Goal: Transaction & Acquisition: Purchase product/service

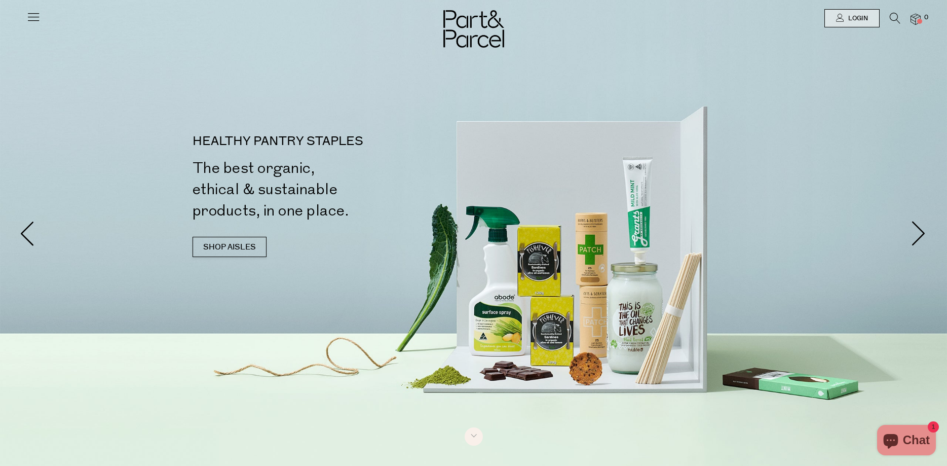
click at [916, 23] on img at bounding box center [916, 20] width 10 height 12
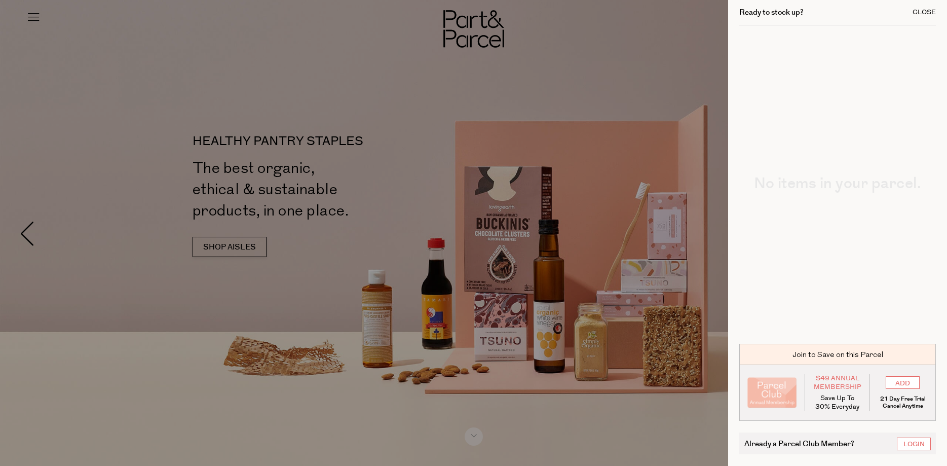
click at [931, 14] on div "Close" at bounding box center [924, 12] width 23 height 7
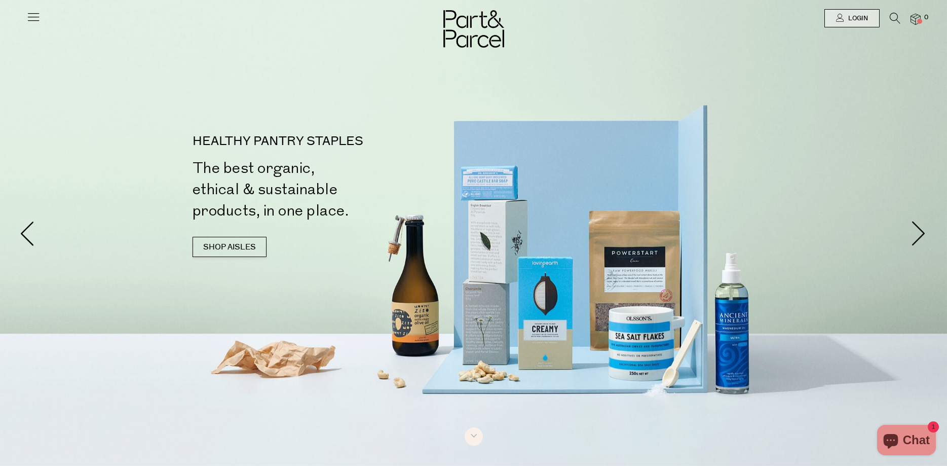
click at [28, 13] on icon at bounding box center [33, 17] width 14 height 14
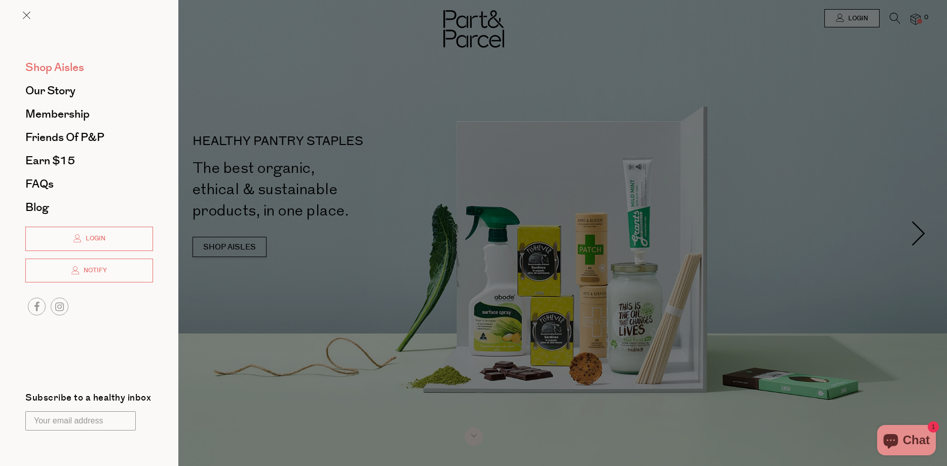
click at [60, 61] on span "Shop Aisles" at bounding box center [54, 67] width 59 height 16
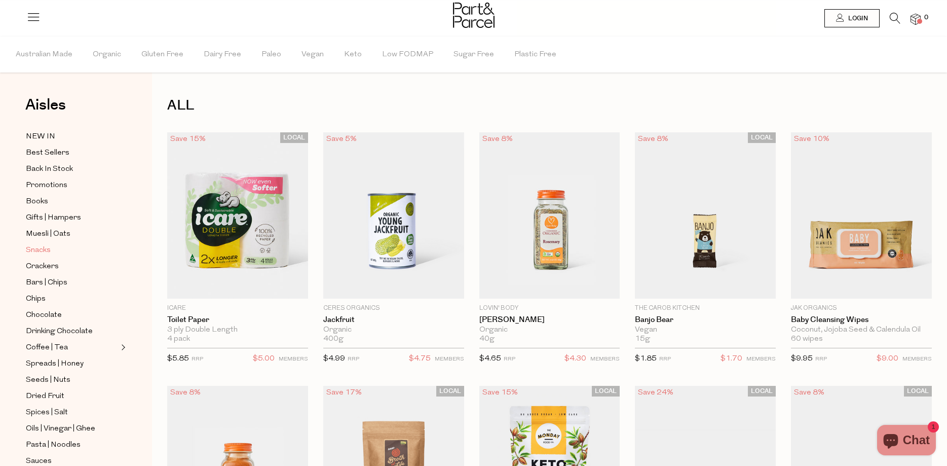
click at [35, 246] on span "Snacks" at bounding box center [38, 250] width 25 height 12
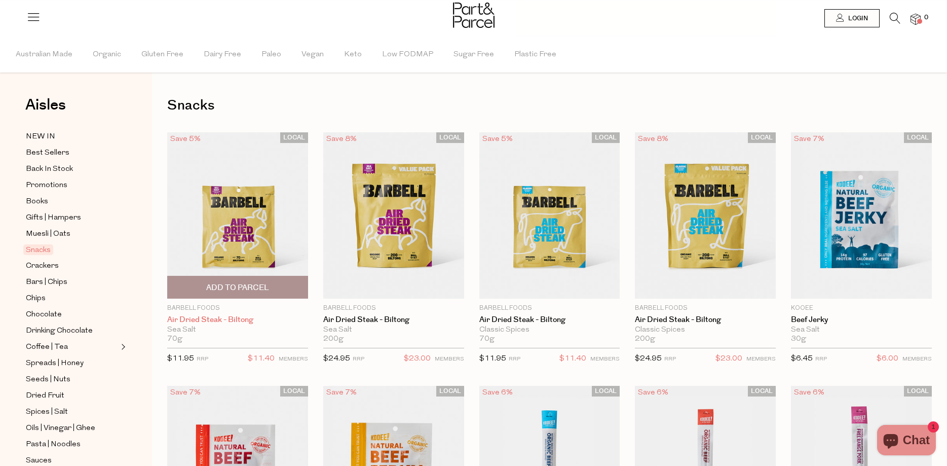
click at [238, 319] on link "Air Dried Steak - Biltong" at bounding box center [237, 319] width 141 height 9
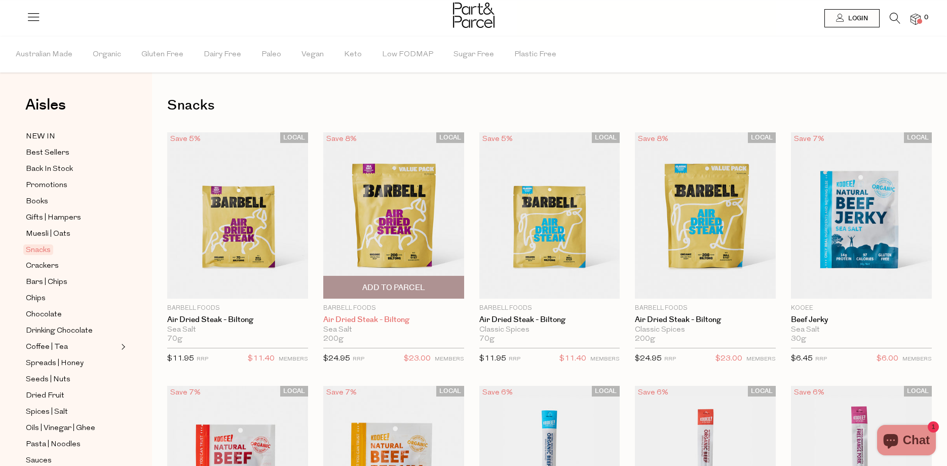
click at [380, 316] on link "Air Dried Steak - Biltong" at bounding box center [393, 319] width 141 height 9
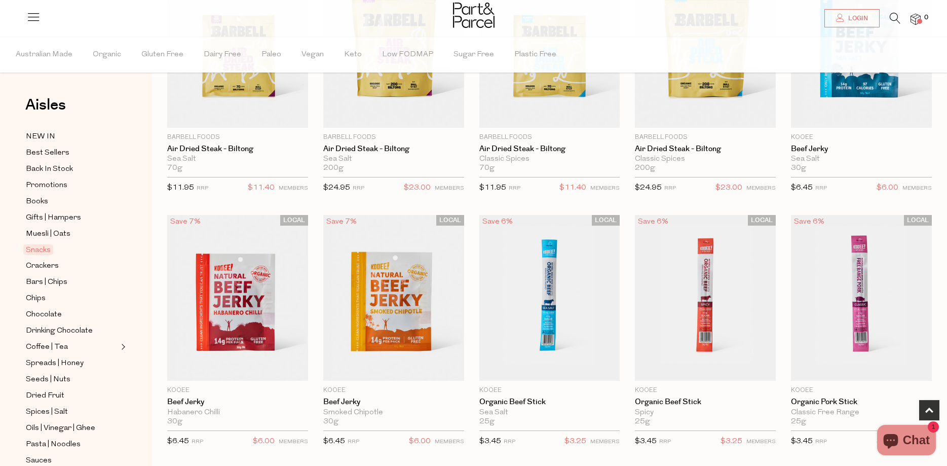
scroll to position [155, 0]
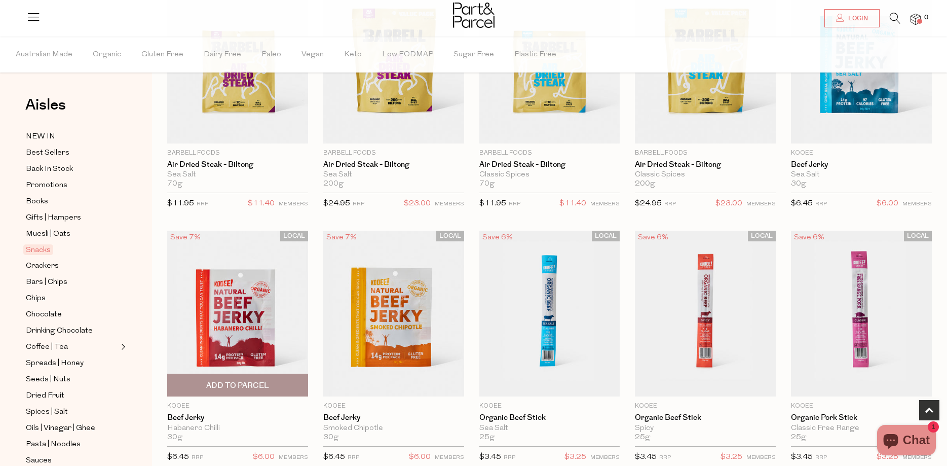
click at [190, 425] on div "Habanero Chilli" at bounding box center [237, 428] width 141 height 9
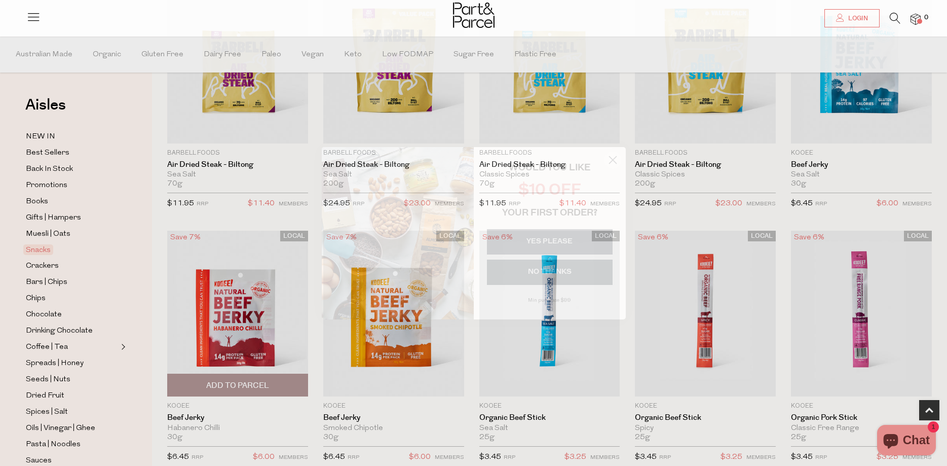
click at [211, 425] on div "Habanero Chilli" at bounding box center [237, 428] width 141 height 9
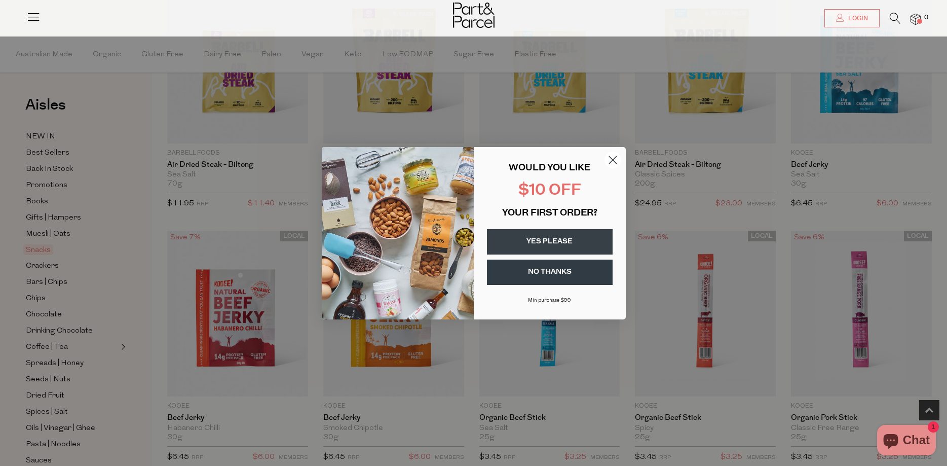
click at [613, 154] on circle "Close dialog" at bounding box center [612, 159] width 17 height 17
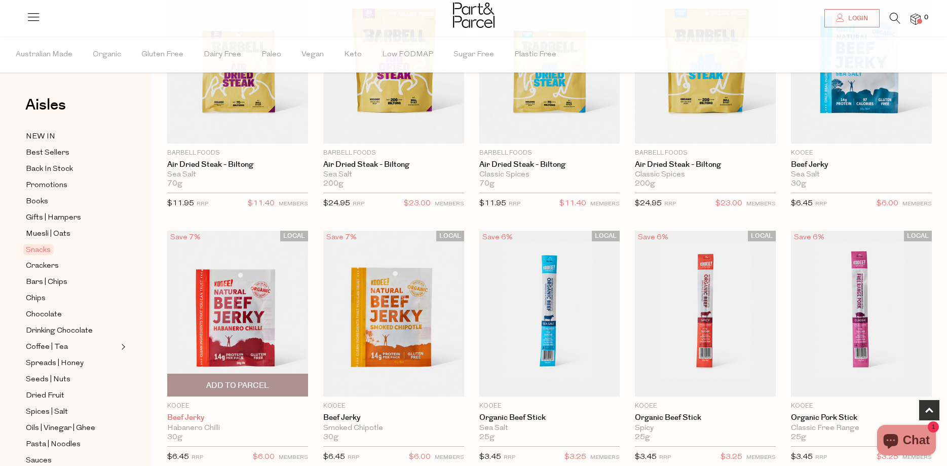
click at [196, 415] on link "Beef Jerky" at bounding box center [237, 417] width 141 height 9
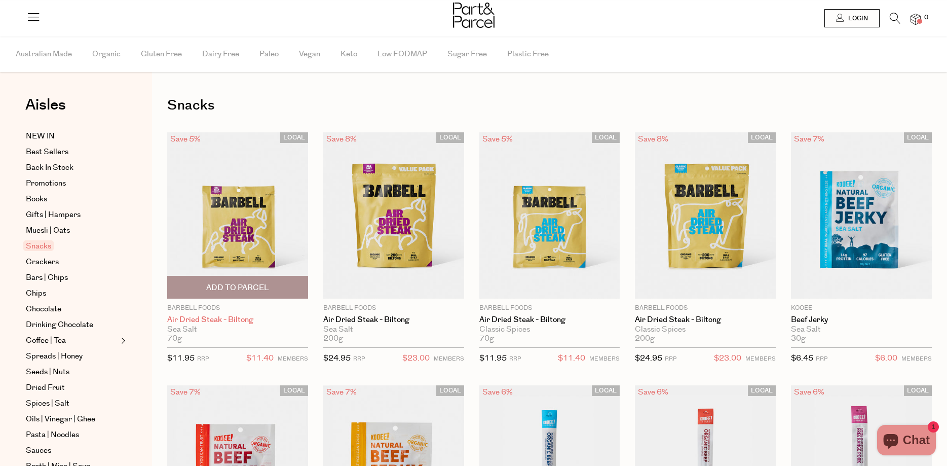
scroll to position [155, 0]
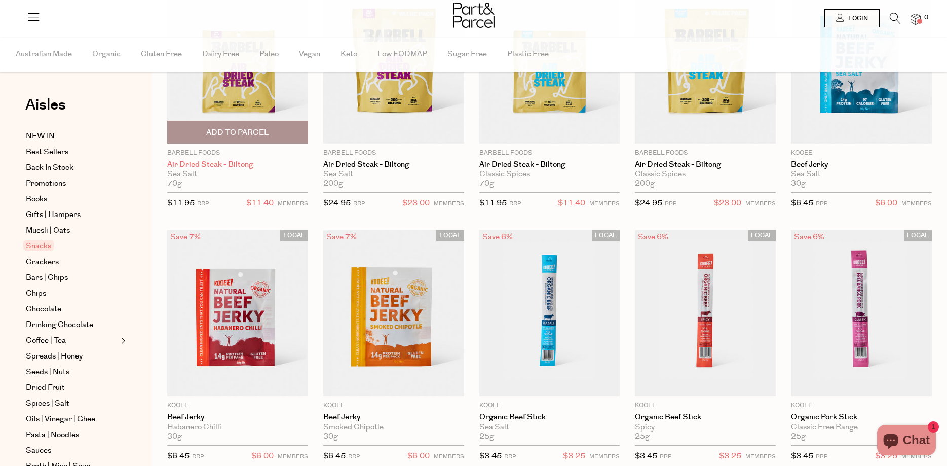
click at [237, 163] on link "Air Dried Steak - Biltong" at bounding box center [237, 164] width 141 height 9
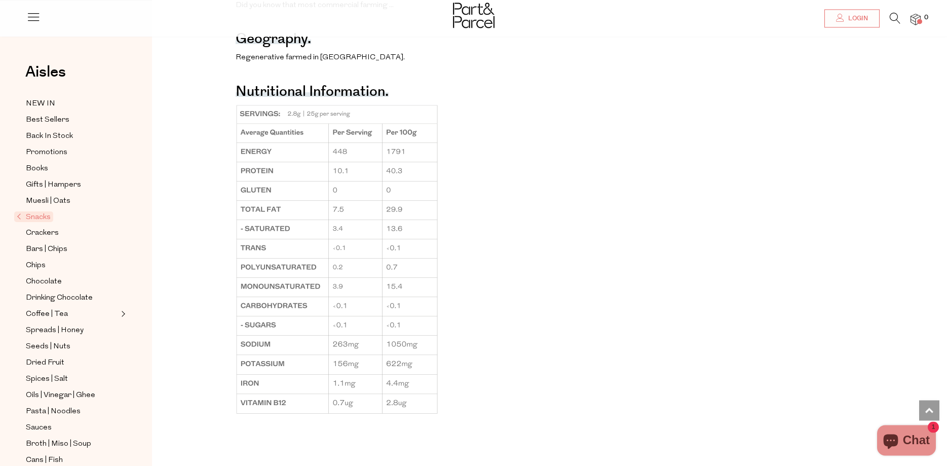
scroll to position [773, 0]
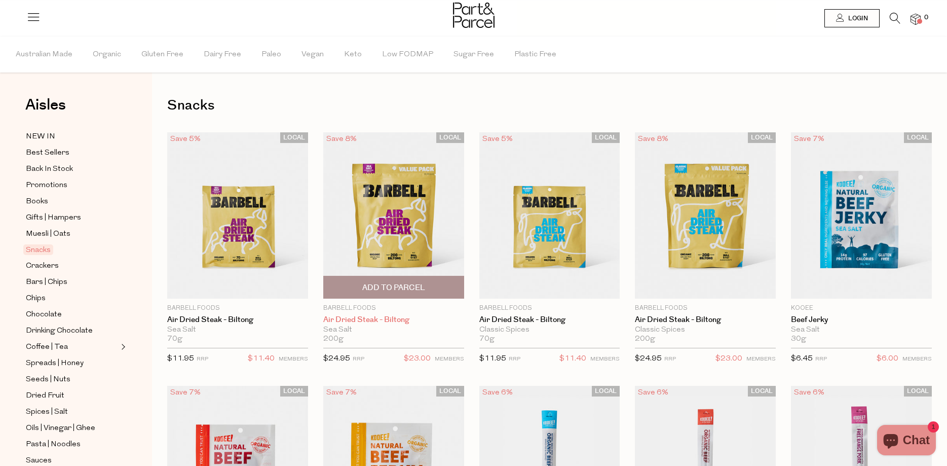
click at [375, 319] on link "Air Dried Steak - Biltong" at bounding box center [393, 319] width 141 height 9
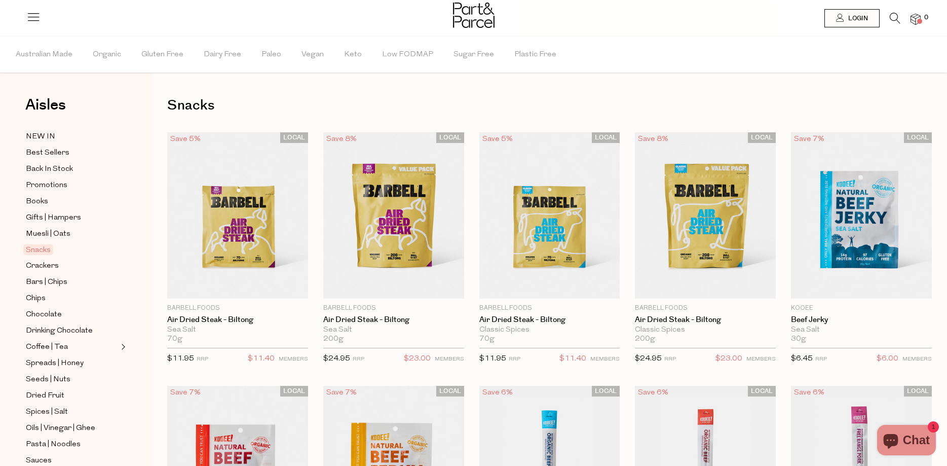
click at [34, 16] on icon at bounding box center [33, 17] width 14 height 14
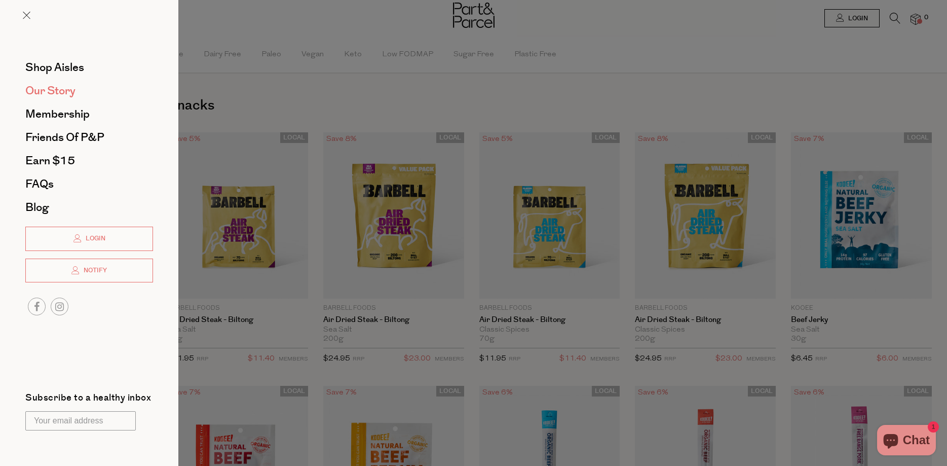
click at [52, 91] on span "Our Story" at bounding box center [50, 91] width 50 height 16
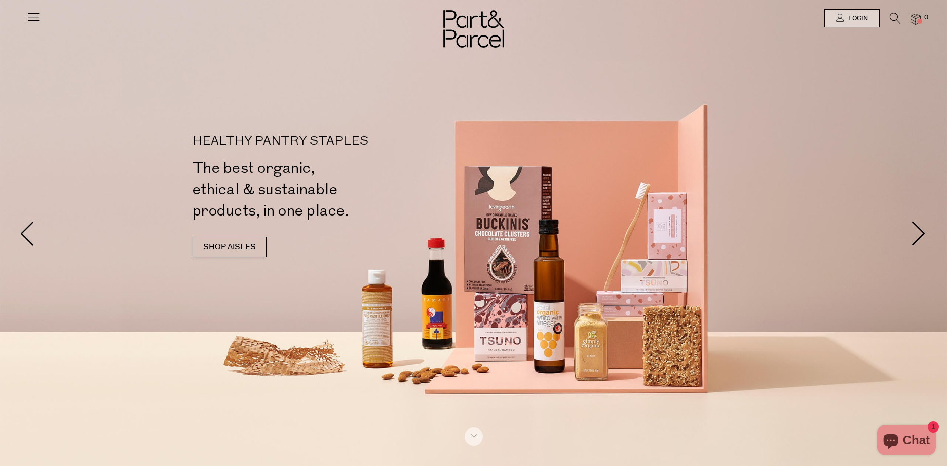
click at [32, 16] on icon at bounding box center [33, 17] width 14 height 14
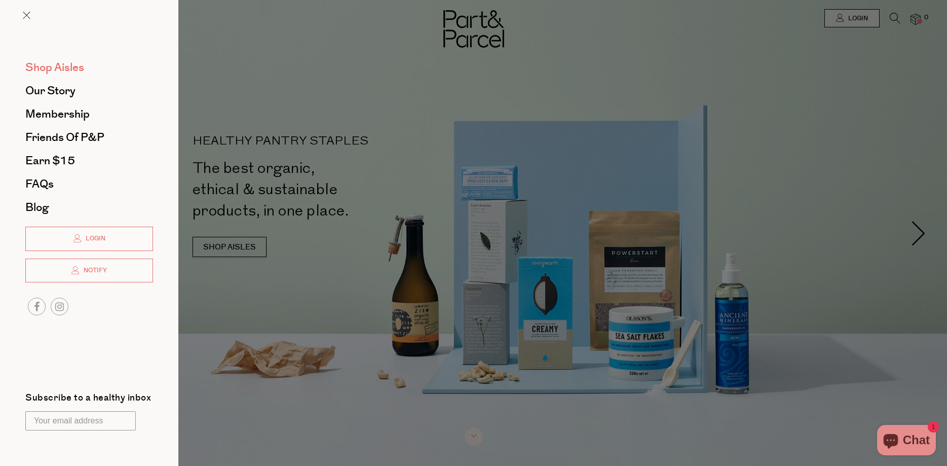
click at [66, 67] on span "Shop Aisles" at bounding box center [54, 67] width 59 height 16
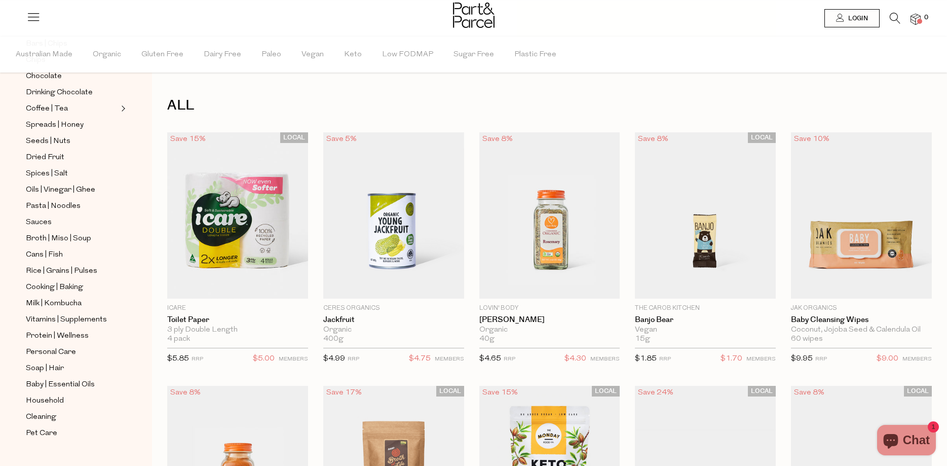
scroll to position [239, 0]
click at [917, 21] on img at bounding box center [916, 20] width 10 height 12
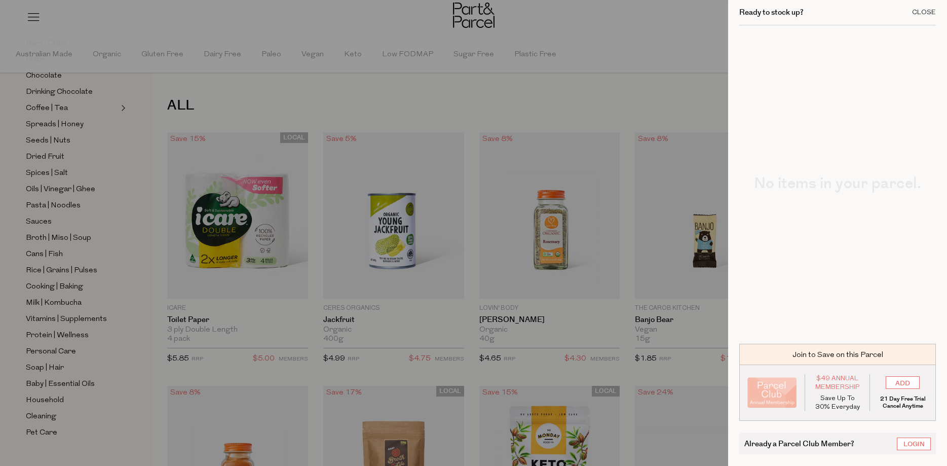
click at [926, 13] on div "Close" at bounding box center [924, 12] width 24 height 7
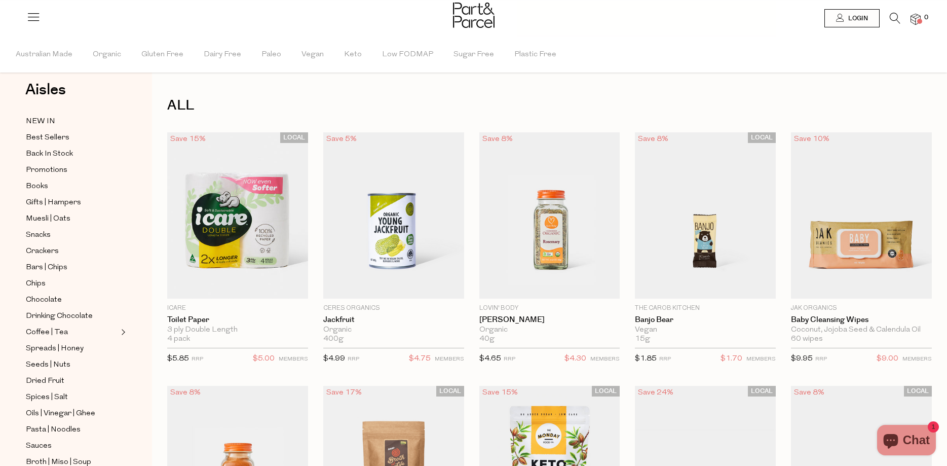
scroll to position [0, 0]
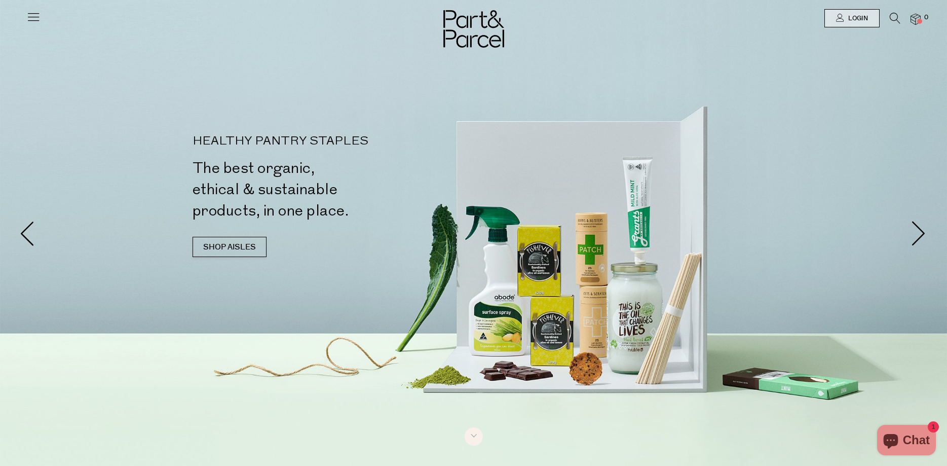
click at [33, 14] on icon at bounding box center [33, 17] width 14 height 14
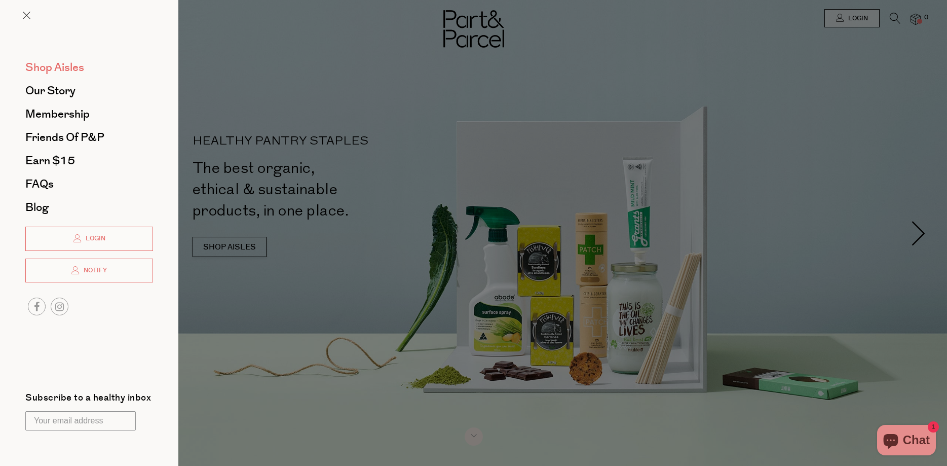
click at [67, 66] on span "Shop Aisles" at bounding box center [54, 67] width 59 height 16
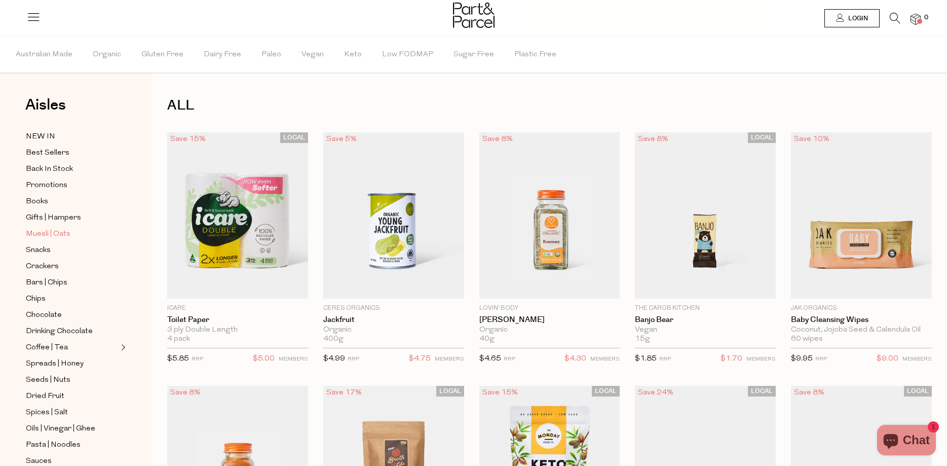
click at [61, 228] on span "Muesli | Oats" at bounding box center [48, 234] width 45 height 12
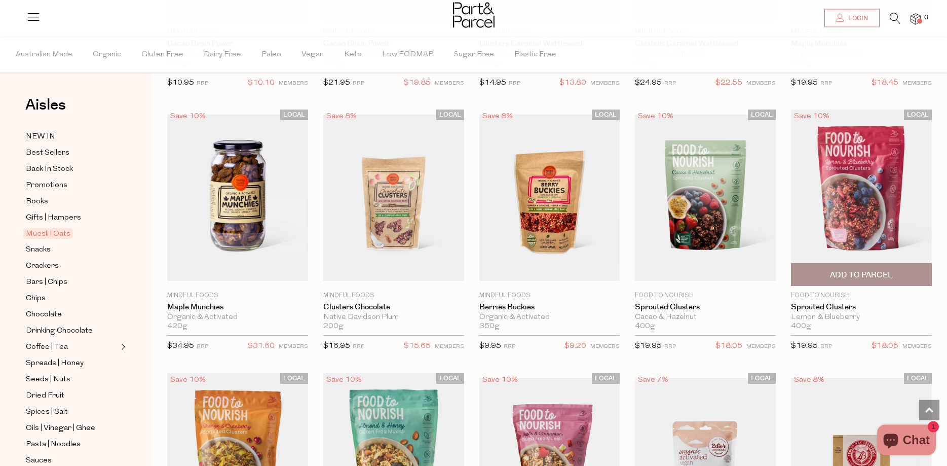
scroll to position [775, 0]
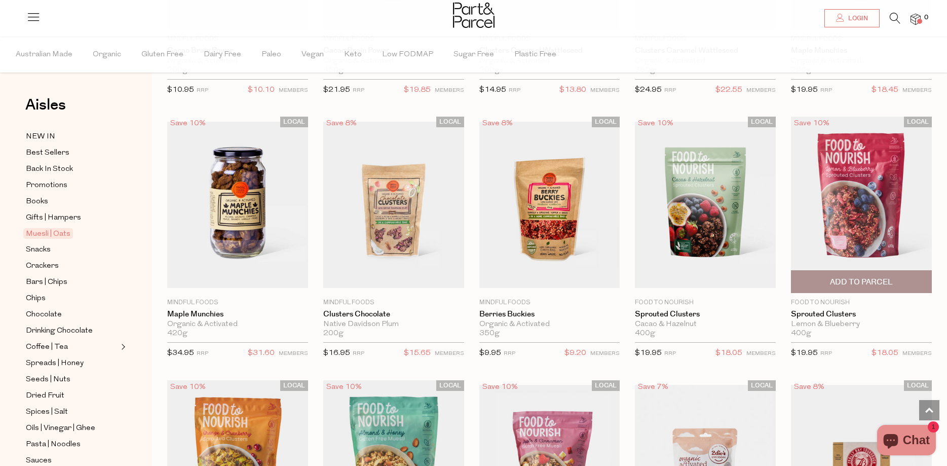
click at [863, 277] on span "Add To Parcel" at bounding box center [861, 282] width 63 height 11
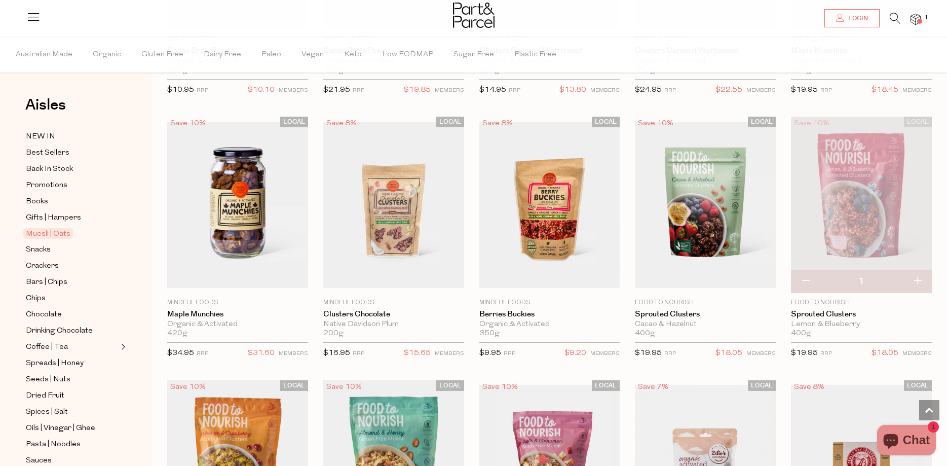
click at [923, 16] on span "1" at bounding box center [926, 17] width 9 height 9
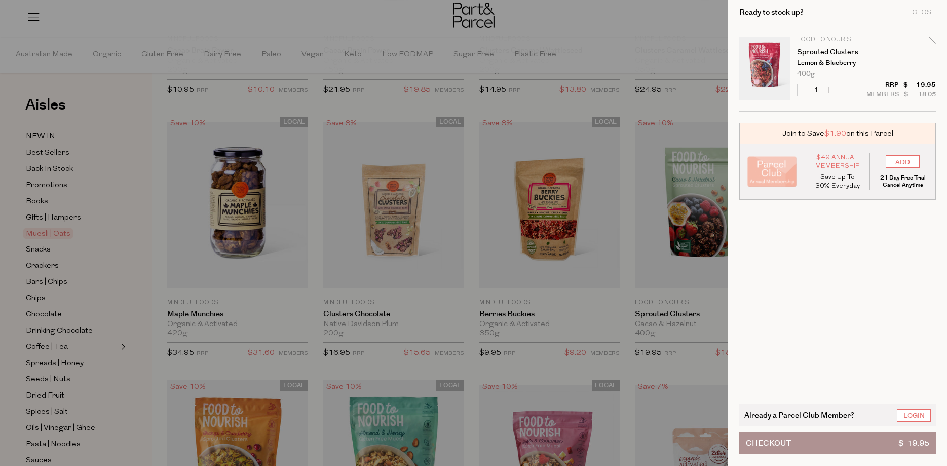
click at [656, 15] on div at bounding box center [473, 233] width 947 height 466
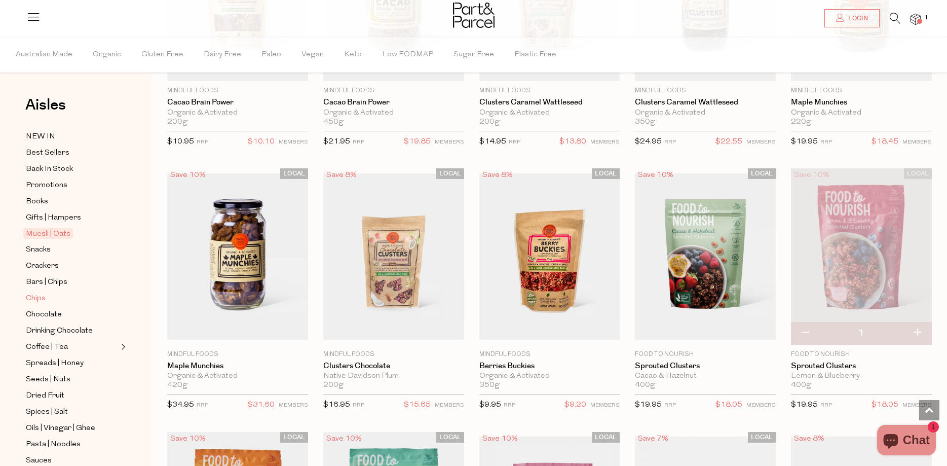
scroll to position [414, 0]
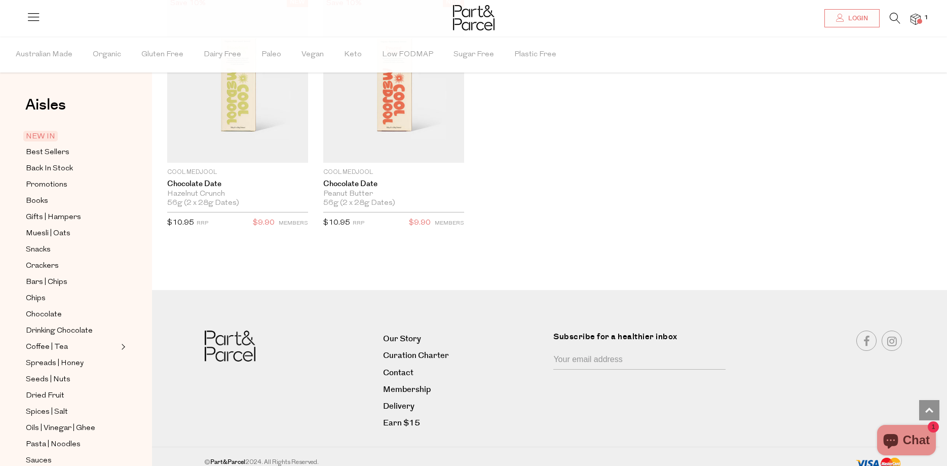
scroll to position [1507, 0]
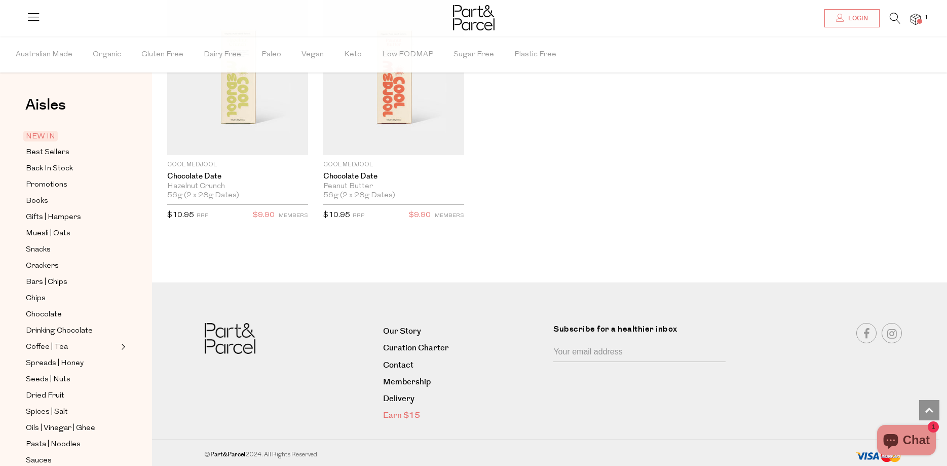
click at [400, 409] on link "Earn $15" at bounding box center [464, 416] width 163 height 14
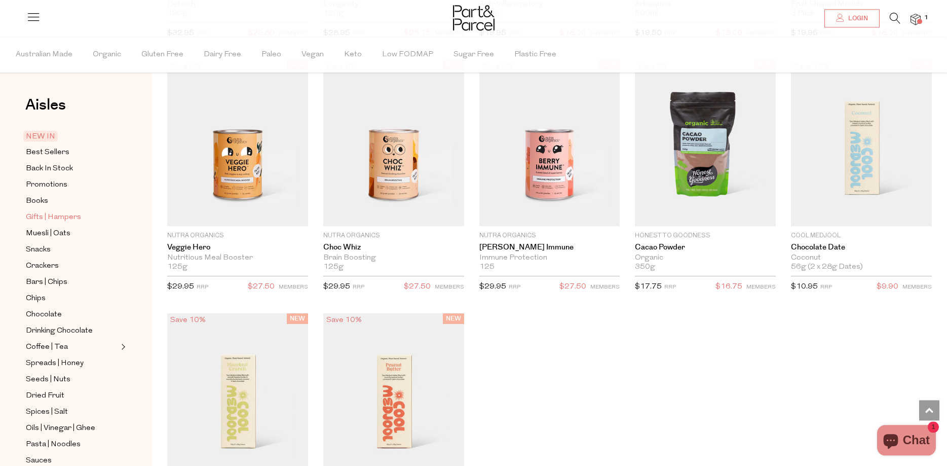
scroll to position [1145, 0]
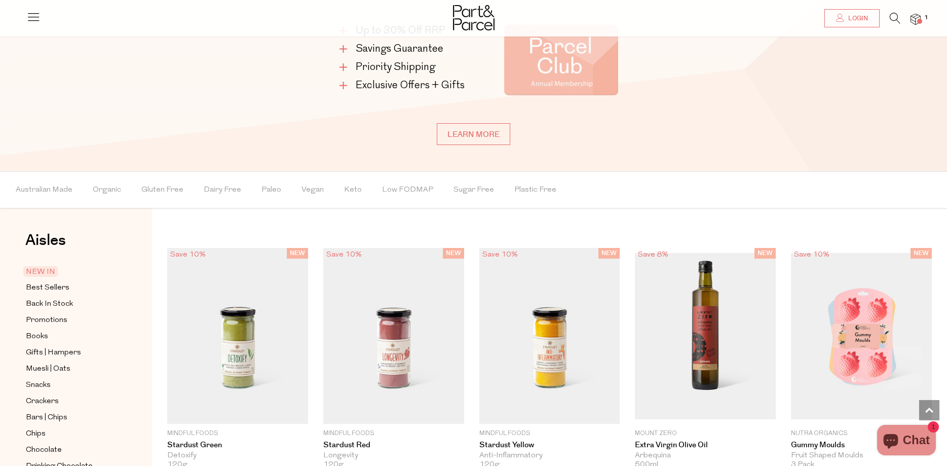
scroll to position [525, 0]
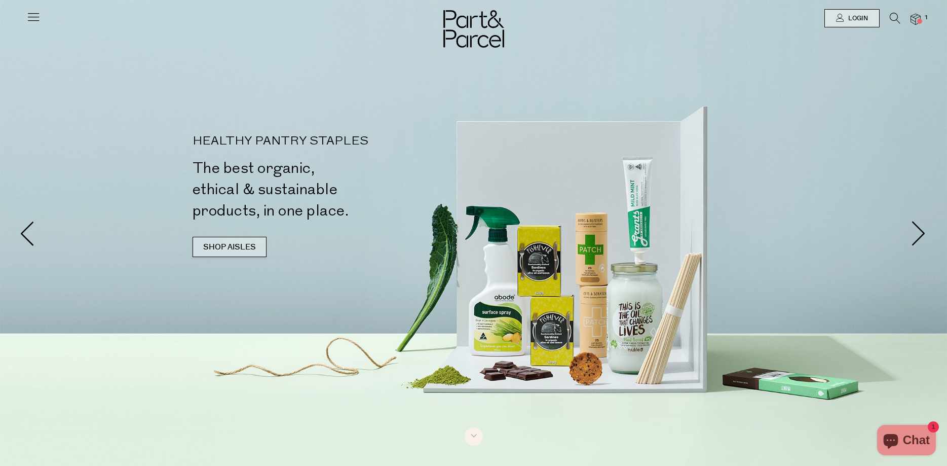
click at [231, 247] on link "SHOP AISLES" at bounding box center [230, 247] width 74 height 20
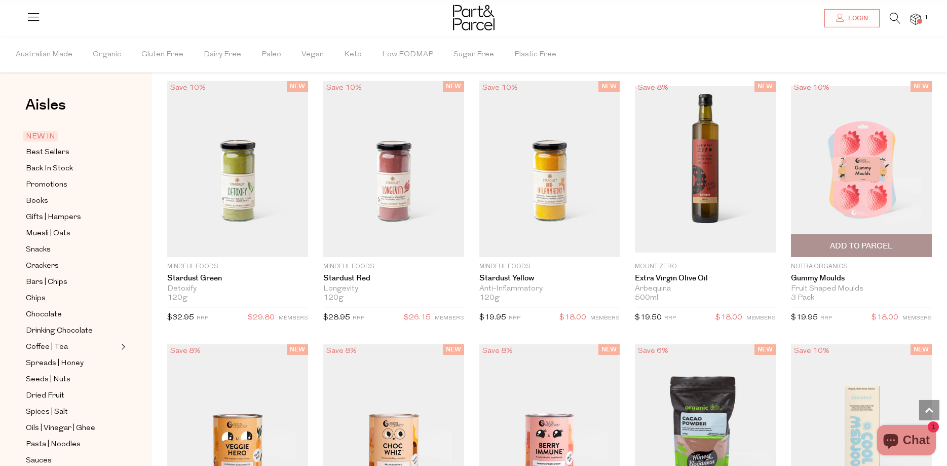
scroll to position [919, 0]
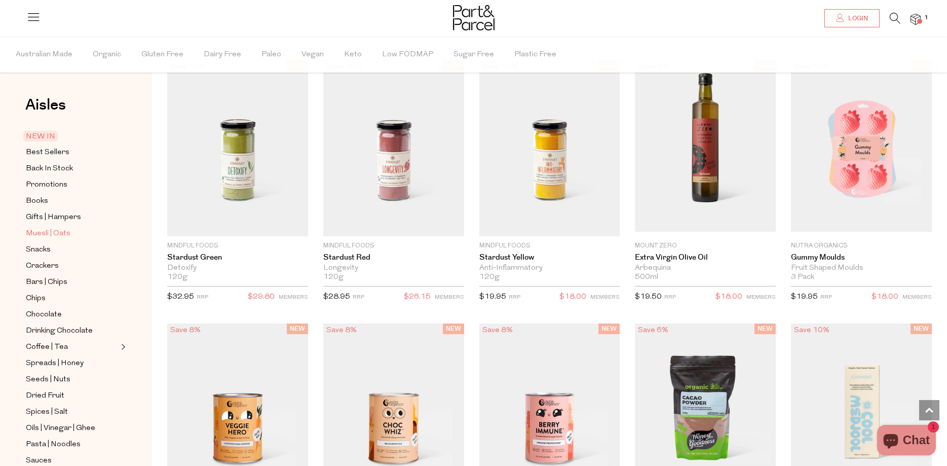
click at [58, 229] on span "Muesli | Oats" at bounding box center [48, 234] width 45 height 12
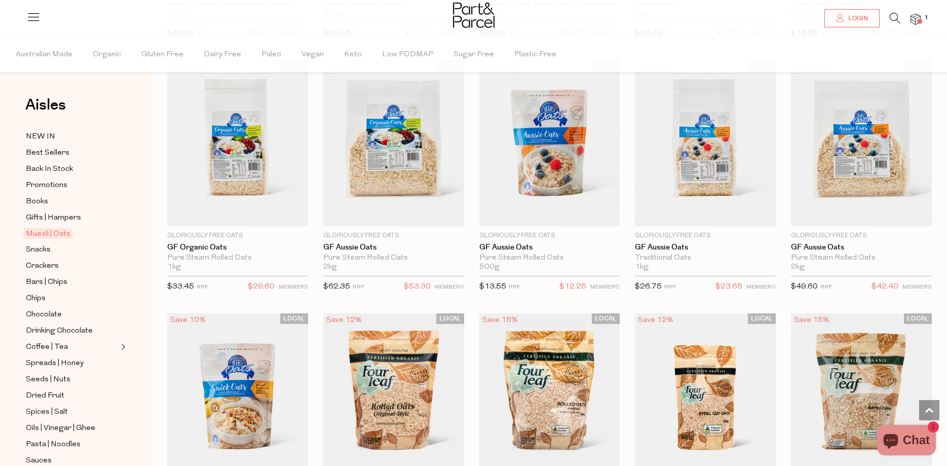
scroll to position [2110, 0]
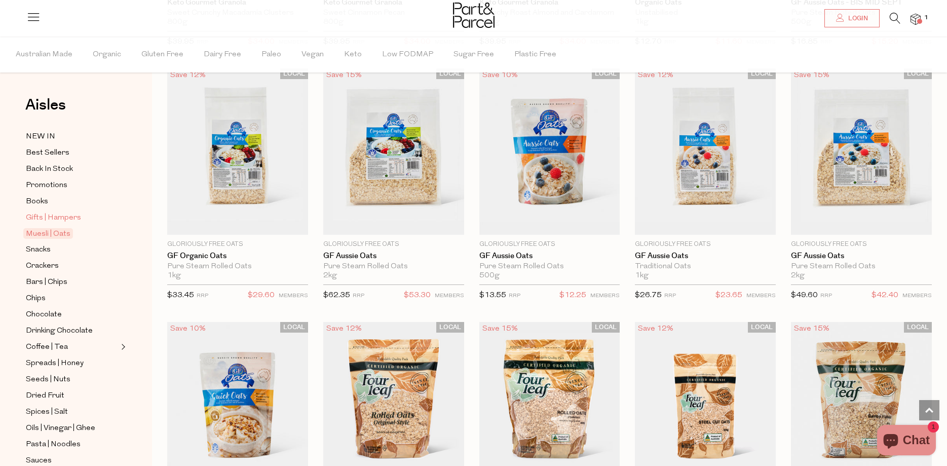
click at [62, 212] on span "Gifts | Hampers" at bounding box center [53, 218] width 55 height 12
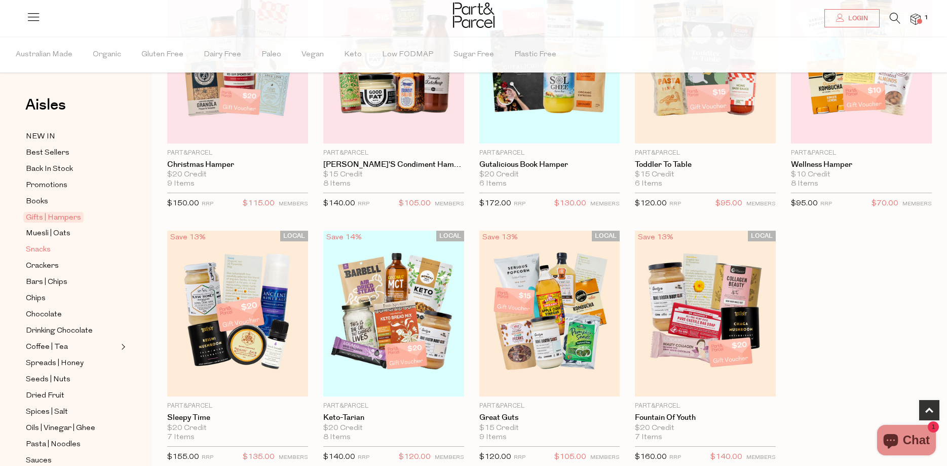
click at [39, 244] on span "Snacks" at bounding box center [38, 250] width 25 height 12
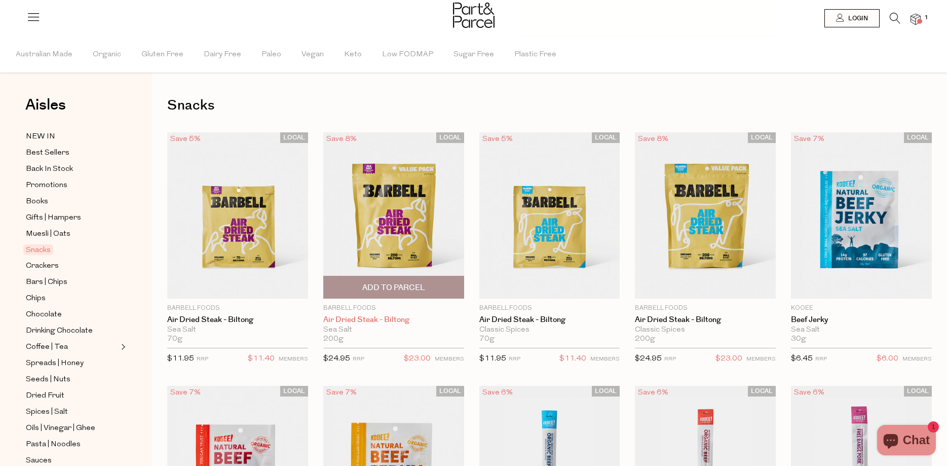
click at [362, 320] on link "Air Dried Steak - Biltong" at bounding box center [393, 319] width 141 height 9
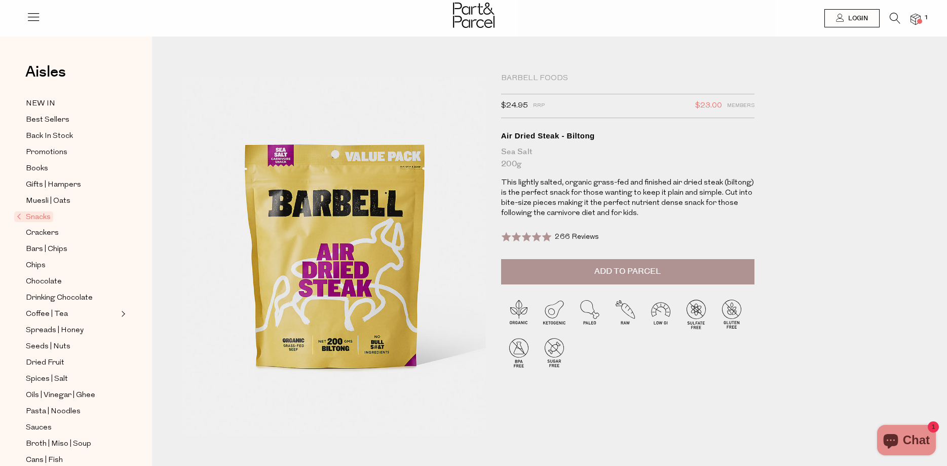
click at [615, 268] on span "Add to Parcel" at bounding box center [628, 272] width 66 height 12
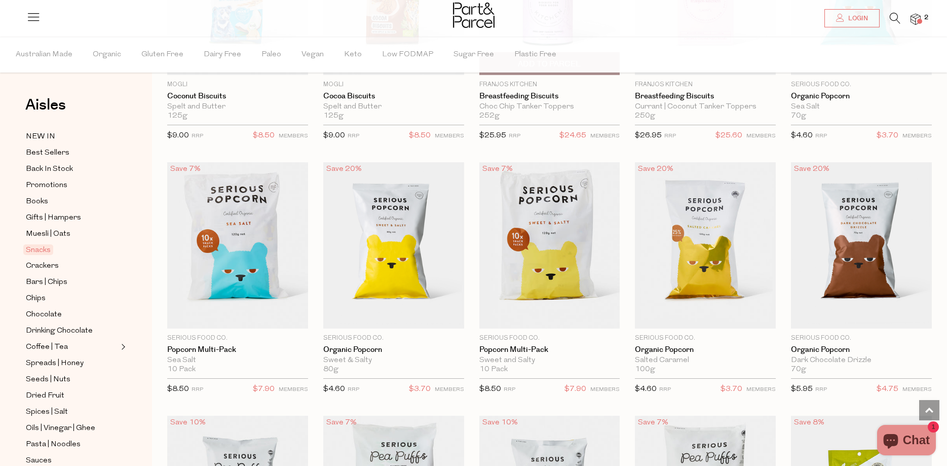
scroll to position [2326, 0]
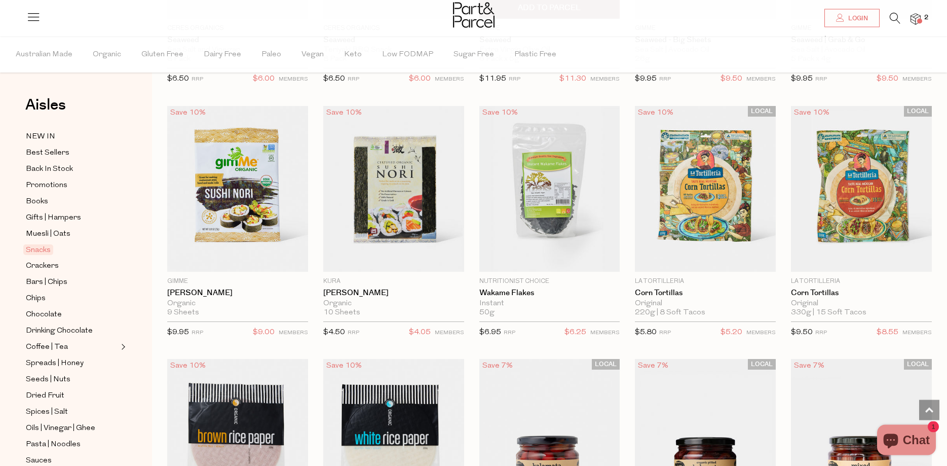
scroll to position [2843, 0]
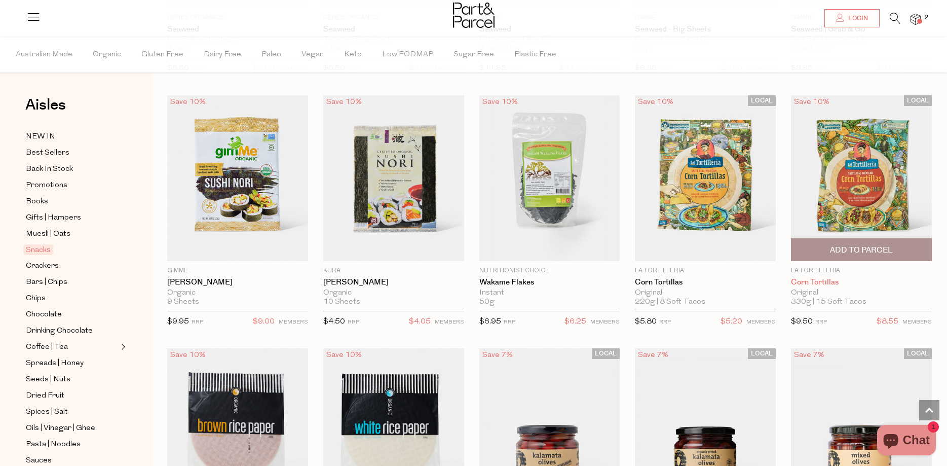
click at [822, 278] on link "Corn Tortillas" at bounding box center [861, 282] width 141 height 9
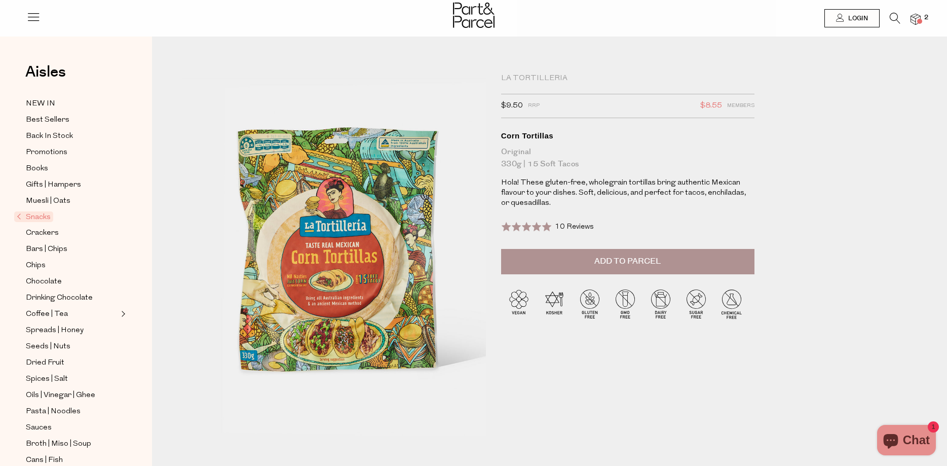
click at [646, 257] on span "Add to Parcel" at bounding box center [628, 261] width 66 height 12
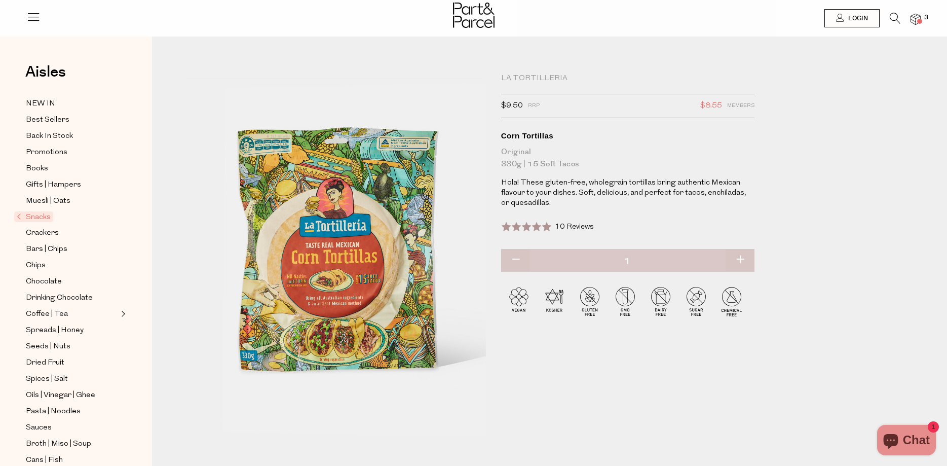
click at [923, 13] on div at bounding box center [473, 16] width 947 height 33
click at [919, 18] on img at bounding box center [916, 20] width 10 height 12
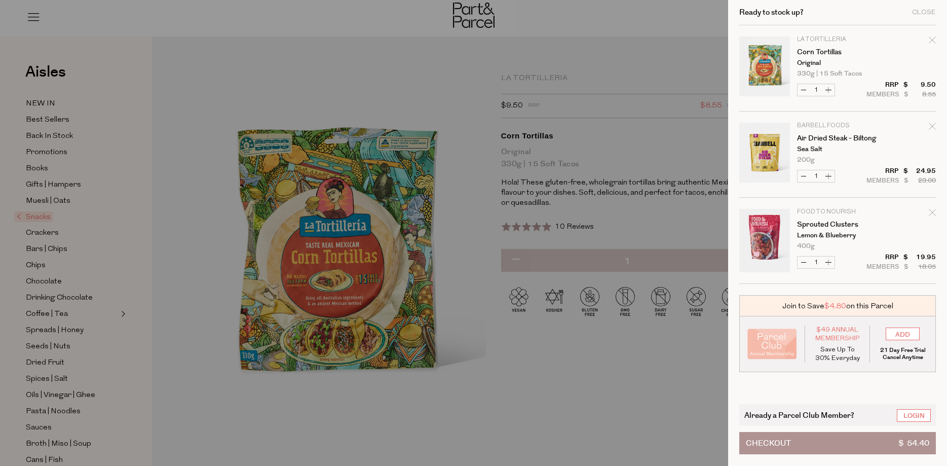
click at [830, 89] on button "Increase Corn Tortillas" at bounding box center [829, 90] width 12 height 12
type input "2"
click at [924, 9] on div "Close" at bounding box center [924, 12] width 24 height 7
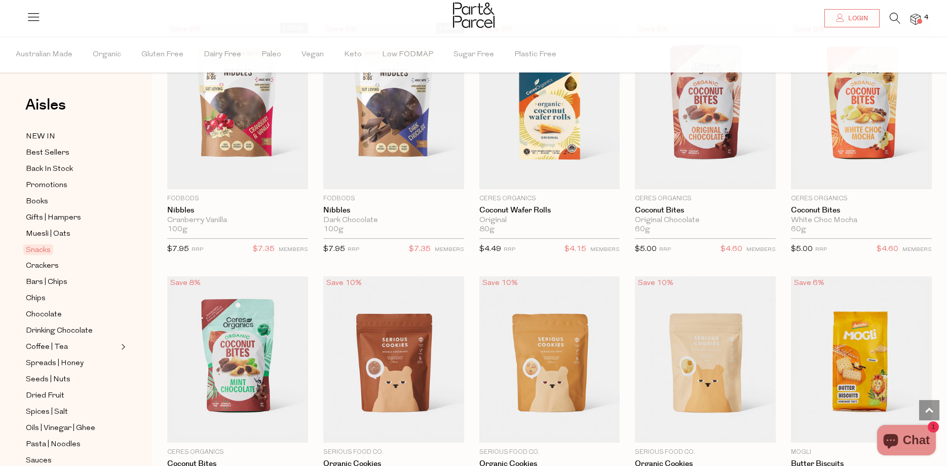
scroll to position [1292, 0]
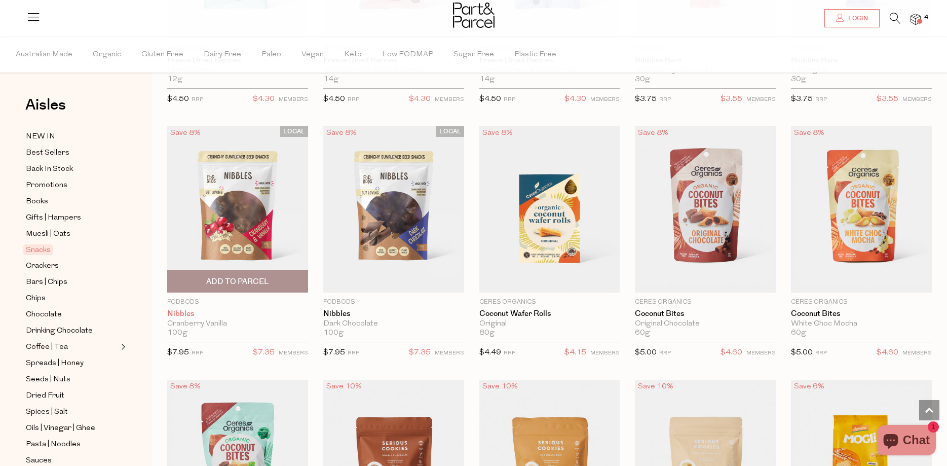
click at [183, 309] on link "Nibbles" at bounding box center [237, 313] width 141 height 9
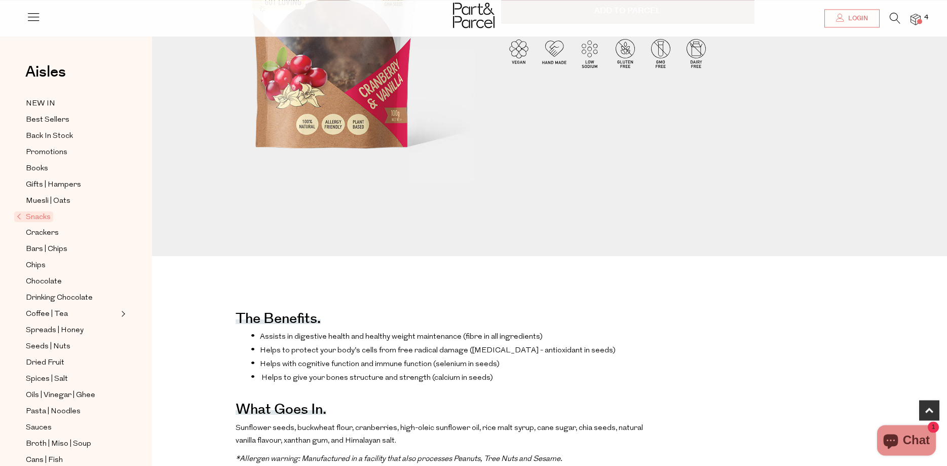
scroll to position [207, 0]
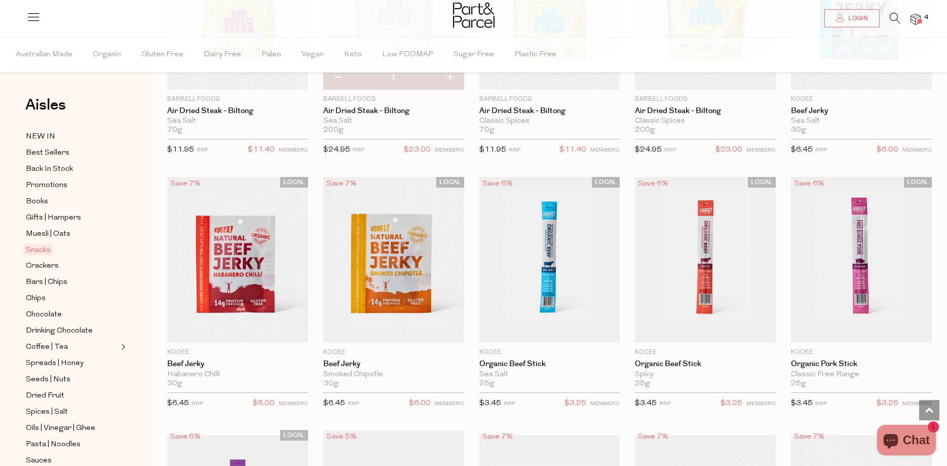
scroll to position [2, 0]
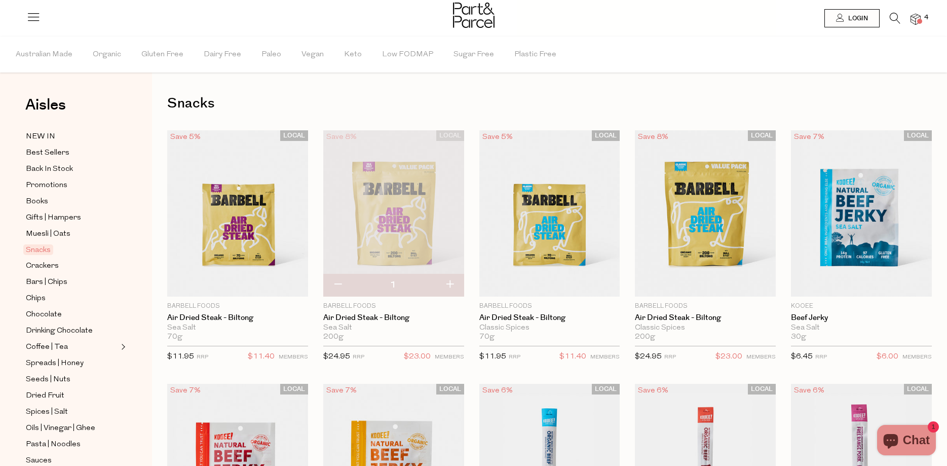
click at [916, 17] on img at bounding box center [916, 20] width 10 height 12
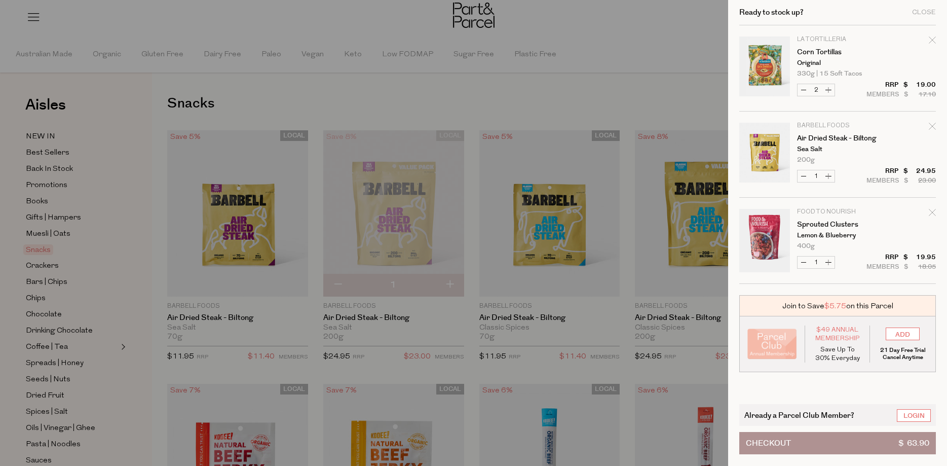
click at [803, 175] on button "Decrease Air Dried Steak - Biltong" at bounding box center [804, 176] width 12 height 12
type input "0"
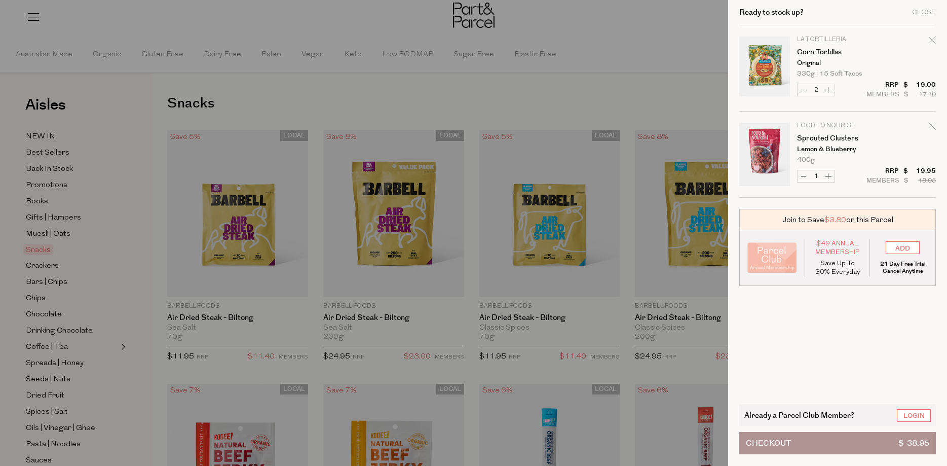
click at [933, 38] on icon "Remove Corn Tortillas" at bounding box center [932, 39] width 7 height 7
type input "Add Membership"
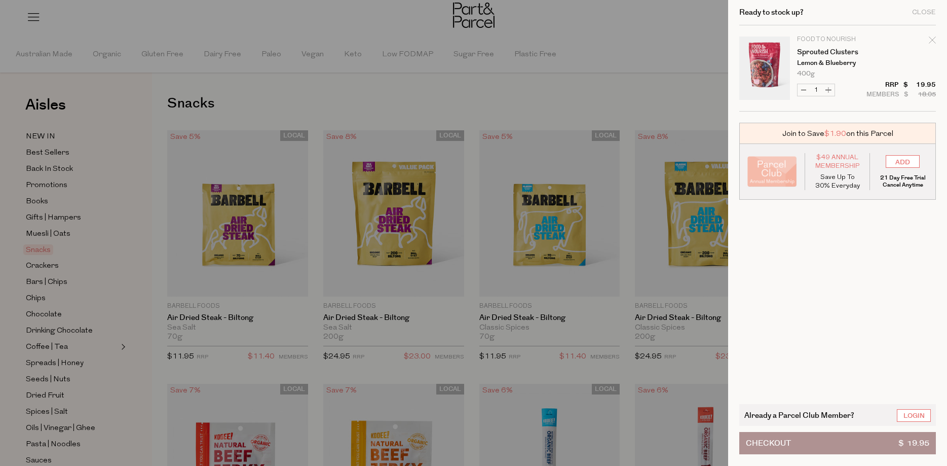
click at [619, 188] on div at bounding box center [473, 233] width 947 height 466
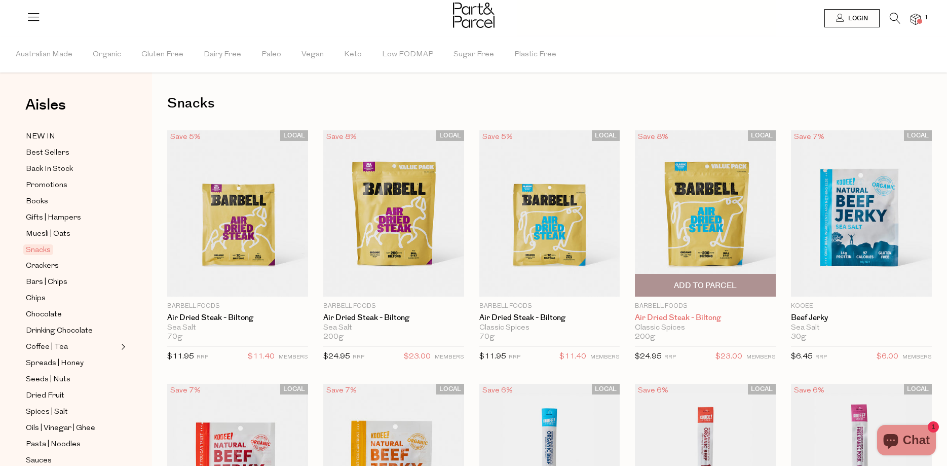
click at [699, 315] on link "Air Dried Steak - Biltong" at bounding box center [705, 317] width 141 height 9
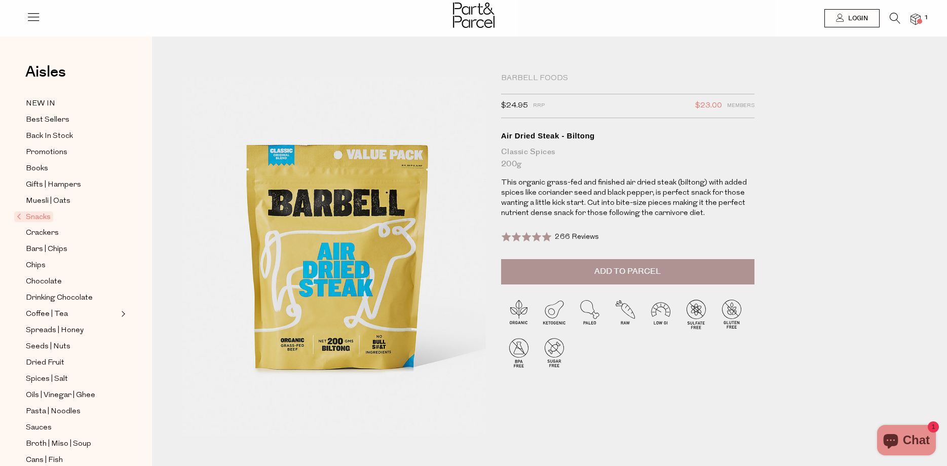
click at [633, 269] on span "Add to Parcel" at bounding box center [628, 272] width 66 height 12
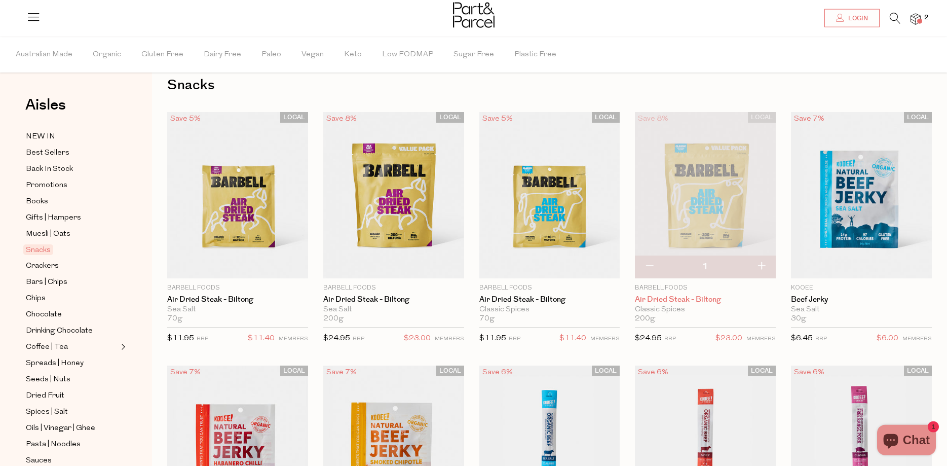
scroll to position [2, 0]
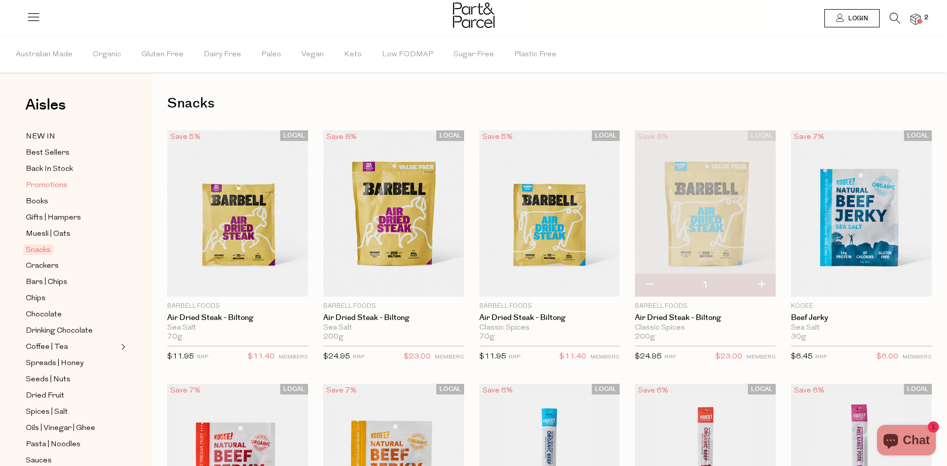
click at [53, 180] on span "Promotions" at bounding box center [47, 185] width 42 height 12
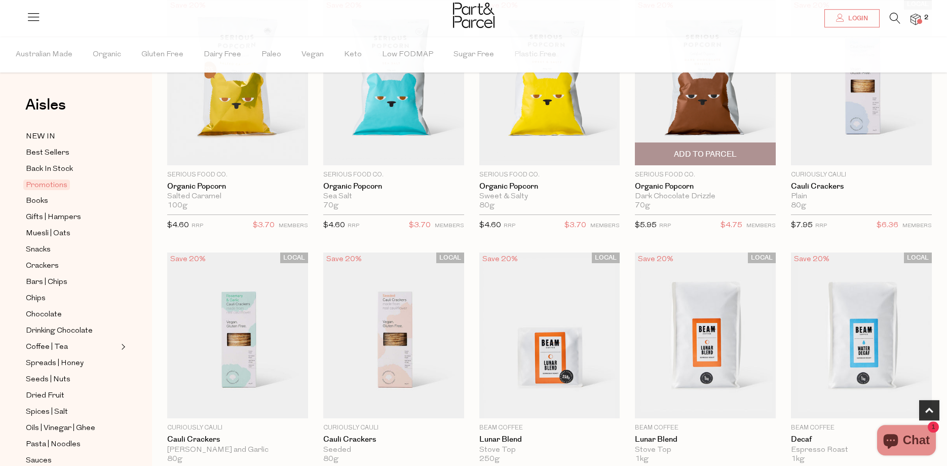
scroll to position [207, 0]
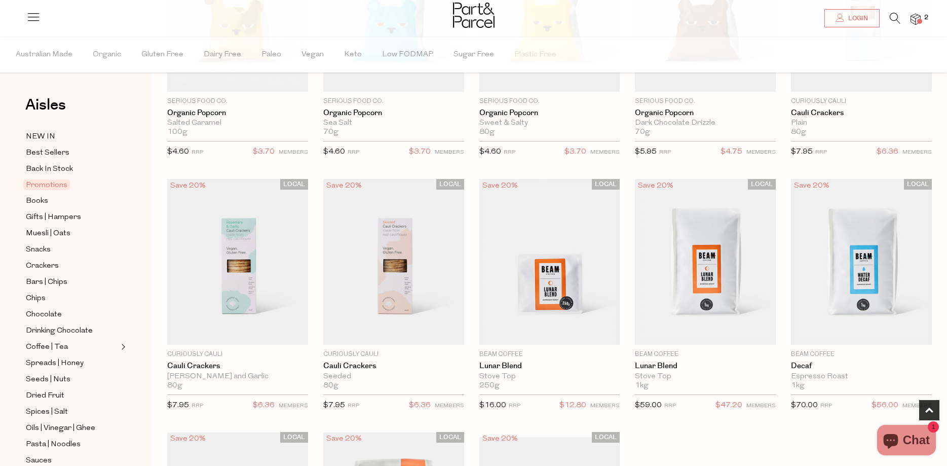
click at [924, 18] on span "2" at bounding box center [926, 17] width 9 height 9
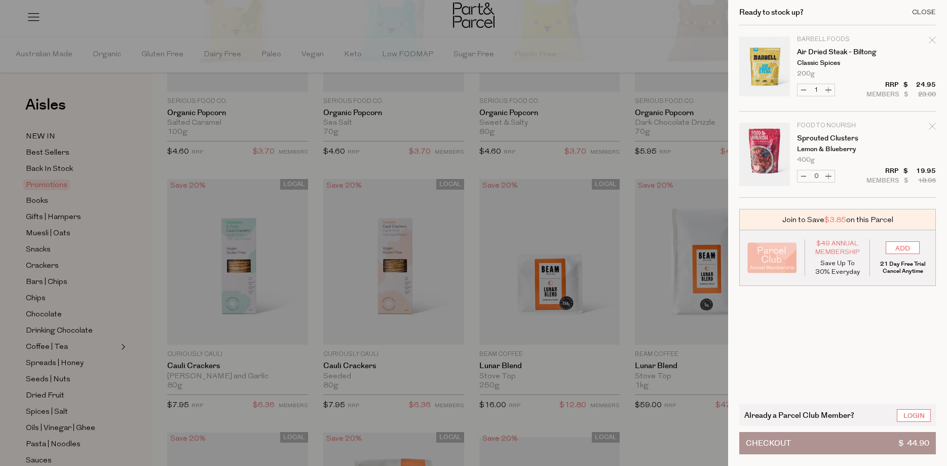
click at [924, 13] on div "Close" at bounding box center [924, 12] width 24 height 7
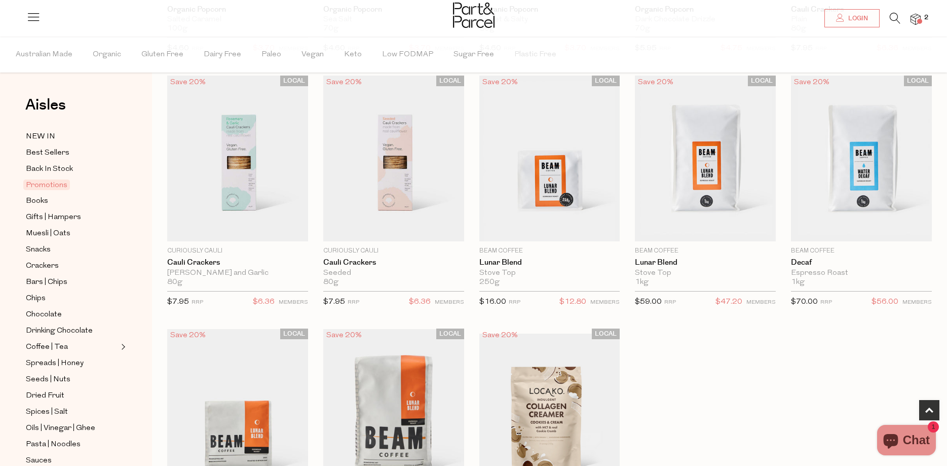
scroll to position [517, 0]
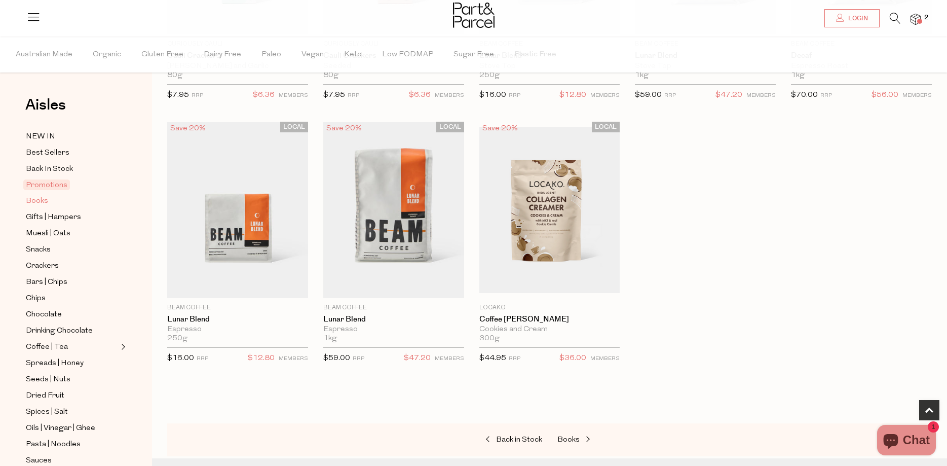
click at [35, 195] on span "Books" at bounding box center [37, 201] width 22 height 12
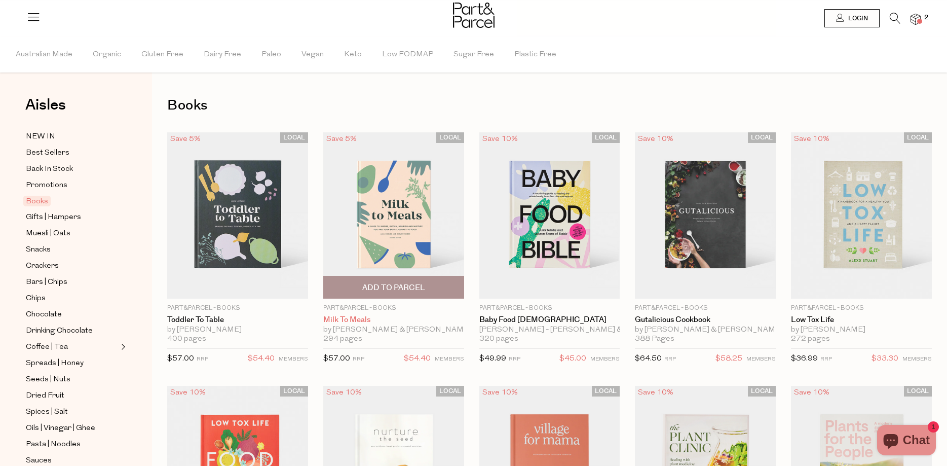
click at [357, 319] on link "Milk to Meals" at bounding box center [393, 319] width 141 height 9
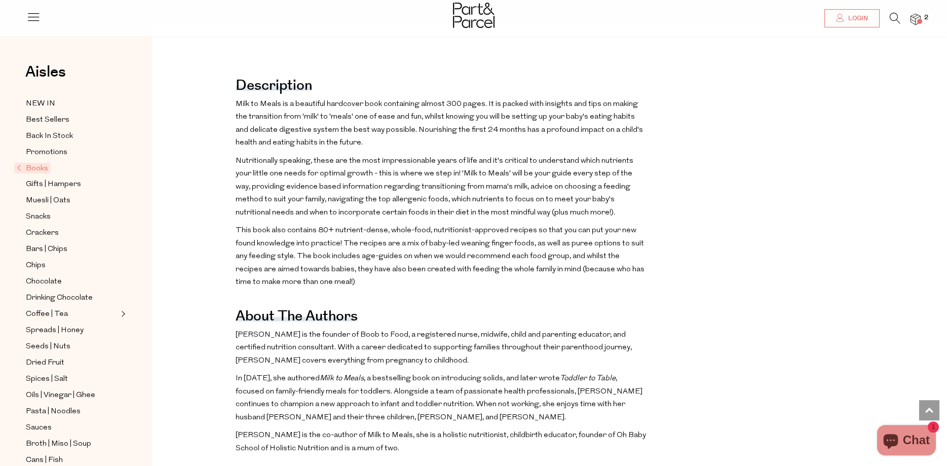
scroll to position [414, 0]
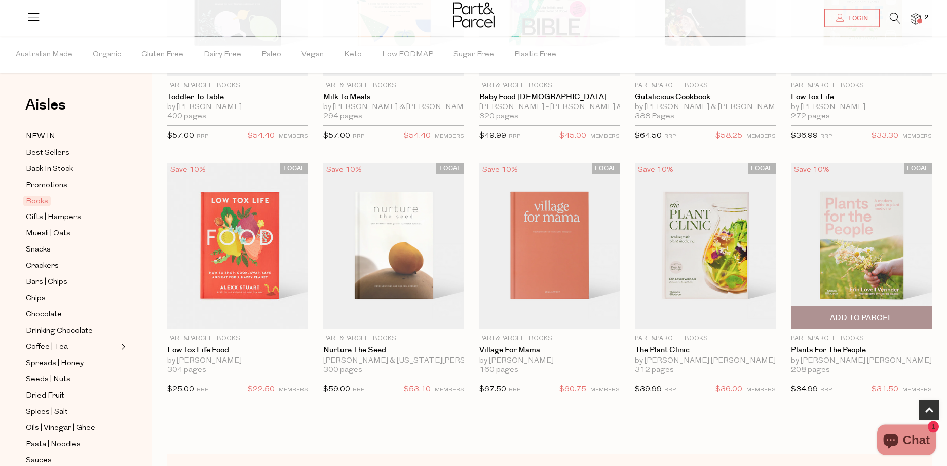
scroll to position [155, 0]
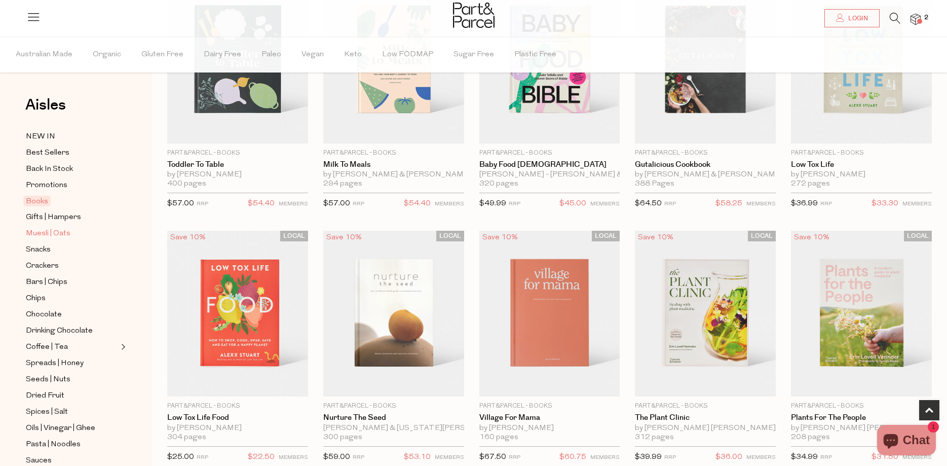
click at [57, 228] on span "Muesli | Oats" at bounding box center [48, 234] width 45 height 12
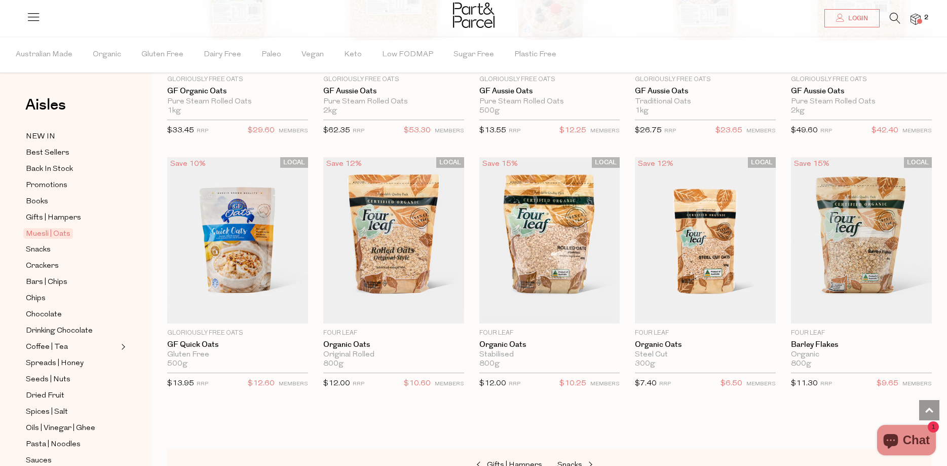
scroll to position [2472, 0]
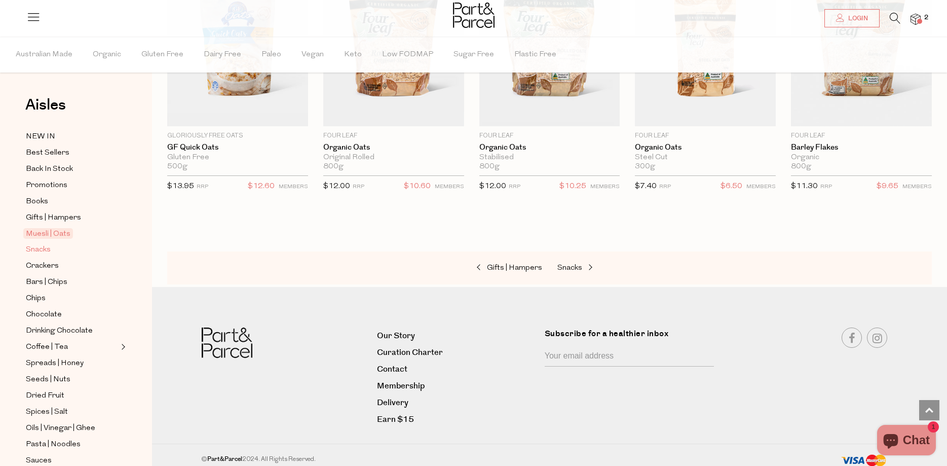
click at [40, 244] on span "Snacks" at bounding box center [38, 250] width 25 height 12
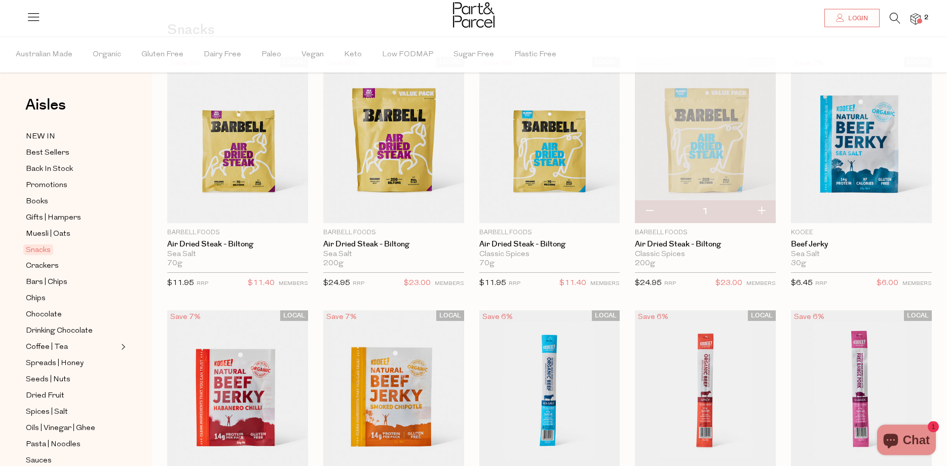
scroll to position [258, 0]
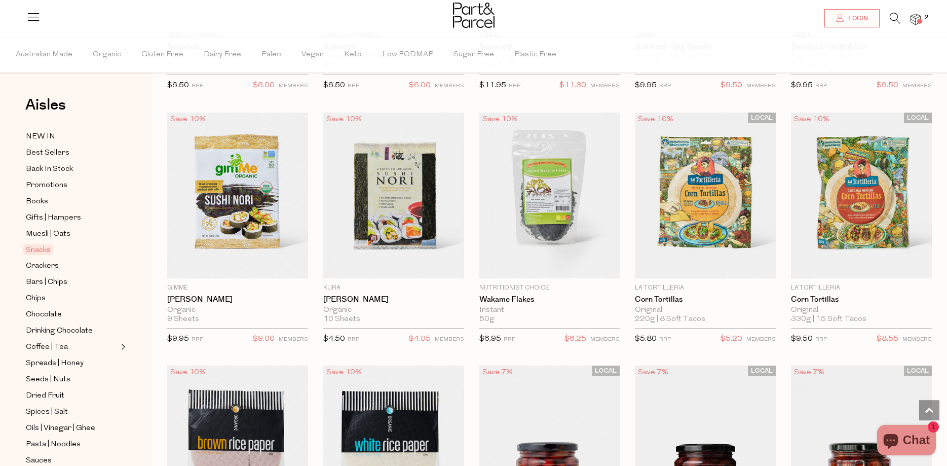
scroll to position [2792, 0]
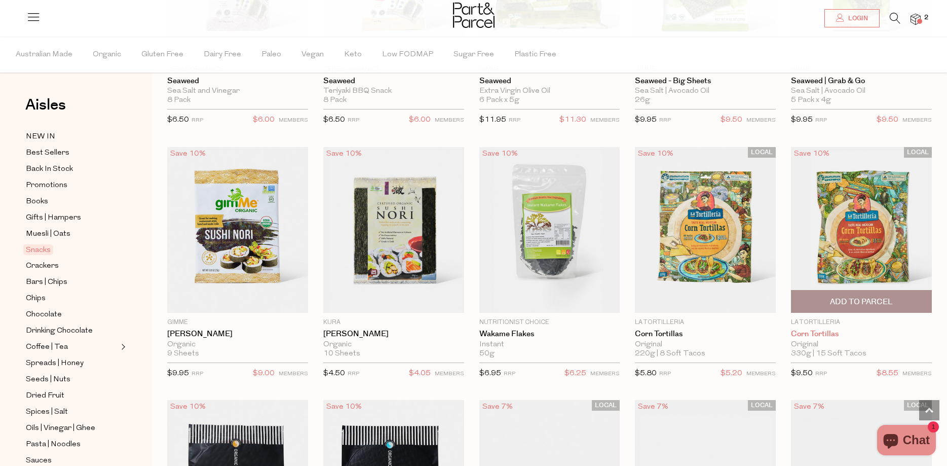
click at [821, 329] on link "Corn Tortillas" at bounding box center [861, 333] width 141 height 9
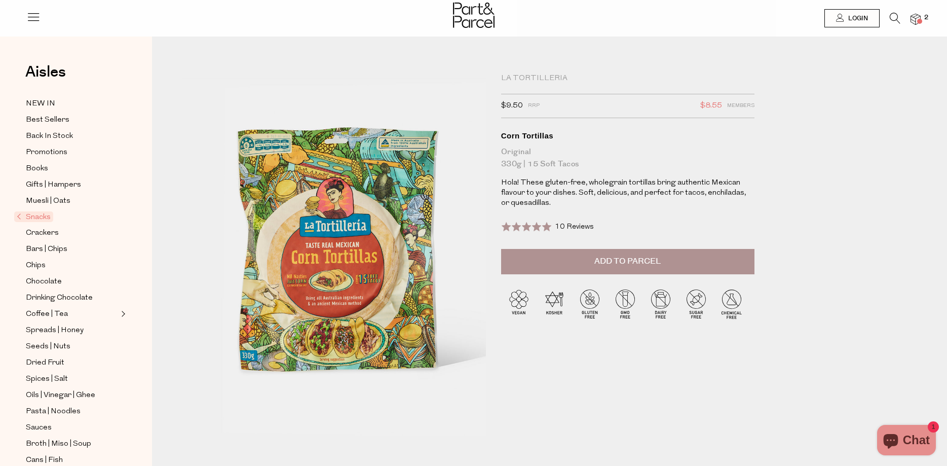
click at [610, 255] on button "Add to Parcel" at bounding box center [627, 261] width 253 height 25
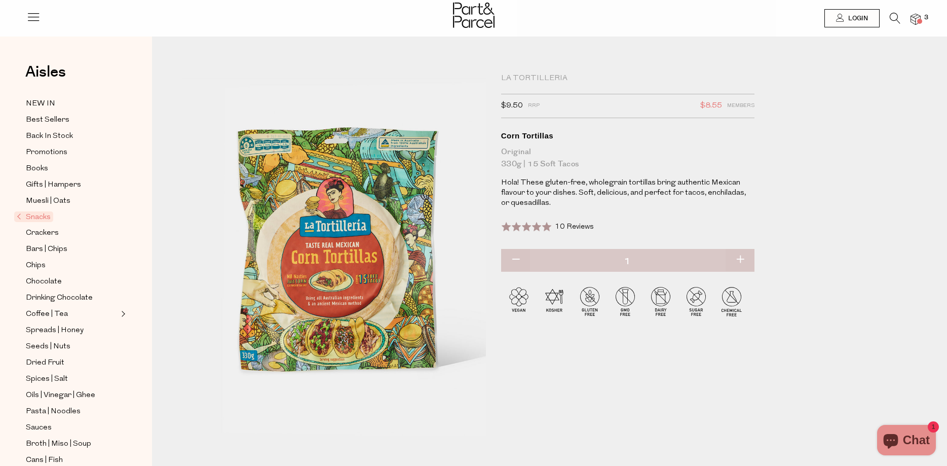
click at [919, 17] on img at bounding box center [916, 20] width 10 height 12
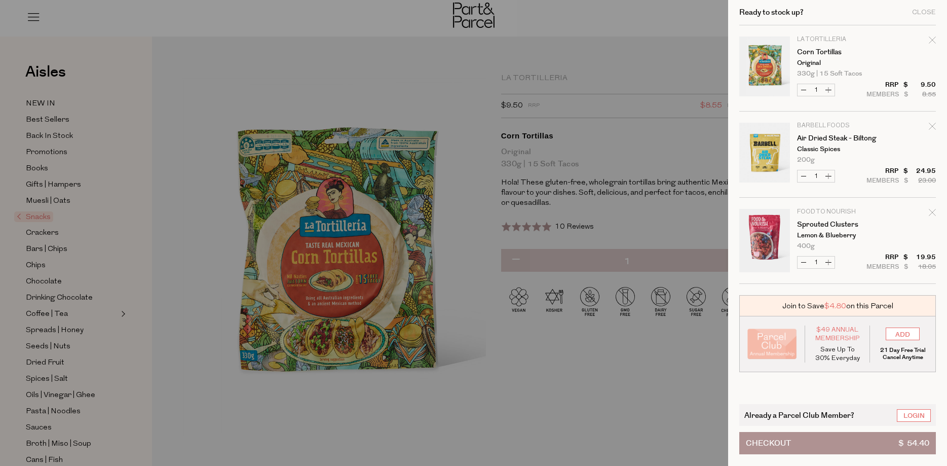
click at [828, 87] on button "Increase Corn Tortillas" at bounding box center [829, 90] width 12 height 12
type input "2"
click at [604, 24] on div at bounding box center [473, 233] width 947 height 466
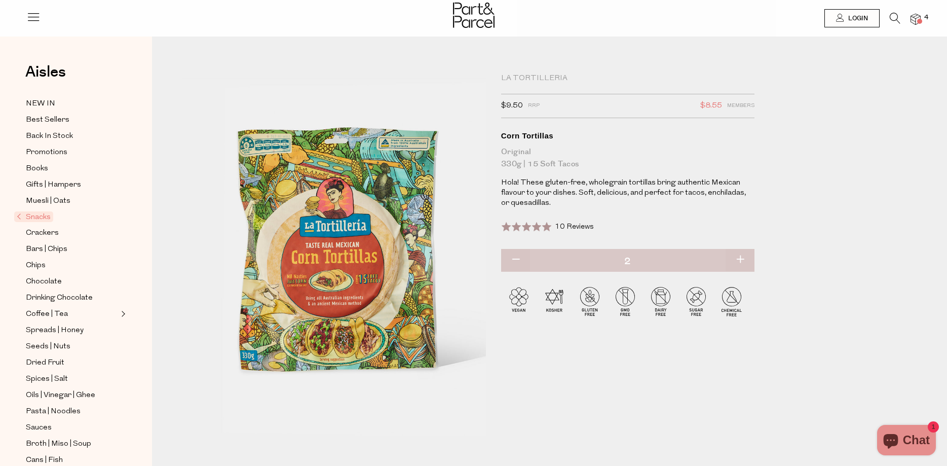
click at [923, 16] on span "4" at bounding box center [926, 17] width 9 height 9
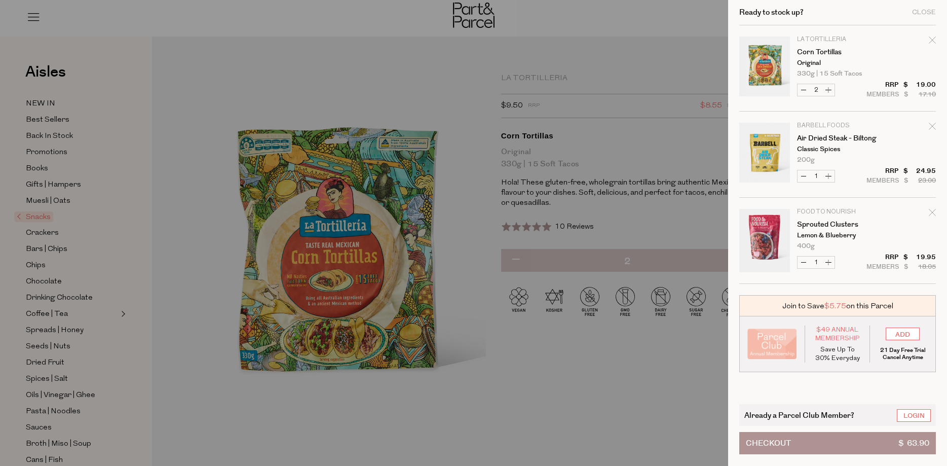
click at [698, 9] on div at bounding box center [473, 233] width 947 height 466
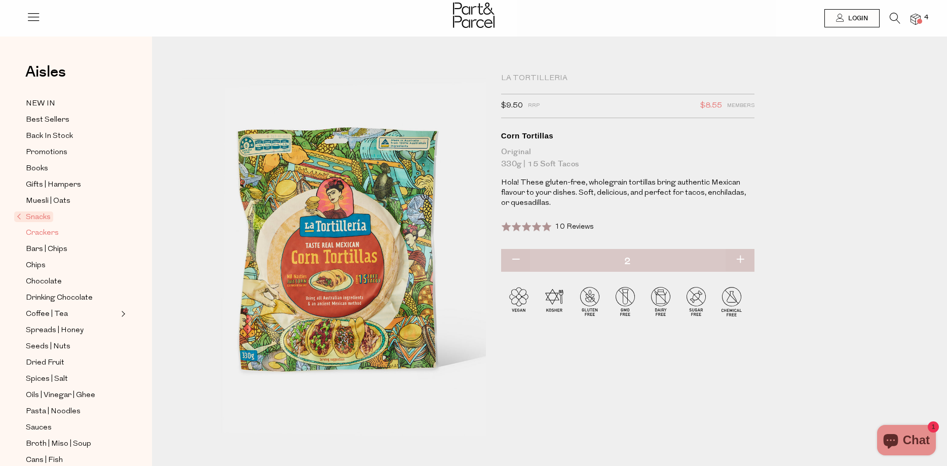
click at [42, 229] on span "Crackers" at bounding box center [42, 233] width 33 height 12
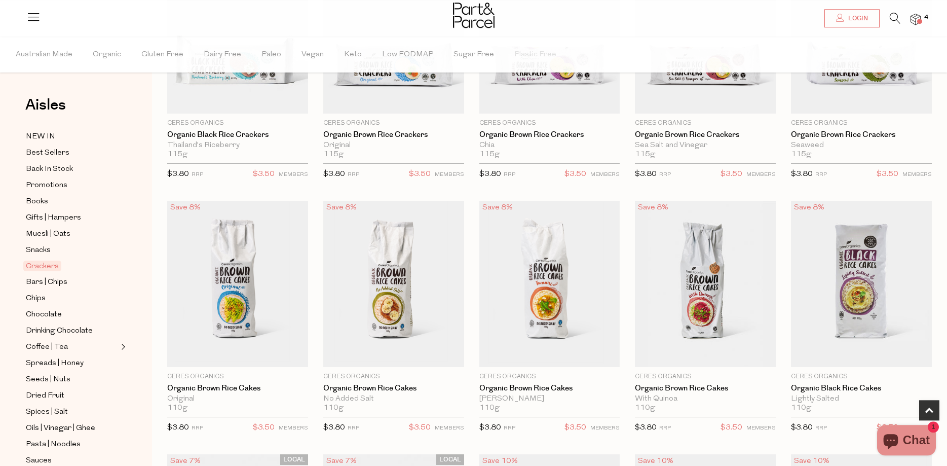
scroll to position [517, 0]
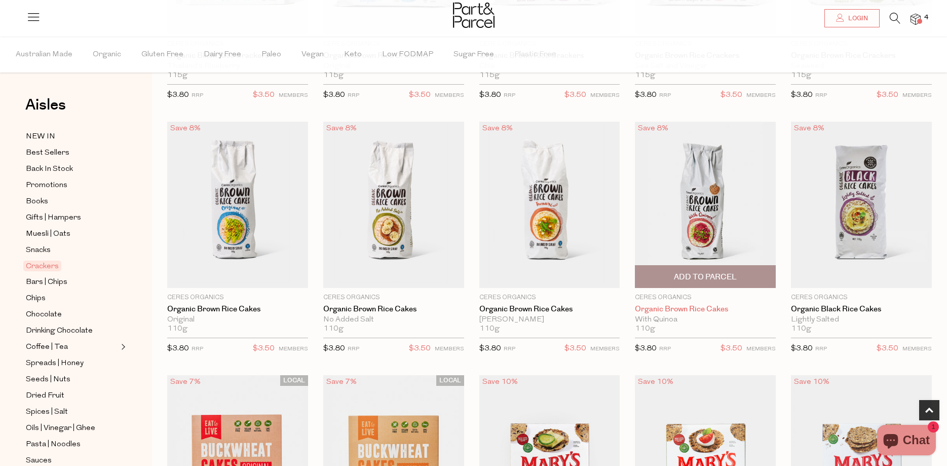
click at [681, 306] on link "Organic Brown Rice Cakes" at bounding box center [705, 309] width 141 height 9
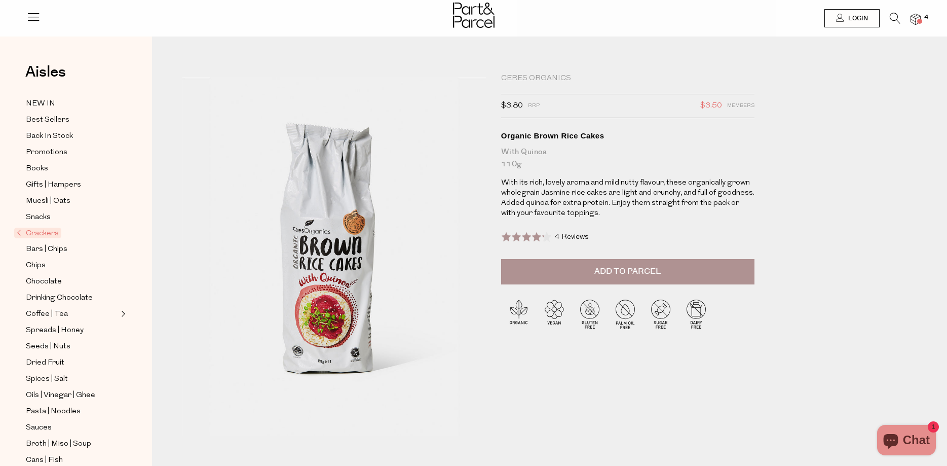
click at [646, 267] on span "Add to Parcel" at bounding box center [628, 272] width 66 height 12
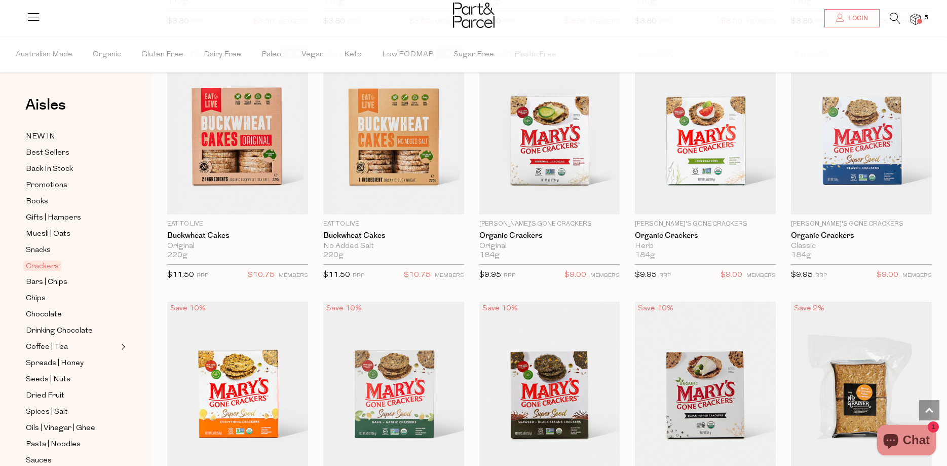
scroll to position [827, 0]
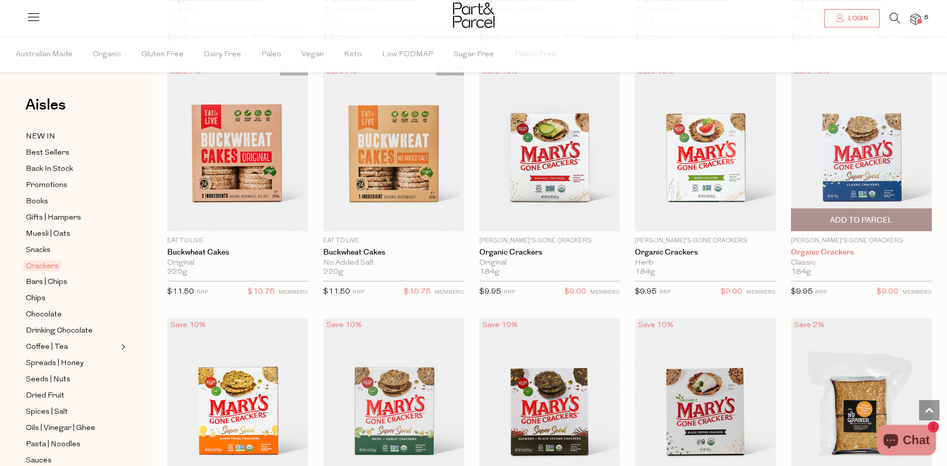
click at [826, 248] on link "Organic Crackers" at bounding box center [861, 252] width 141 height 9
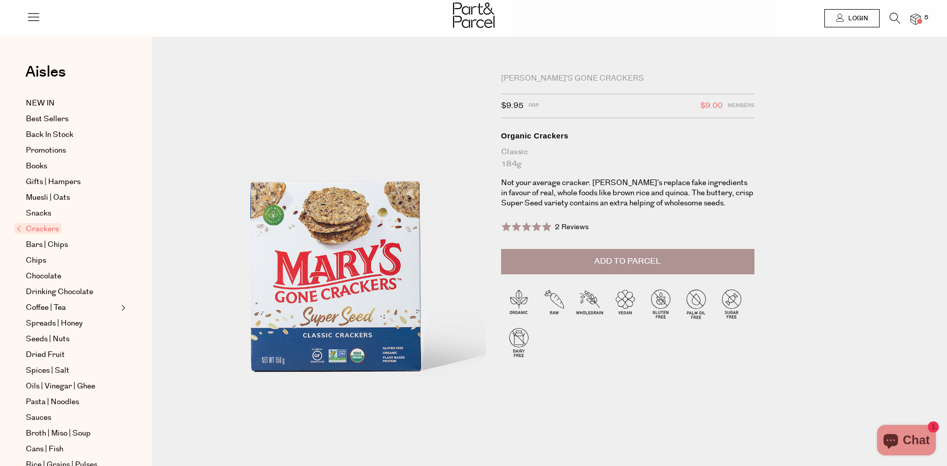
click at [628, 259] on span "Add to Parcel" at bounding box center [628, 261] width 66 height 12
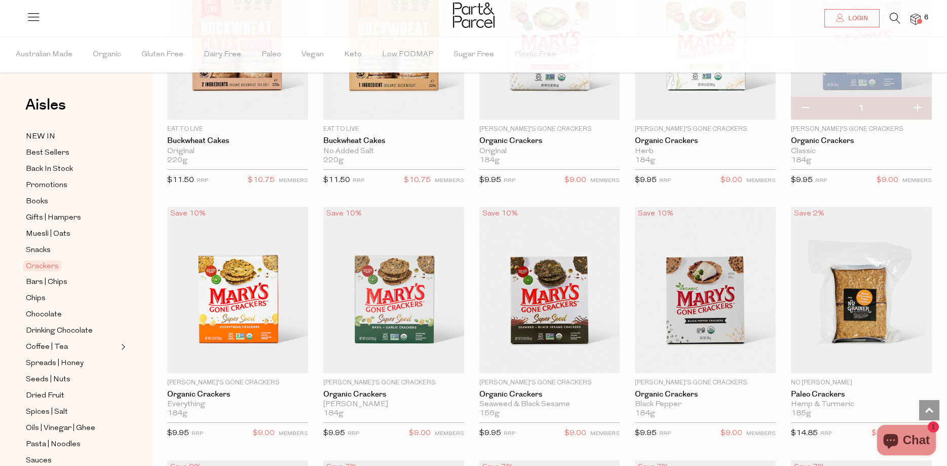
scroll to position [995, 0]
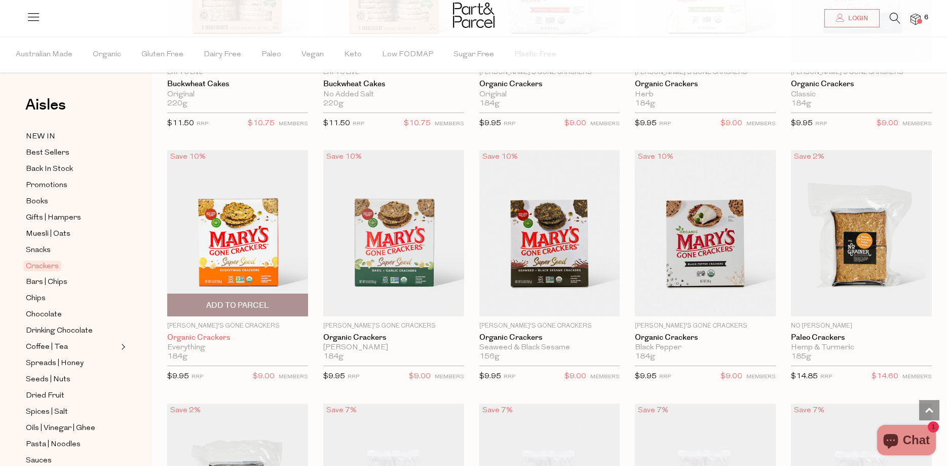
click at [223, 333] on link "Organic Crackers" at bounding box center [237, 337] width 141 height 9
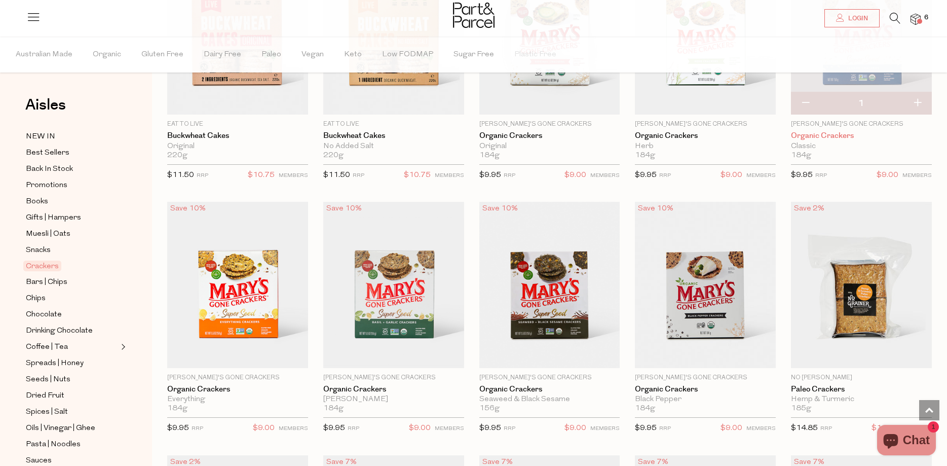
scroll to position [892, 0]
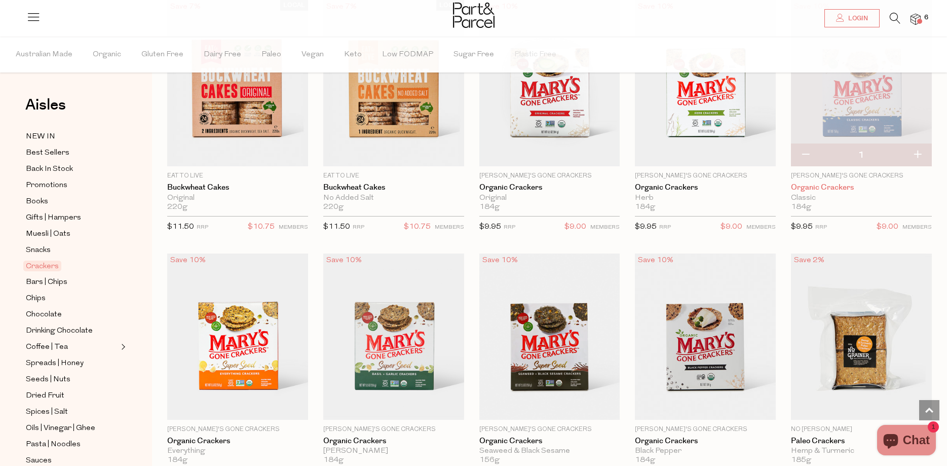
click at [837, 183] on link "Organic Crackers" at bounding box center [861, 187] width 141 height 9
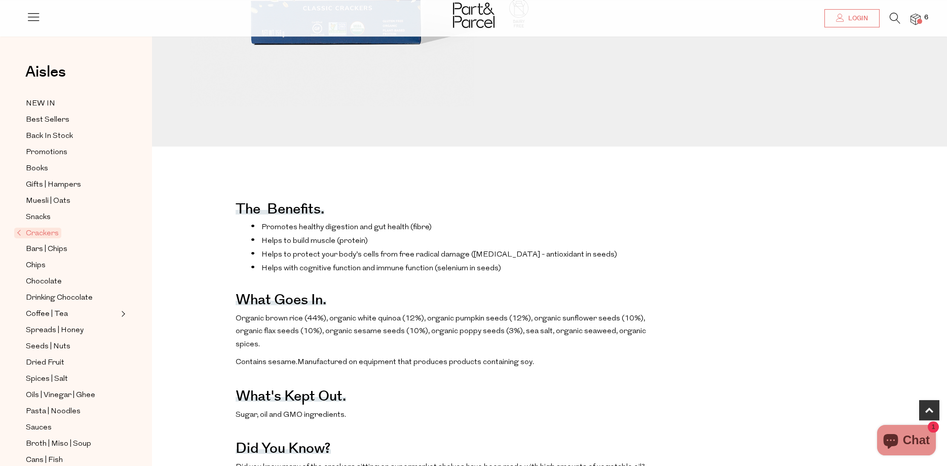
scroll to position [362, 0]
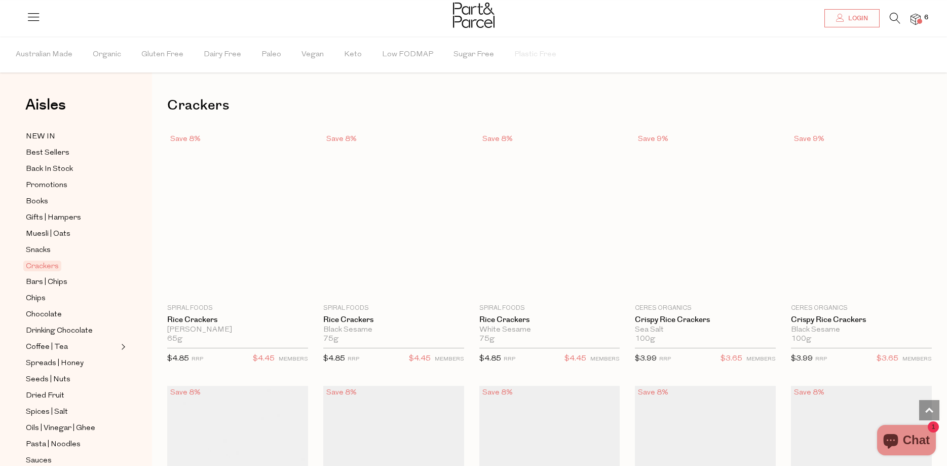
scroll to position [944, 0]
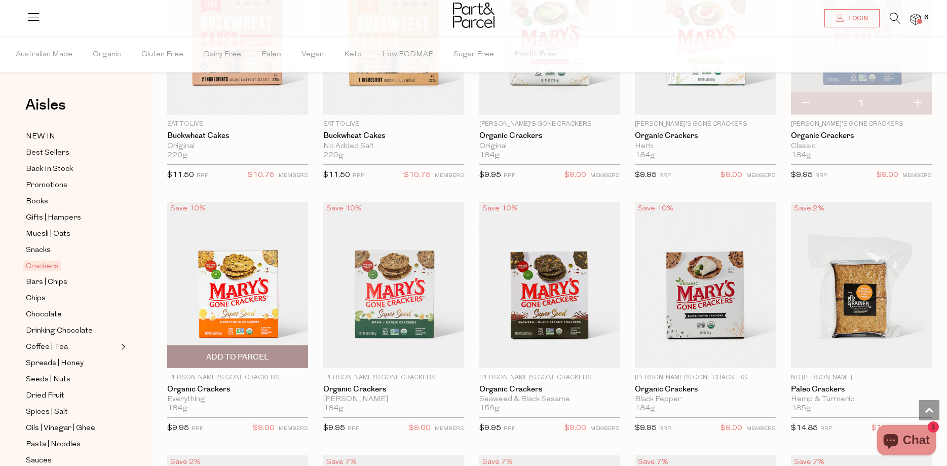
click at [192, 396] on div "Everything" at bounding box center [237, 399] width 141 height 9
click at [212, 386] on link "Organic Crackers" at bounding box center [237, 389] width 141 height 9
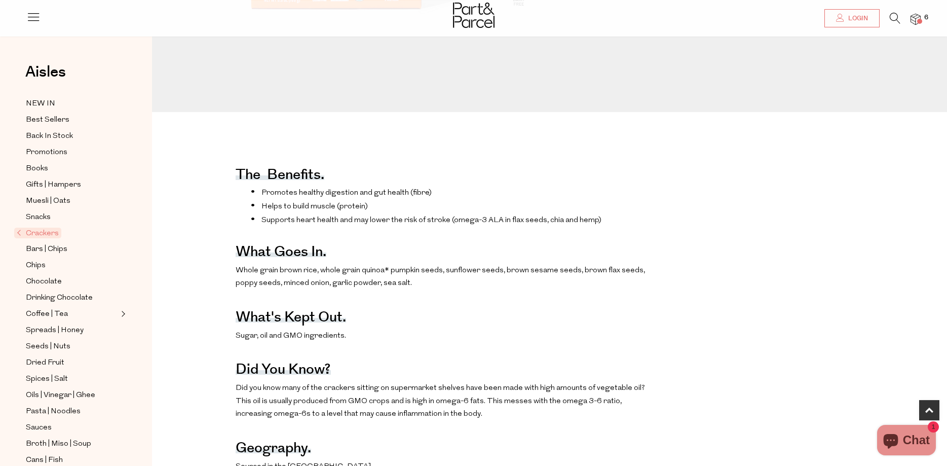
scroll to position [362, 0]
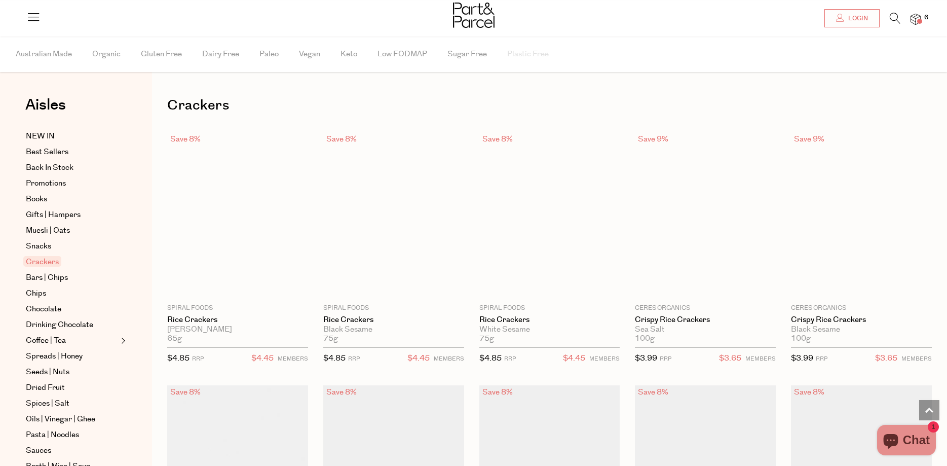
scroll to position [737, 0]
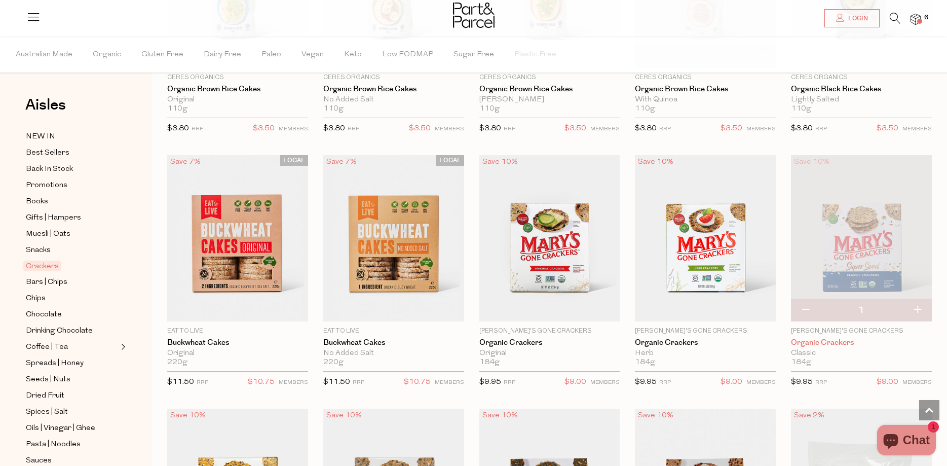
click at [823, 339] on link "Organic Crackers" at bounding box center [861, 342] width 141 height 9
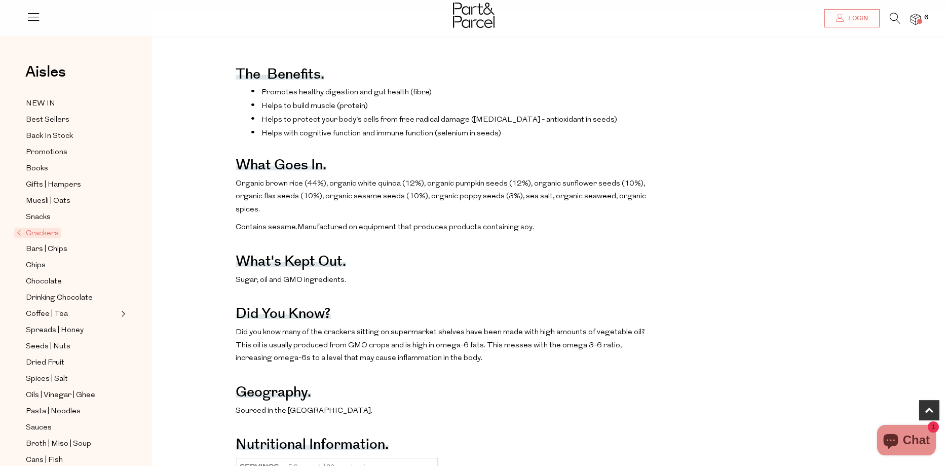
scroll to position [465, 0]
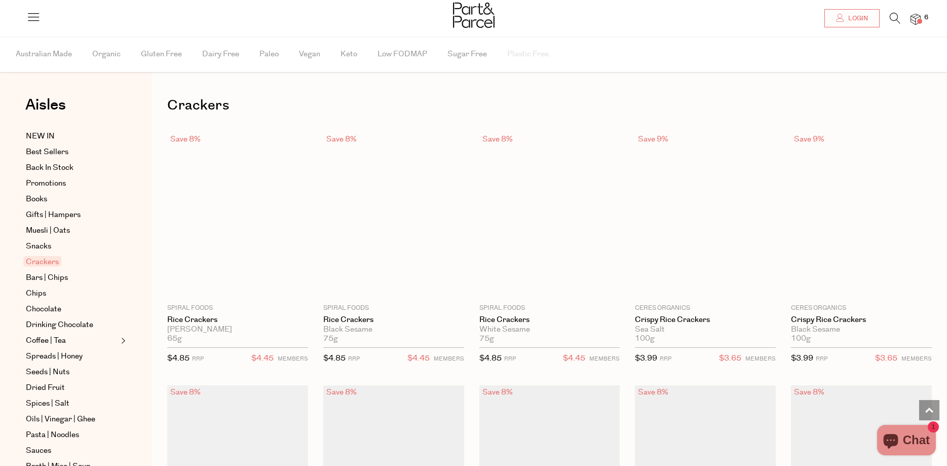
scroll to position [995, 0]
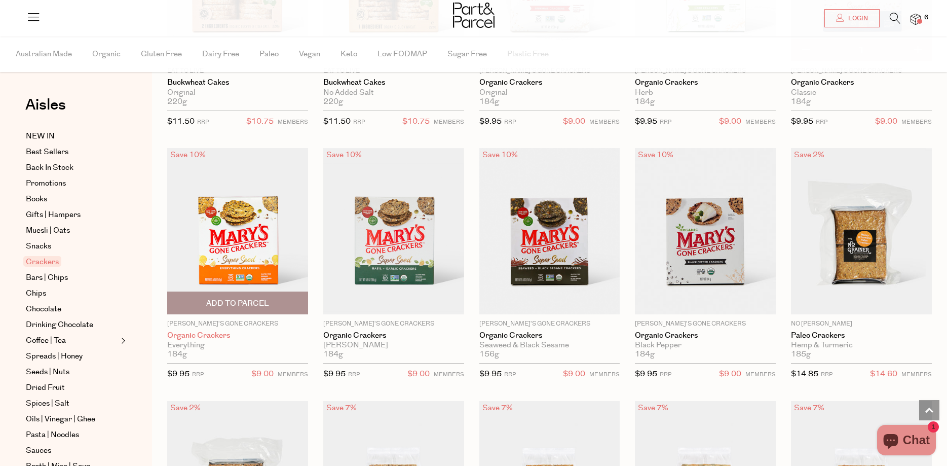
click at [212, 333] on link "Organic Crackers" at bounding box center [237, 335] width 141 height 9
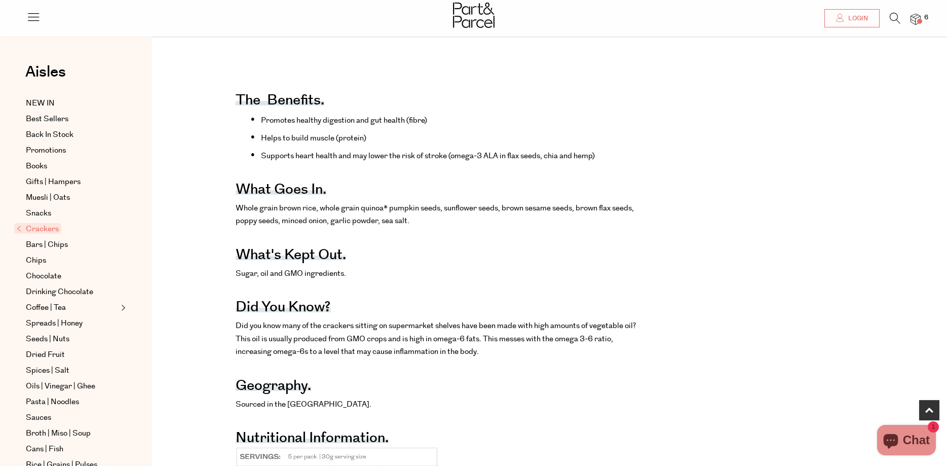
scroll to position [465, 0]
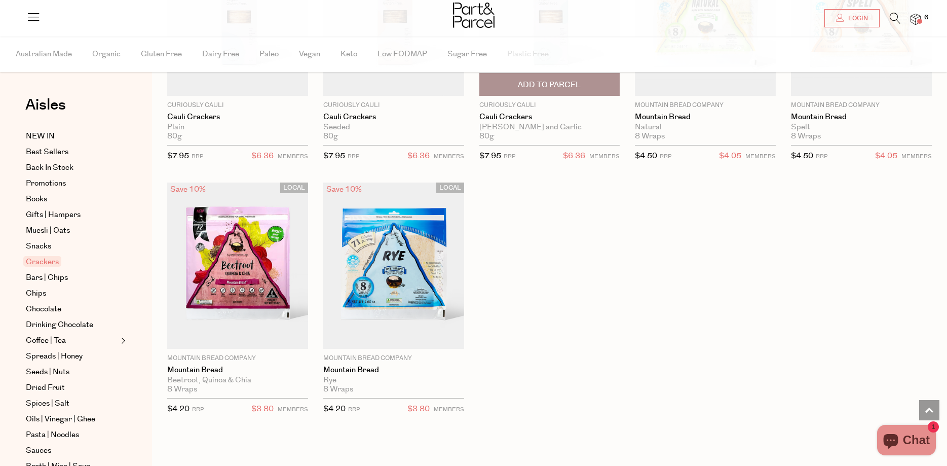
scroll to position [1564, 0]
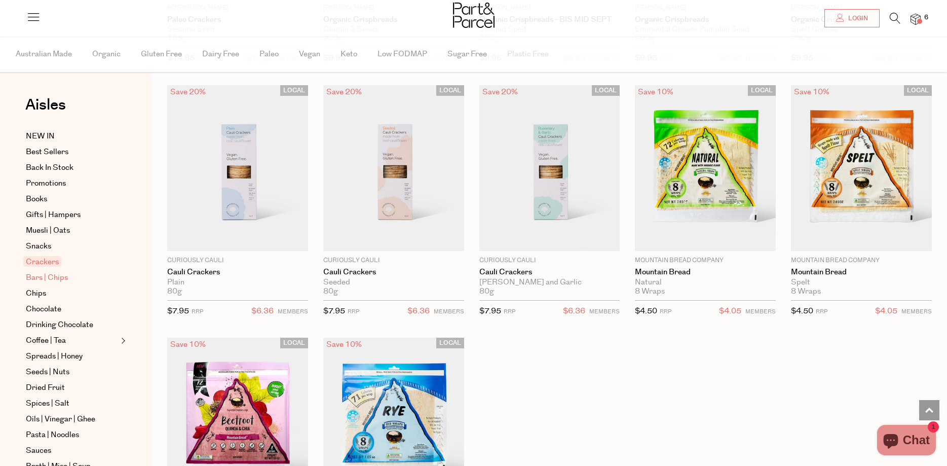
click at [54, 276] on span "Bars | Chips" at bounding box center [47, 278] width 42 height 12
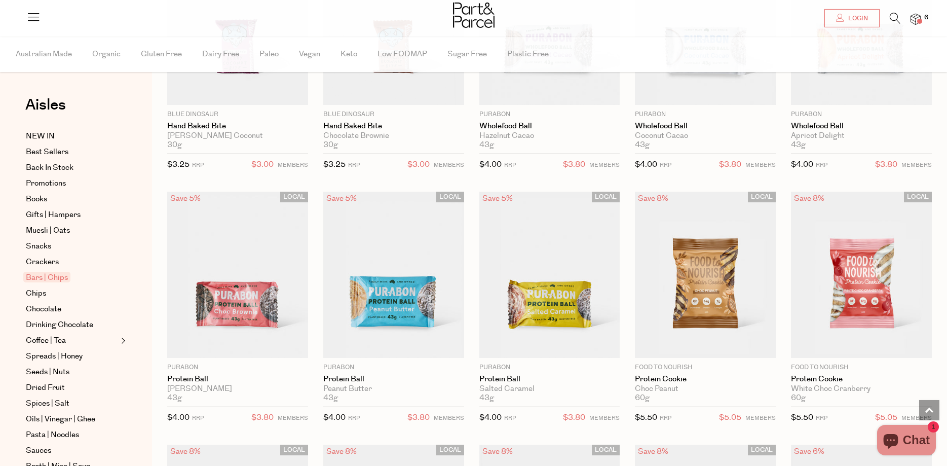
scroll to position [1965, 0]
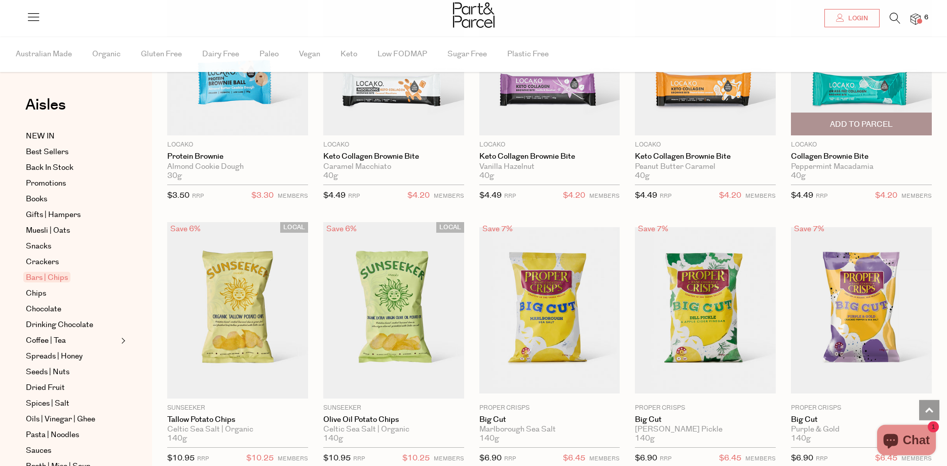
scroll to position [2740, 0]
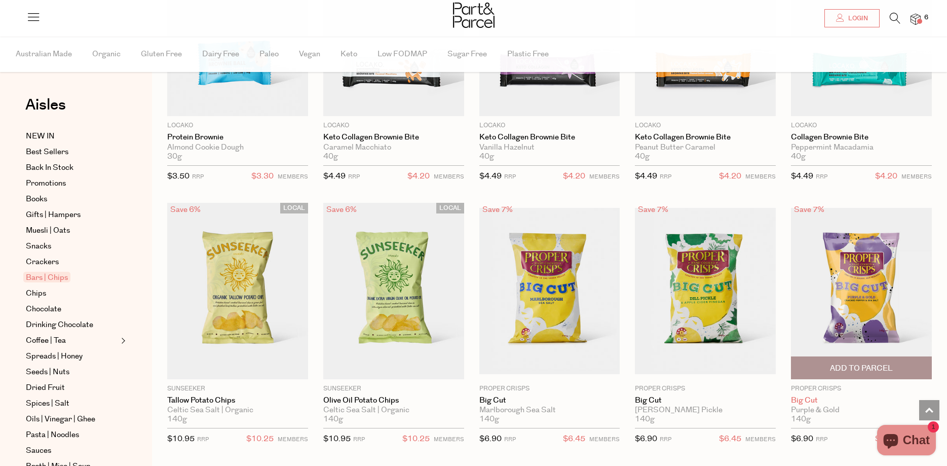
click at [807, 401] on link "Big Cut" at bounding box center [861, 400] width 141 height 9
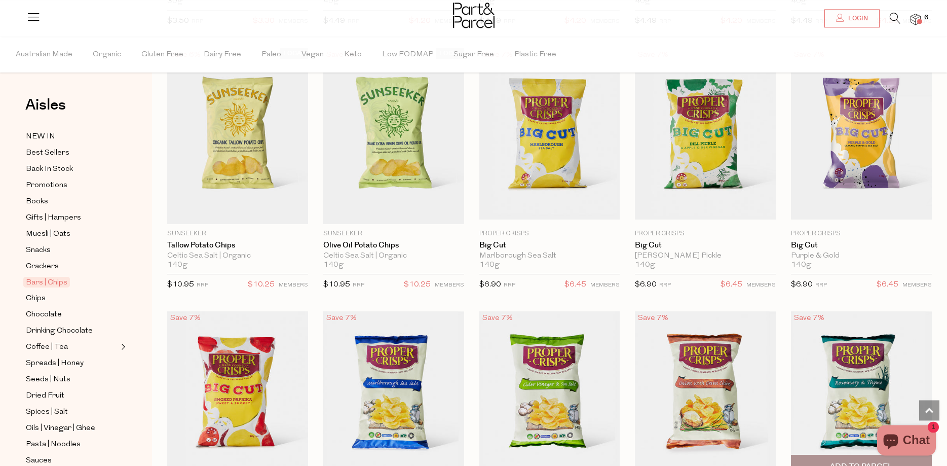
scroll to position [336, 0]
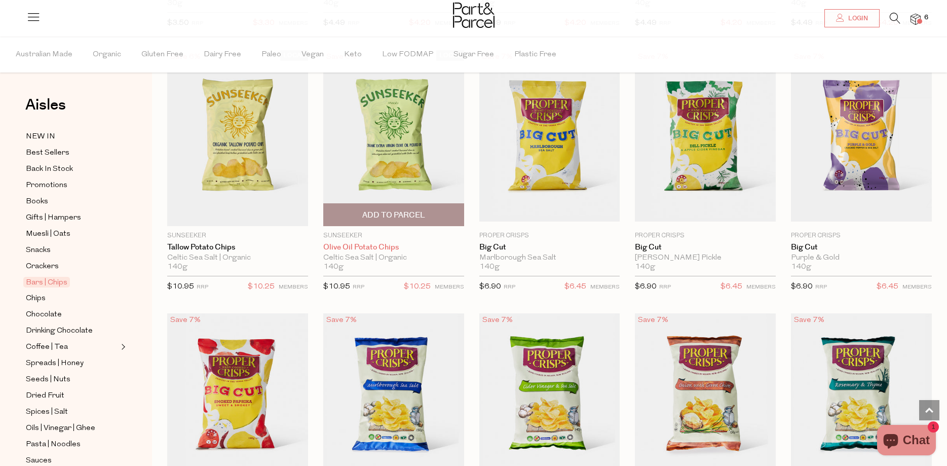
click at [392, 244] on link "Olive Oil Potato Chips" at bounding box center [393, 247] width 141 height 9
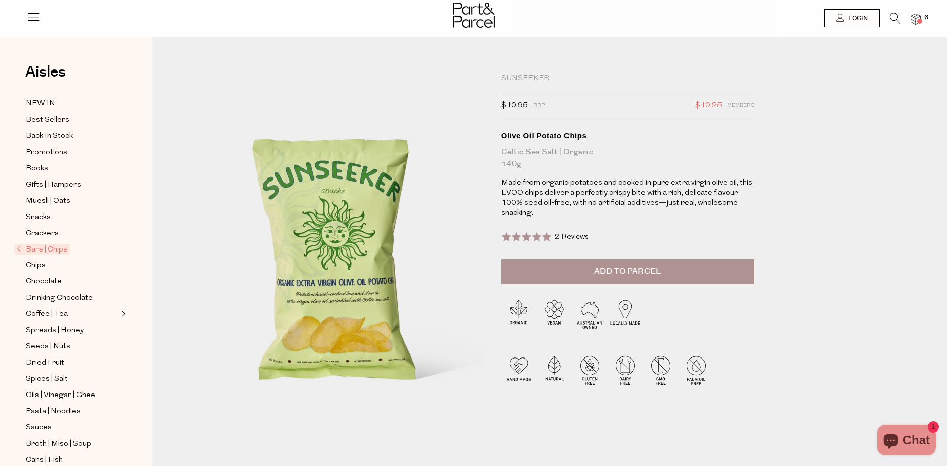
click at [572, 237] on span "2 Reviews" at bounding box center [572, 237] width 34 height 8
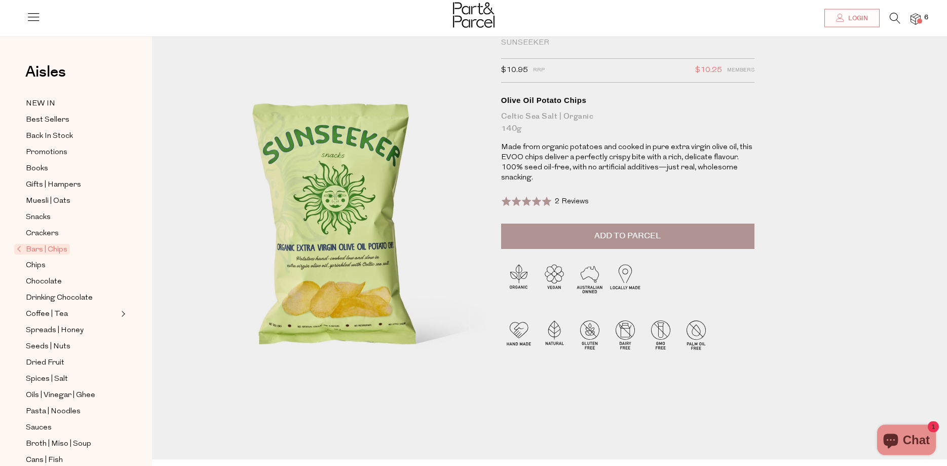
scroll to position [19, 0]
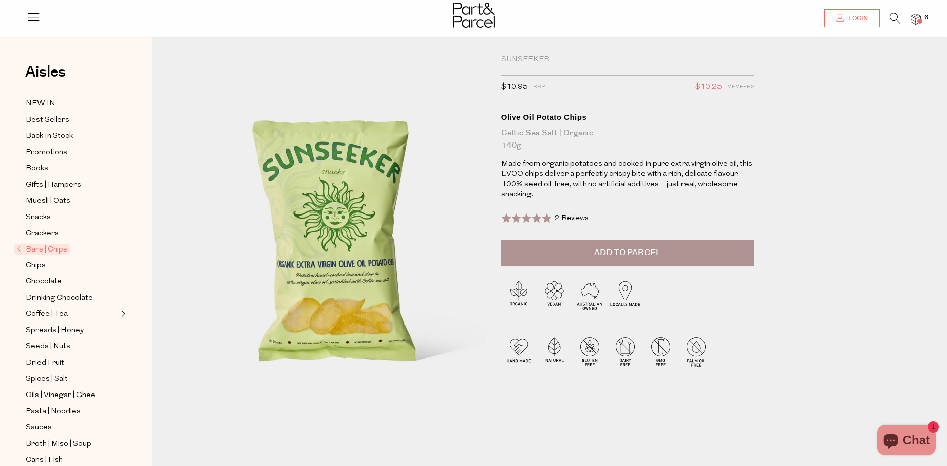
click at [648, 254] on span "Add to Parcel" at bounding box center [628, 253] width 66 height 12
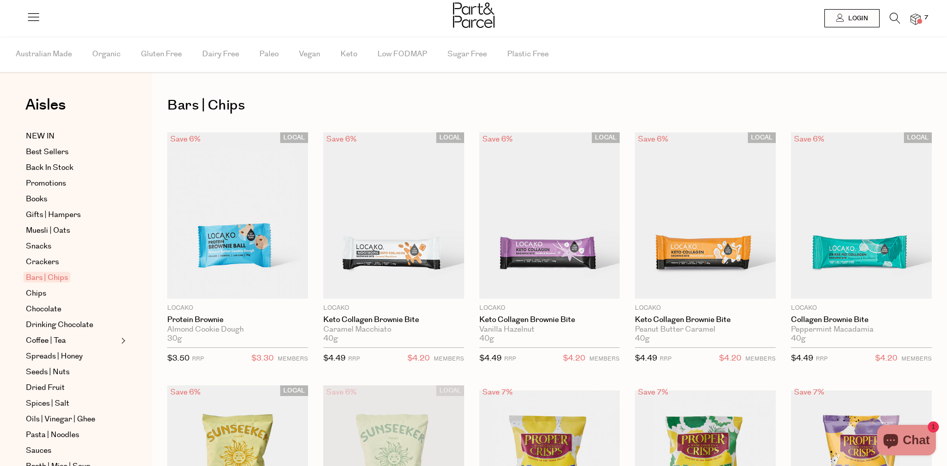
scroll to position [336, 0]
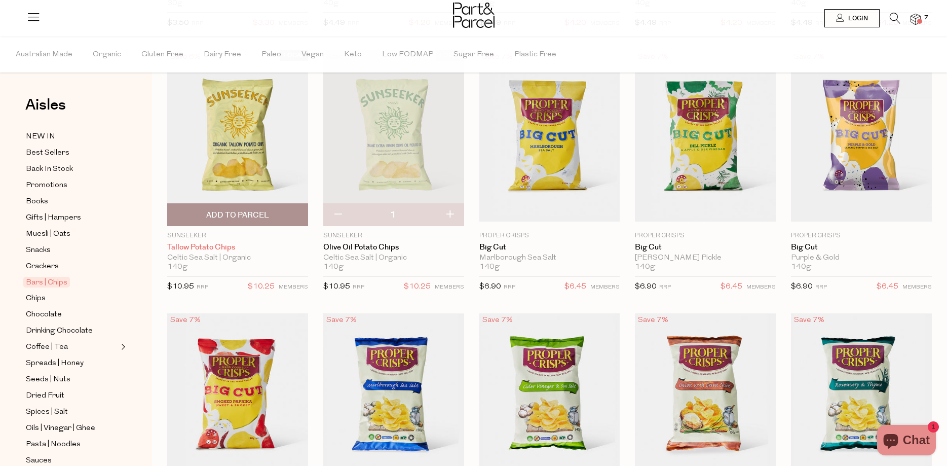
click at [214, 247] on link "Tallow Potato Chips" at bounding box center [237, 247] width 141 height 9
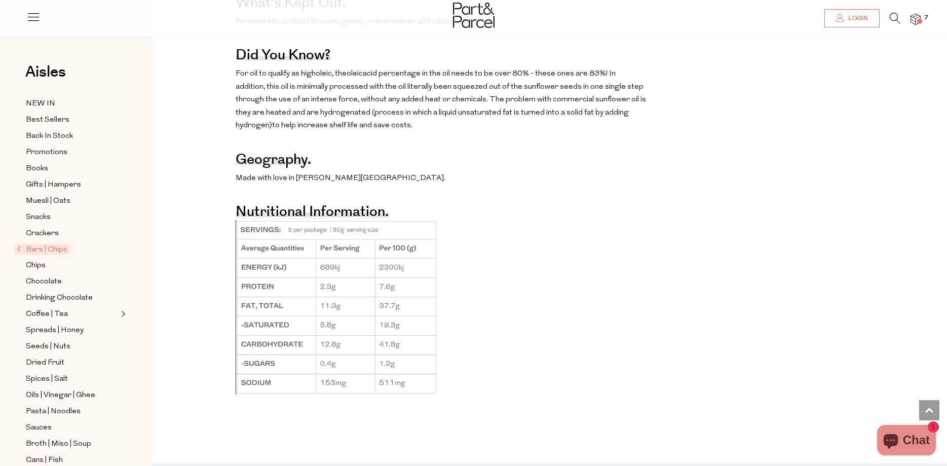
scroll to position [775, 0]
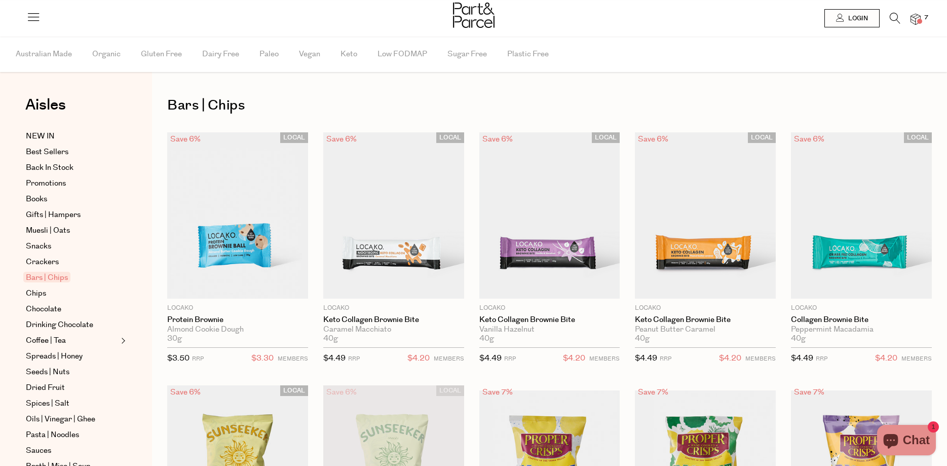
scroll to position [336, 0]
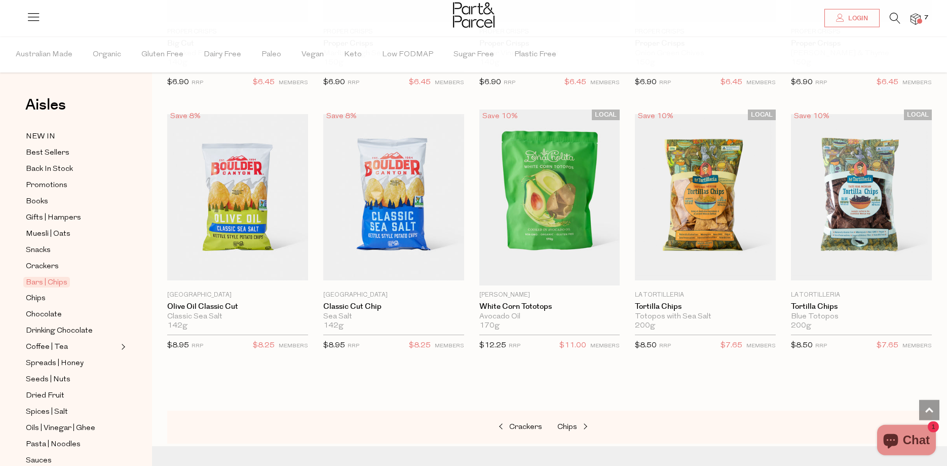
scroll to position [3413, 0]
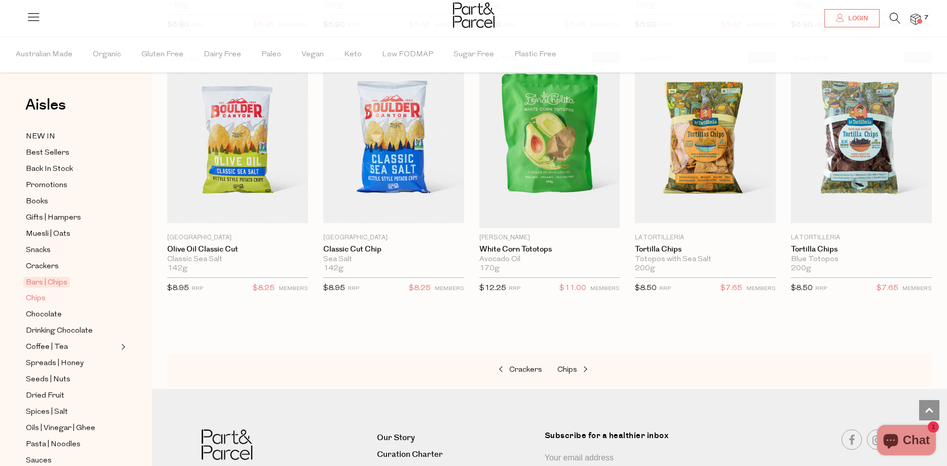
click at [39, 292] on span "Chips" at bounding box center [36, 298] width 20 height 12
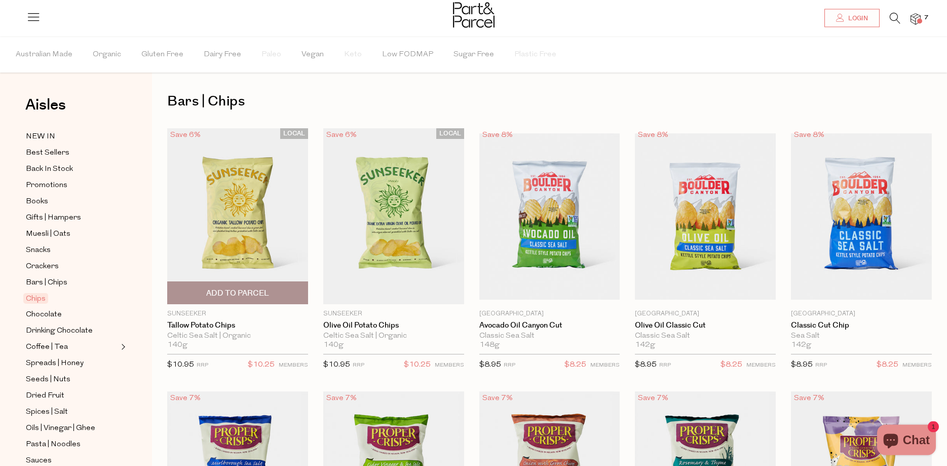
type input "2"
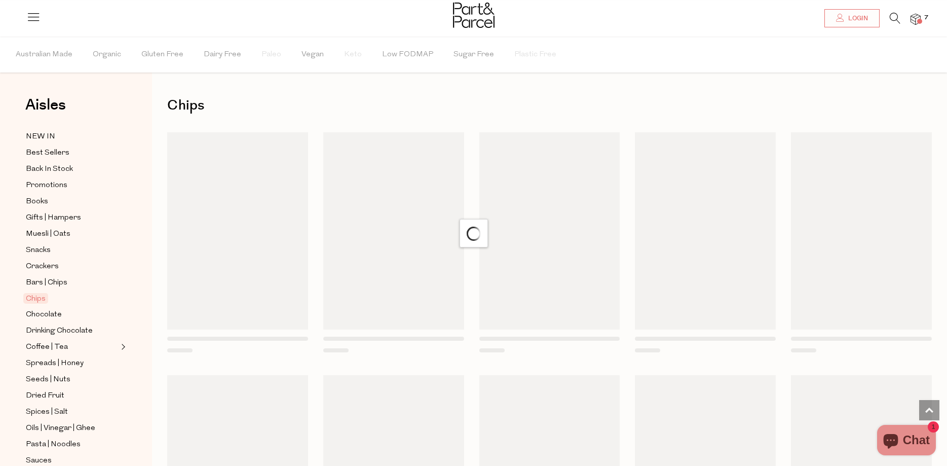
scroll to position [653, 0]
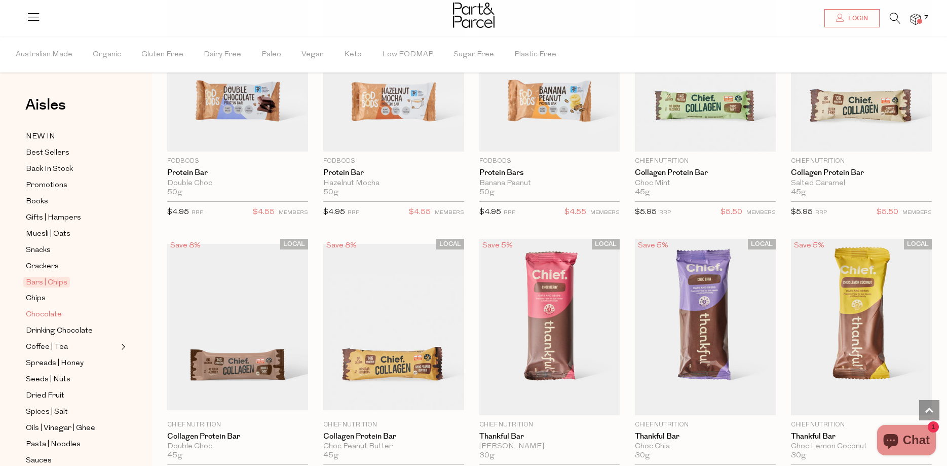
click at [47, 309] on span "Chocolate" at bounding box center [44, 315] width 36 height 12
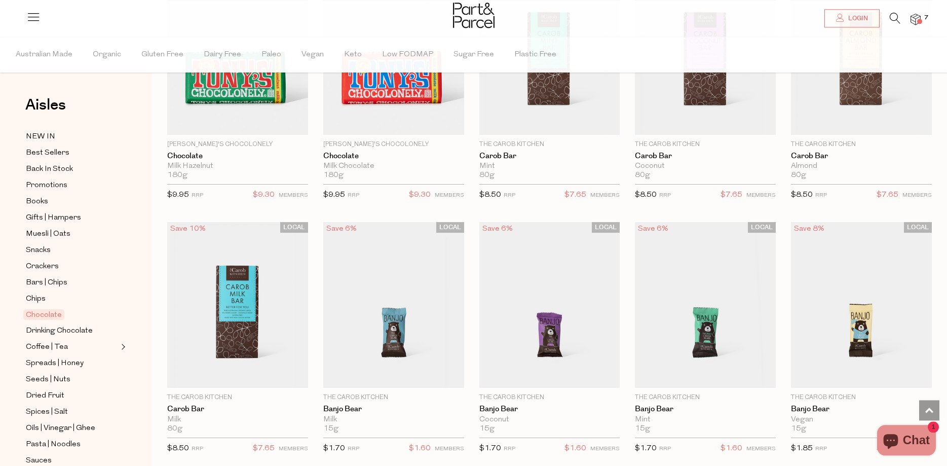
scroll to position [2223, 0]
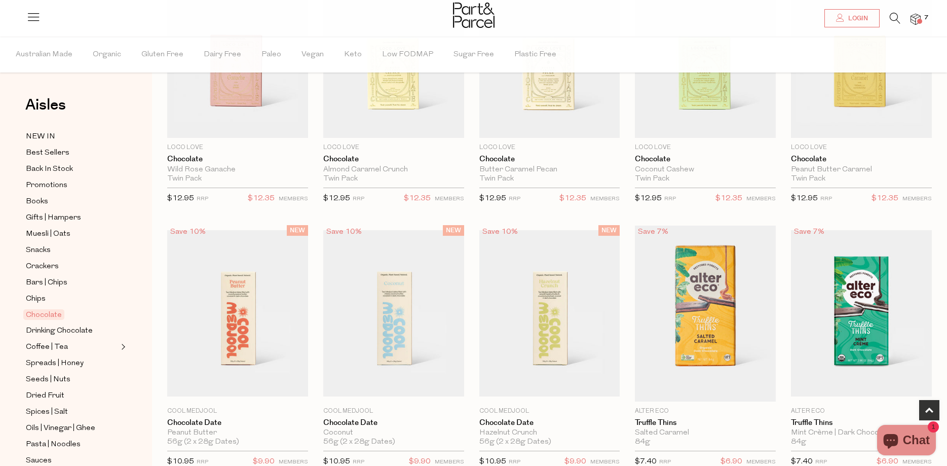
scroll to position [362, 0]
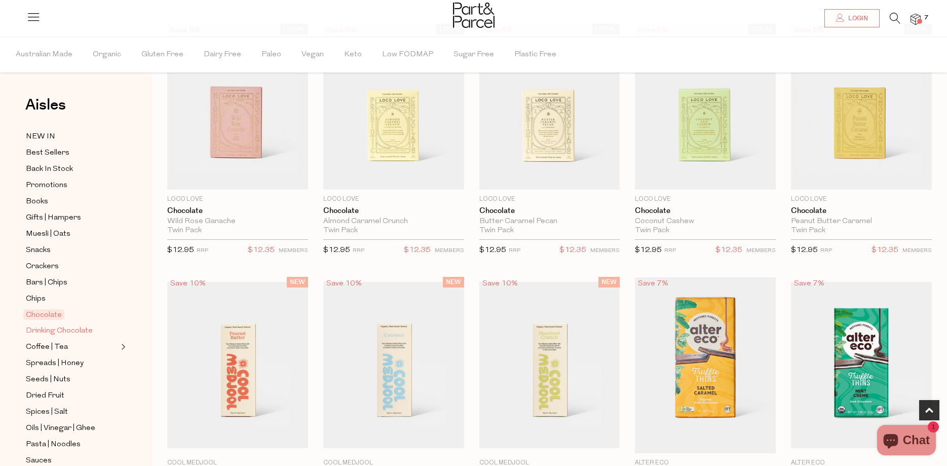
click at [72, 325] on span "Drinking Chocolate" at bounding box center [59, 331] width 67 height 12
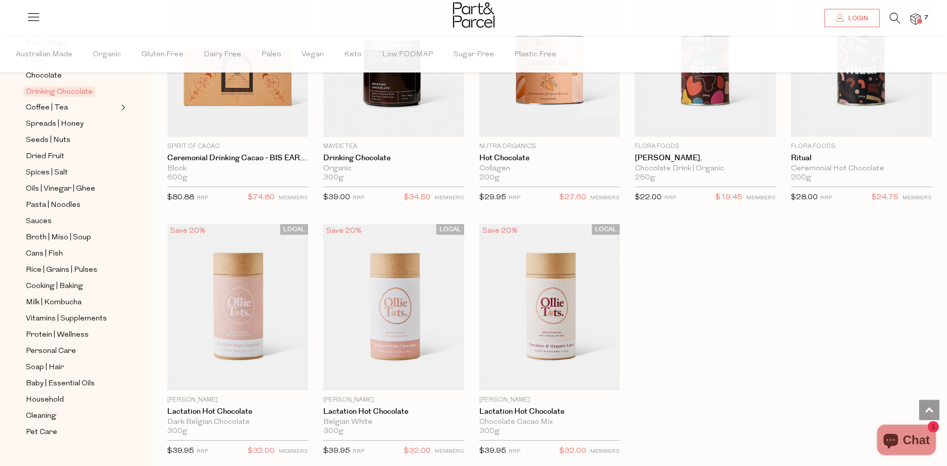
scroll to position [672, 0]
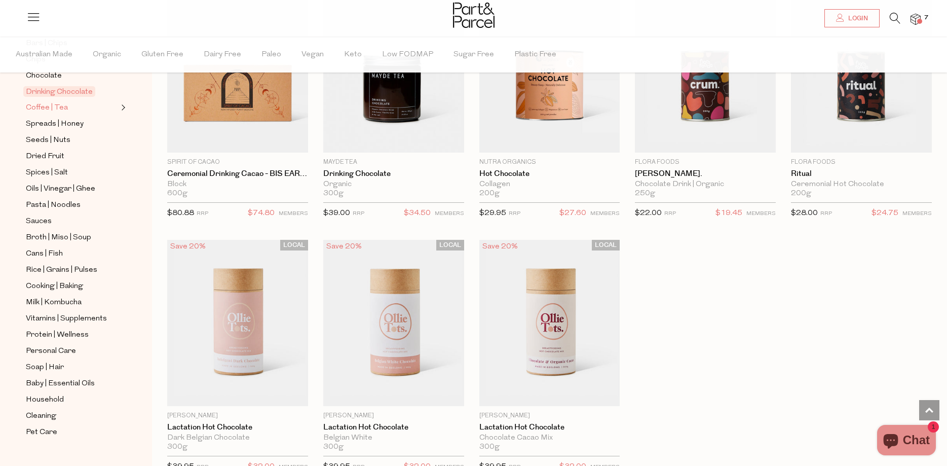
click at [58, 102] on span "Coffee | Tea" at bounding box center [47, 108] width 42 height 12
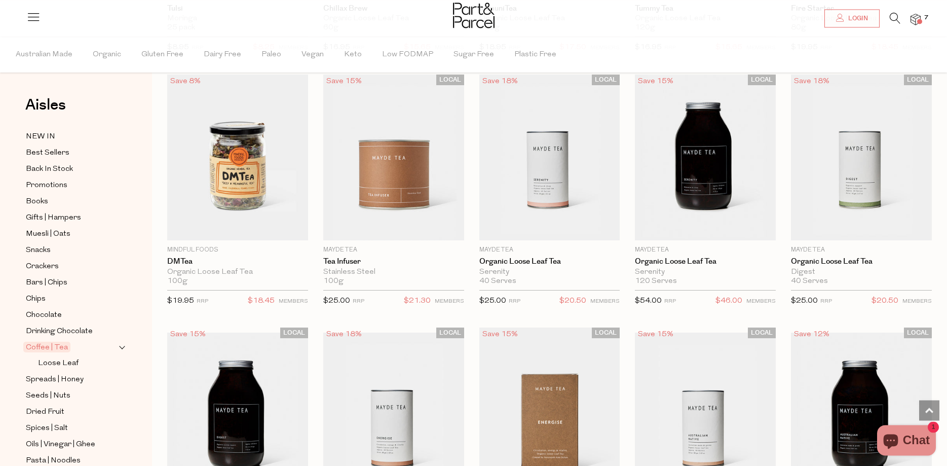
scroll to position [1965, 0]
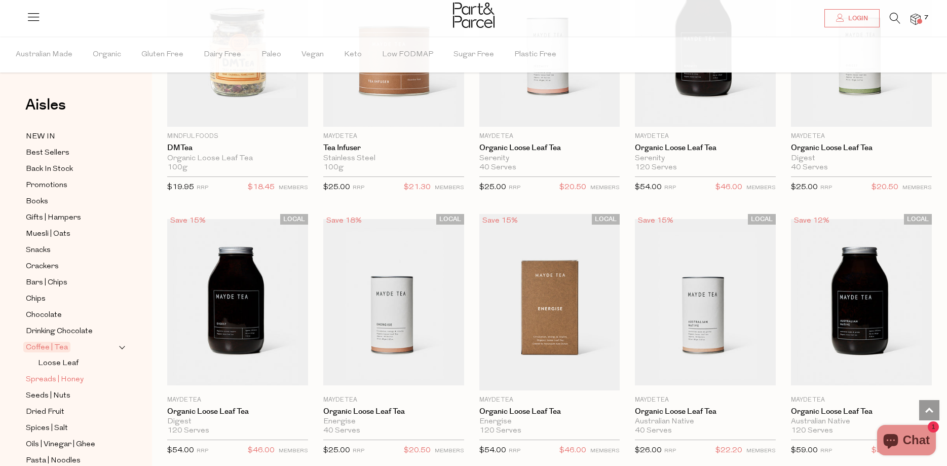
click at [61, 374] on span "Spreads | Honey" at bounding box center [55, 380] width 58 height 12
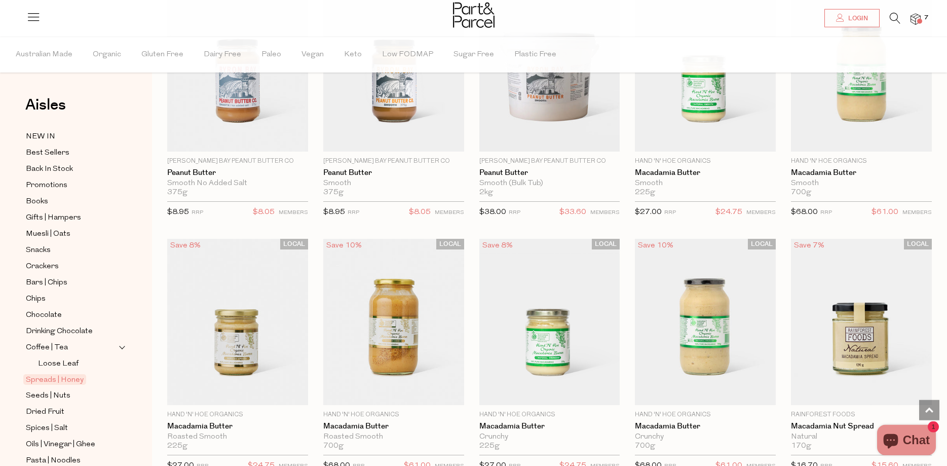
scroll to position [672, 0]
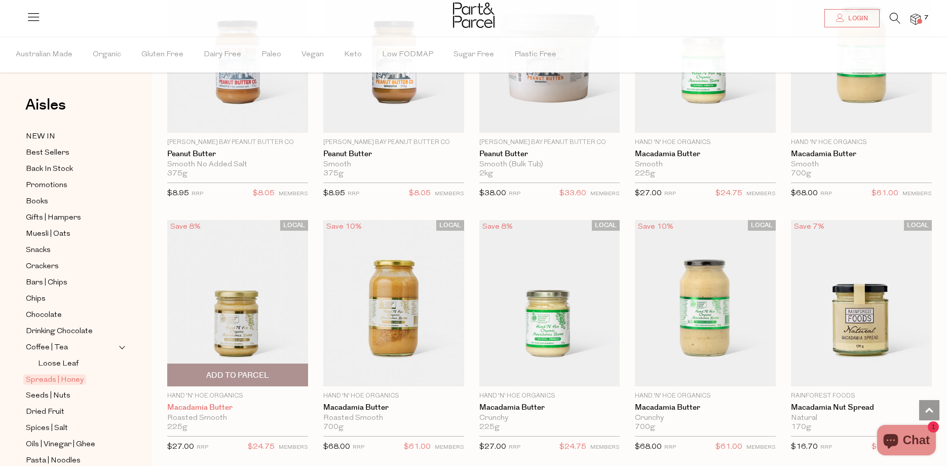
click at [216, 403] on link "Macadamia Butter" at bounding box center [237, 407] width 141 height 9
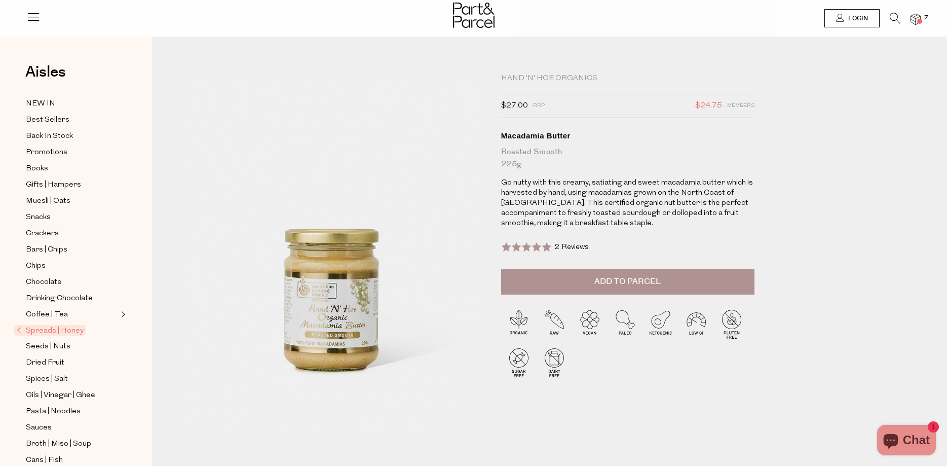
click at [632, 278] on span "Add to Parcel" at bounding box center [628, 282] width 66 height 12
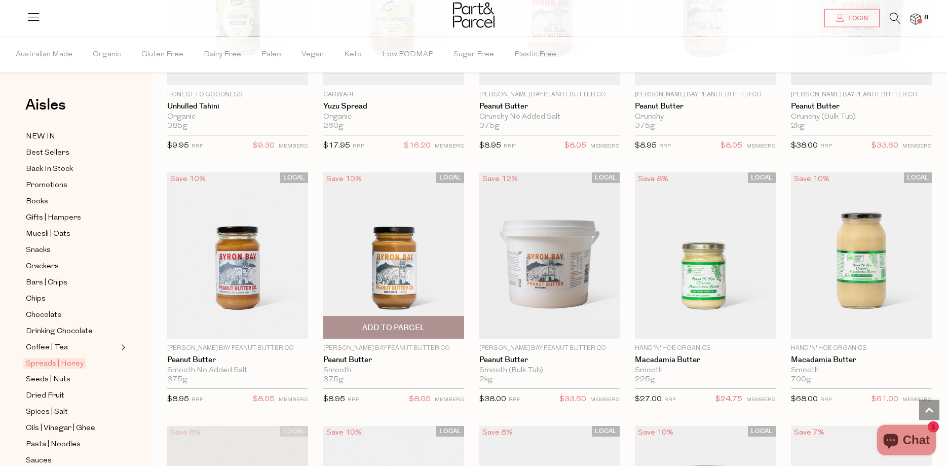
scroll to position [530, 0]
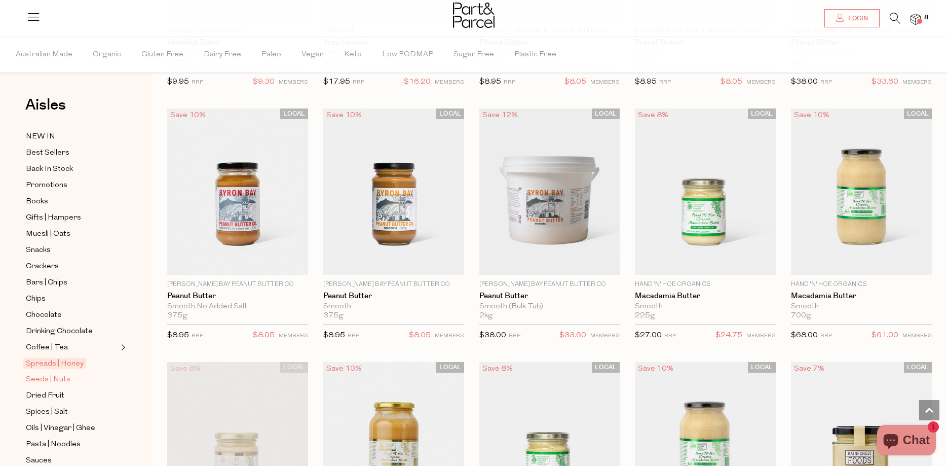
click at [62, 374] on span "Seeds | Nuts" at bounding box center [48, 380] width 45 height 12
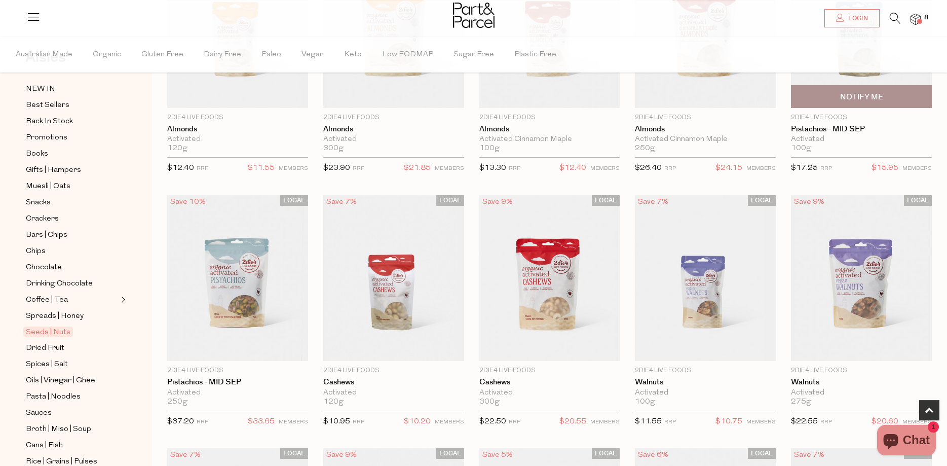
scroll to position [207, 0]
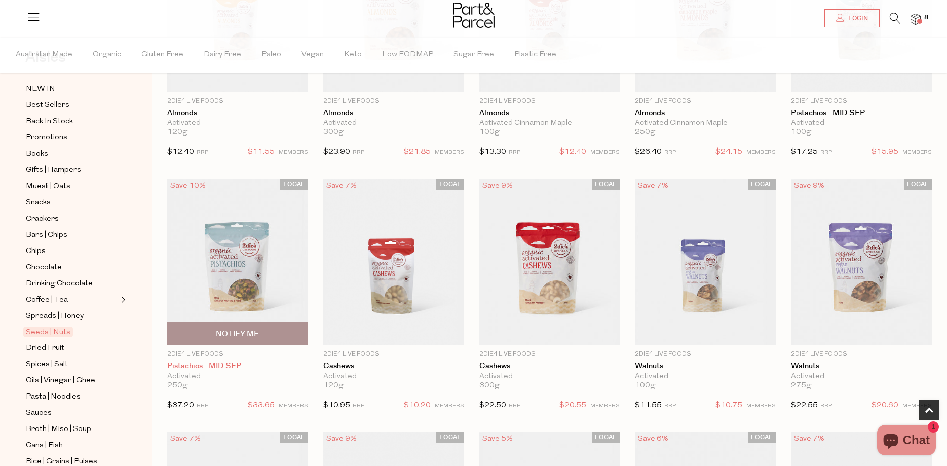
click at [202, 363] on link "Pistachios - MID SEP" at bounding box center [237, 365] width 141 height 9
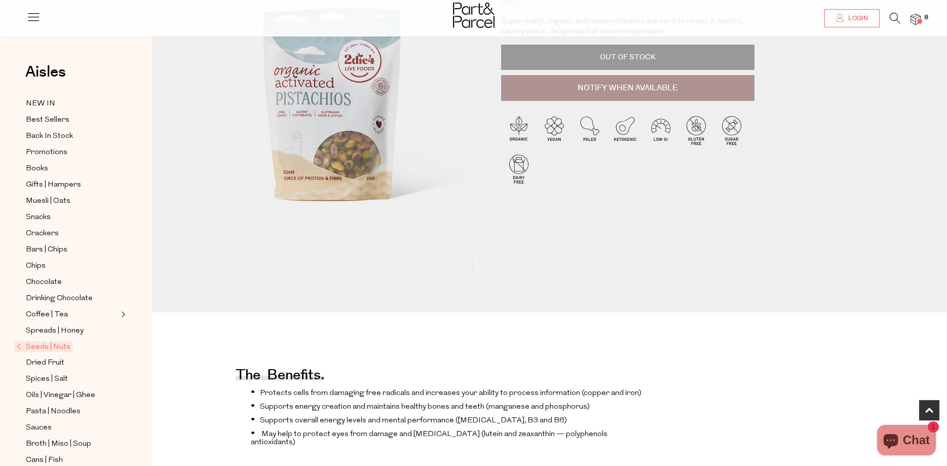
scroll to position [103, 0]
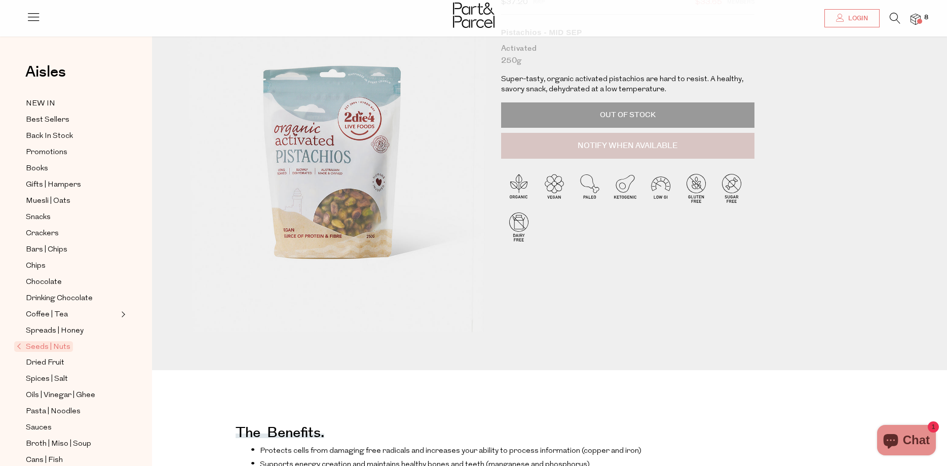
click at [640, 144] on button "Notify When Available" at bounding box center [627, 146] width 253 height 26
type input "Notify when available"
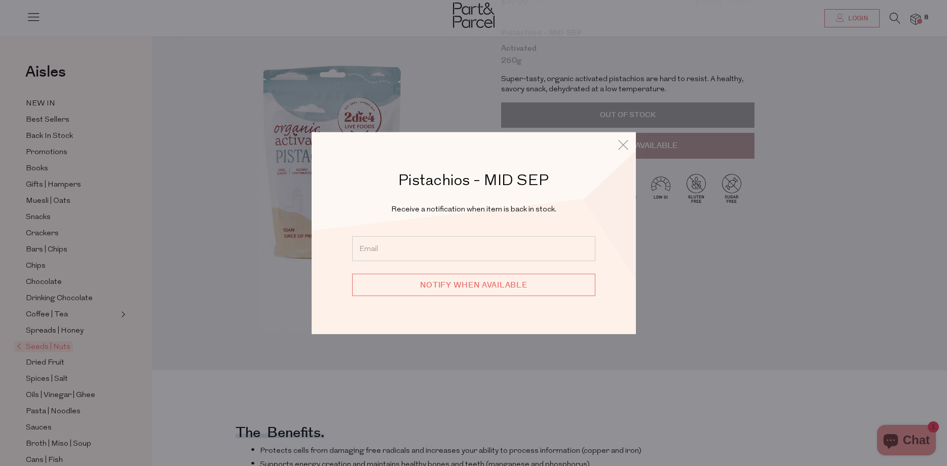
click at [374, 252] on input "email" at bounding box center [473, 248] width 243 height 25
type input "jnktolley@bigpond.com"
click at [471, 284] on input "Notify when available" at bounding box center [473, 285] width 243 height 22
type input "We will be in touch"
click at [620, 143] on icon at bounding box center [623, 144] width 15 height 15
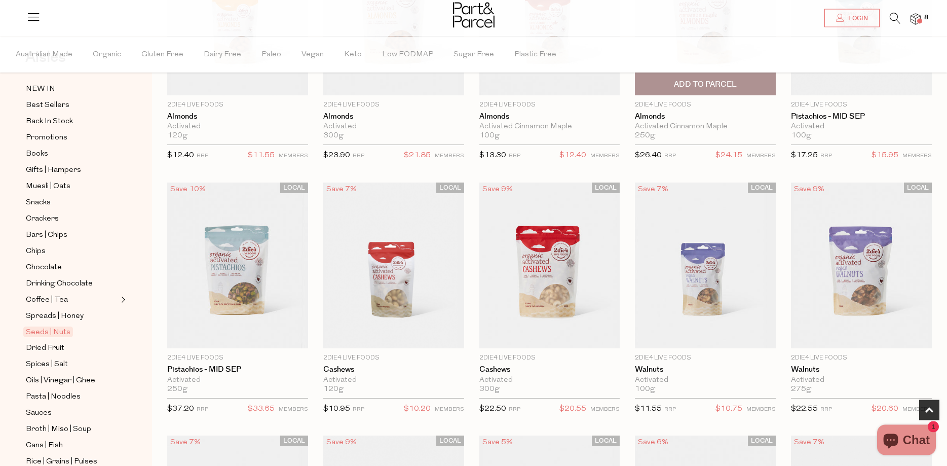
scroll to position [258, 0]
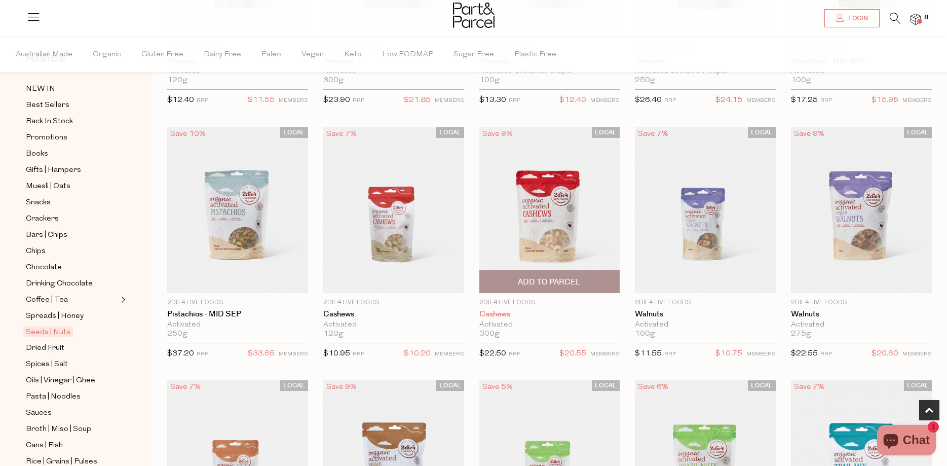
click at [499, 312] on link "Cashews" at bounding box center [549, 314] width 141 height 9
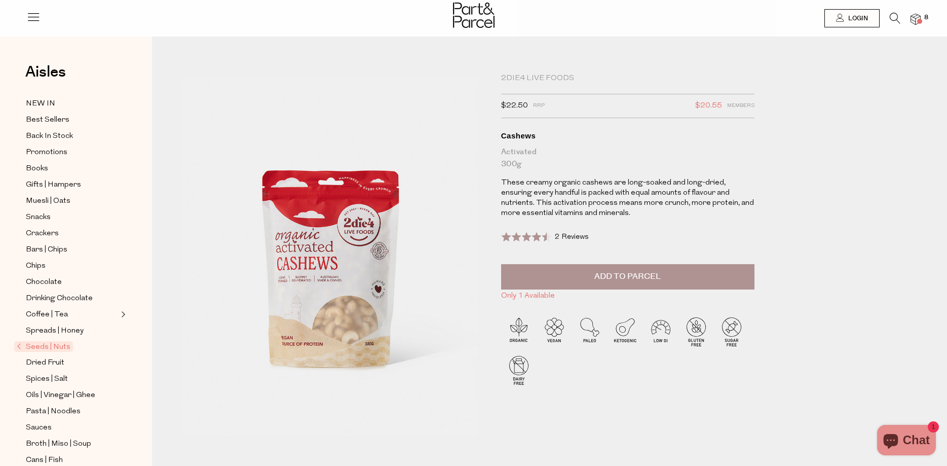
click at [630, 275] on span "Add to Parcel" at bounding box center [628, 277] width 66 height 12
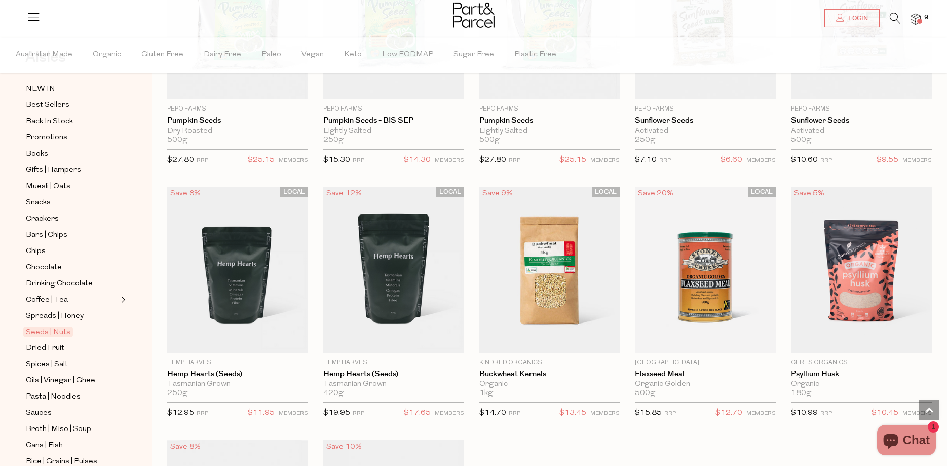
scroll to position [2016, 0]
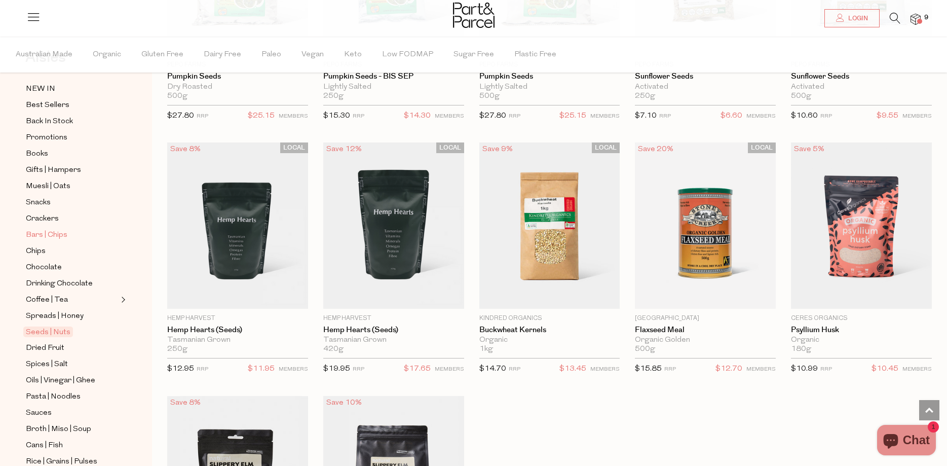
click at [56, 231] on span "Bars | Chips" at bounding box center [47, 235] width 42 height 12
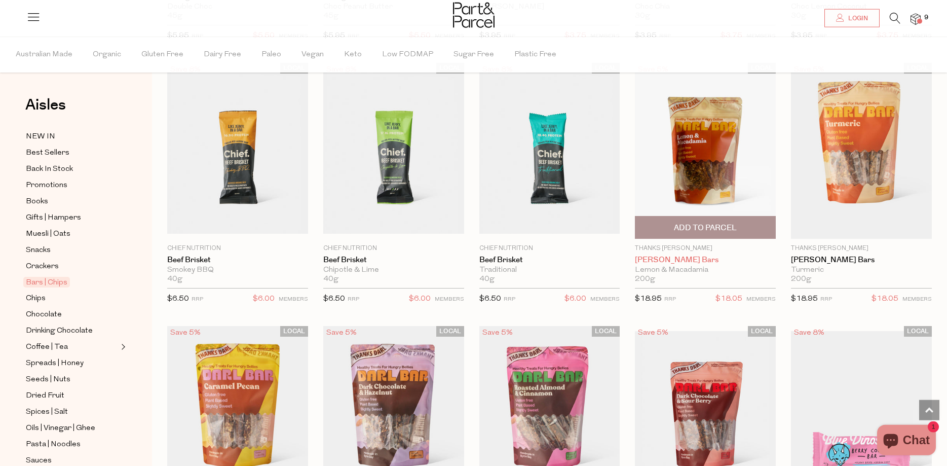
scroll to position [1137, 0]
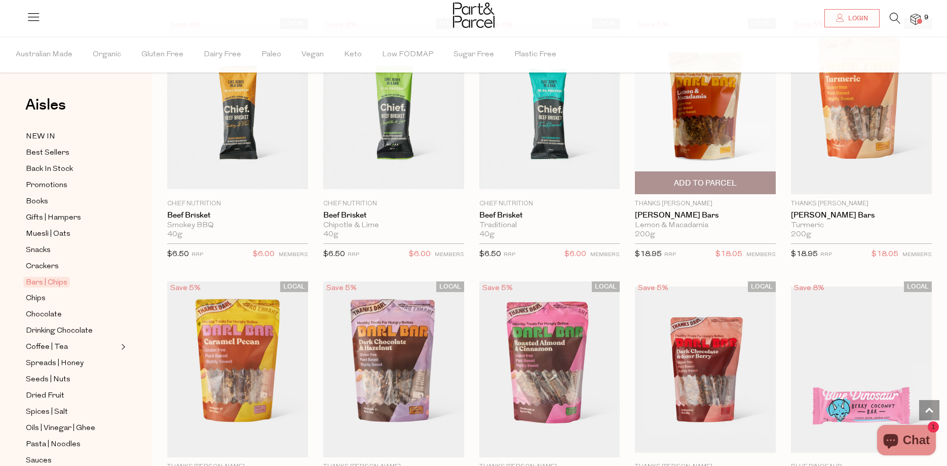
click at [688, 222] on div "Lemon & Macadamia" at bounding box center [705, 225] width 141 height 9
click at [681, 178] on span "Add To Parcel" at bounding box center [705, 183] width 63 height 11
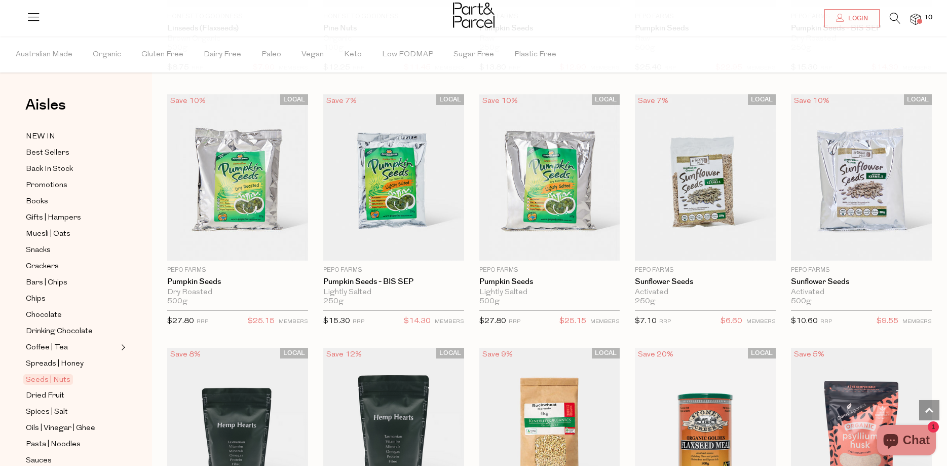
scroll to position [2069, 0]
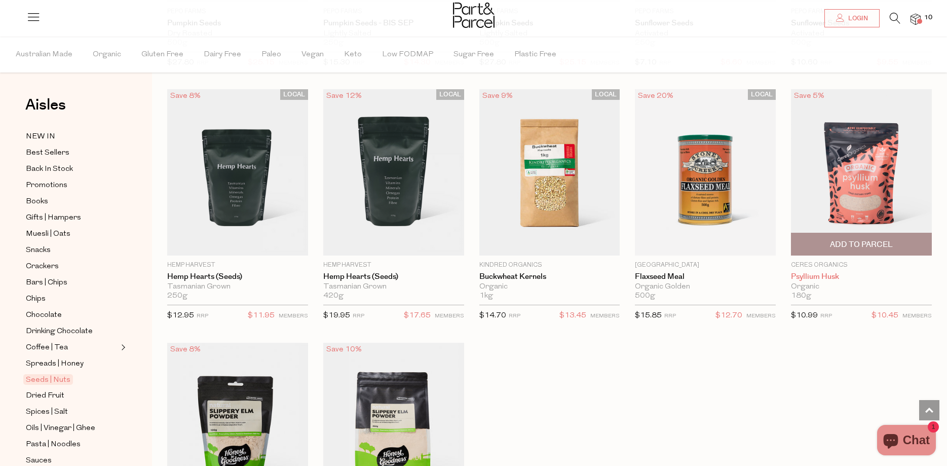
click at [822, 272] on link "Psyllium Husk" at bounding box center [861, 276] width 141 height 9
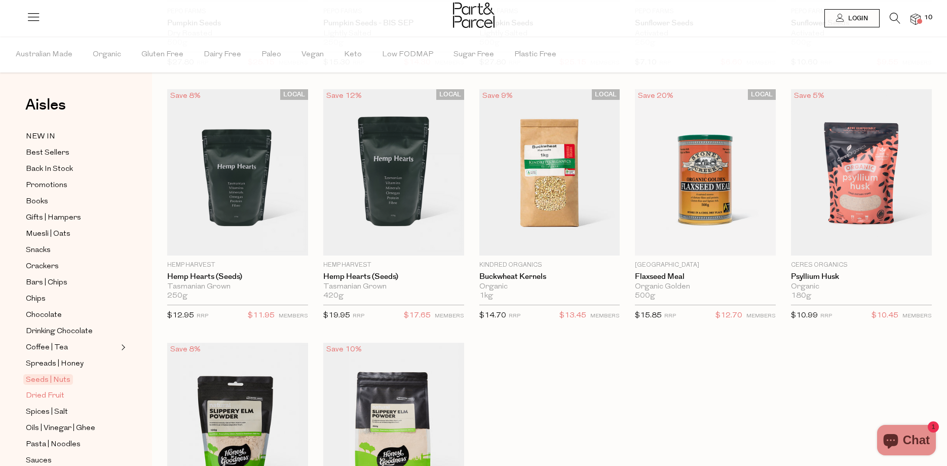
click at [49, 390] on span "Dried Fruit" at bounding box center [45, 396] width 39 height 12
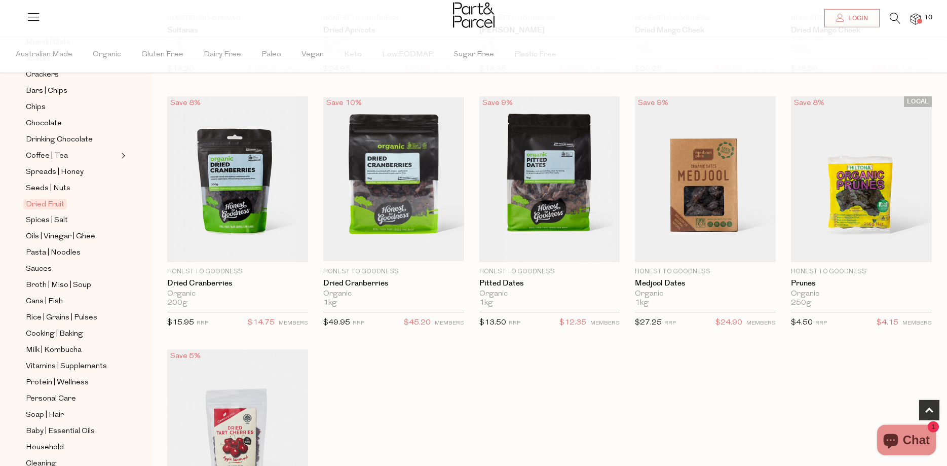
scroll to position [207, 0]
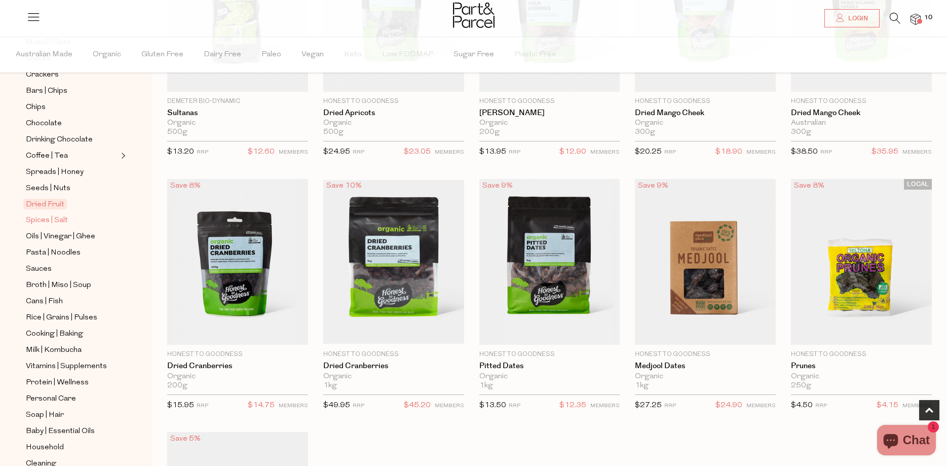
click at [57, 214] on span "Spices | Salt" at bounding box center [47, 220] width 42 height 12
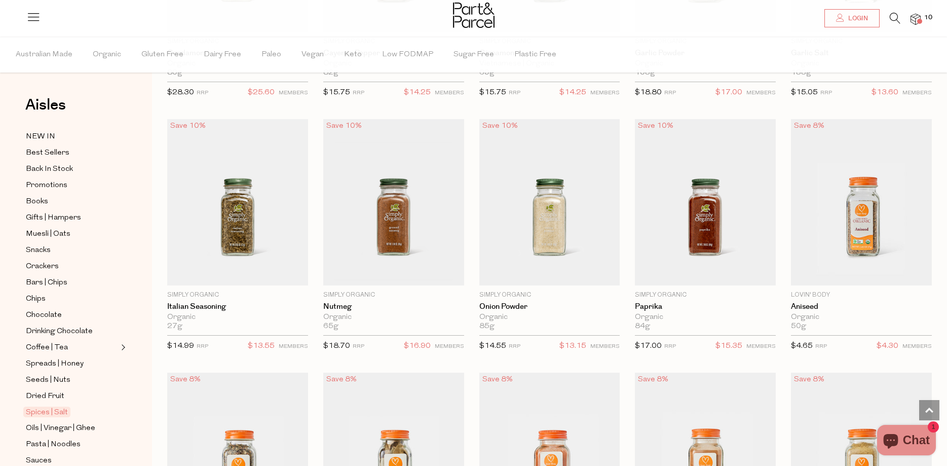
scroll to position [1551, 0]
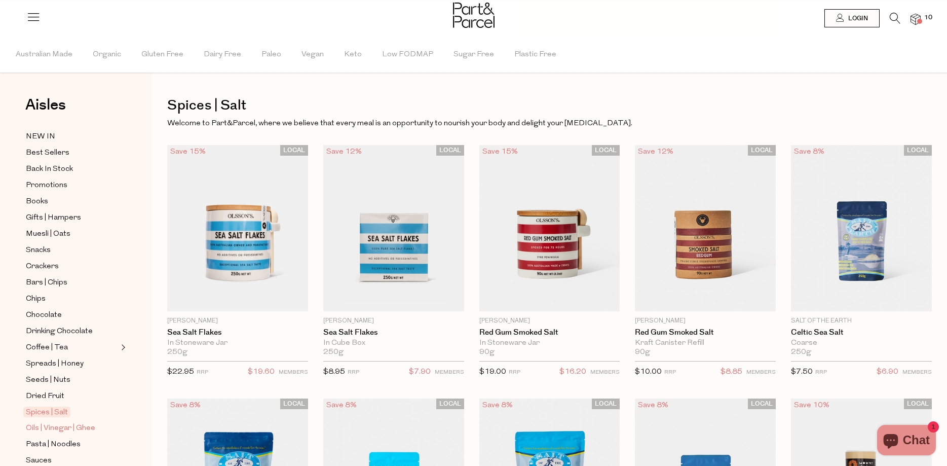
click at [72, 422] on span "Oils | Vinegar | Ghee" at bounding box center [60, 428] width 69 height 12
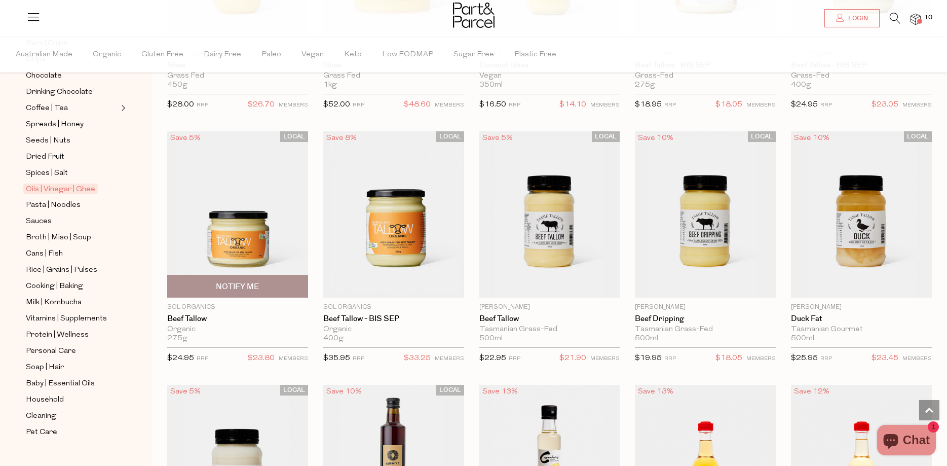
scroll to position [1298, 0]
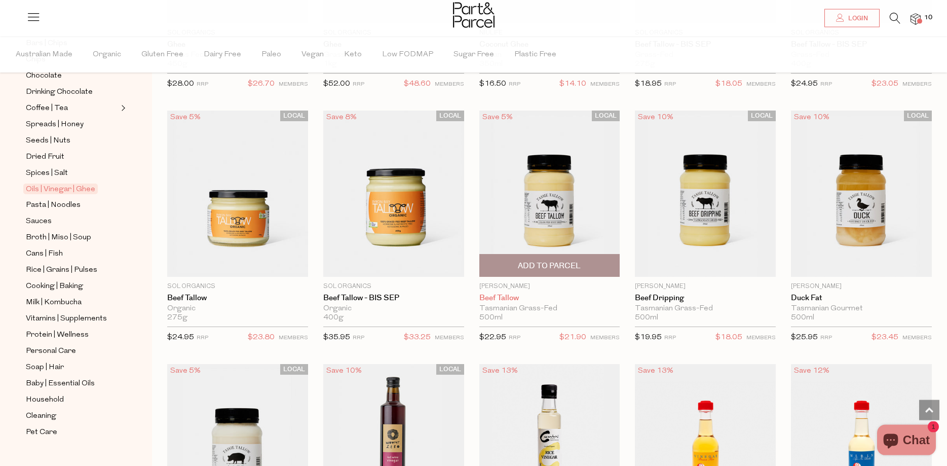
click at [512, 293] on link "Beef Tallow" at bounding box center [549, 297] width 141 height 9
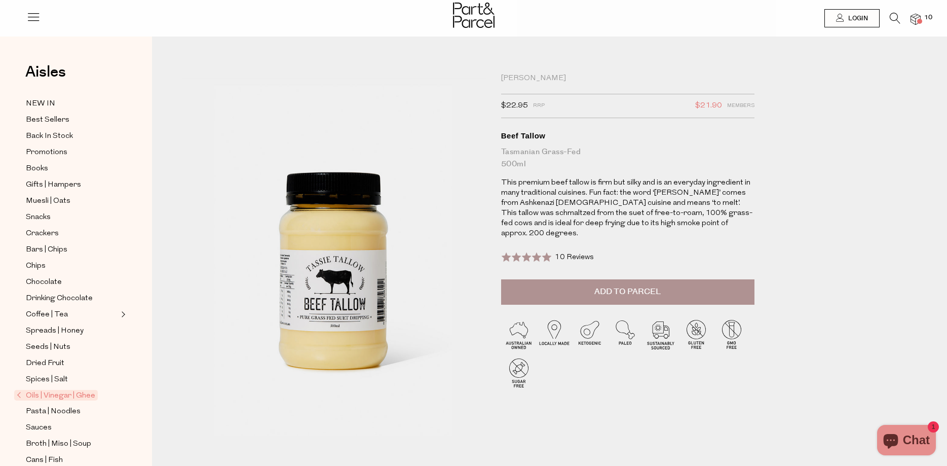
click at [631, 286] on span "Add to Parcel" at bounding box center [628, 292] width 66 height 12
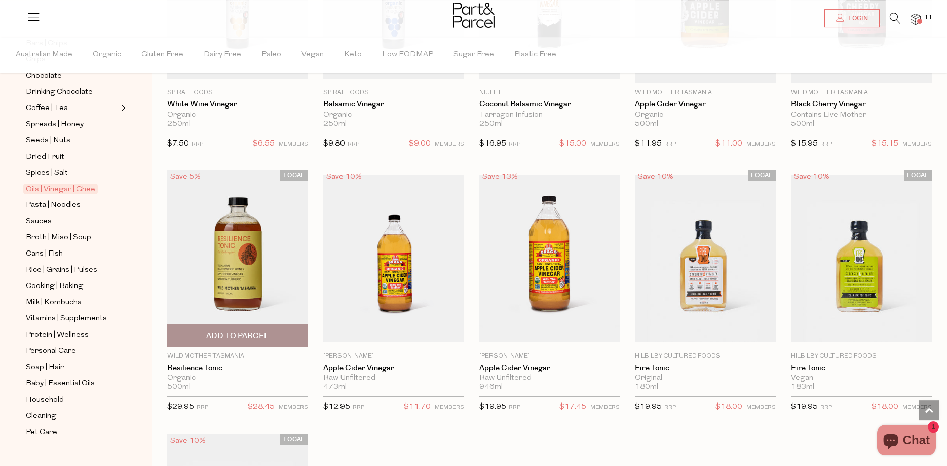
scroll to position [2019, 0]
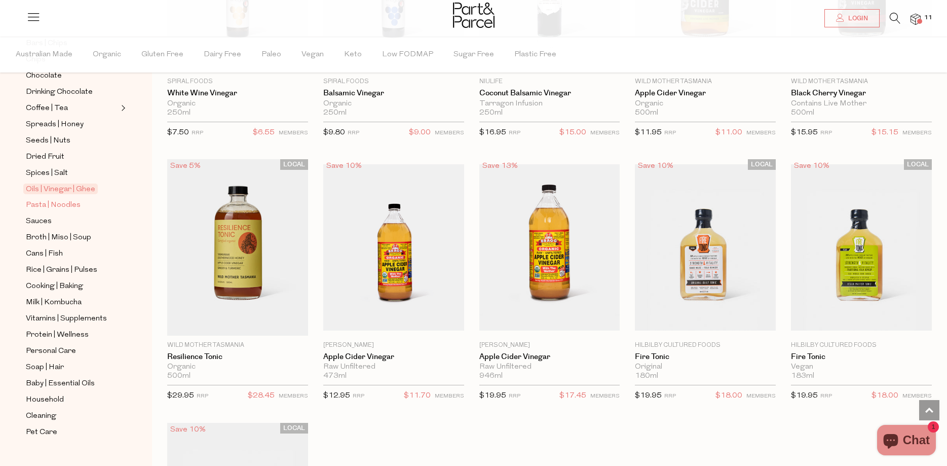
click at [60, 199] on span "Pasta | Noodles" at bounding box center [53, 205] width 55 height 12
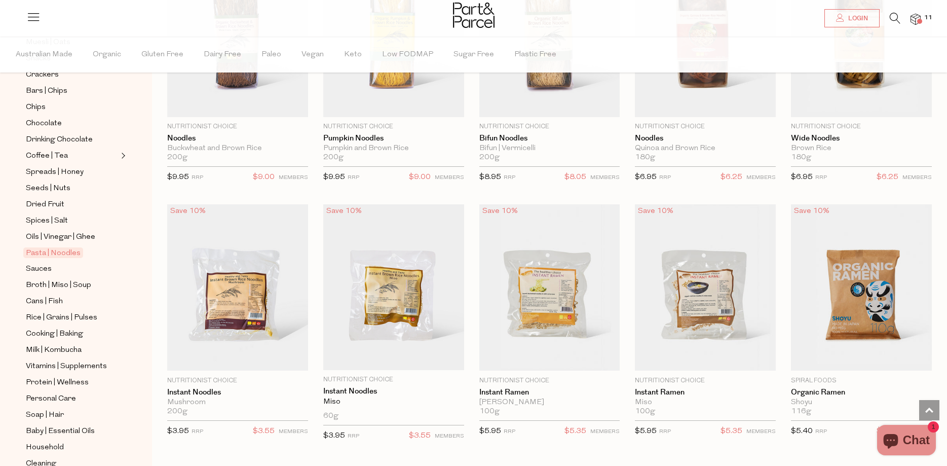
scroll to position [2218, 0]
click at [232, 354] on span "Add To Parcel" at bounding box center [237, 359] width 63 height 11
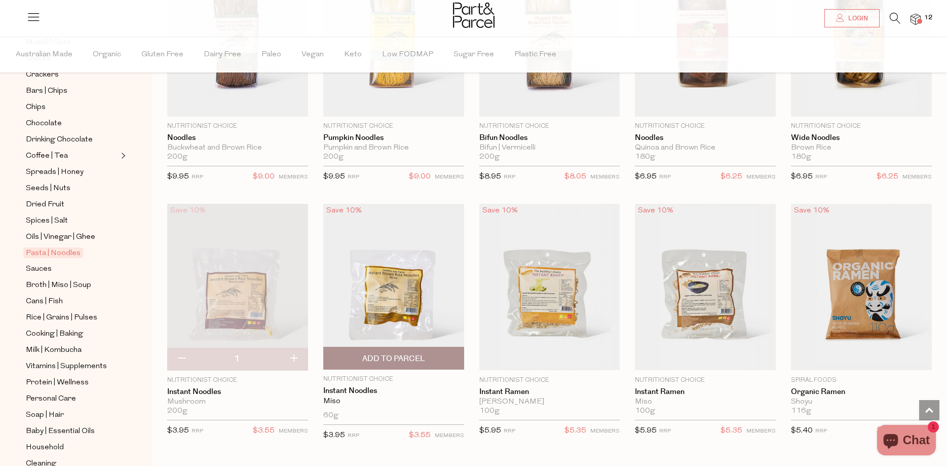
click at [386, 353] on span "Add To Parcel" at bounding box center [393, 358] width 63 height 11
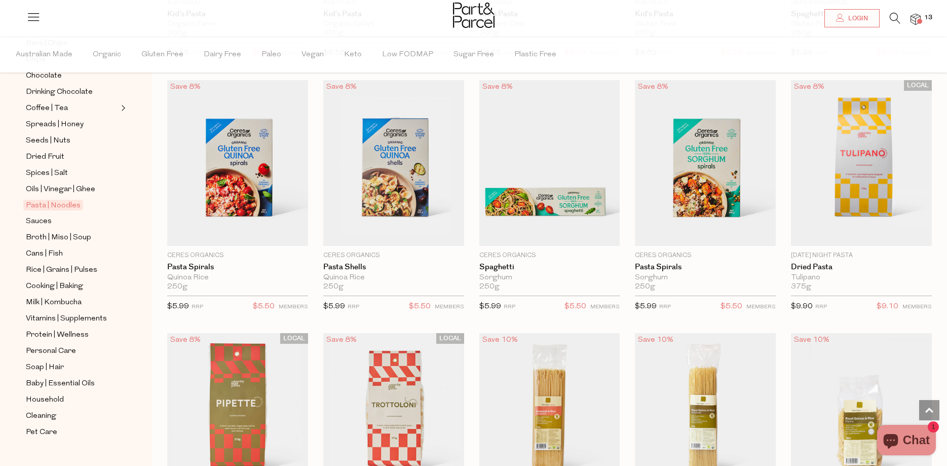
scroll to position [99, 0]
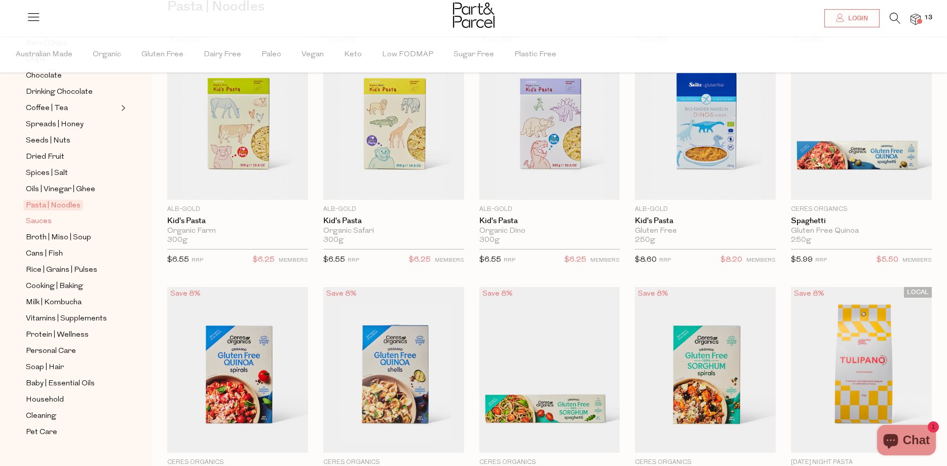
click at [36, 215] on span "Sauces" at bounding box center [39, 221] width 26 height 12
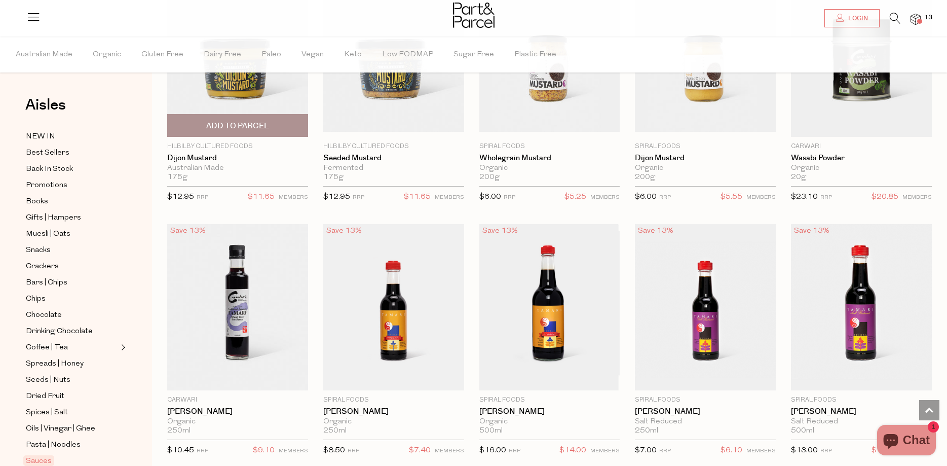
scroll to position [2265, 0]
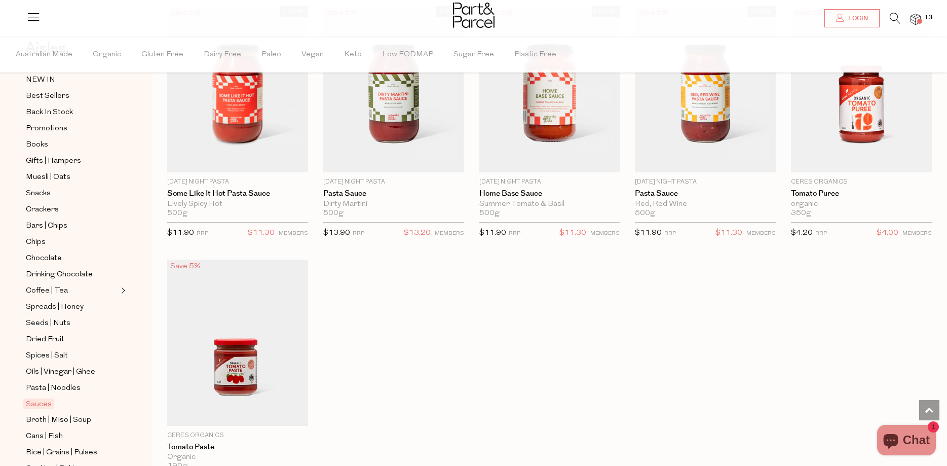
scroll to position [64, 0]
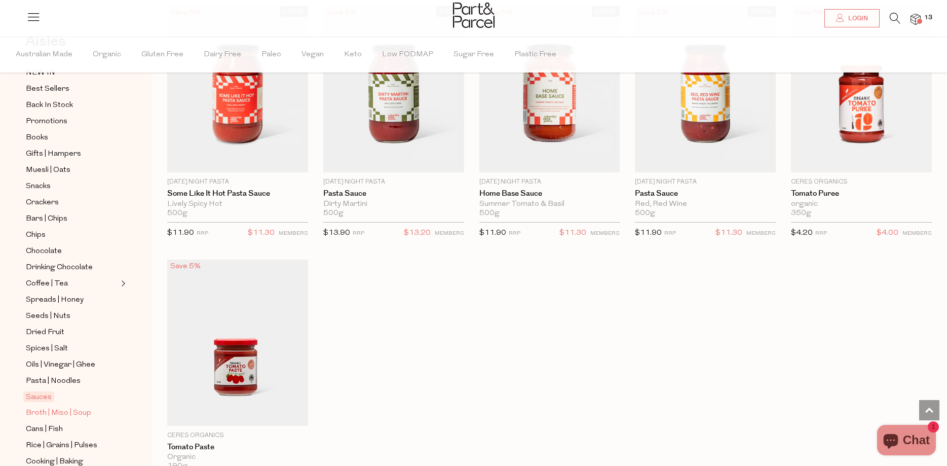
click at [66, 407] on span "Broth | Miso | Soup" at bounding box center [58, 413] width 65 height 12
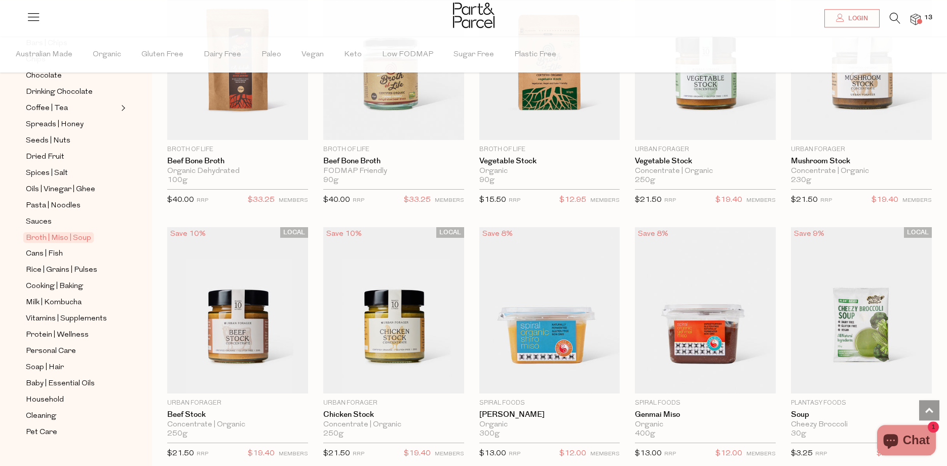
scroll to position [1189, 0]
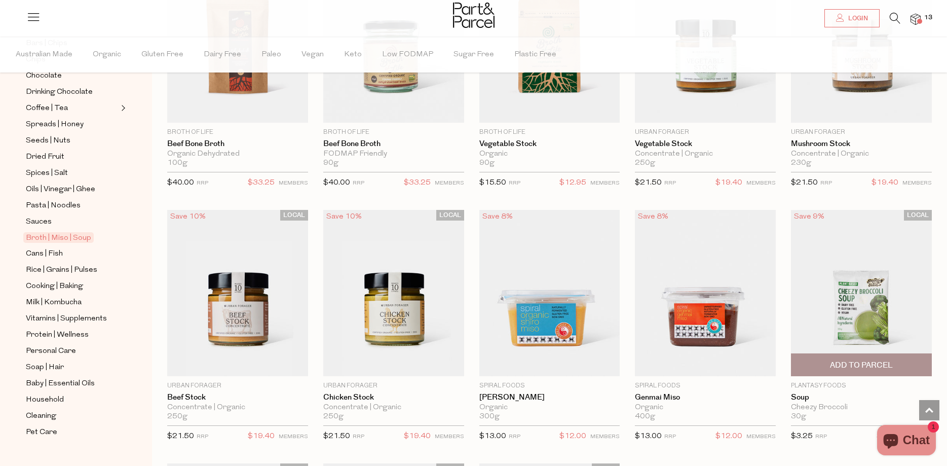
click at [833, 355] on span "Add To Parcel" at bounding box center [861, 365] width 135 height 22
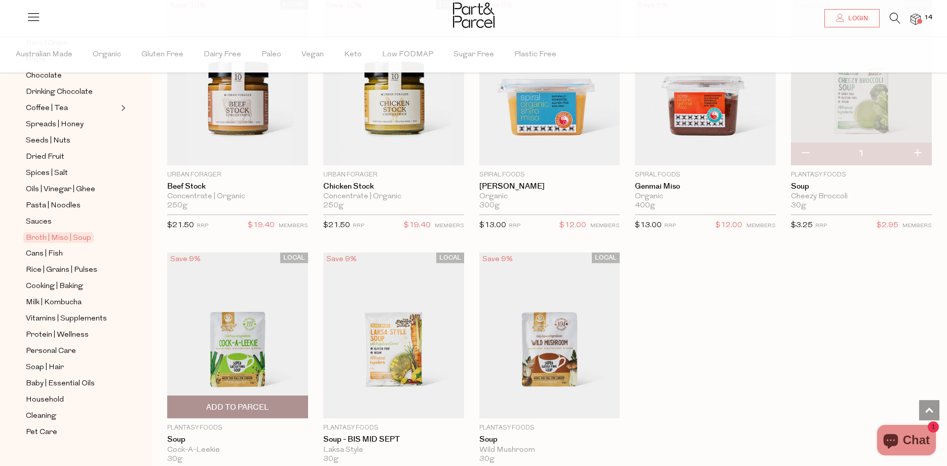
scroll to position [1499, 0]
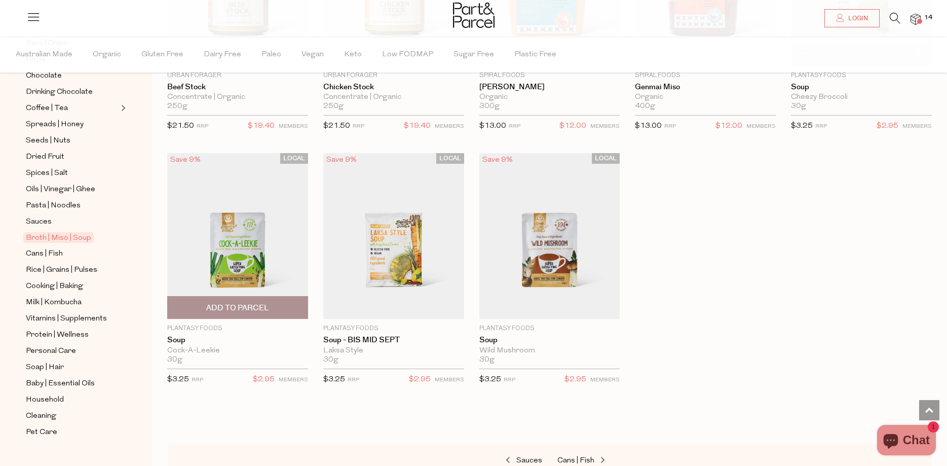
click at [236, 303] on span "Add To Parcel" at bounding box center [237, 308] width 63 height 11
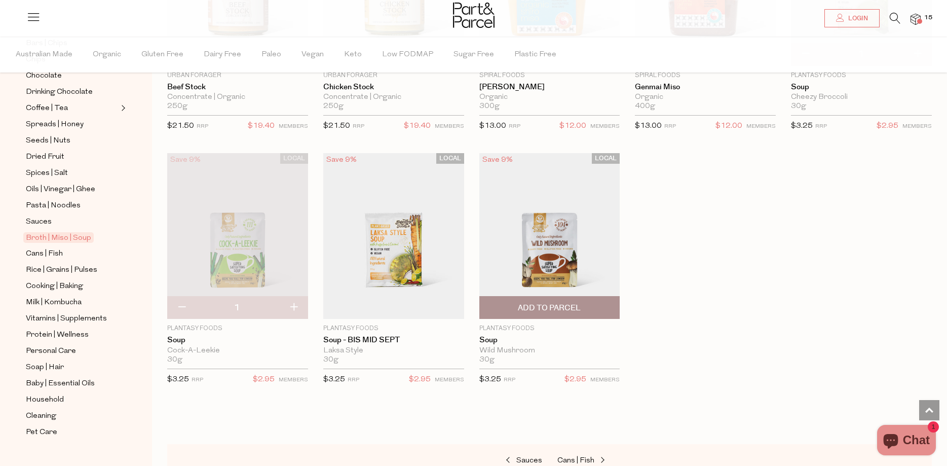
click at [541, 303] on span "Add To Parcel" at bounding box center [549, 308] width 63 height 11
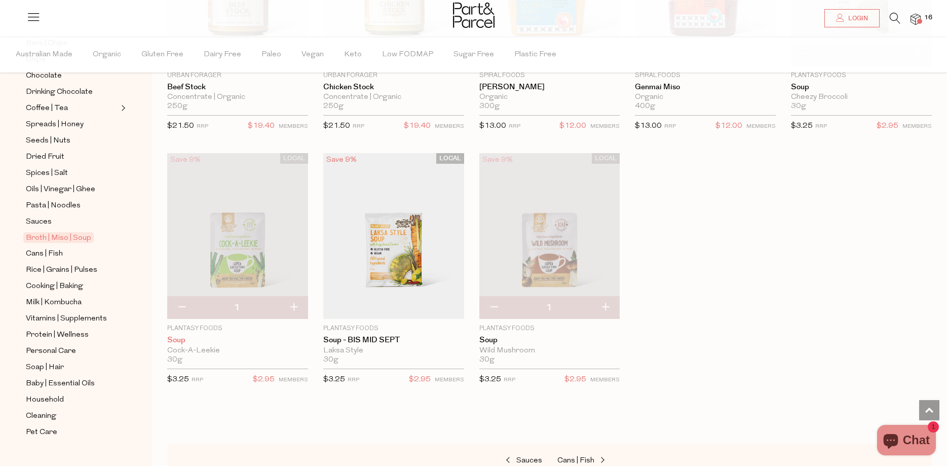
click at [175, 336] on link "Soup" at bounding box center [237, 340] width 141 height 9
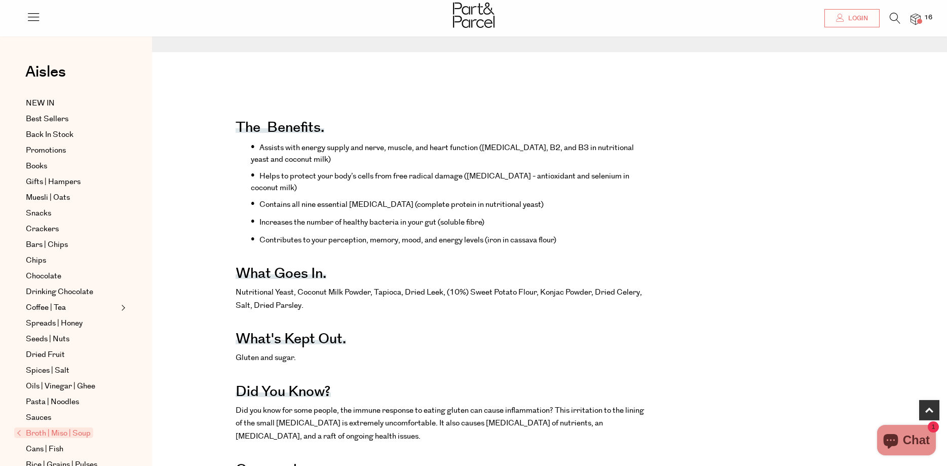
scroll to position [465, 0]
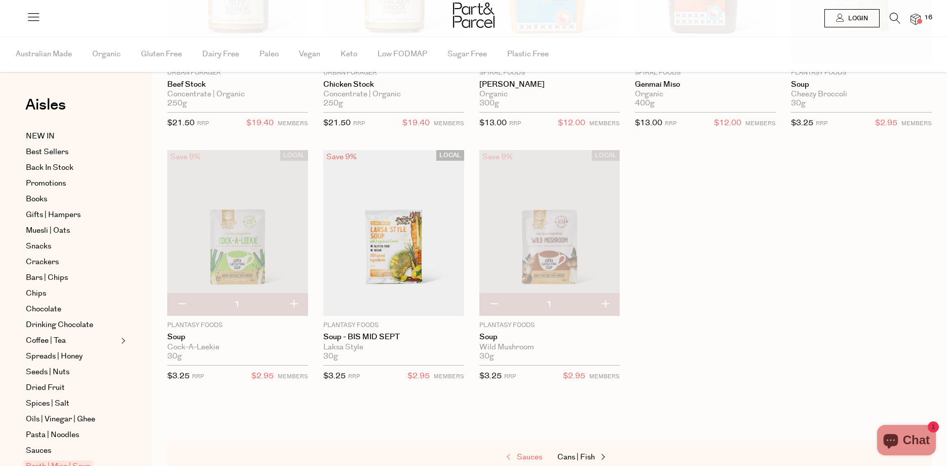
scroll to position [239, 0]
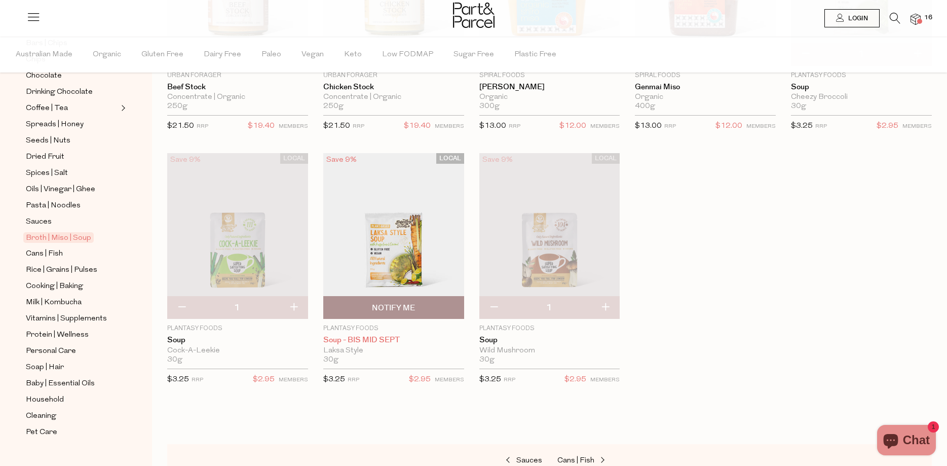
click at [362, 336] on link "Soup - BIS MID SEPT" at bounding box center [393, 340] width 141 height 9
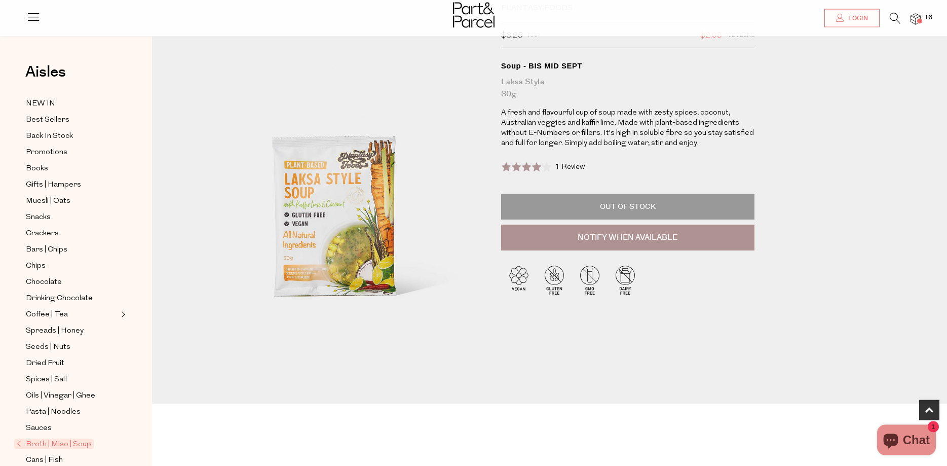
scroll to position [52, 0]
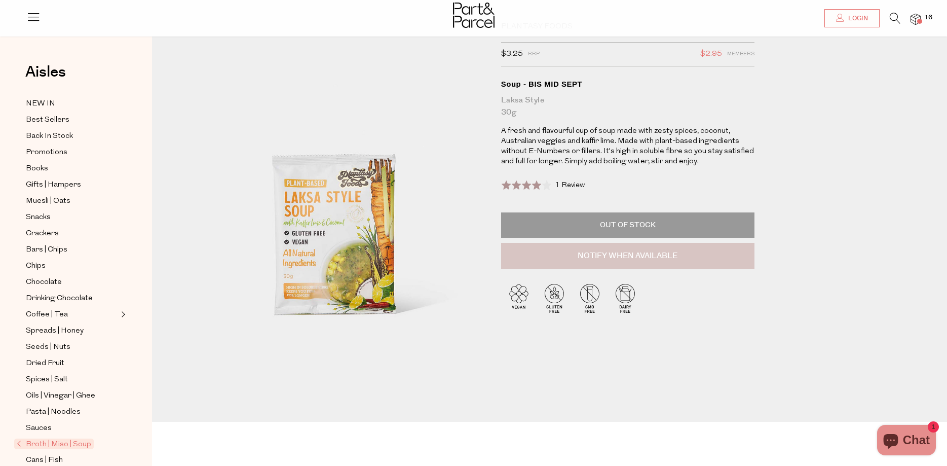
click at [656, 255] on button "Notify When Available" at bounding box center [627, 256] width 253 height 26
type input "Notify when available"
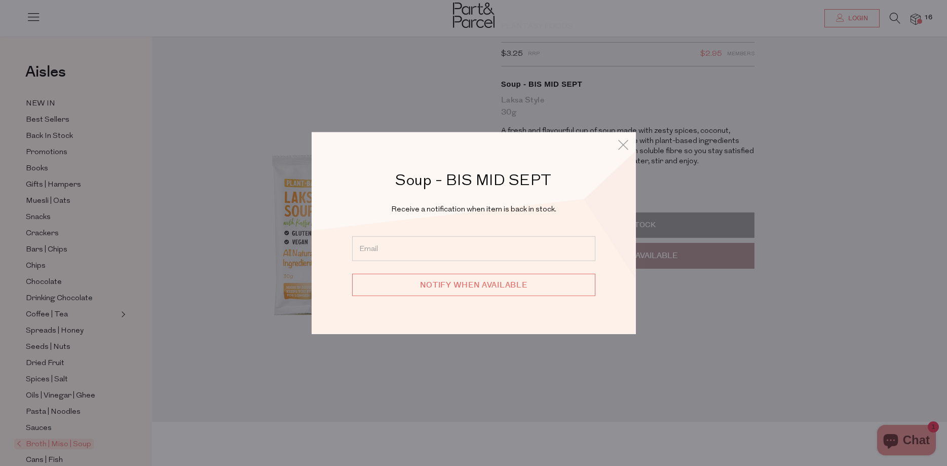
click at [390, 261] on input "email" at bounding box center [473, 248] width 243 height 25
type input "jnktoley@bigpond.com"
click at [482, 283] on input "Notify when available" at bounding box center [473, 285] width 243 height 22
click at [378, 249] on input "jnktoley@bigpond.com" at bounding box center [473, 248] width 243 height 25
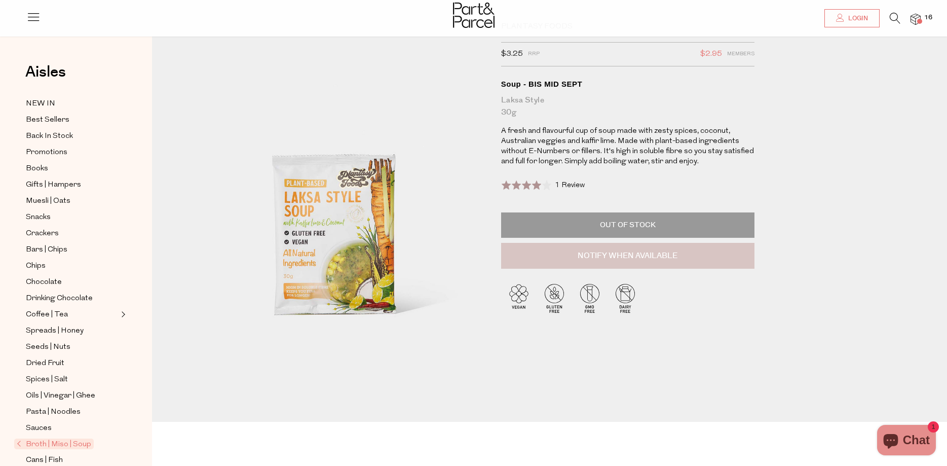
click at [645, 252] on button "Notify When Available" at bounding box center [627, 256] width 253 height 26
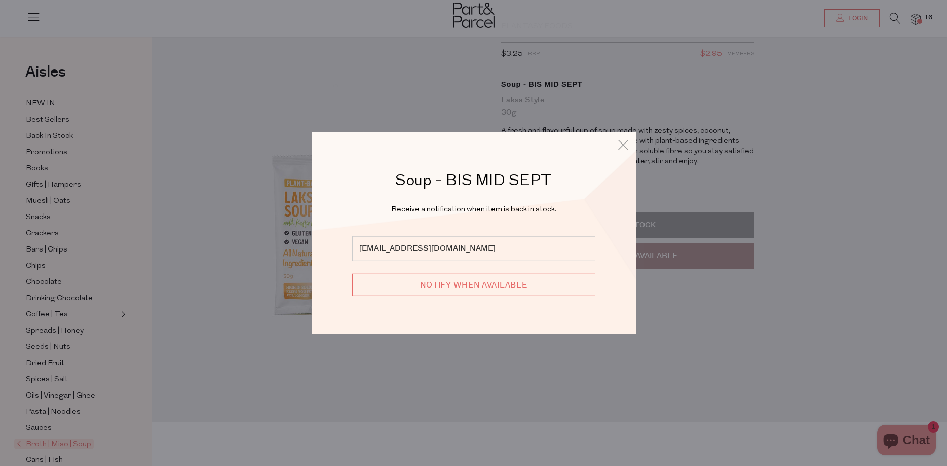
click at [477, 284] on input "Notify when available" at bounding box center [473, 285] width 243 height 22
type input "We will be in touch"
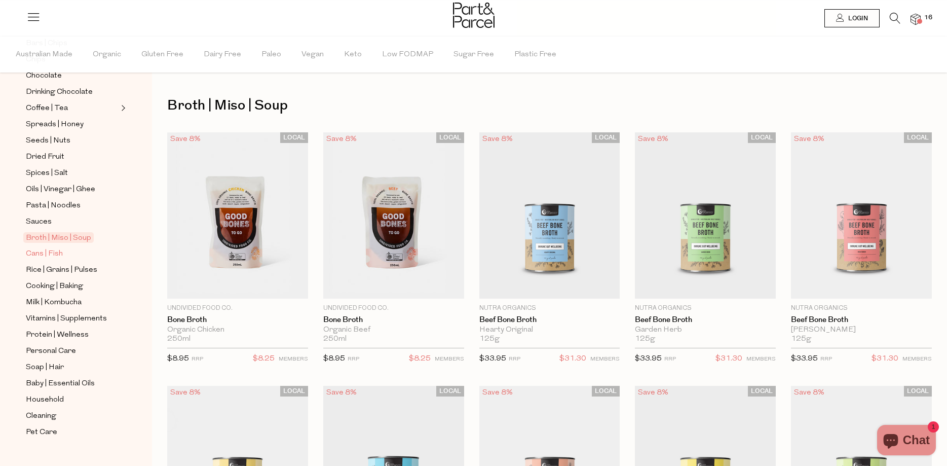
click at [52, 248] on span "Cans | Fish" at bounding box center [44, 254] width 37 height 12
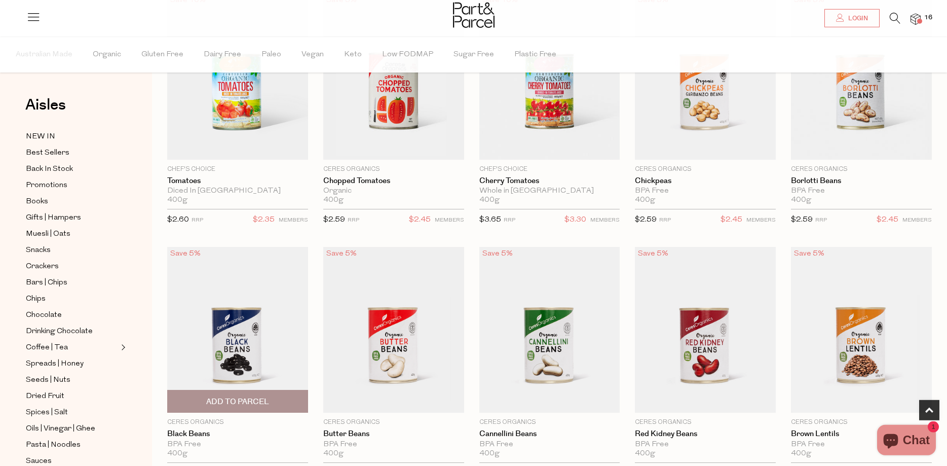
scroll to position [207, 0]
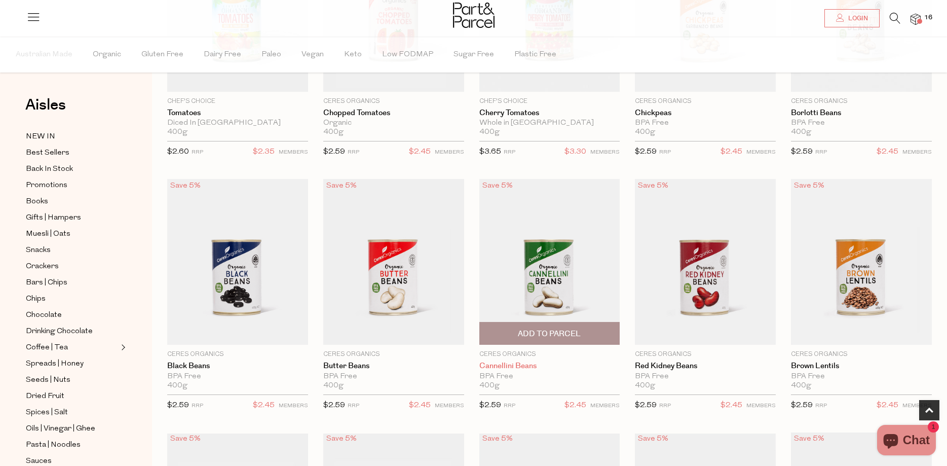
click at [523, 364] on link "Cannellini Beans" at bounding box center [549, 365] width 141 height 9
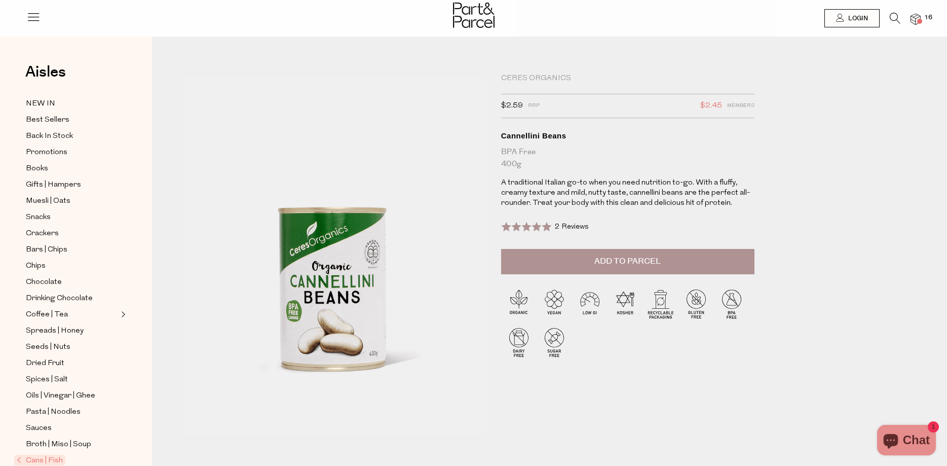
click at [631, 254] on button "Add to Parcel" at bounding box center [627, 261] width 253 height 25
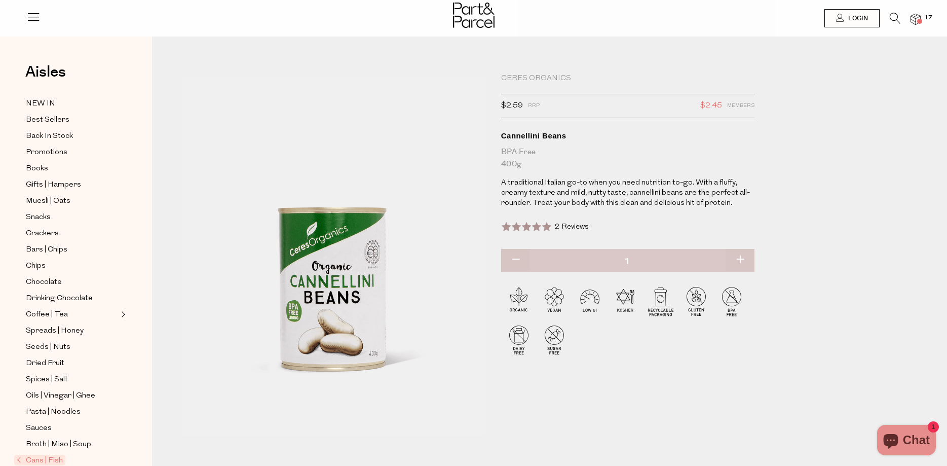
click at [921, 17] on div at bounding box center [473, 16] width 947 height 33
click at [919, 20] on span at bounding box center [919, 21] width 5 height 5
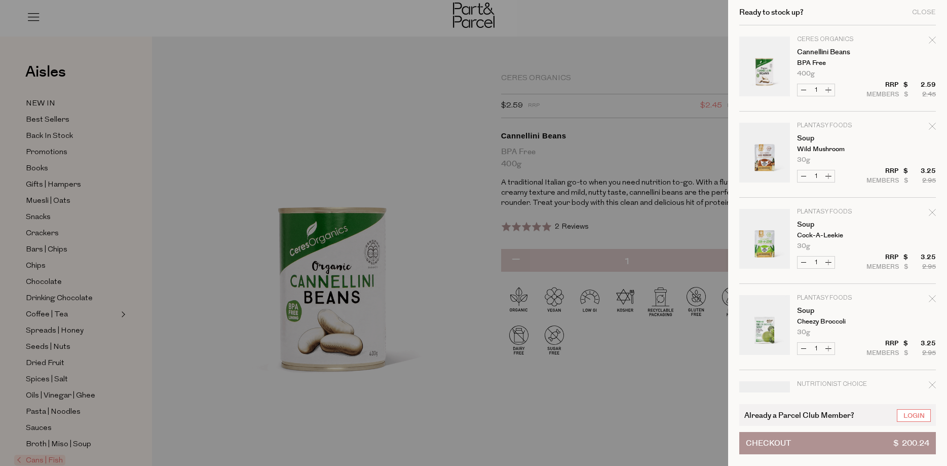
click at [829, 90] on button "Increase Cannellini Beans" at bounding box center [829, 90] width 12 height 12
type input "2"
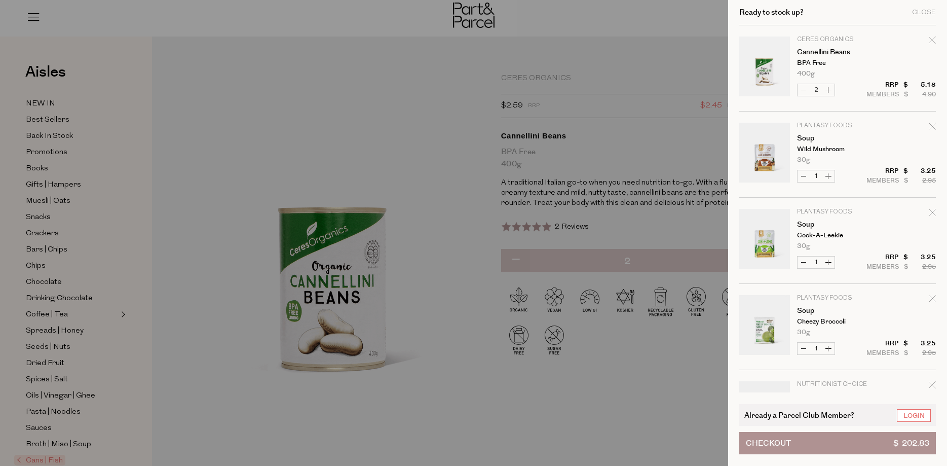
click at [829, 90] on button "Increase Cannellini Beans" at bounding box center [829, 90] width 12 height 12
type input "3"
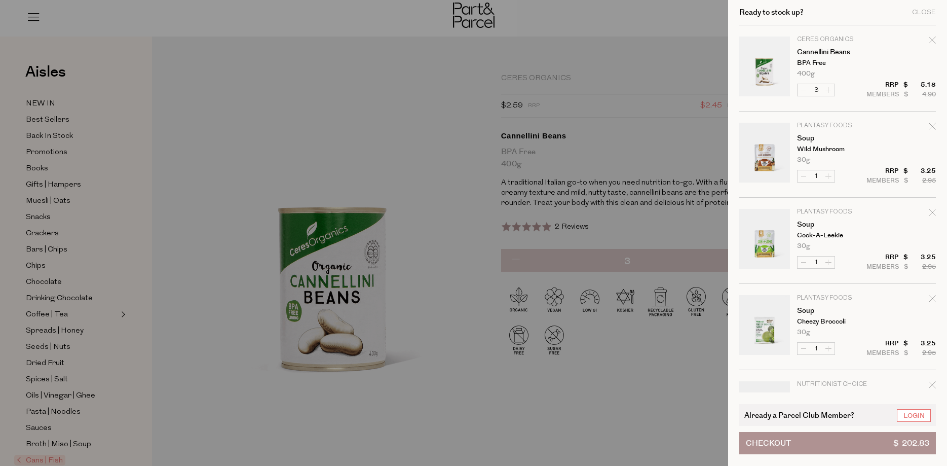
click at [829, 88] on button "Increase Cannellini Beans" at bounding box center [829, 90] width 12 height 12
type input "4"
click at [707, 22] on div at bounding box center [473, 233] width 947 height 466
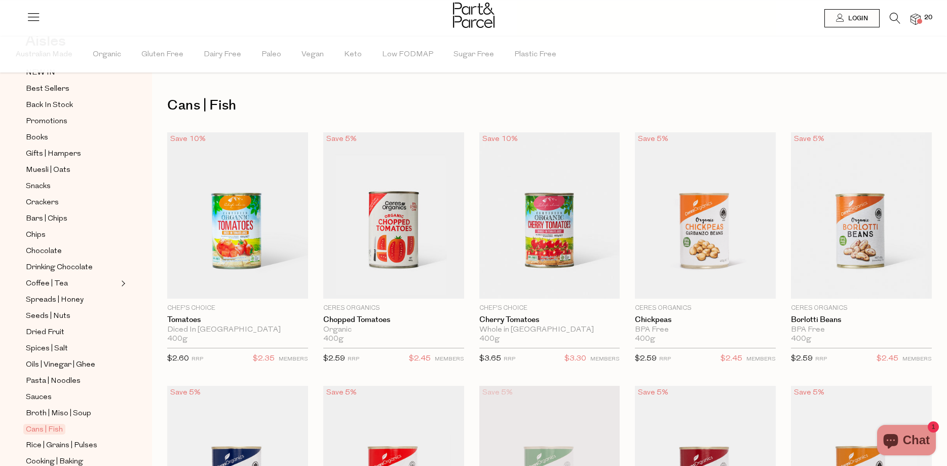
scroll to position [192, 0]
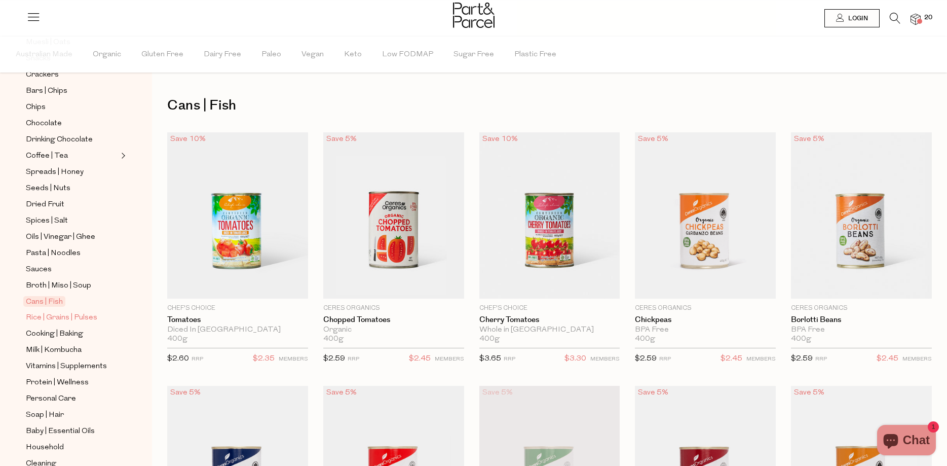
click at [69, 312] on span "Rice | Grains | Pulses" at bounding box center [61, 318] width 71 height 12
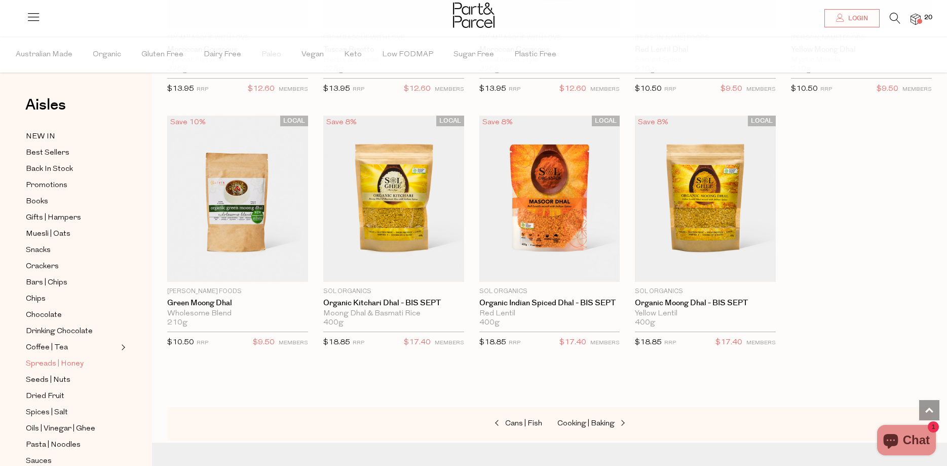
scroll to position [239, 0]
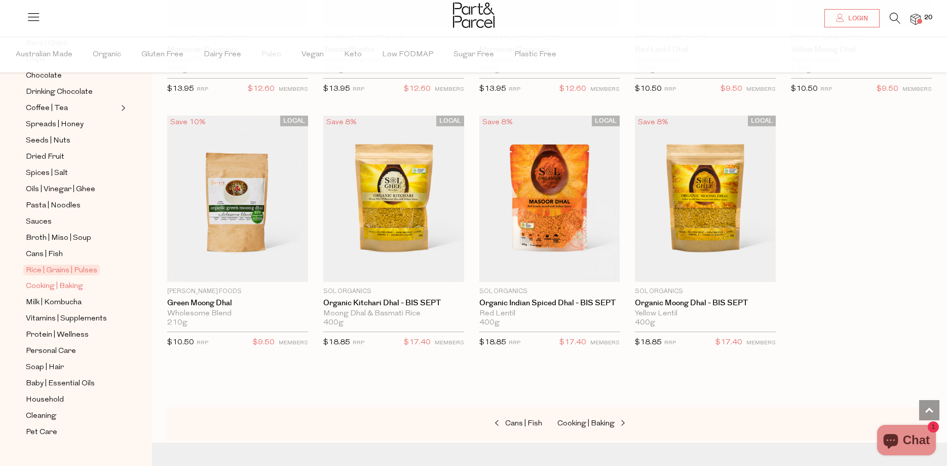
click at [70, 280] on span "Cooking | Baking" at bounding box center [54, 286] width 57 height 12
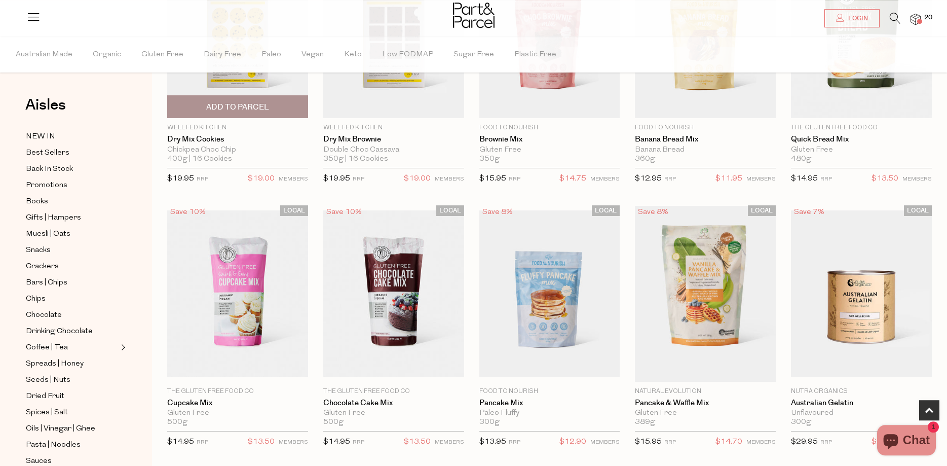
scroll to position [465, 0]
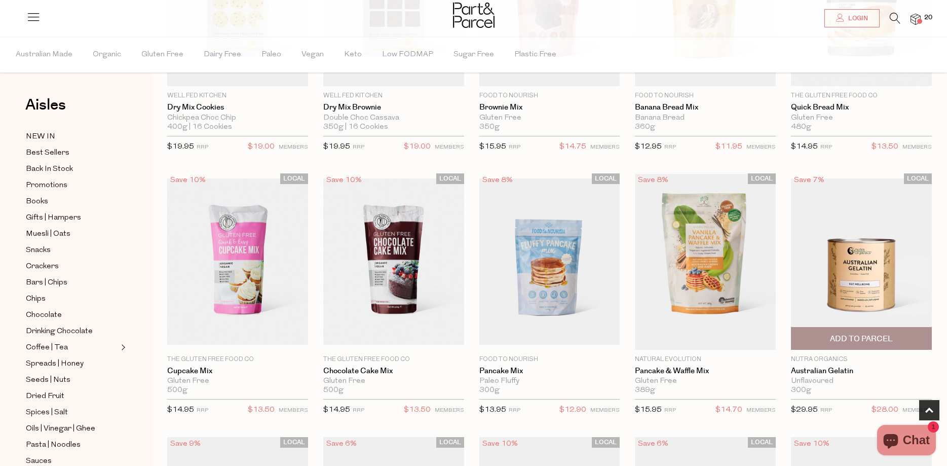
click at [856, 338] on span "Add To Parcel" at bounding box center [861, 338] width 63 height 11
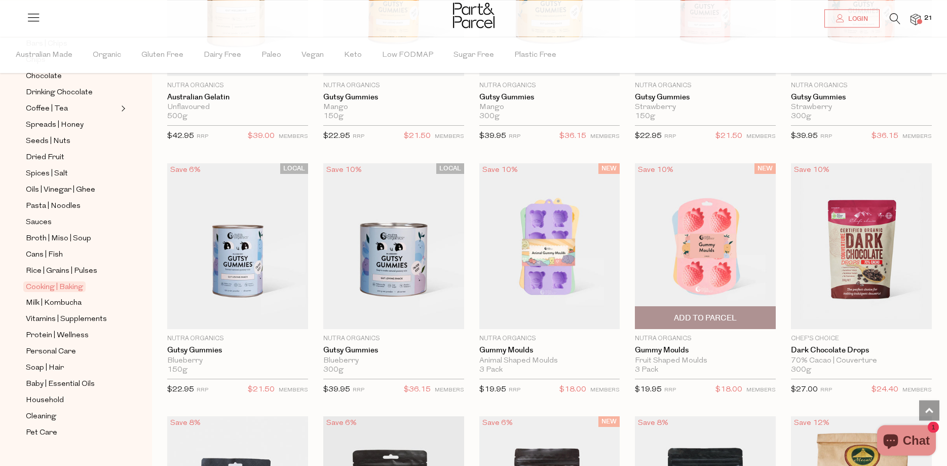
scroll to position [1034, 0]
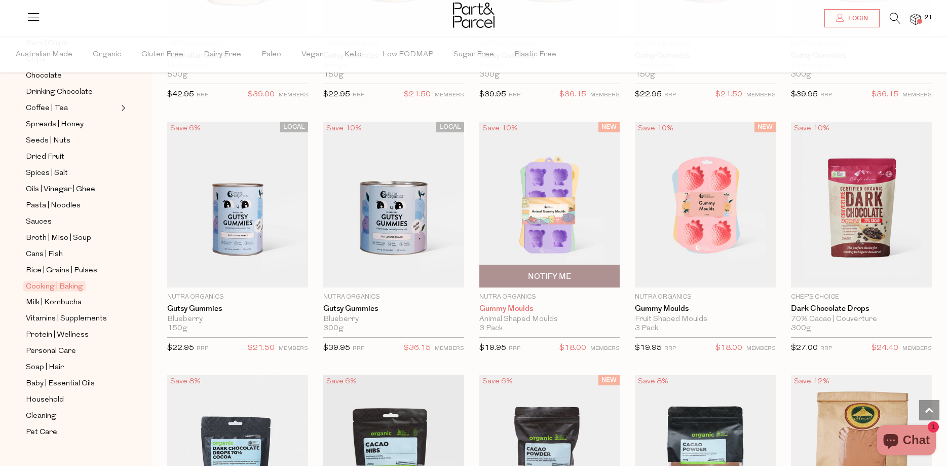
click at [510, 306] on link "Gummy Moulds" at bounding box center [549, 308] width 141 height 9
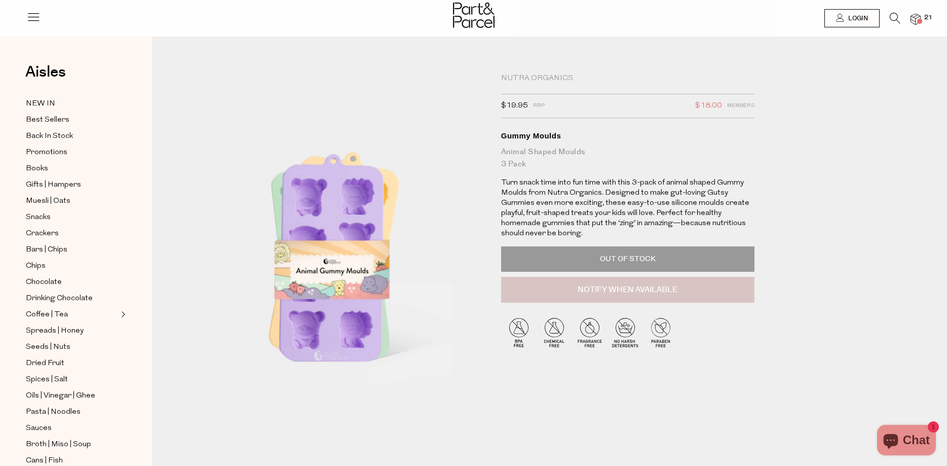
click at [616, 285] on button "Notify When Available" at bounding box center [627, 290] width 253 height 26
type input "Notify when available"
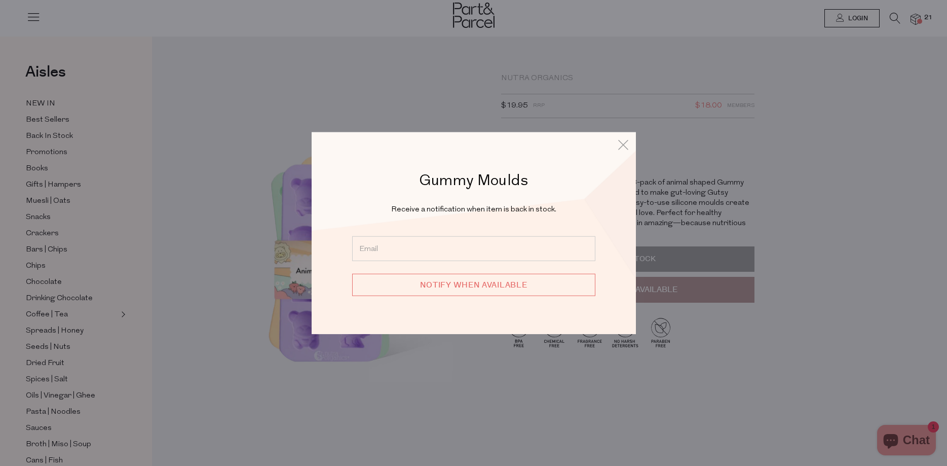
click at [394, 251] on input "email" at bounding box center [473, 248] width 243 height 25
type input "jnktolley@bigpond.com"
click at [463, 284] on input "Notify when available" at bounding box center [473, 285] width 243 height 22
type input "We will be in touch"
click at [624, 142] on icon at bounding box center [623, 144] width 15 height 15
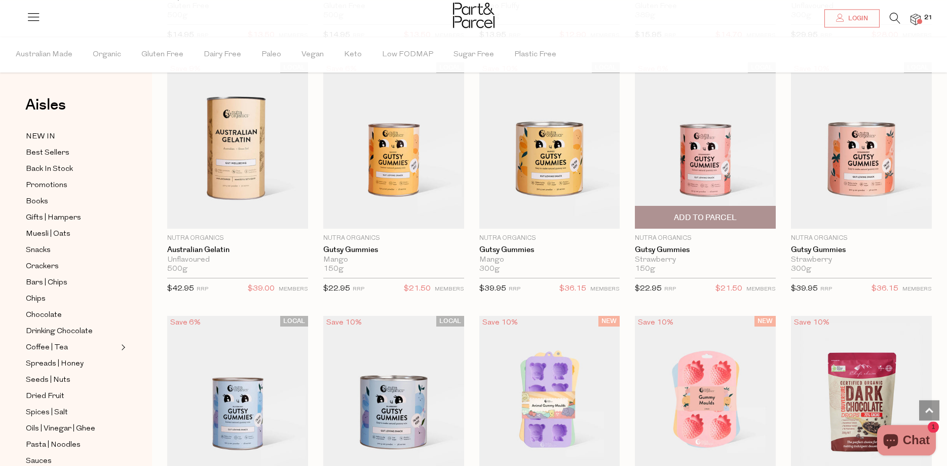
scroll to position [840, 0]
click at [664, 245] on link "Gutsy Gummies" at bounding box center [705, 249] width 141 height 9
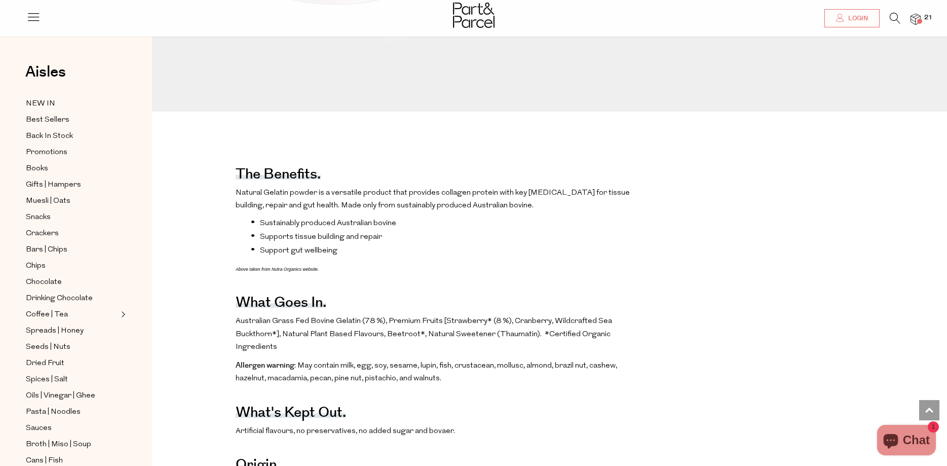
scroll to position [52, 0]
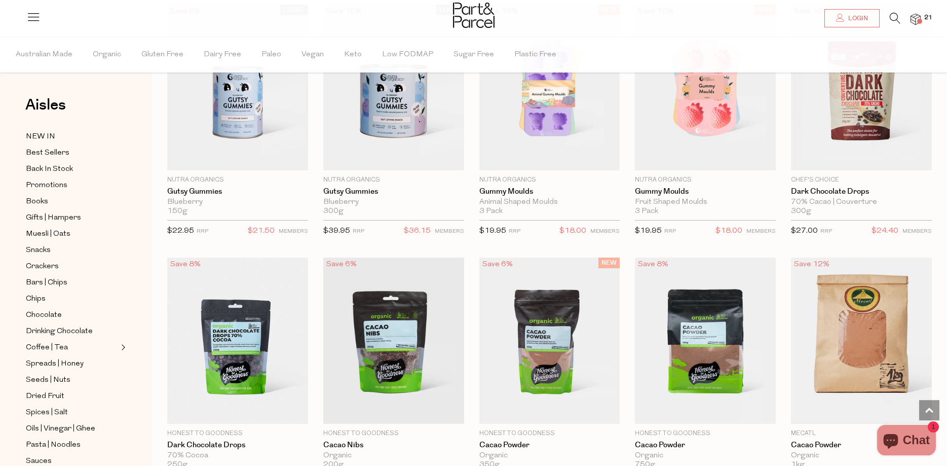
scroll to position [1254, 0]
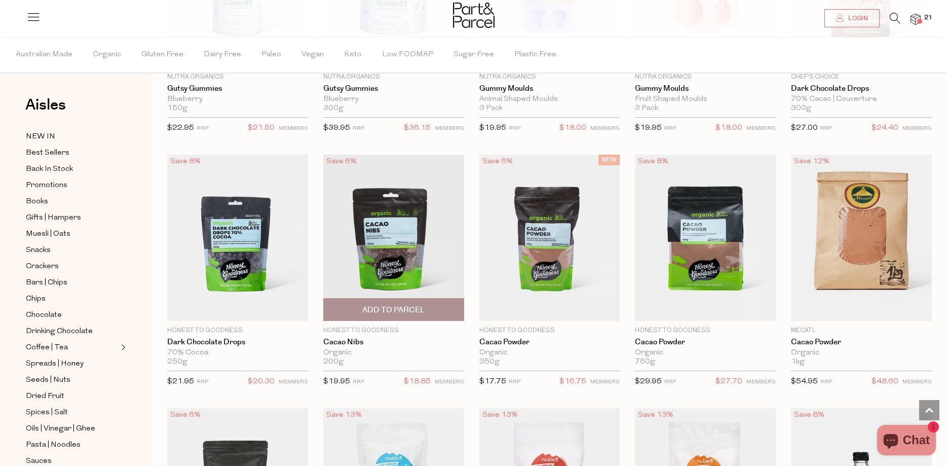
click at [393, 305] on span "Add To Parcel" at bounding box center [393, 310] width 63 height 11
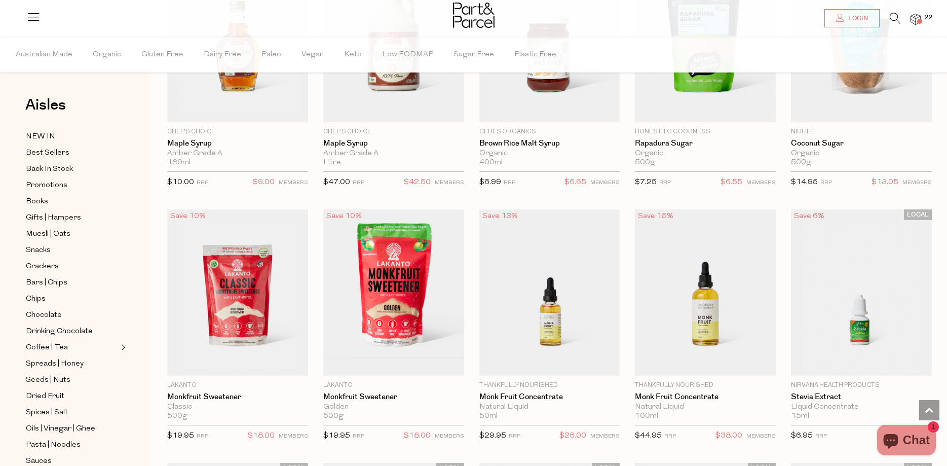
scroll to position [1959, 0]
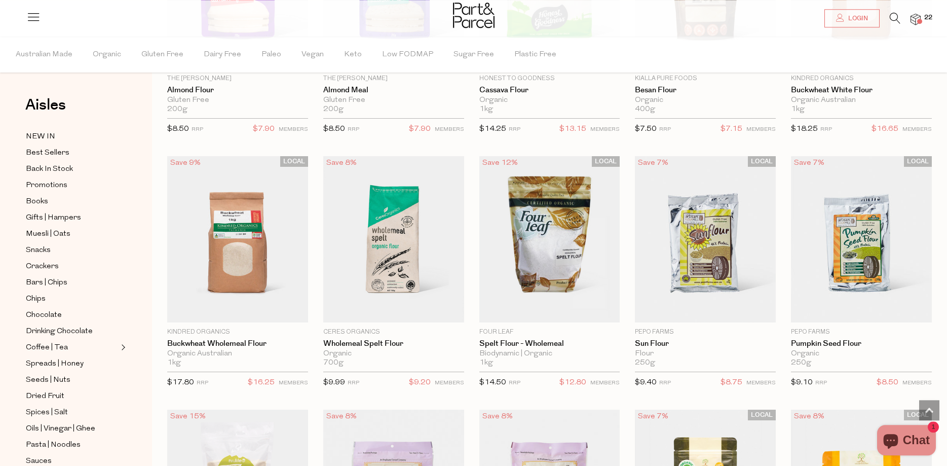
scroll to position [3044, 0]
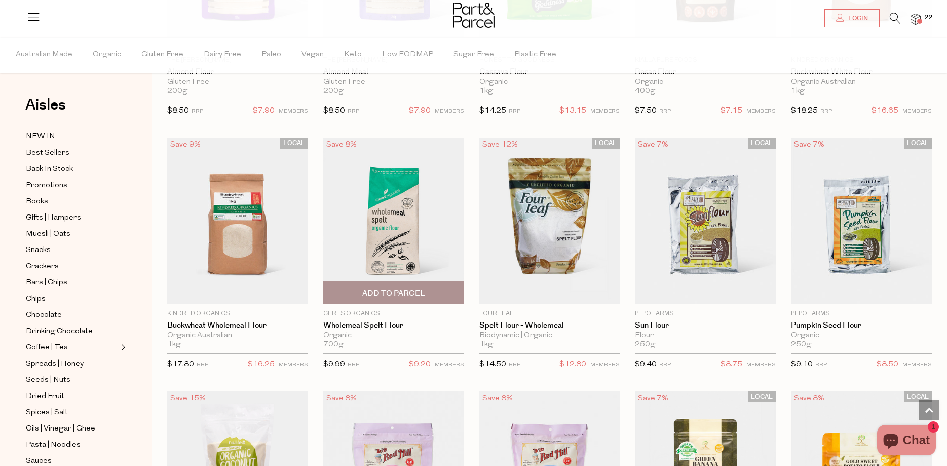
click at [391, 288] on span "Add To Parcel" at bounding box center [393, 293] width 63 height 11
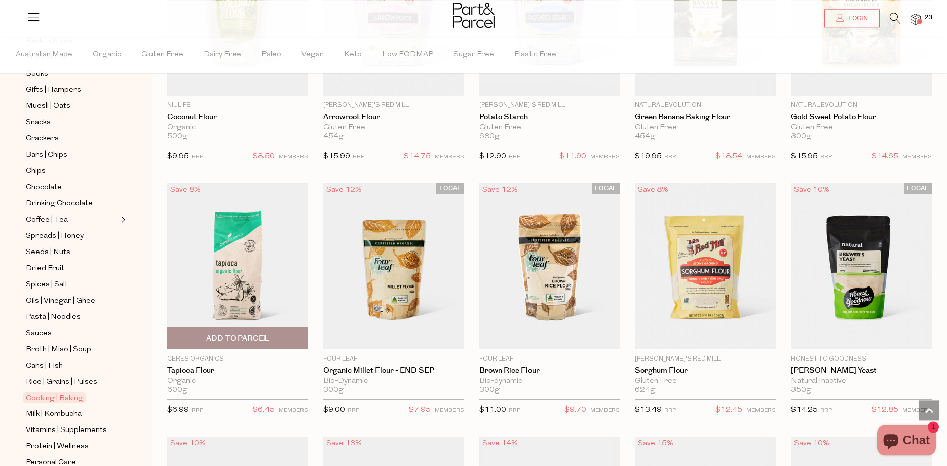
scroll to position [3509, 0]
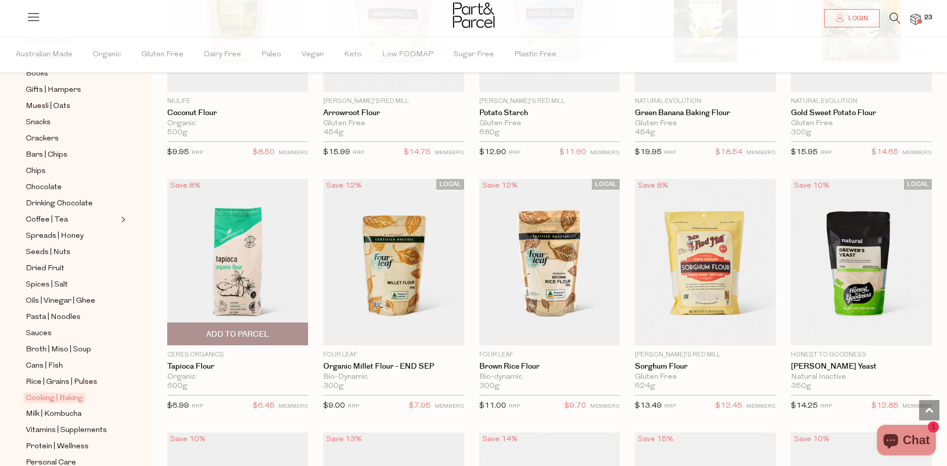
click at [230, 329] on span "Add To Parcel" at bounding box center [237, 334] width 63 height 11
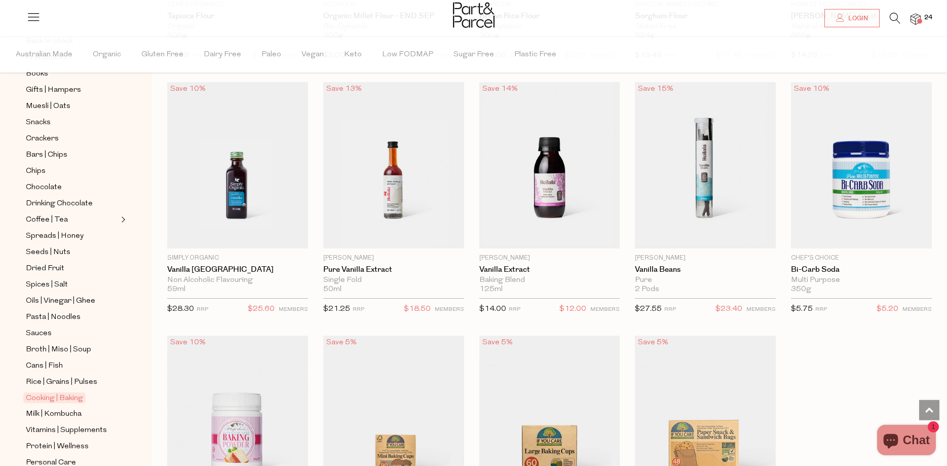
scroll to position [3768, 0]
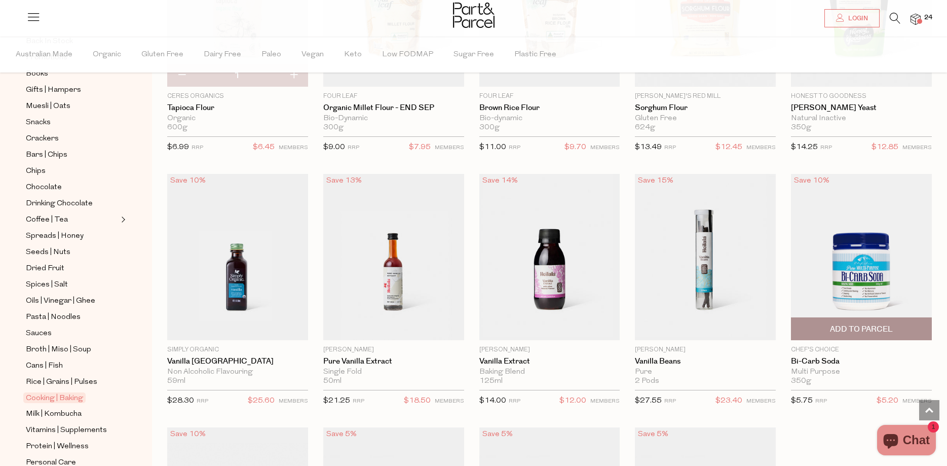
click at [872, 324] on span "Add To Parcel" at bounding box center [861, 329] width 63 height 11
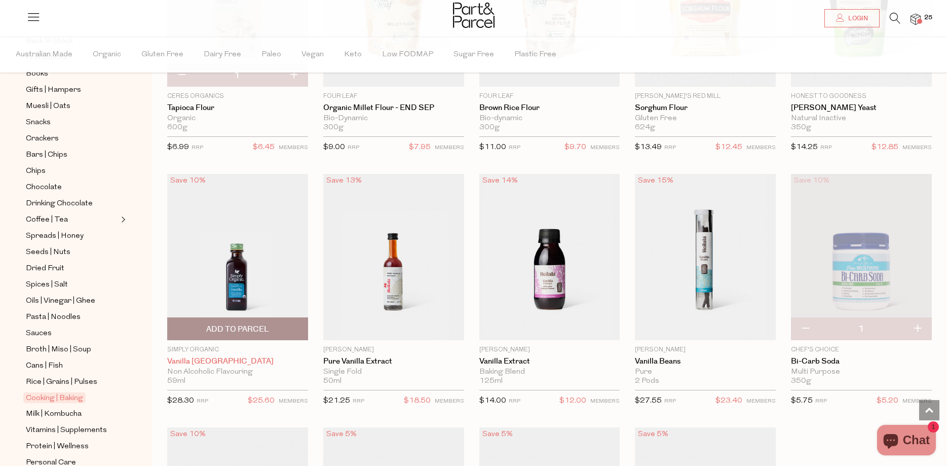
click at [217, 357] on link "Vanilla Madagascar" at bounding box center [237, 361] width 141 height 9
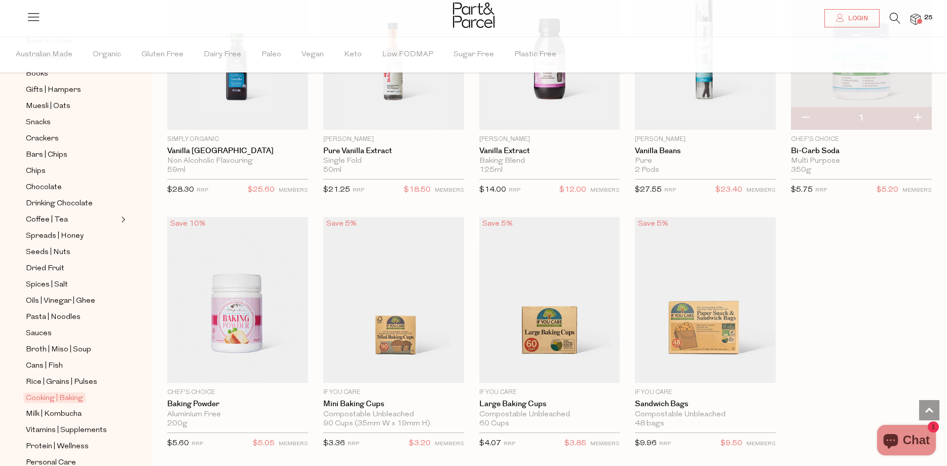
scroll to position [1177, 0]
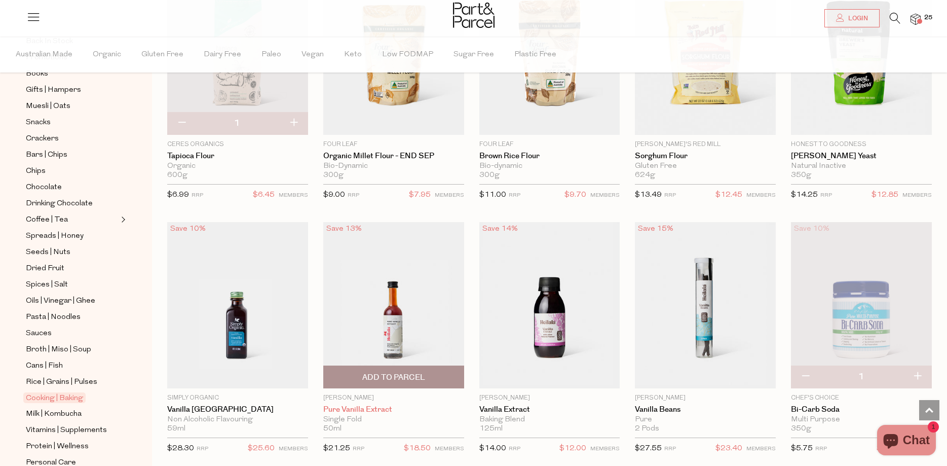
click at [380, 405] on link "Pure Vanilla Extract" at bounding box center [393, 409] width 141 height 9
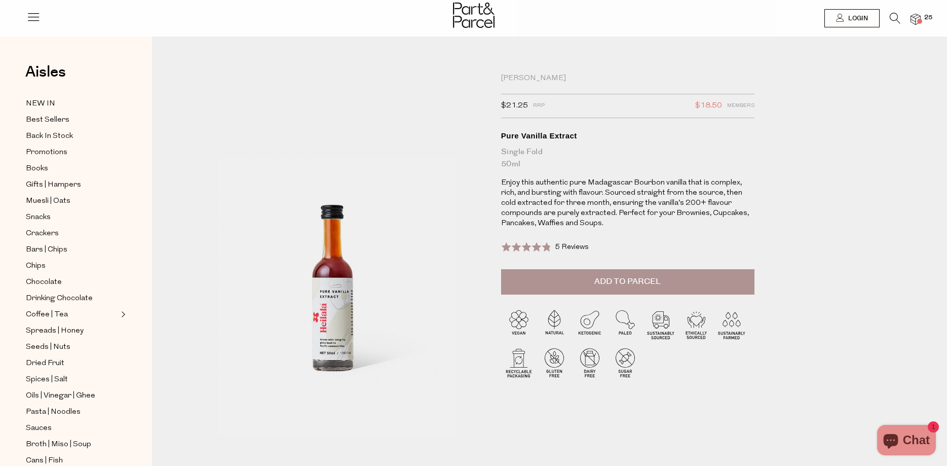
click at [565, 245] on span "5 Reviews" at bounding box center [572, 247] width 34 height 8
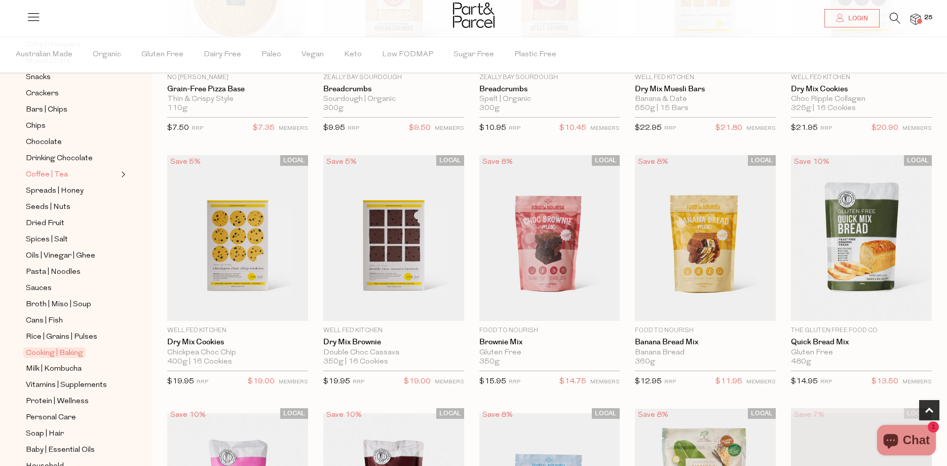
scroll to position [239, 0]
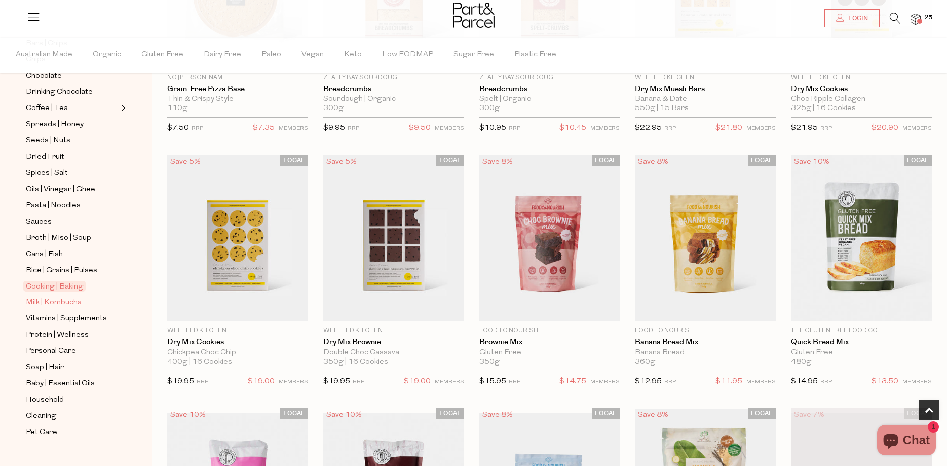
click at [65, 296] on span "Milk | Kombucha" at bounding box center [54, 302] width 56 height 12
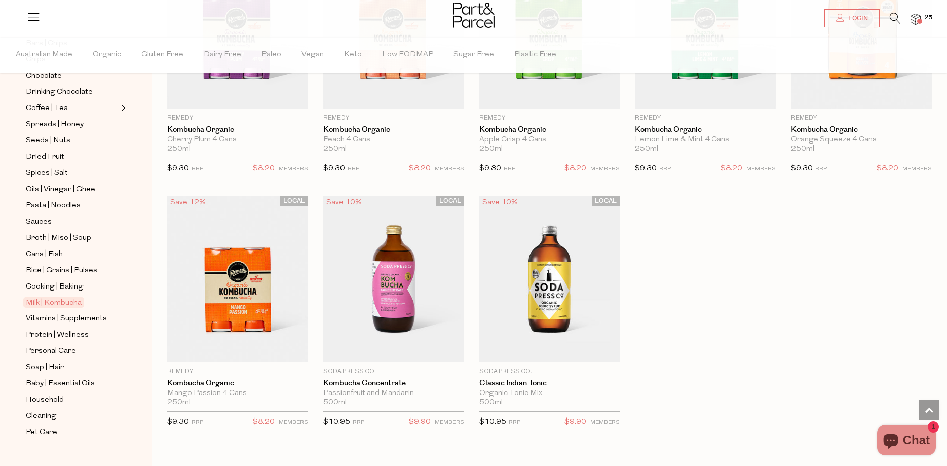
scroll to position [1499, 0]
click at [96, 313] on span "Vitamins | Supplements" at bounding box center [66, 319] width 81 height 12
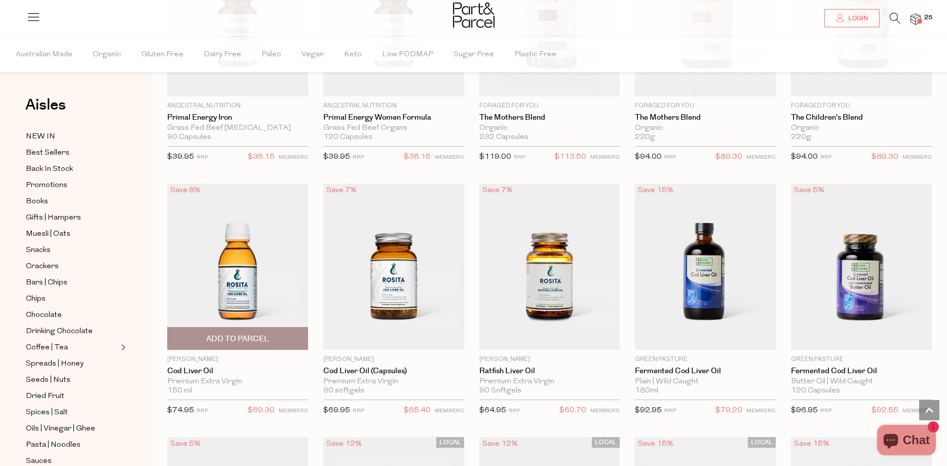
scroll to position [2011, 0]
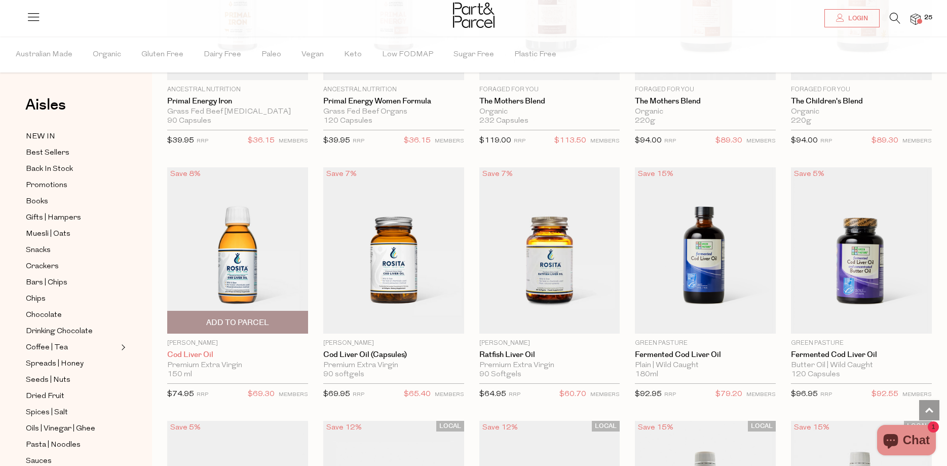
click at [203, 350] on link "Cod Liver Oil" at bounding box center [237, 354] width 141 height 9
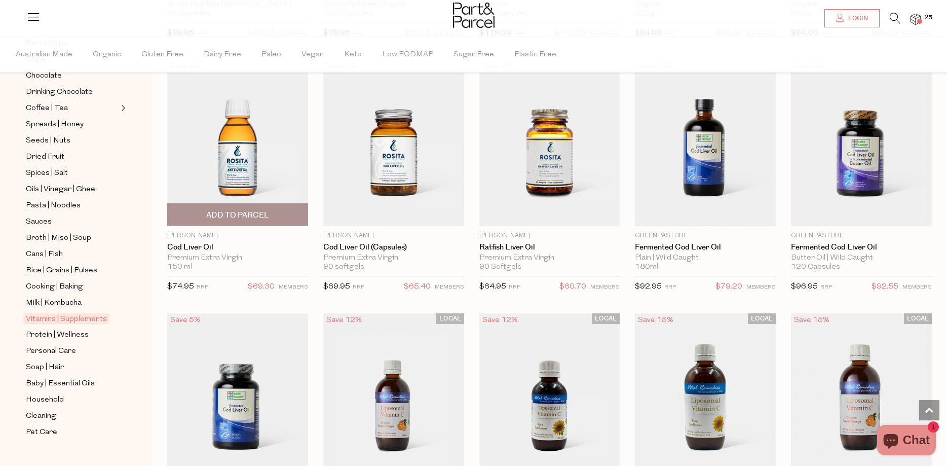
scroll to position [2166, 0]
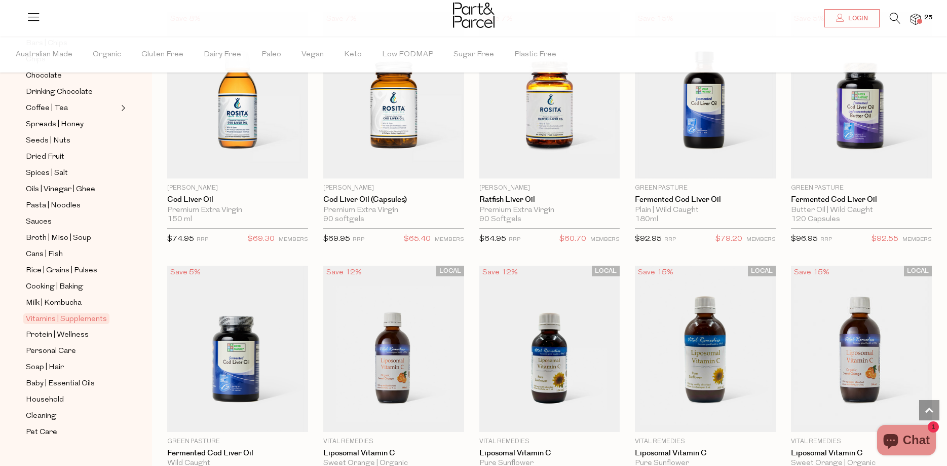
click at [917, 15] on img at bounding box center [916, 20] width 10 height 12
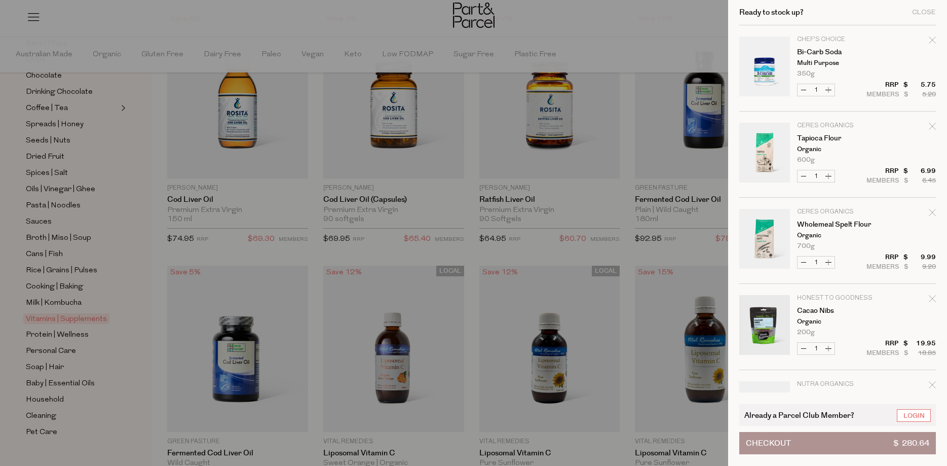
click at [693, 15] on div at bounding box center [473, 233] width 947 height 466
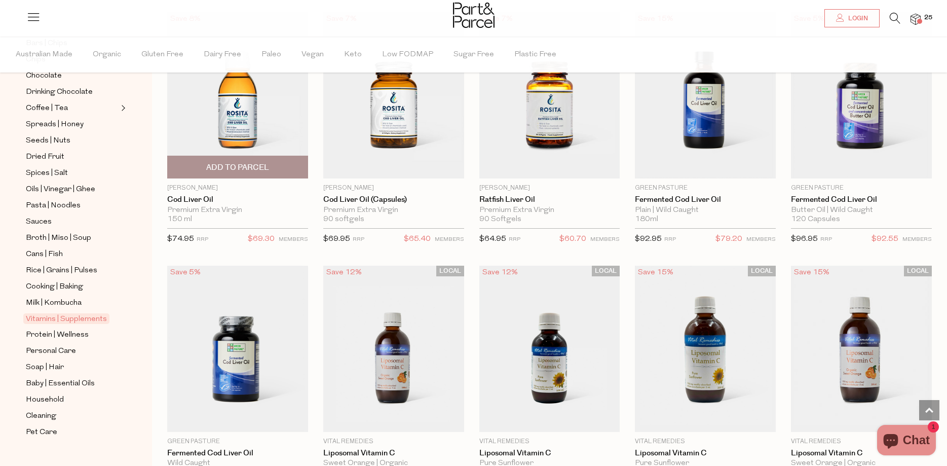
click at [245, 162] on span "Add To Parcel" at bounding box center [237, 167] width 63 height 11
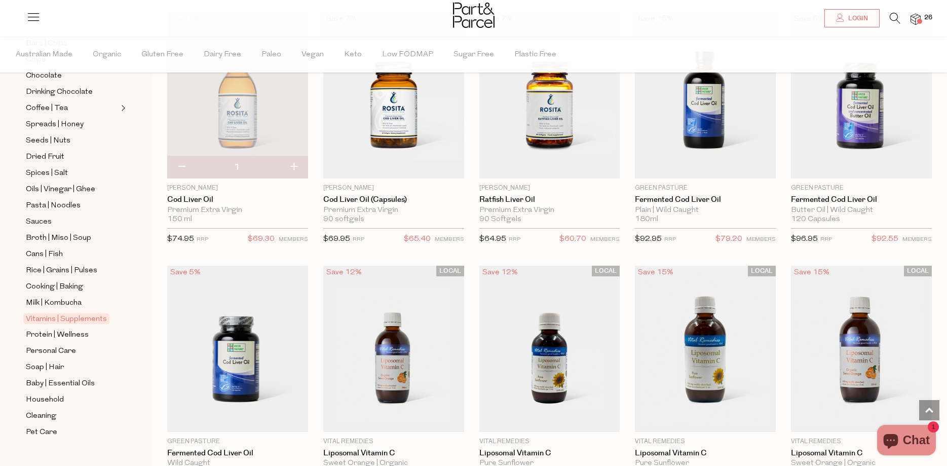
click at [919, 17] on img at bounding box center [916, 20] width 10 height 12
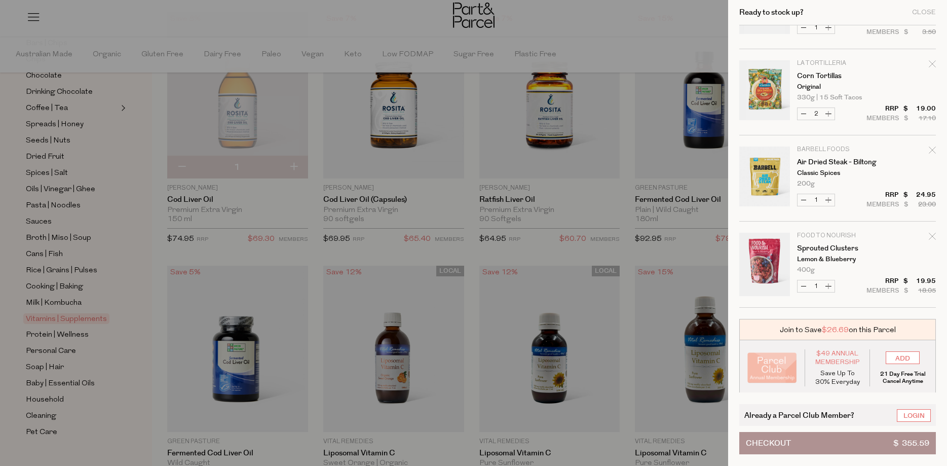
scroll to position [1620, 0]
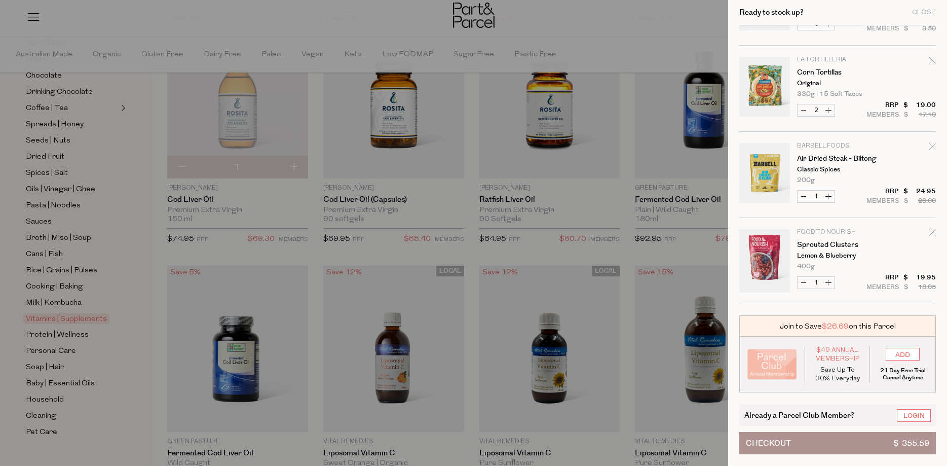
click at [780, 439] on span "Checkout" at bounding box center [768, 442] width 45 height 21
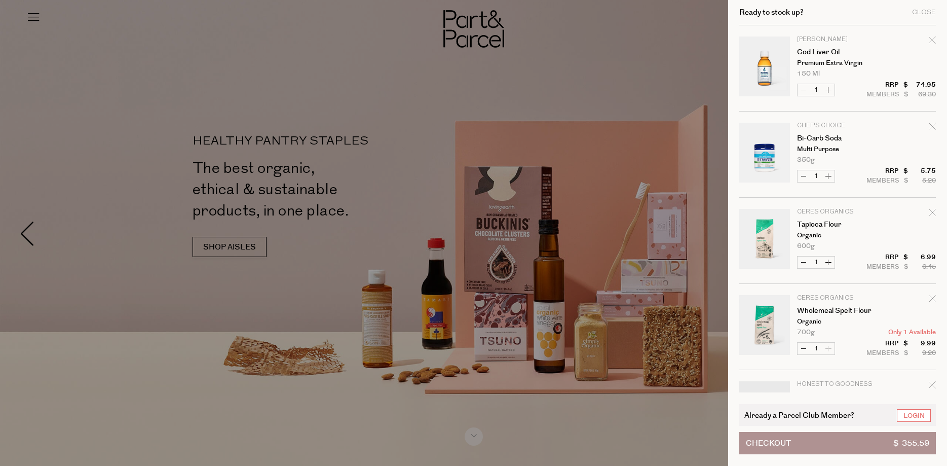
click at [685, 79] on div at bounding box center [473, 233] width 947 height 466
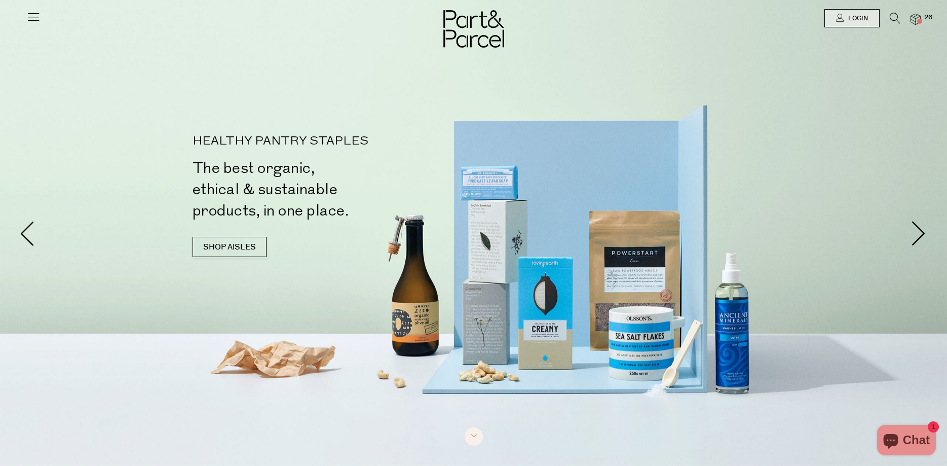
click at [894, 15] on icon at bounding box center [895, 18] width 11 height 11
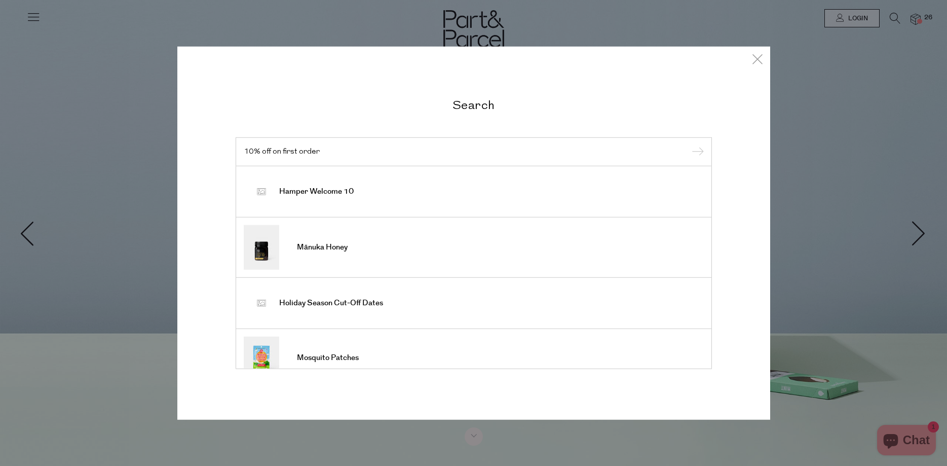
type input "10% off on first order"
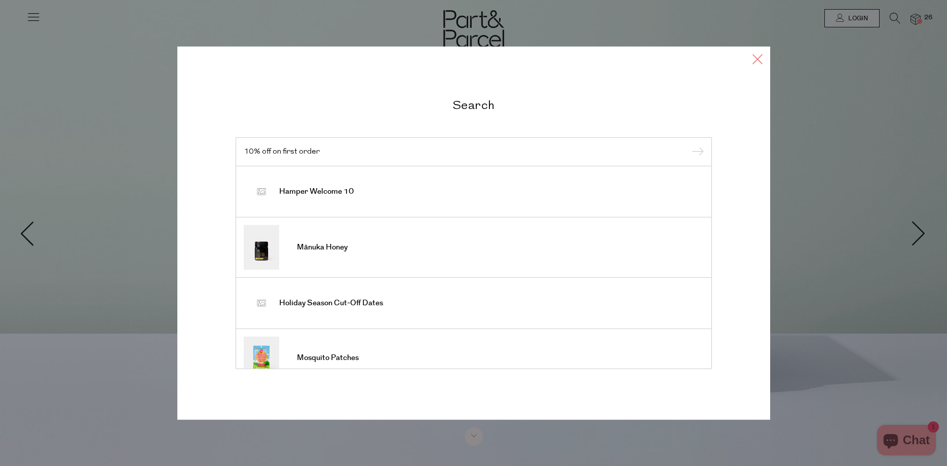
click at [757, 59] on icon at bounding box center [757, 58] width 15 height 15
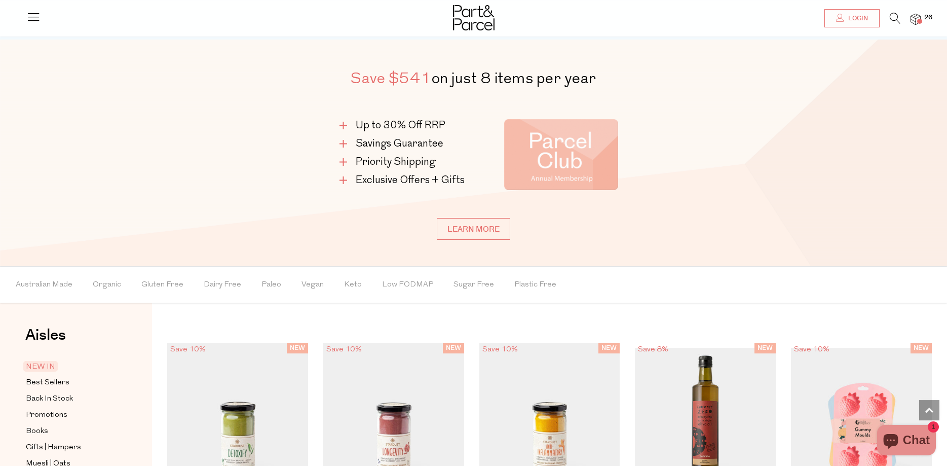
scroll to position [724, 0]
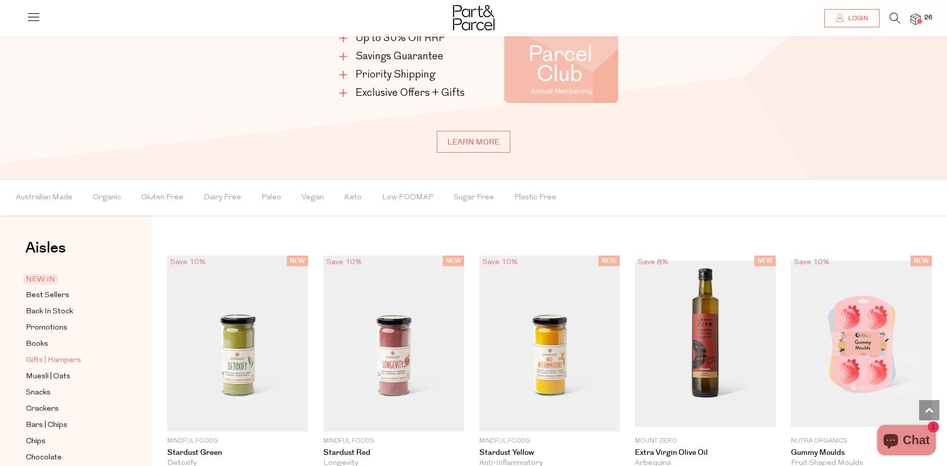
click at [71, 358] on span "Gifts | Hampers" at bounding box center [53, 360] width 55 height 12
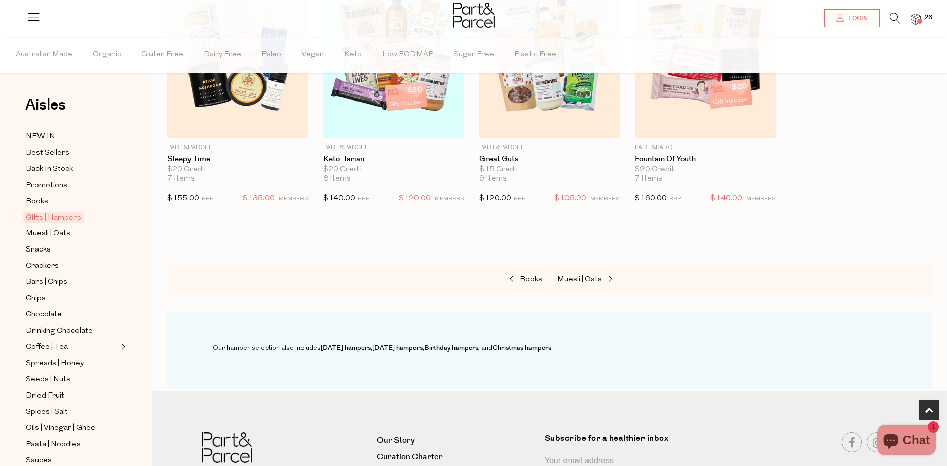
scroll to position [239, 0]
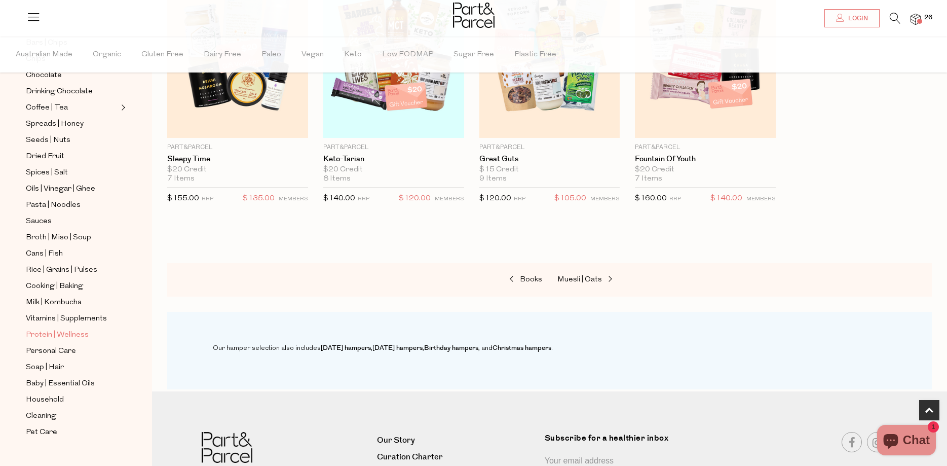
click at [71, 329] on span "Protein | Wellness" at bounding box center [57, 335] width 63 height 12
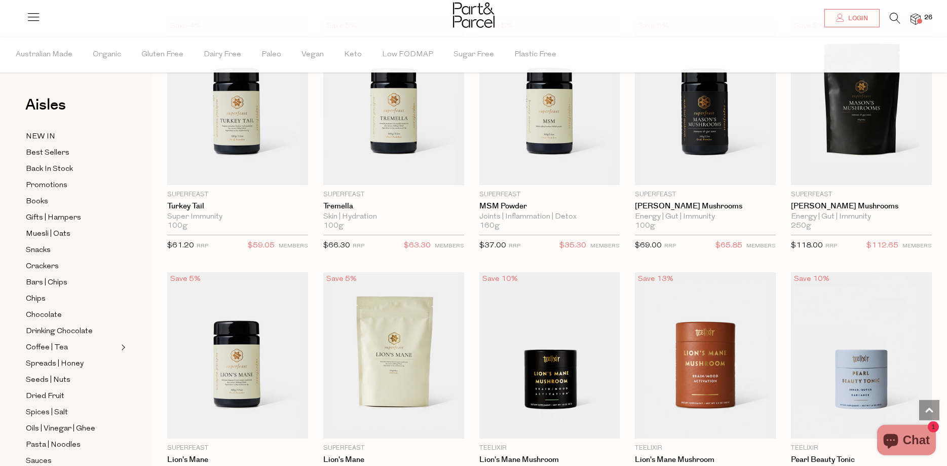
scroll to position [1654, 0]
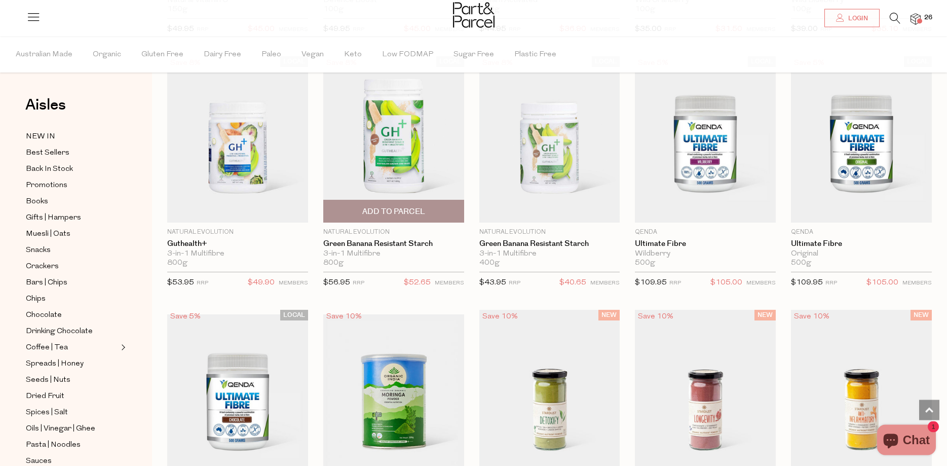
scroll to position [3097, 0]
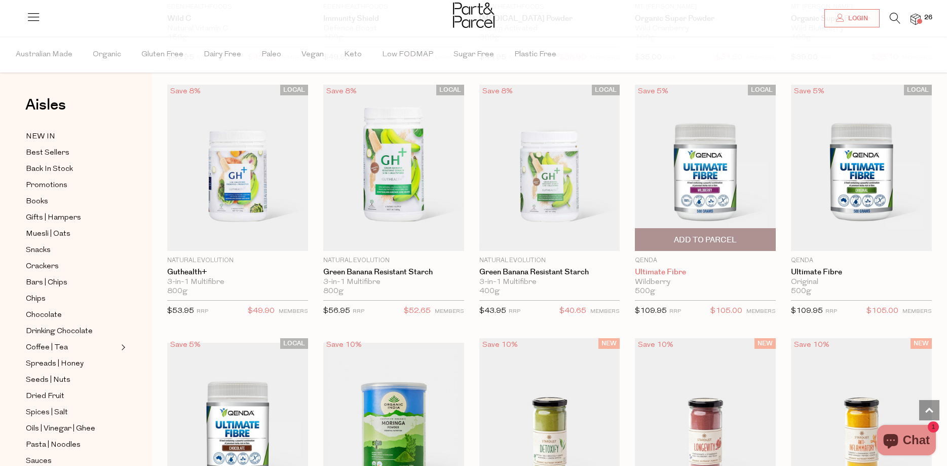
click at [665, 268] on link "Ultimate Fibre" at bounding box center [705, 272] width 141 height 9
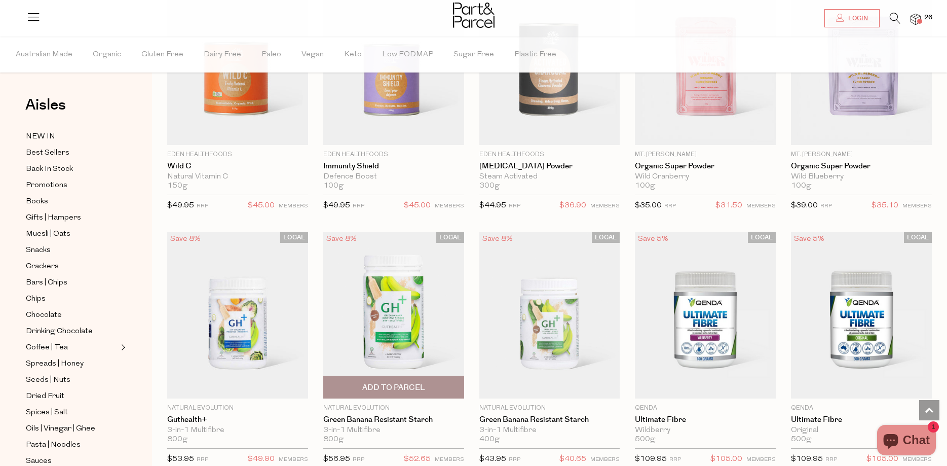
scroll to position [200, 0]
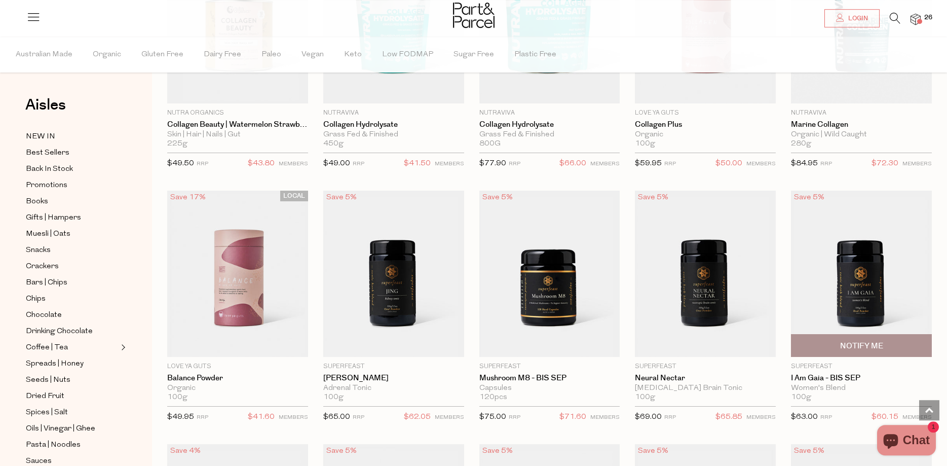
scroll to position [1241, 0]
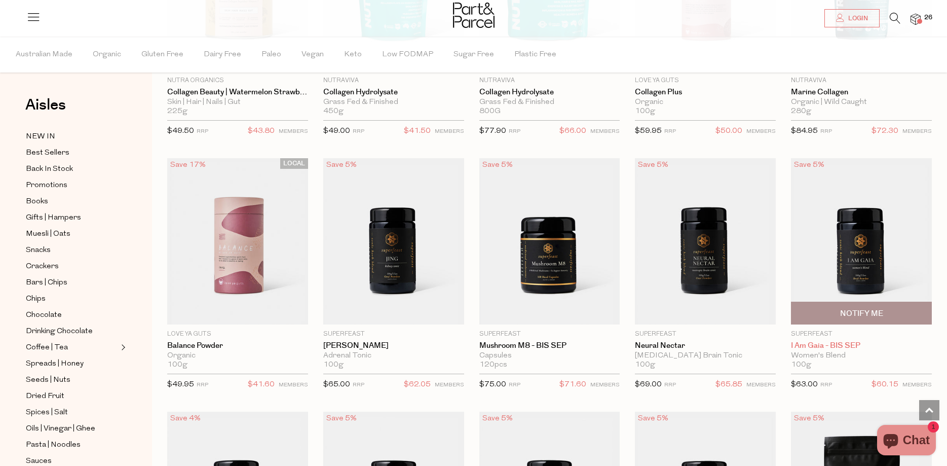
click at [823, 341] on link "I am Gaia - BIS SEP" at bounding box center [861, 345] width 141 height 9
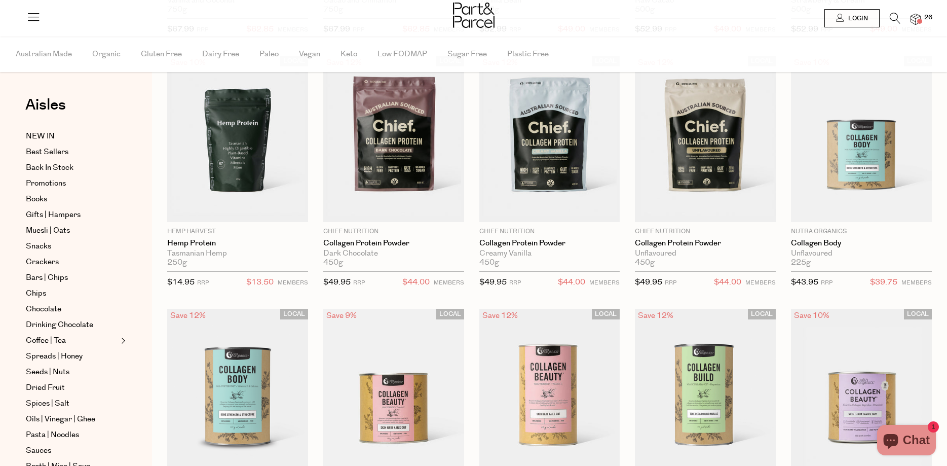
scroll to position [239, 0]
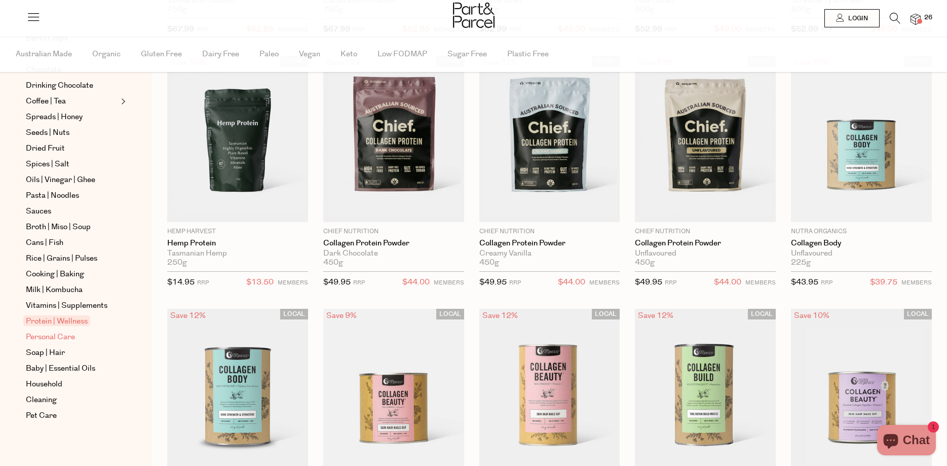
click at [46, 336] on span "Personal Care" at bounding box center [50, 337] width 49 height 12
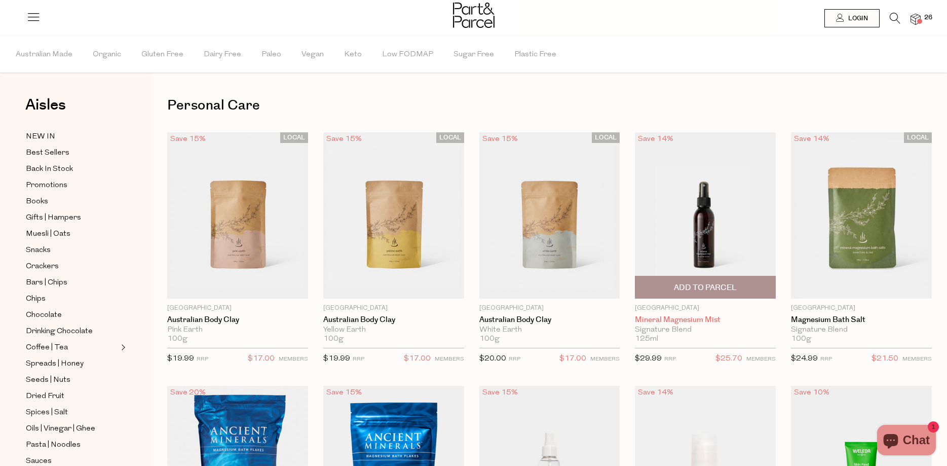
click at [685, 318] on link "Mineral Magnesium Mist" at bounding box center [705, 319] width 141 height 9
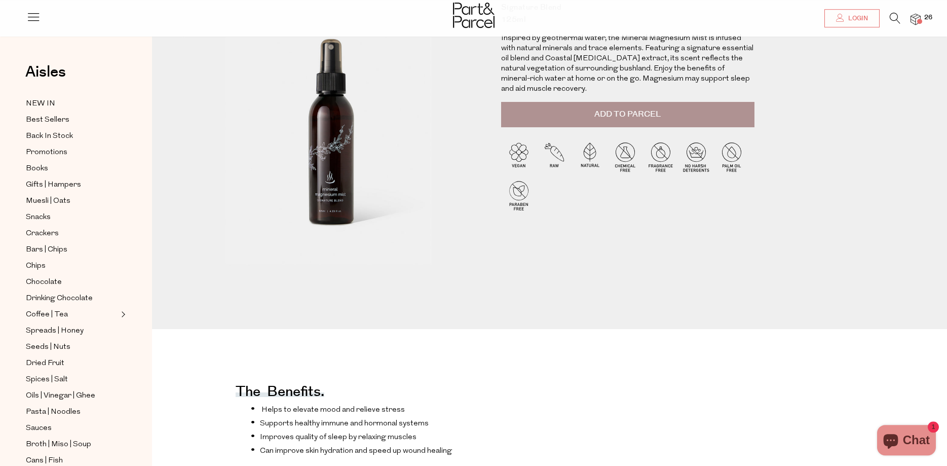
scroll to position [103, 0]
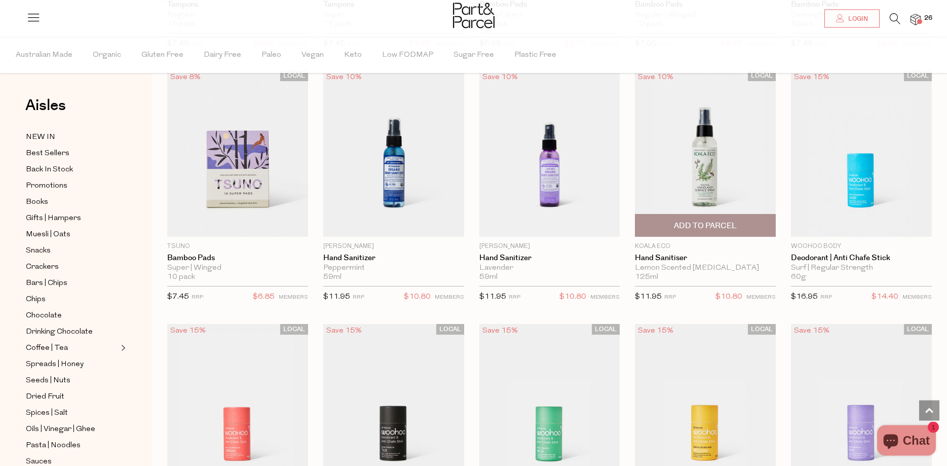
scroll to position [2171, 0]
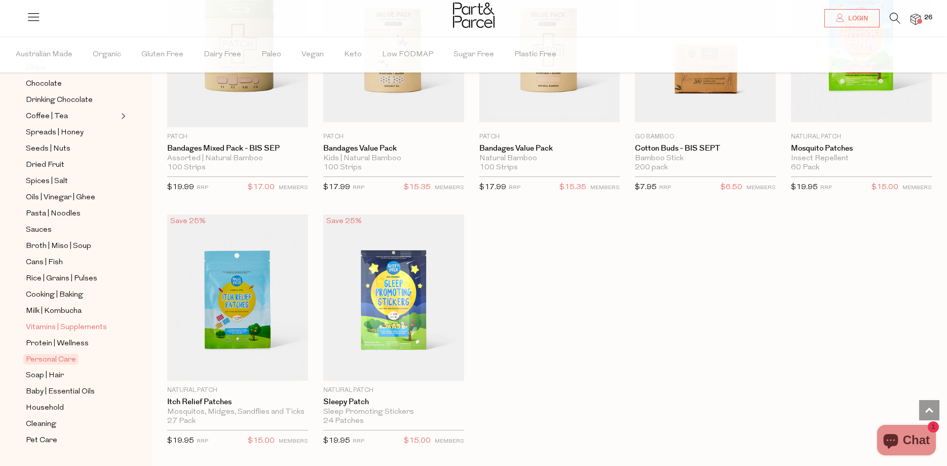
scroll to position [239, 0]
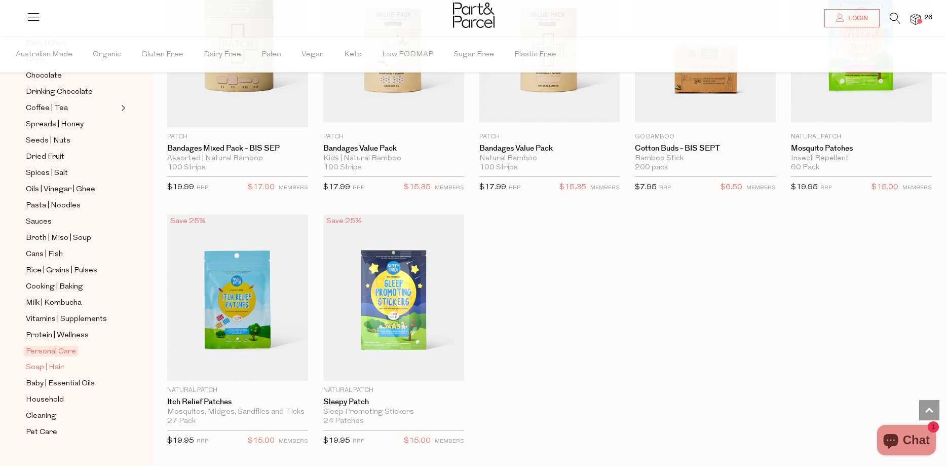
click at [41, 361] on span "Soap | Hair" at bounding box center [45, 367] width 38 height 12
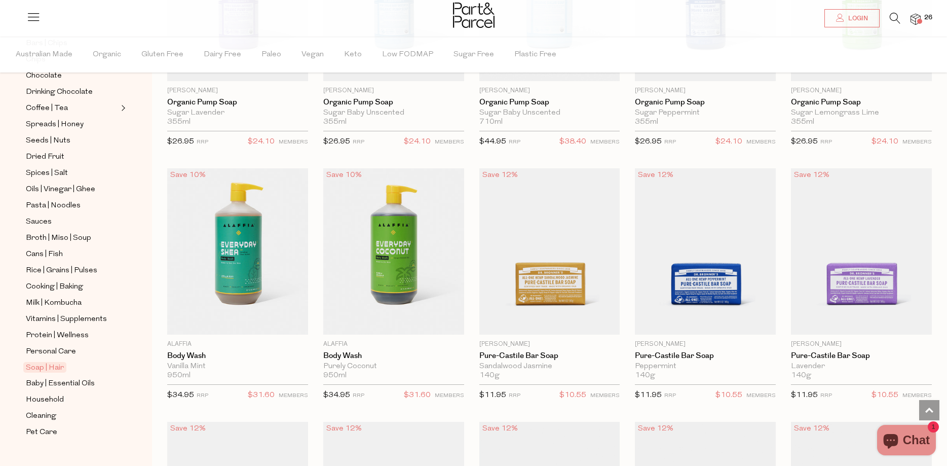
scroll to position [931, 0]
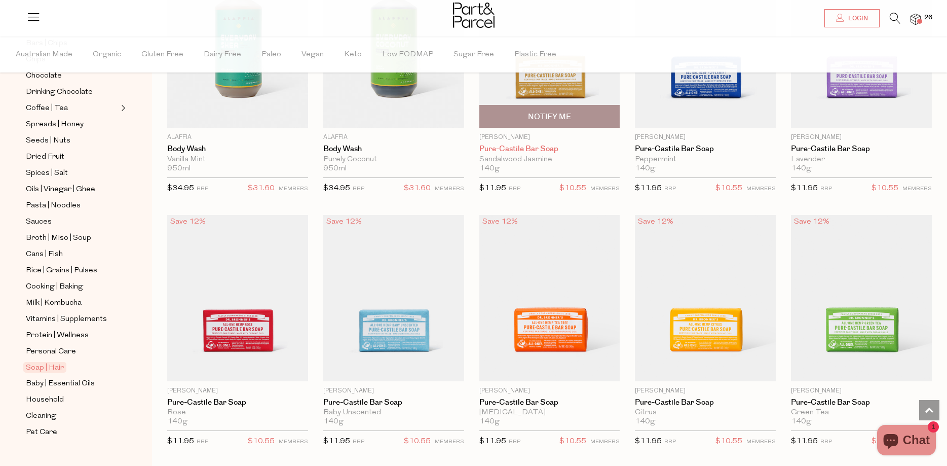
click at [540, 146] on link "Pure-Castile Bar Soap" at bounding box center [549, 148] width 141 height 9
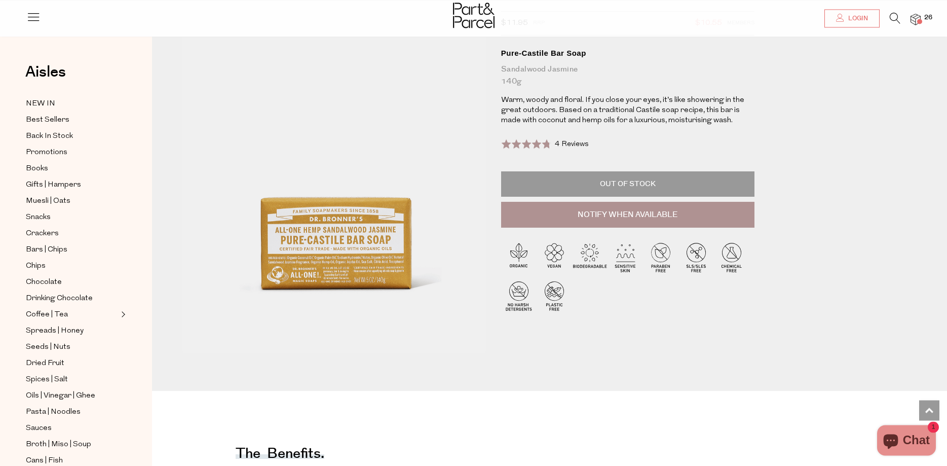
scroll to position [52, 0]
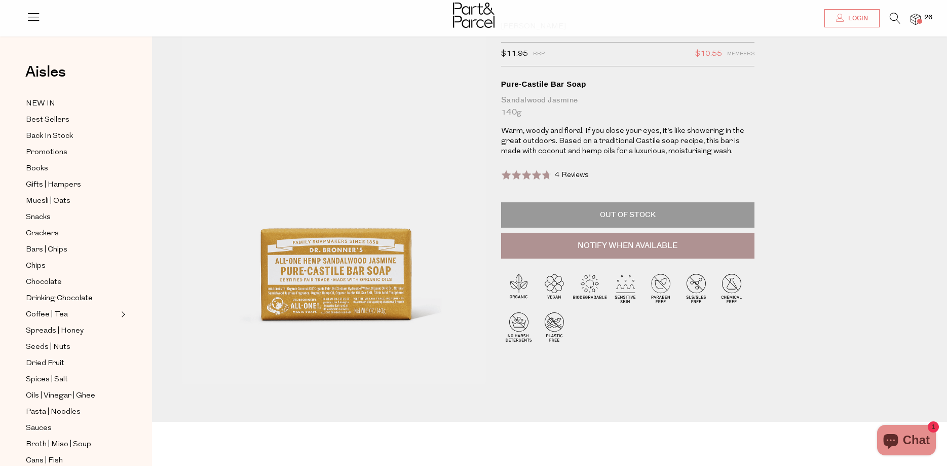
click at [552, 173] on div "Rated 4.8 out of 5 4 Reviews Based on 4 reviews Click to go to reviews" at bounding box center [545, 175] width 88 height 14
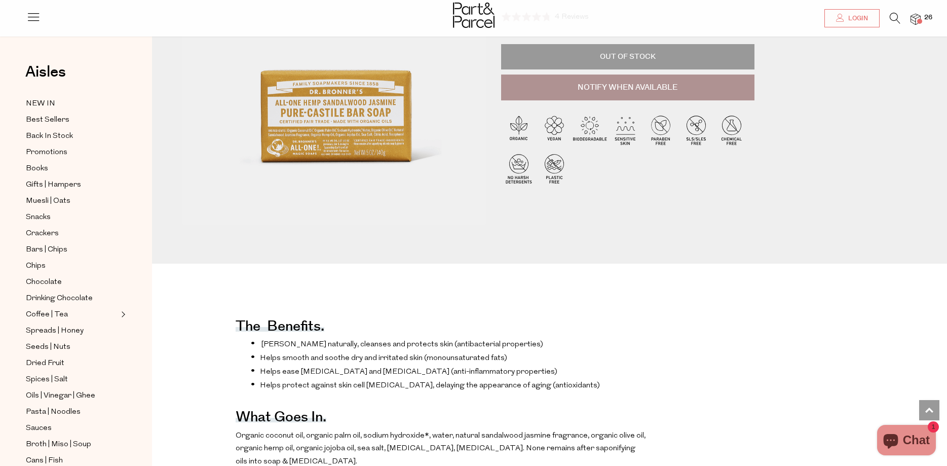
scroll to position [3, 0]
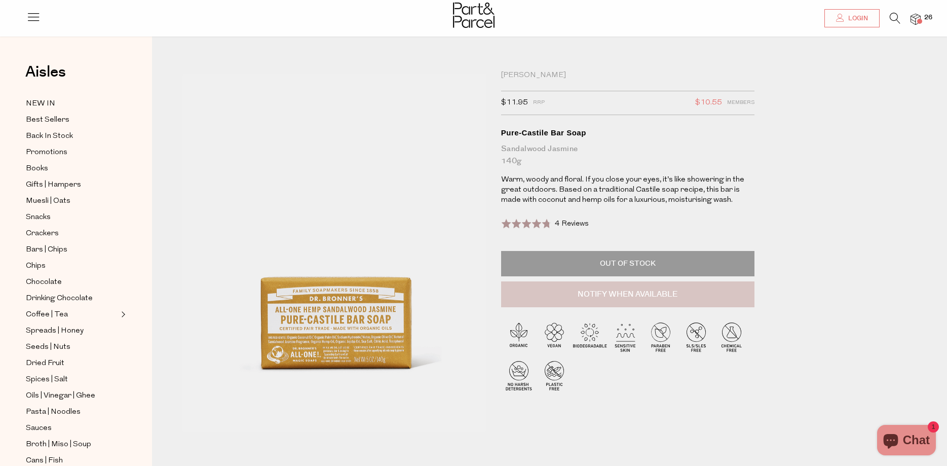
click at [639, 291] on button "Notify When Available" at bounding box center [627, 294] width 253 height 26
type input "Notify when available"
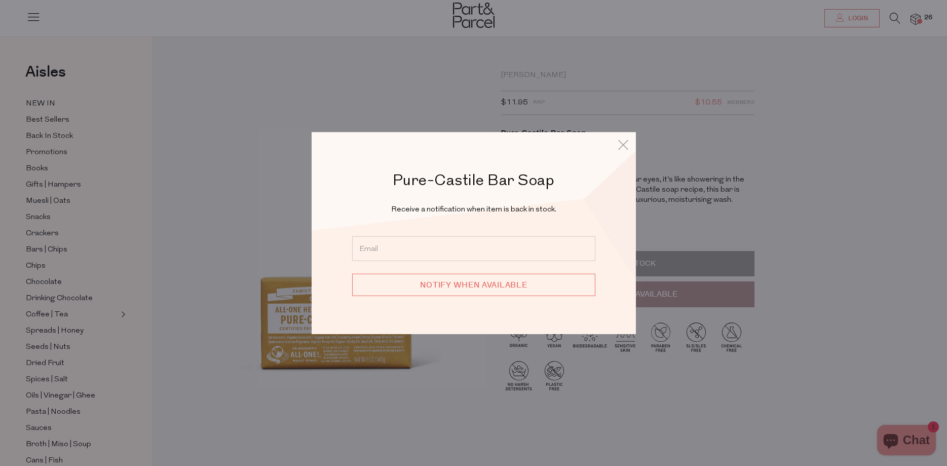
click at [376, 253] on input "email" at bounding box center [473, 248] width 243 height 25
type input "jnktolley@bigpond.com"
click at [462, 282] on input "Notify when available" at bounding box center [473, 285] width 243 height 22
type input "We will be in touch"
click at [623, 145] on icon at bounding box center [623, 144] width 15 height 15
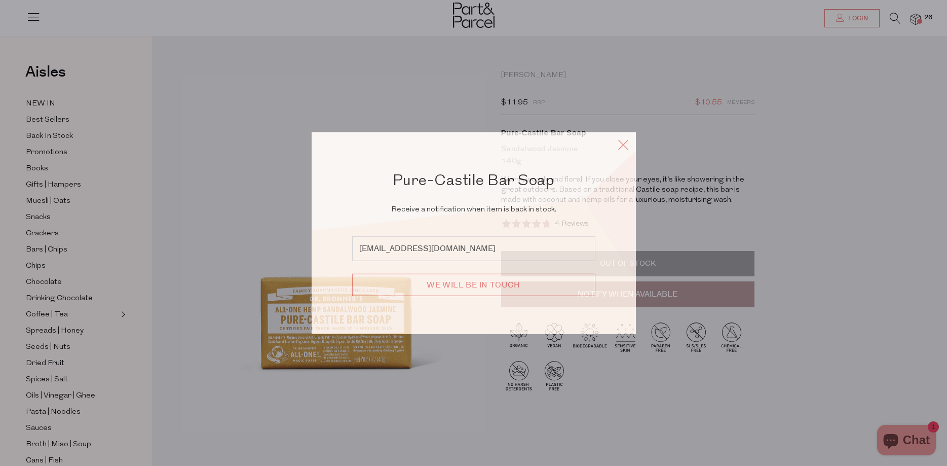
click at [623, 142] on icon at bounding box center [623, 144] width 15 height 15
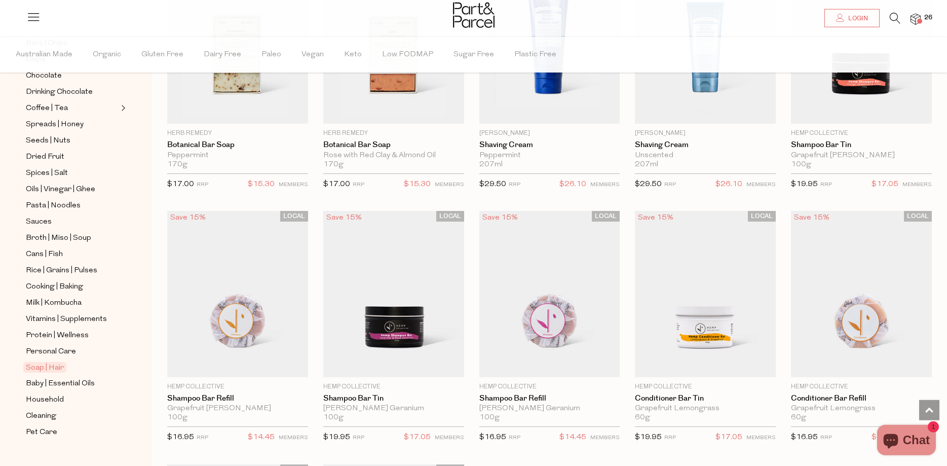
scroll to position [1926, 0]
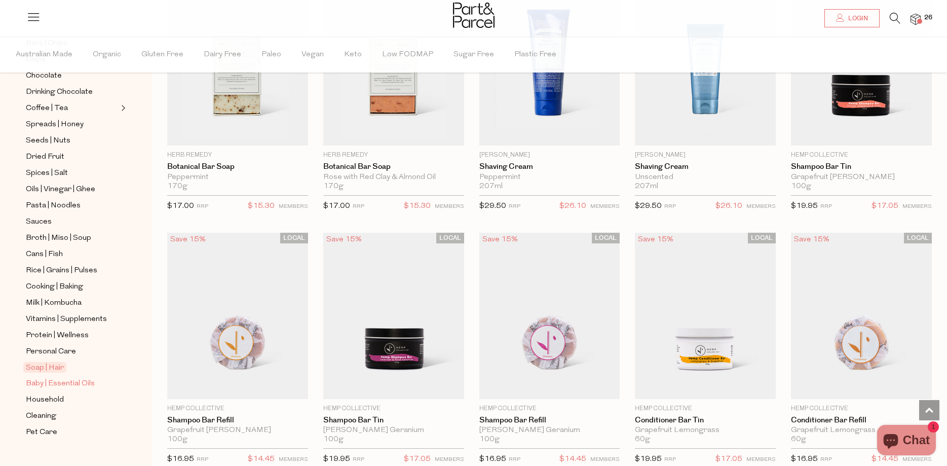
click at [80, 378] on span "Baby | Essential Oils" at bounding box center [60, 384] width 69 height 12
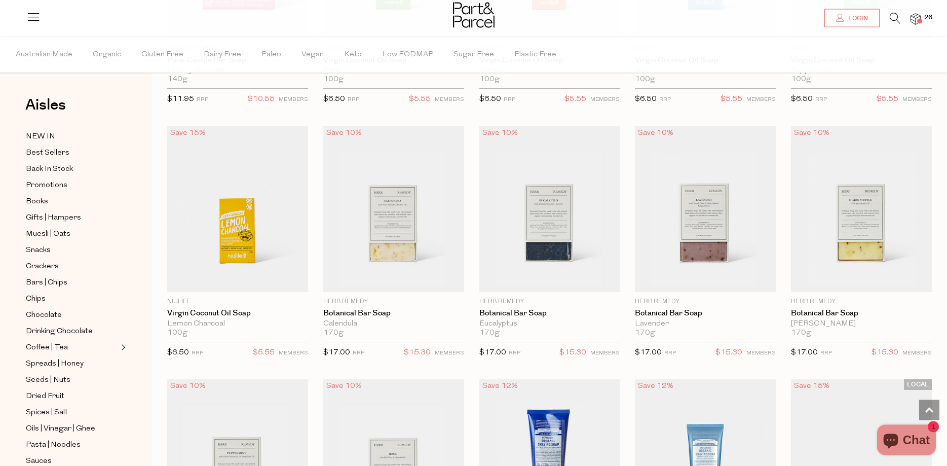
scroll to position [1551, 0]
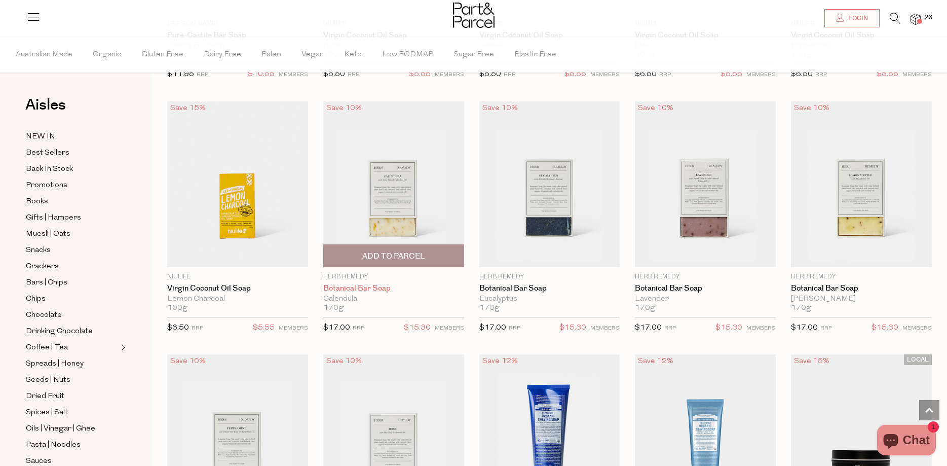
click at [371, 284] on link "Botanical Bar Soap" at bounding box center [393, 288] width 141 height 9
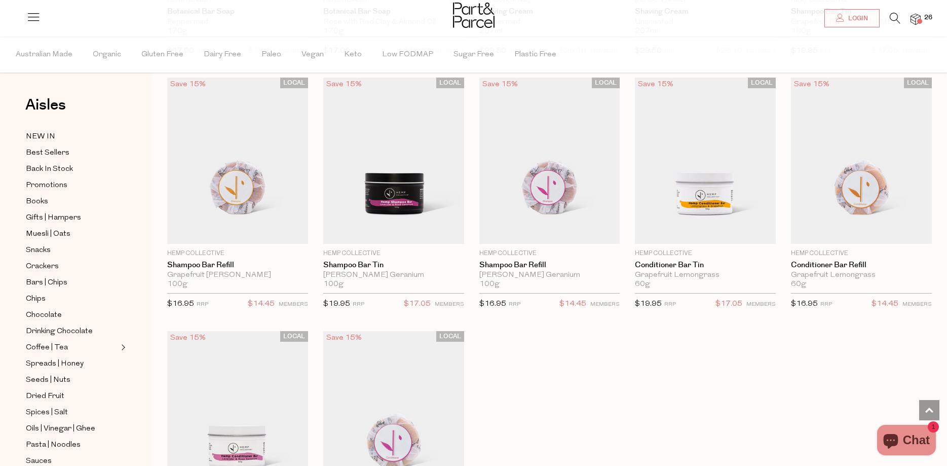
scroll to position [239, 0]
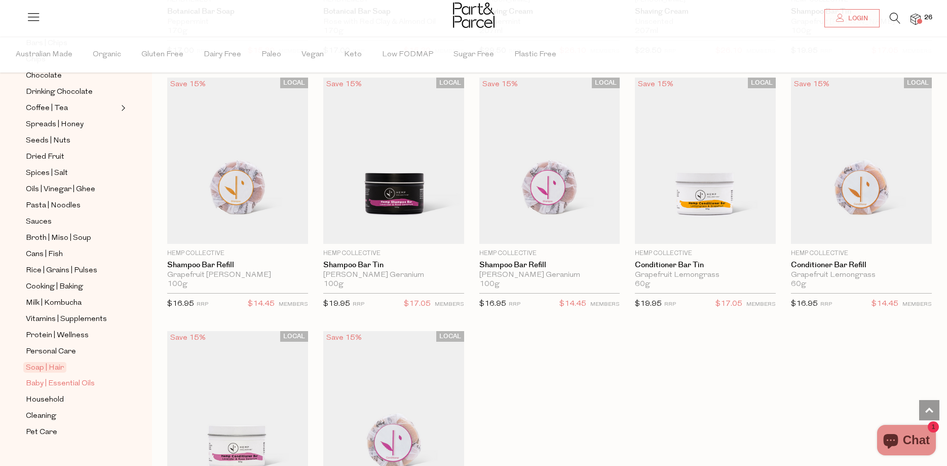
click at [67, 378] on span "Baby | Essential Oils" at bounding box center [60, 384] width 69 height 12
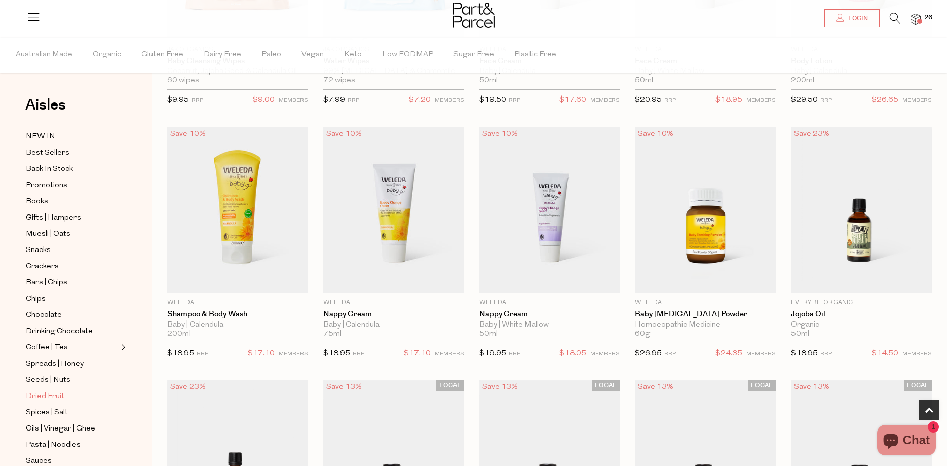
scroll to position [192, 0]
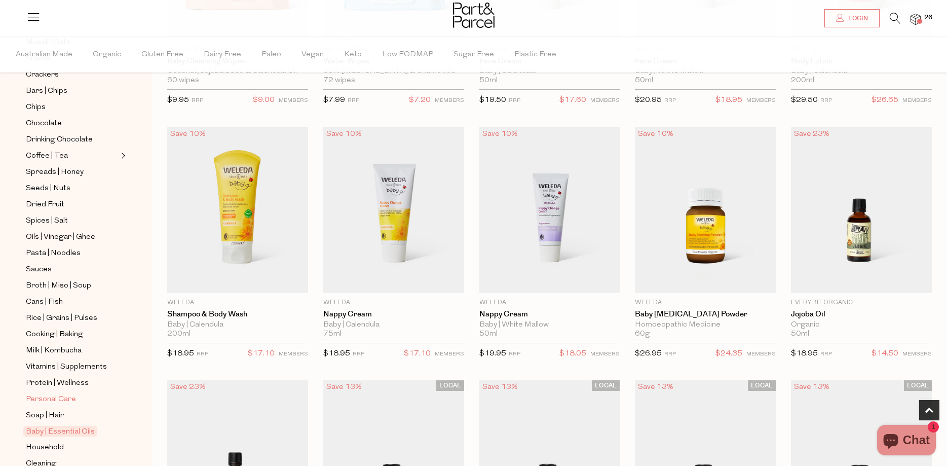
click at [68, 393] on span "Personal Care" at bounding box center [51, 399] width 50 height 12
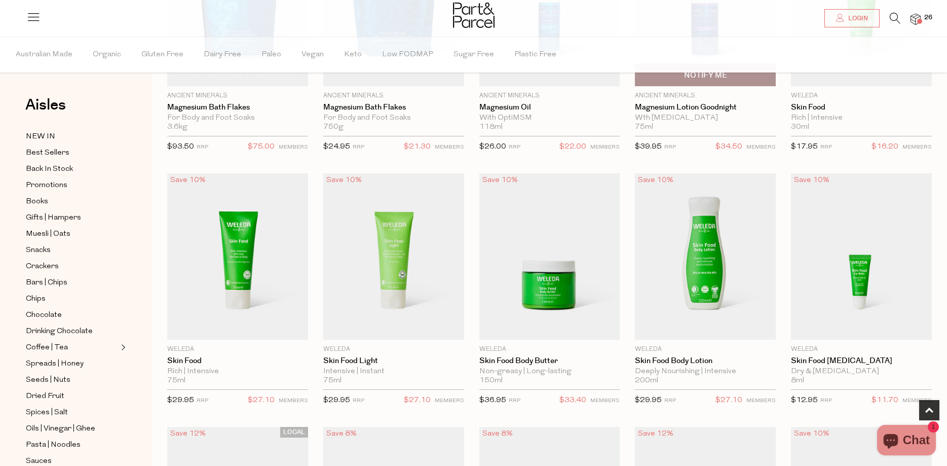
scroll to position [258, 0]
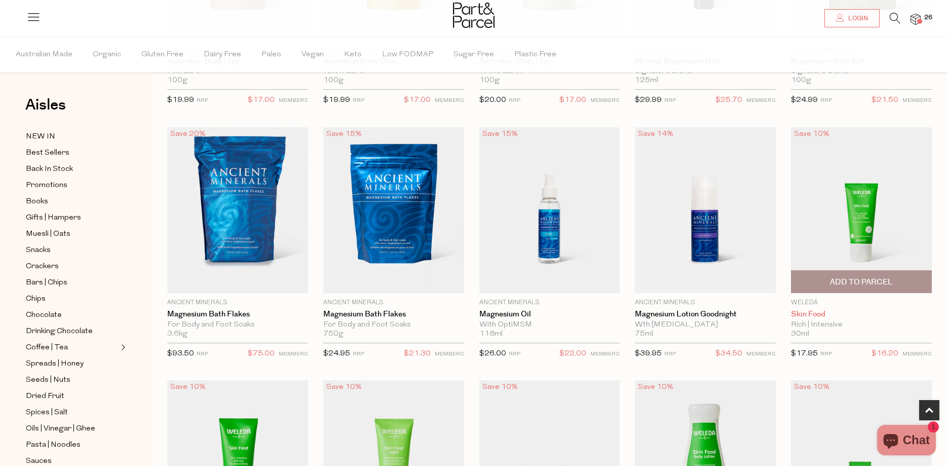
click at [813, 313] on link "Skin Food" at bounding box center [861, 314] width 141 height 9
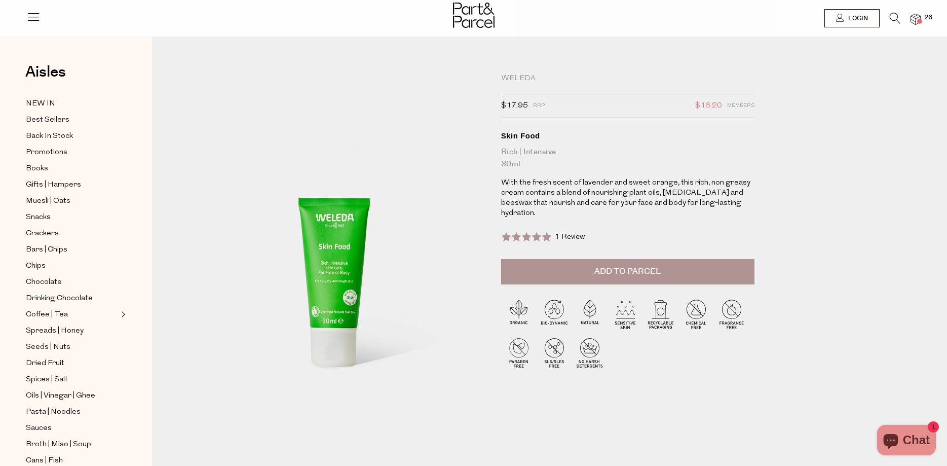
click at [530, 232] on span at bounding box center [526, 237] width 51 height 10
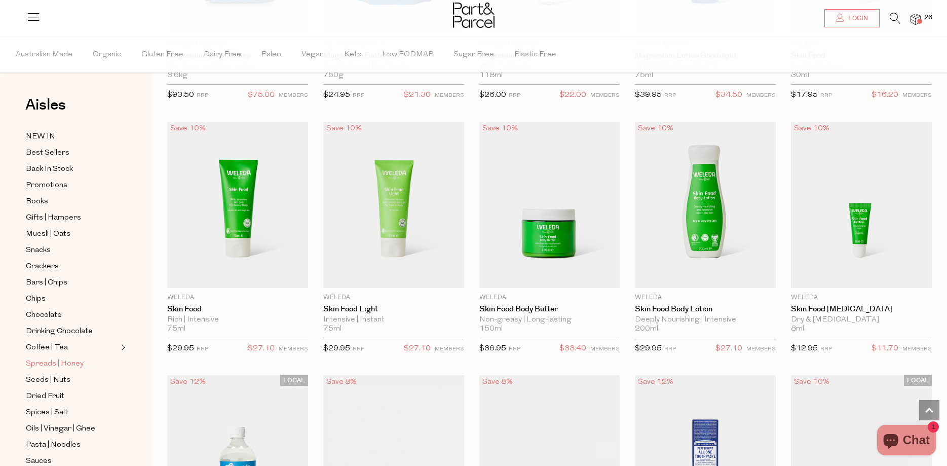
scroll to position [239, 0]
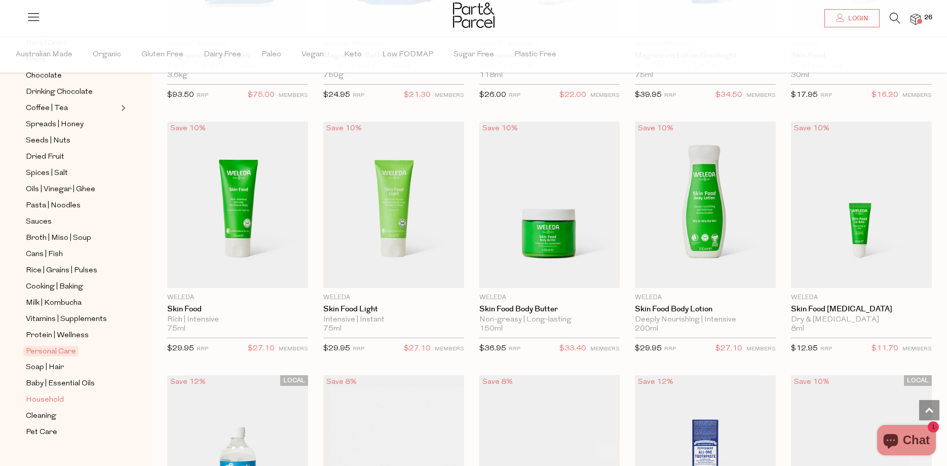
click at [48, 394] on span "Household" at bounding box center [45, 400] width 38 height 12
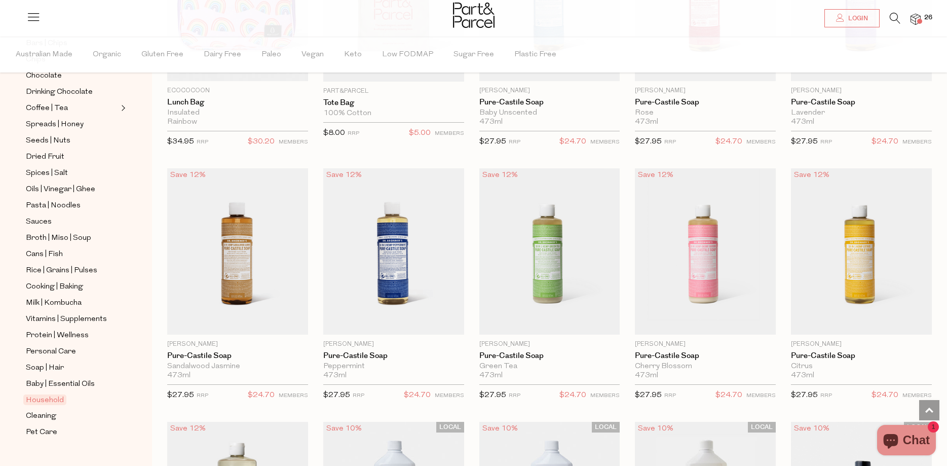
scroll to position [724, 0]
click at [216, 362] on div "Sandalwood Jasmine" at bounding box center [237, 366] width 141 height 9
click at [226, 353] on link "Pure-Castile Soap" at bounding box center [237, 355] width 141 height 9
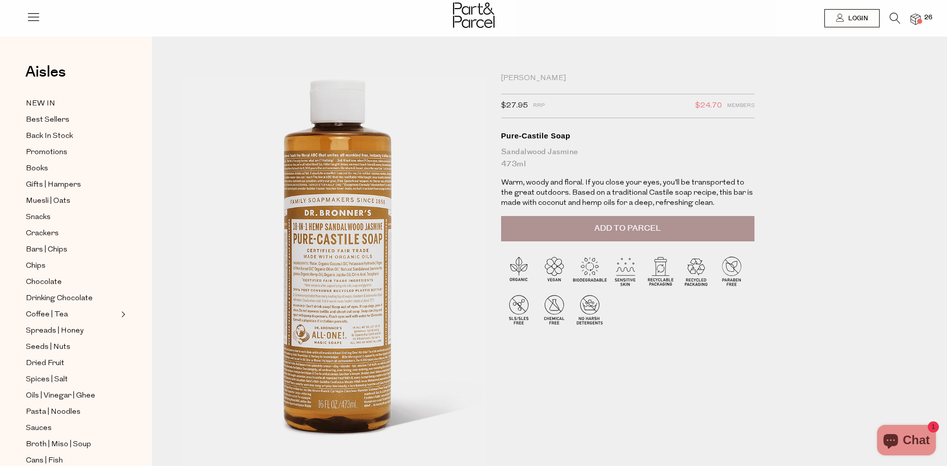
click at [324, 331] on img at bounding box center [340, 249] width 486 height 573
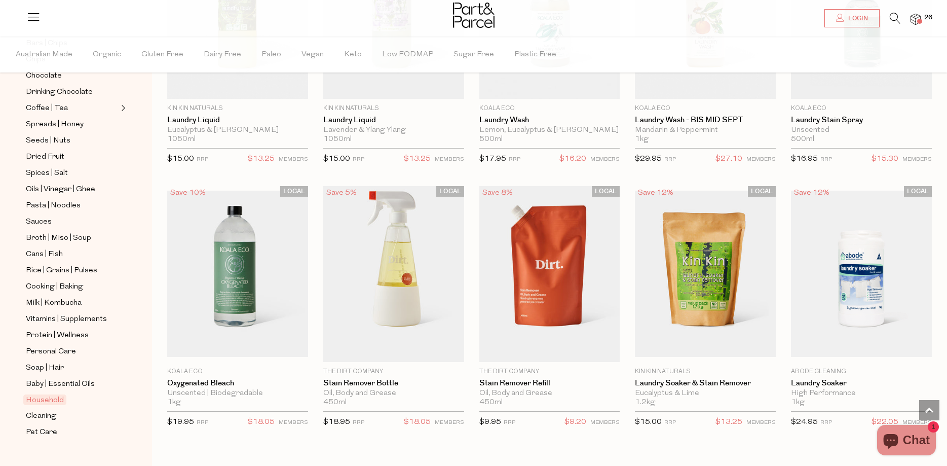
scroll to position [2236, 0]
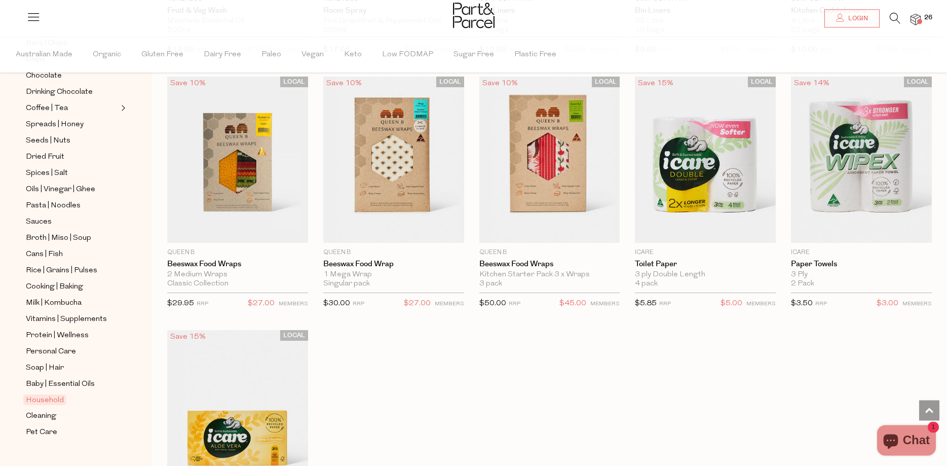
scroll to position [4056, 0]
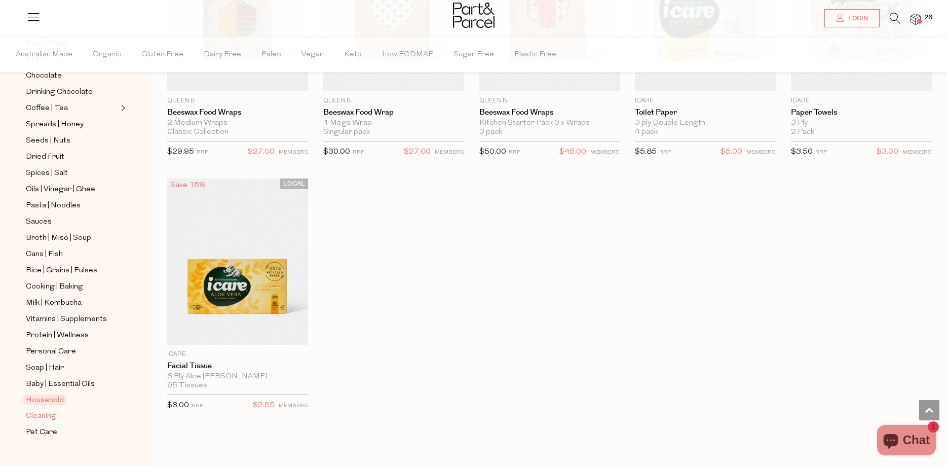
click at [46, 410] on span "Cleaning" at bounding box center [41, 416] width 30 height 12
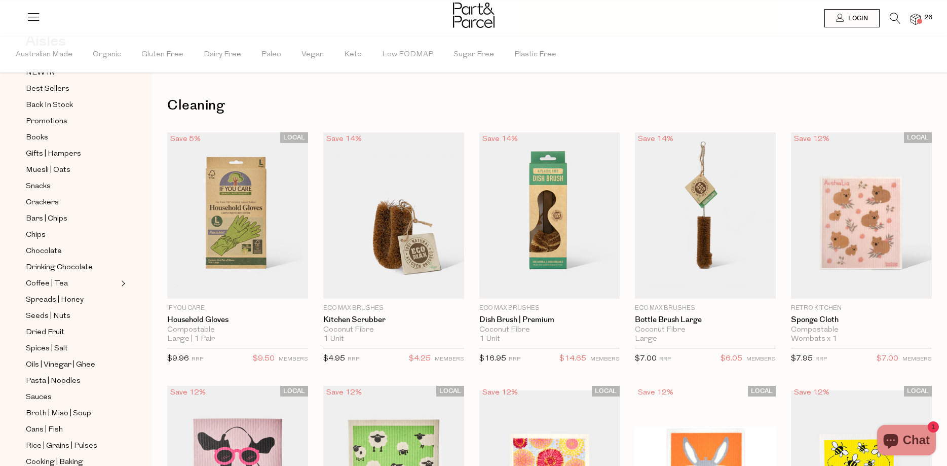
scroll to position [239, 0]
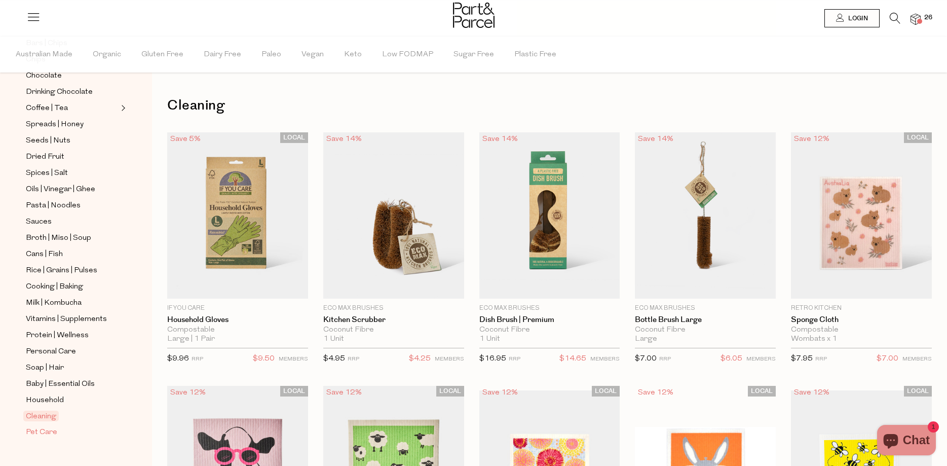
click at [46, 426] on span "Pet Care" at bounding box center [41, 432] width 31 height 12
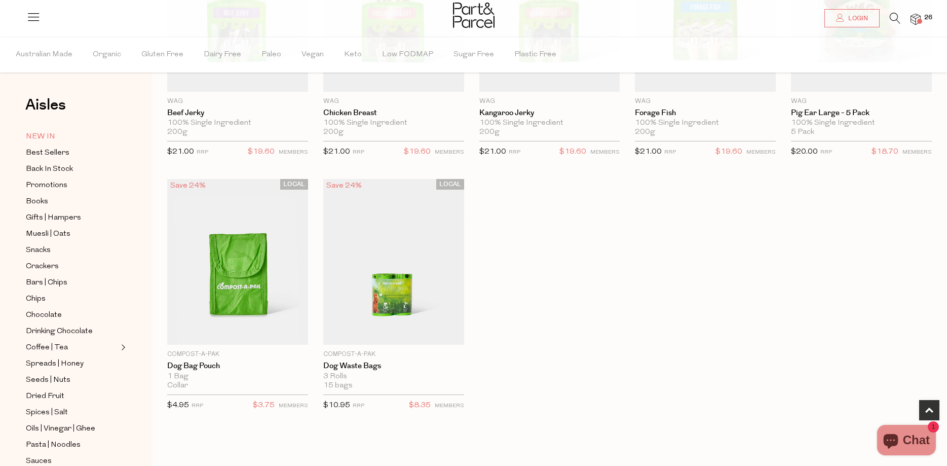
click at [41, 134] on span "NEW IN" at bounding box center [40, 137] width 29 height 12
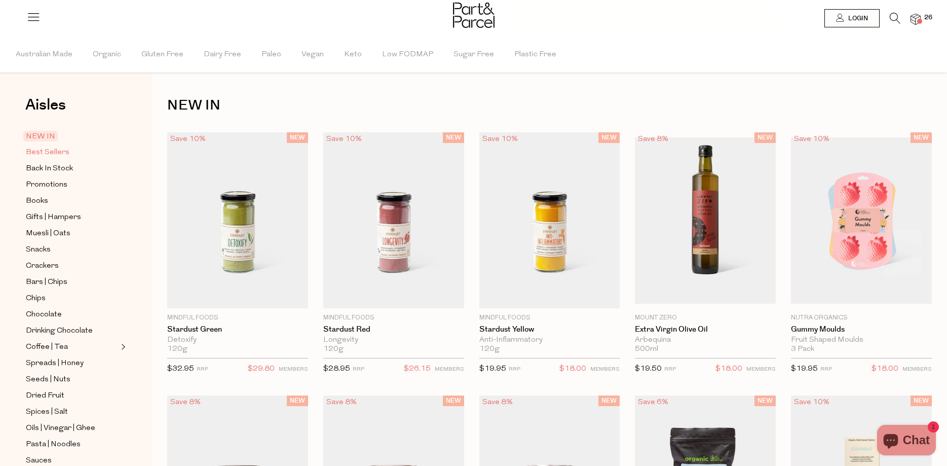
click at [48, 150] on span "Best Sellers" at bounding box center [48, 152] width 44 height 12
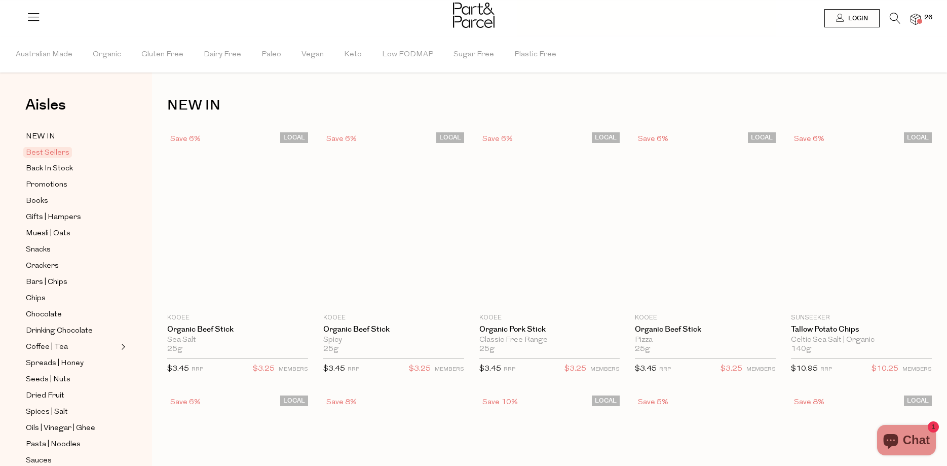
type input "2"
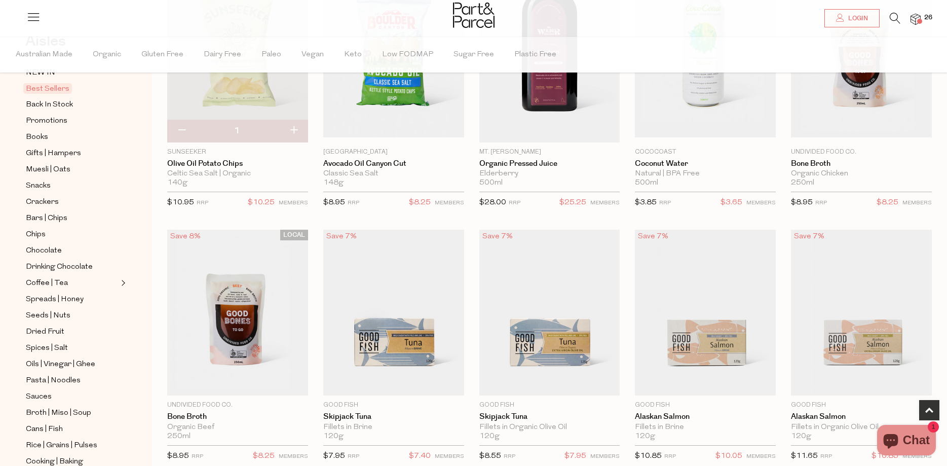
scroll to position [465, 0]
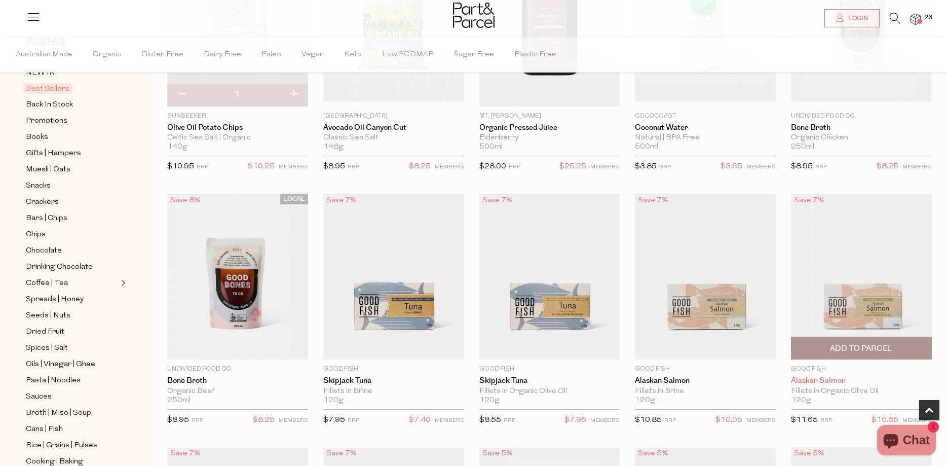
click at [833, 378] on link "Alaskan Salmon" at bounding box center [861, 380] width 141 height 9
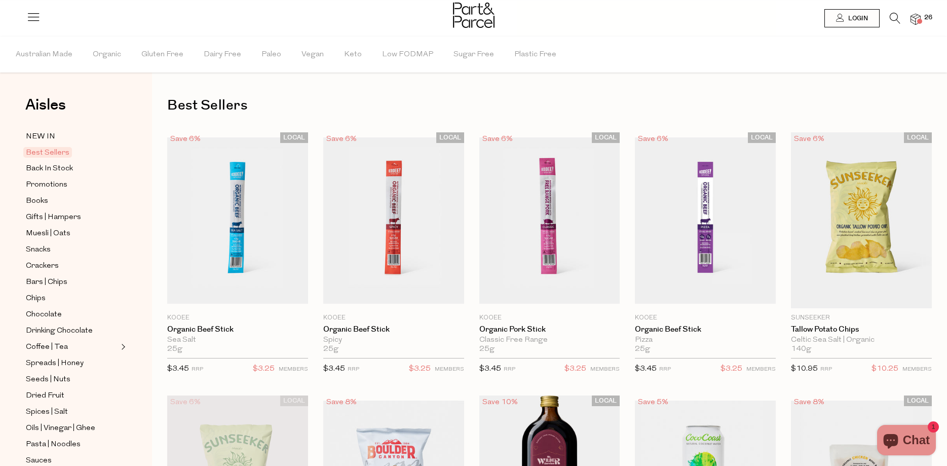
click at [924, 17] on span "26" at bounding box center [928, 17] width 13 height 9
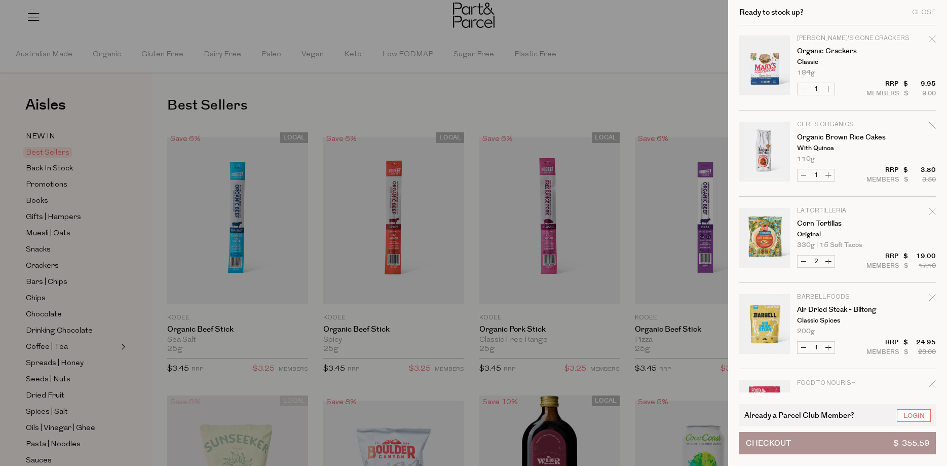
scroll to position [1620, 0]
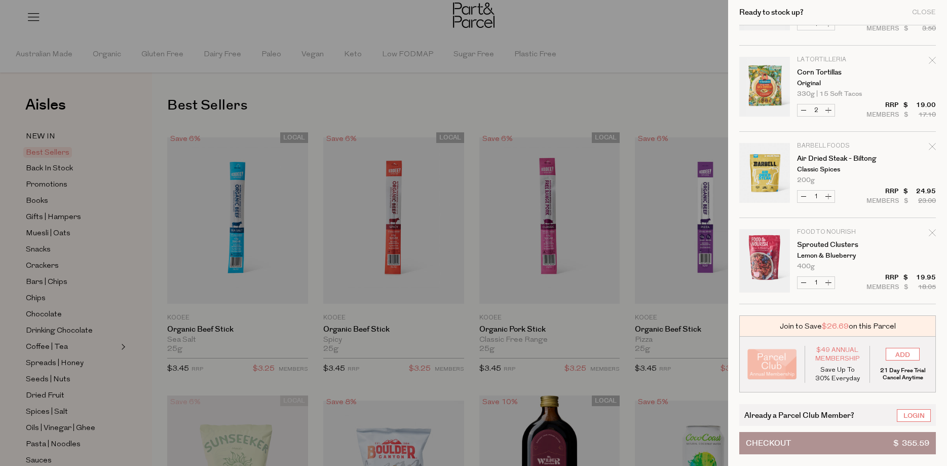
click at [789, 439] on span "Checkout" at bounding box center [768, 442] width 45 height 21
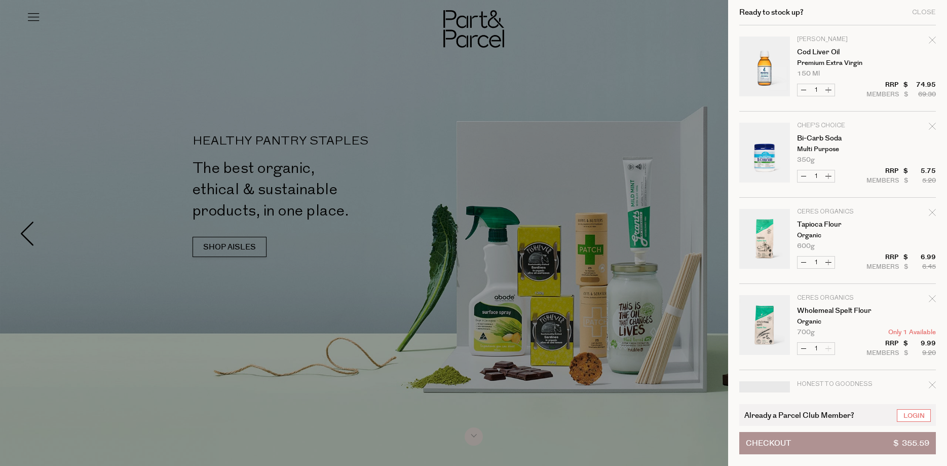
click at [609, 94] on div at bounding box center [473, 233] width 947 height 466
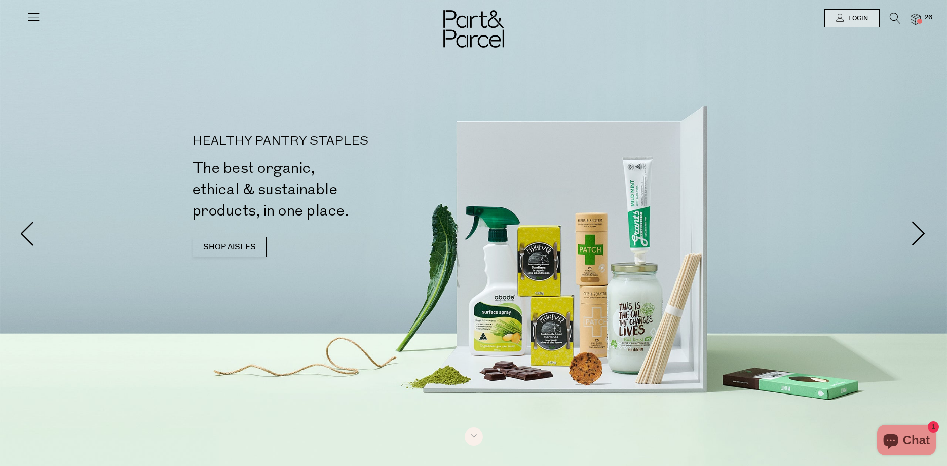
click at [893, 17] on icon at bounding box center [895, 18] width 11 height 11
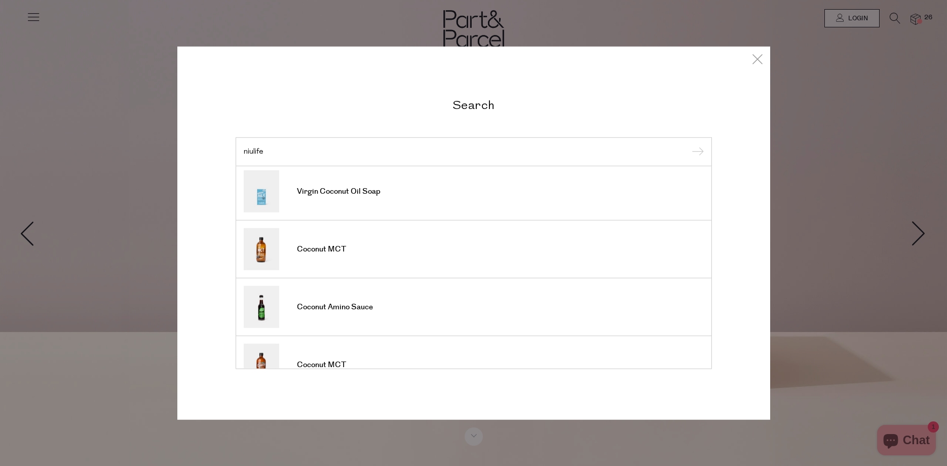
scroll to position [255, 0]
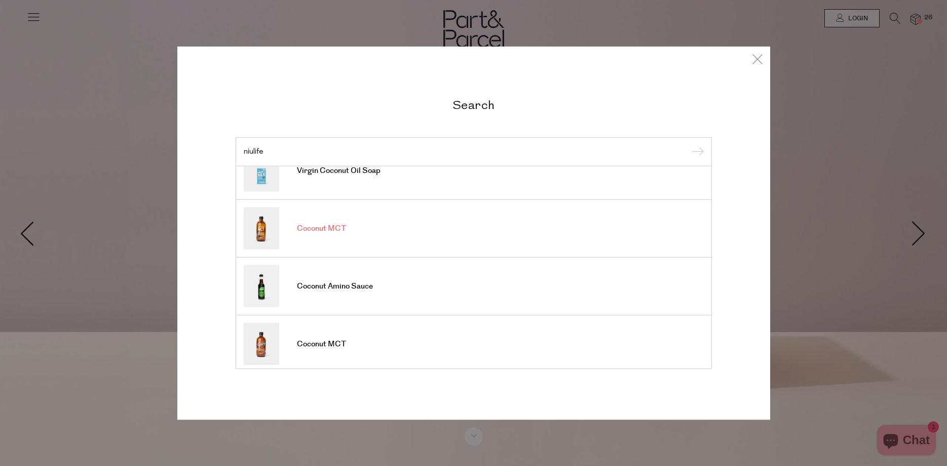
type input "niulife"
click at [328, 226] on span "Coconut MCT" at bounding box center [321, 229] width 49 height 10
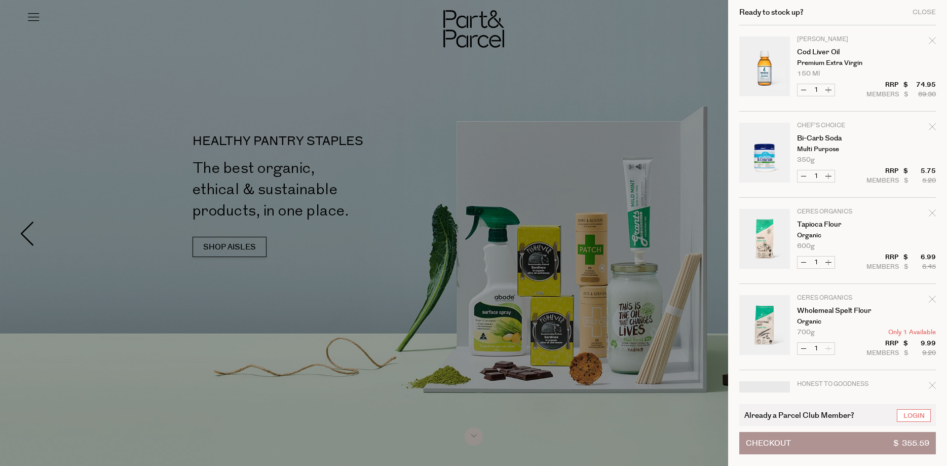
click at [546, 143] on div at bounding box center [473, 233] width 947 height 466
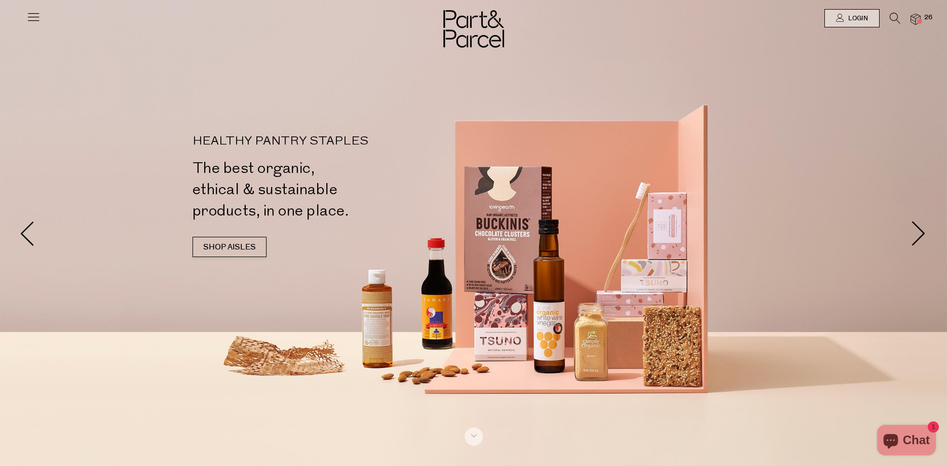
click at [925, 18] on span "26" at bounding box center [928, 17] width 13 height 9
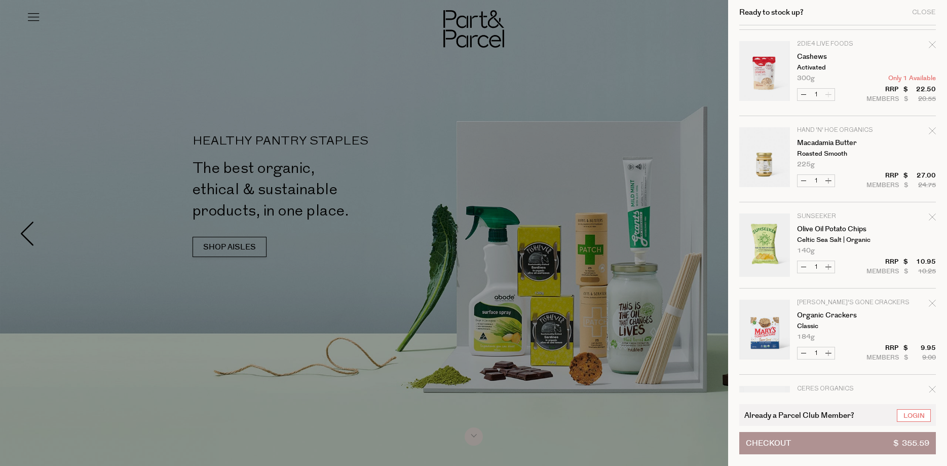
scroll to position [1213, 0]
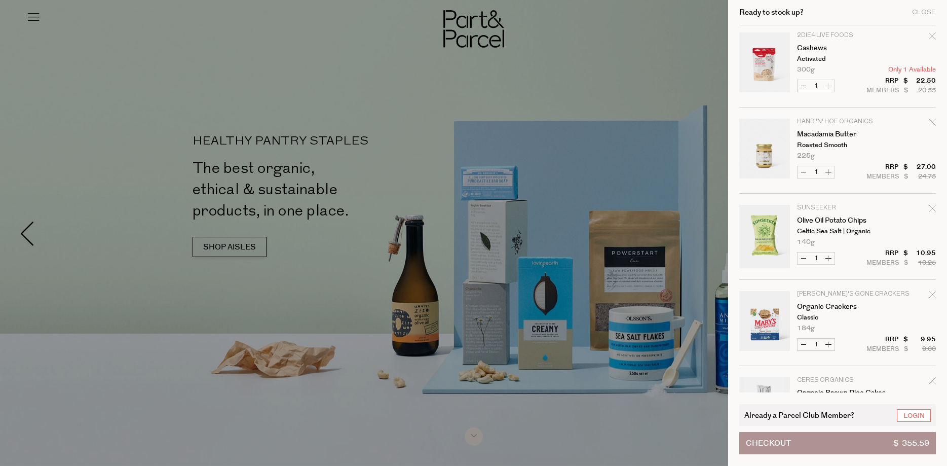
click at [671, 65] on div at bounding box center [473, 233] width 947 height 466
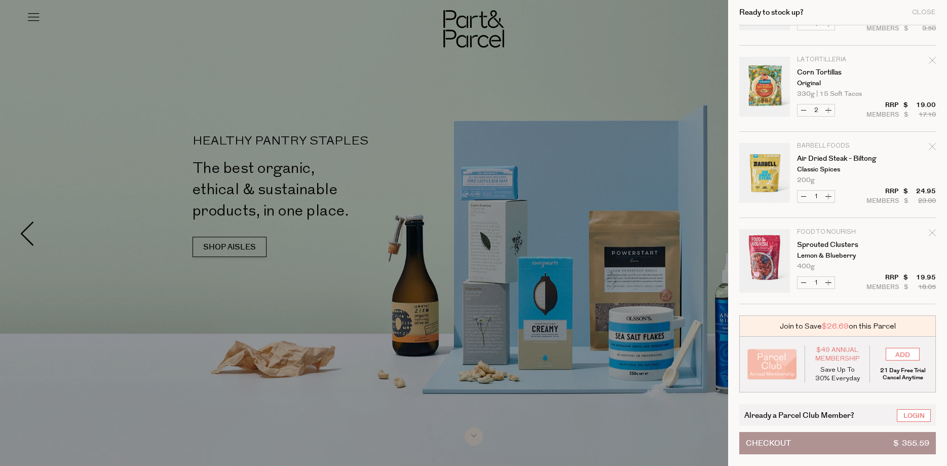
click at [768, 441] on span "Checkout" at bounding box center [768, 442] width 45 height 21
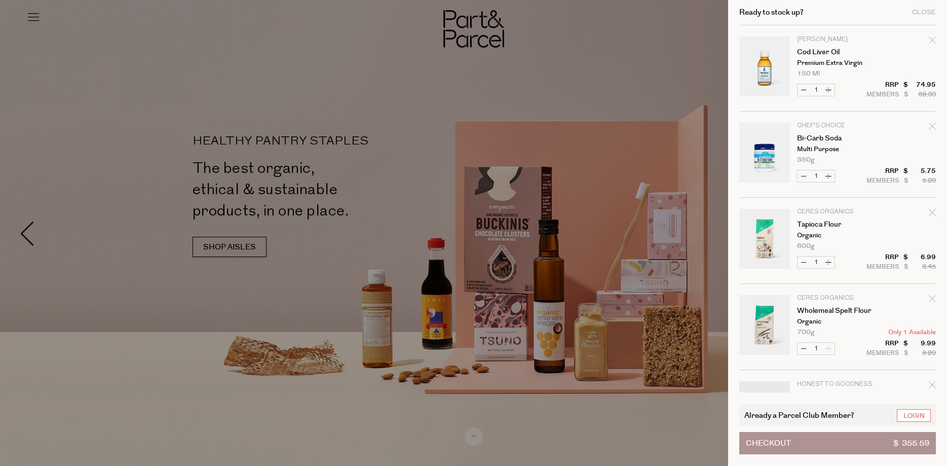
click at [655, 40] on div at bounding box center [473, 233] width 947 height 466
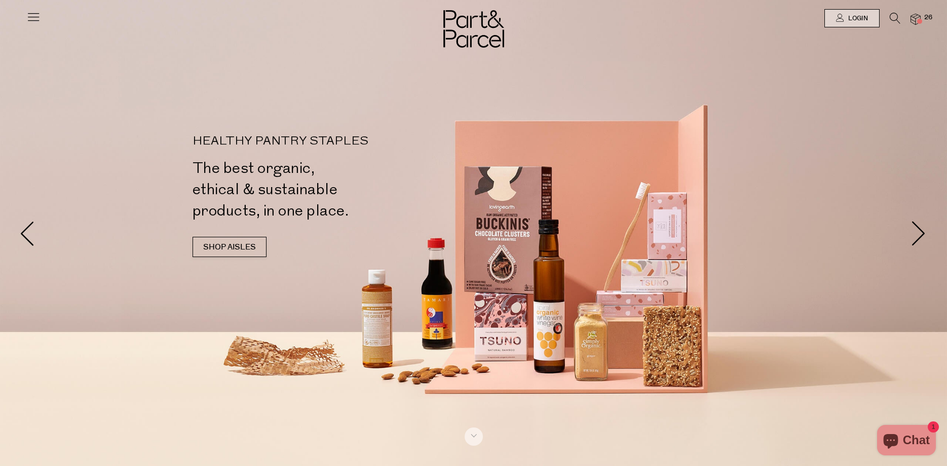
click at [892, 16] on icon at bounding box center [895, 18] width 11 height 11
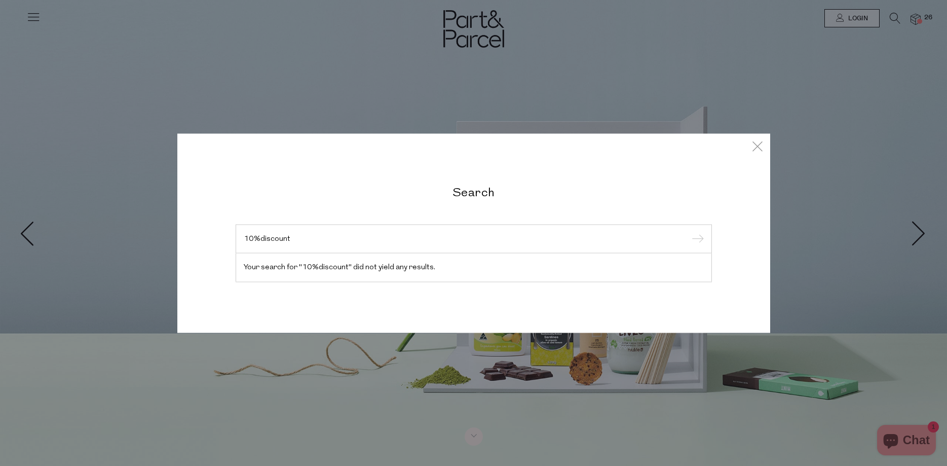
click at [260, 237] on input "10%discount" at bounding box center [474, 239] width 460 height 8
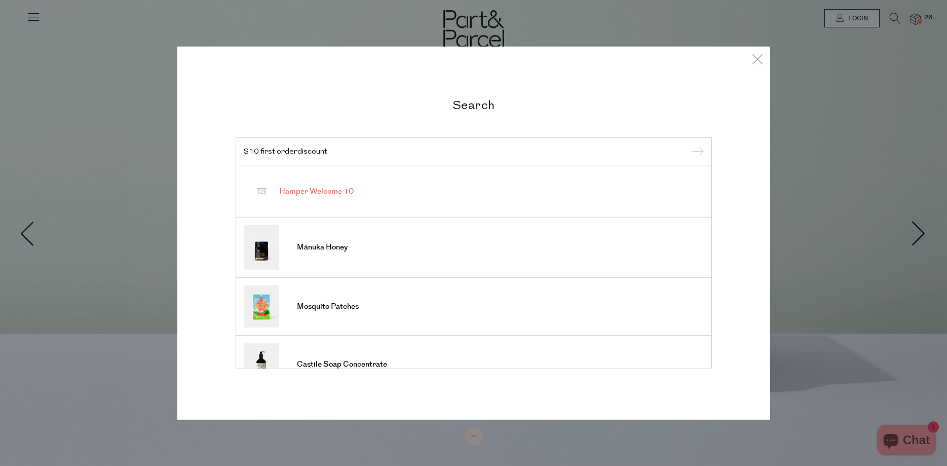
type input "$10 first orderdiscount"
click at [333, 192] on span "Hamper Welcome 10" at bounding box center [316, 192] width 75 height 10
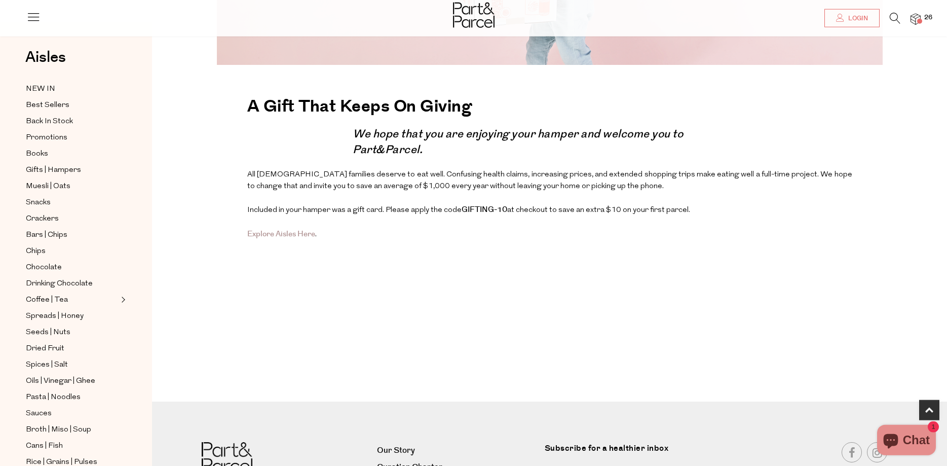
scroll to position [258, 0]
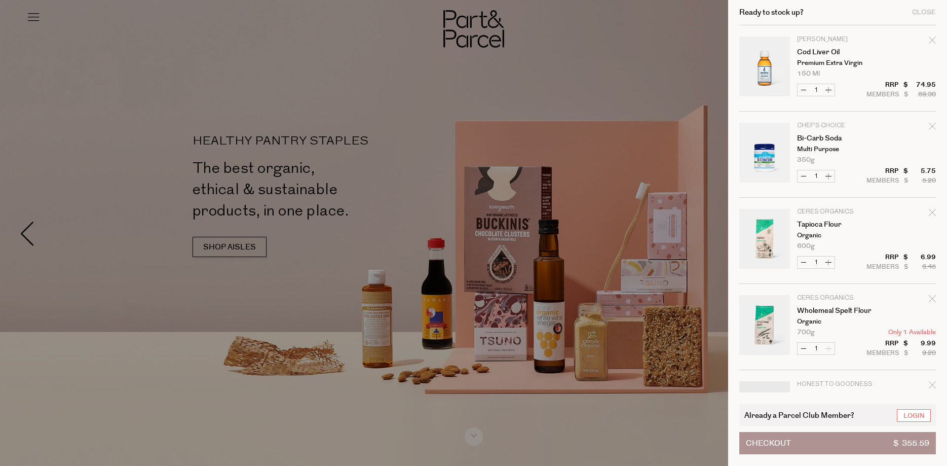
click at [647, 89] on div at bounding box center [473, 233] width 947 height 466
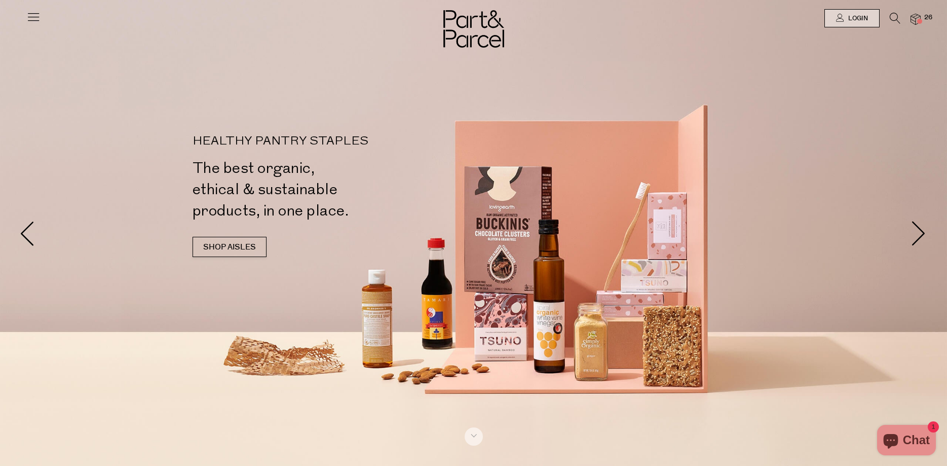
click at [916, 437] on span "Chat" at bounding box center [916, 439] width 27 height 15
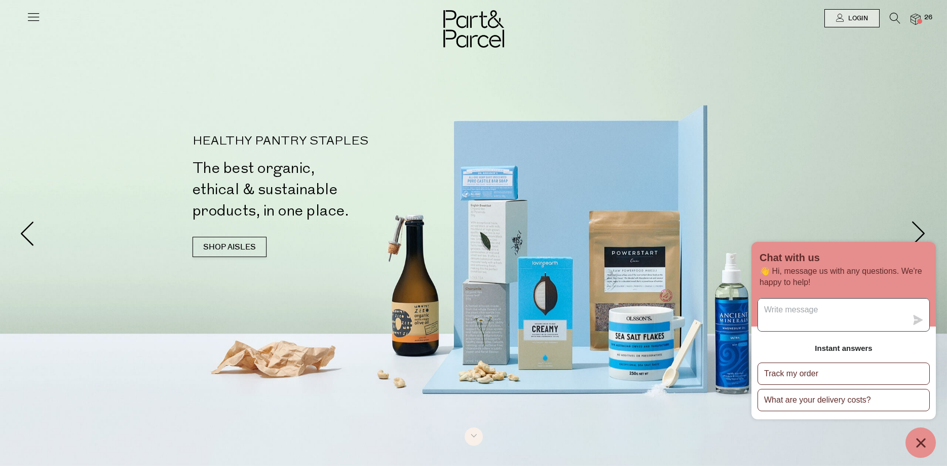
click at [783, 311] on textarea "Message us" at bounding box center [832, 315] width 149 height 32
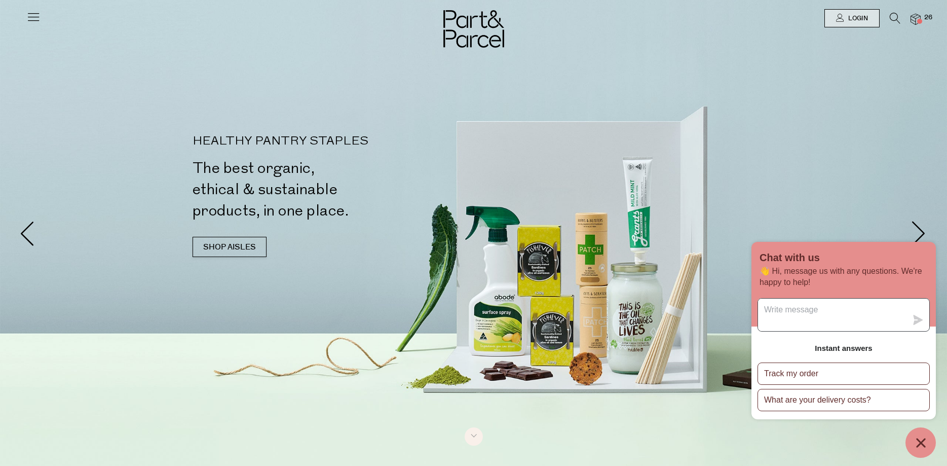
type textarea "I"
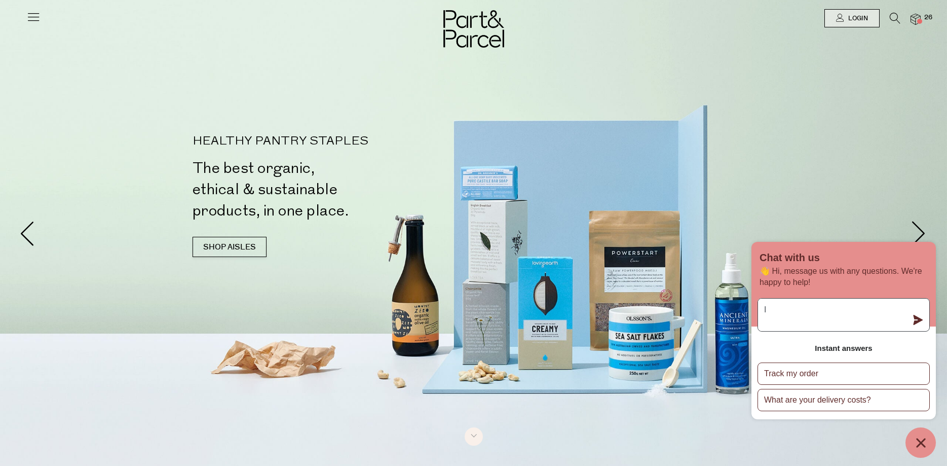
type textarea "I"
click at [887, 308] on textarea "How do I checkout with the $10.00" at bounding box center [832, 315] width 149 height 32
click at [850, 309] on textarea "How do I checkout with the $10.00 off first order?" at bounding box center [832, 315] width 149 height 32
click at [842, 319] on textarea "How do I checkout and receive the $10.00 off first order?" at bounding box center [832, 315] width 149 height 32
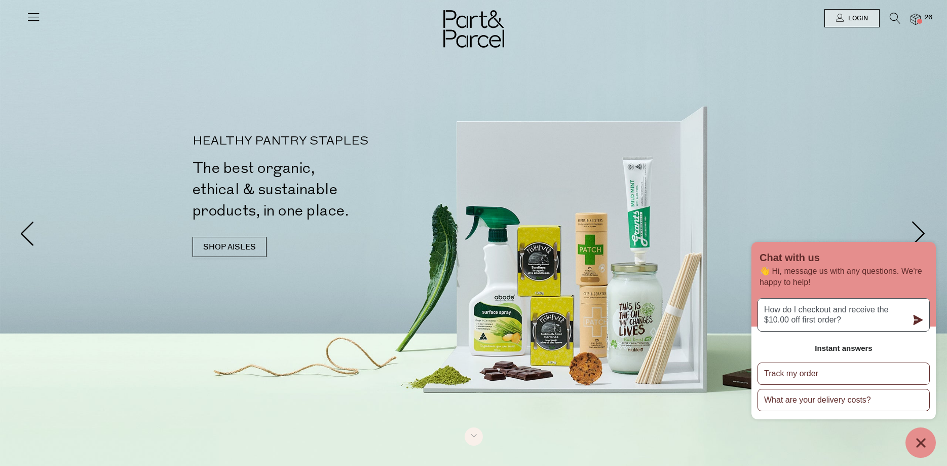
type textarea "How do I checkout and receive the $10.00 off first order?"
click at [916, 317] on icon "submit" at bounding box center [919, 320] width 10 height 10
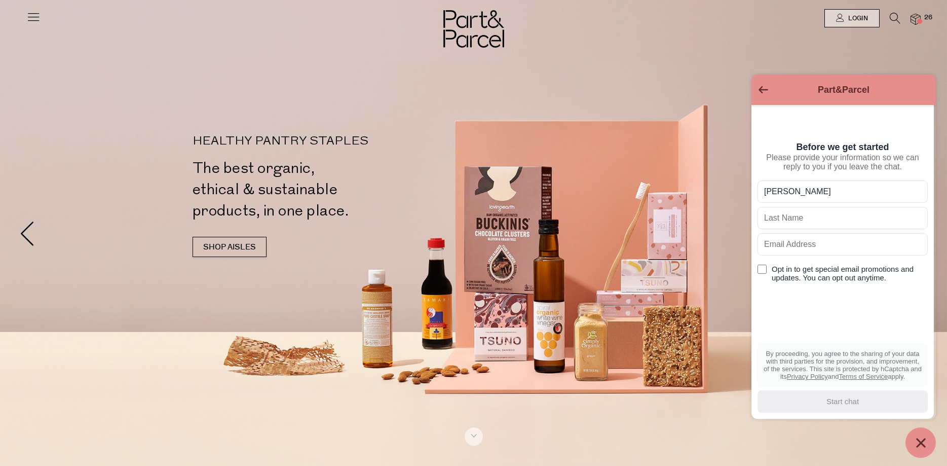
type input "Kim"
click at [784, 226] on input "text" at bounding box center [843, 218] width 170 height 22
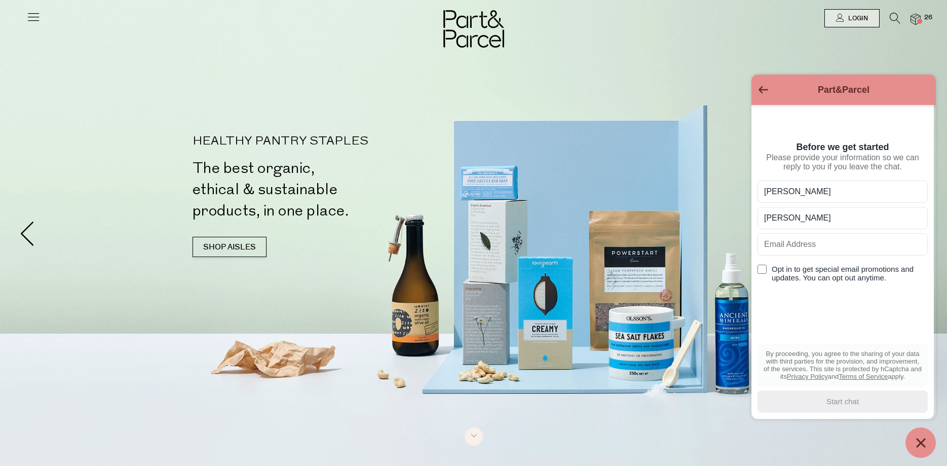
type input "Tolley"
click at [799, 252] on input "text" at bounding box center [843, 244] width 170 height 22
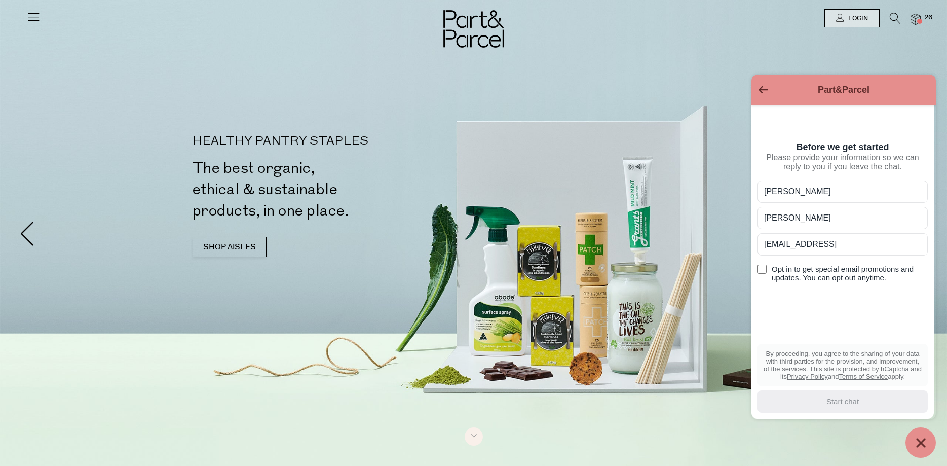
type input "jnktolley@bigpond"
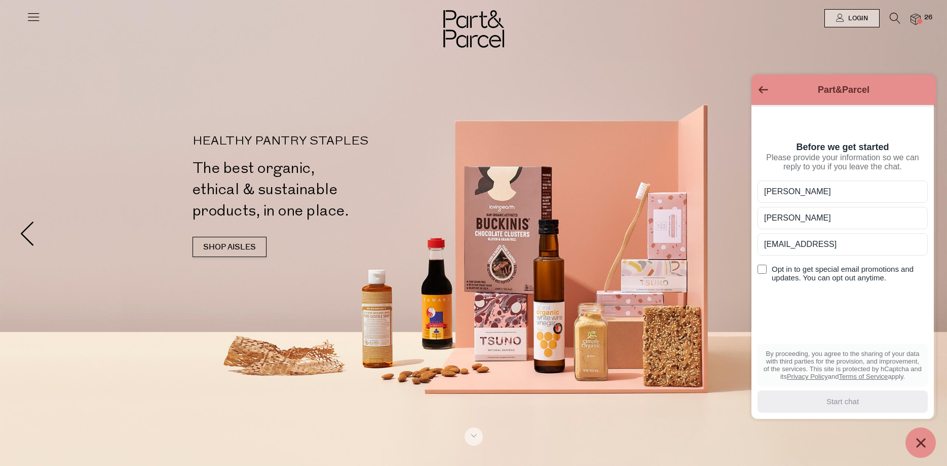
click at [761, 274] on input "Opt in to get special email promotions and updates. You can opt out anytime." at bounding box center [762, 269] width 9 height 9
click at [764, 274] on input "Opt in to get special email promotions and updates. You can opt out anytime." at bounding box center [762, 269] width 9 height 9
checkbox input "false"
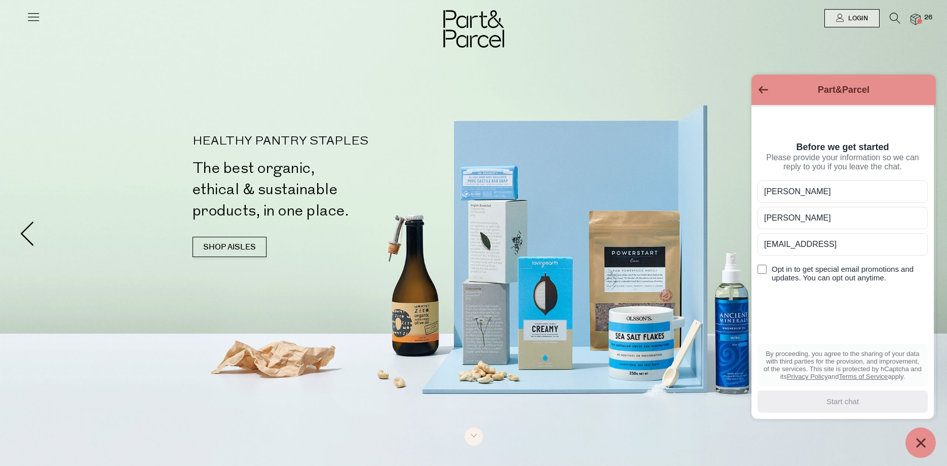
click at [832, 252] on input "jnktolley@bigpond" at bounding box center [843, 244] width 170 height 22
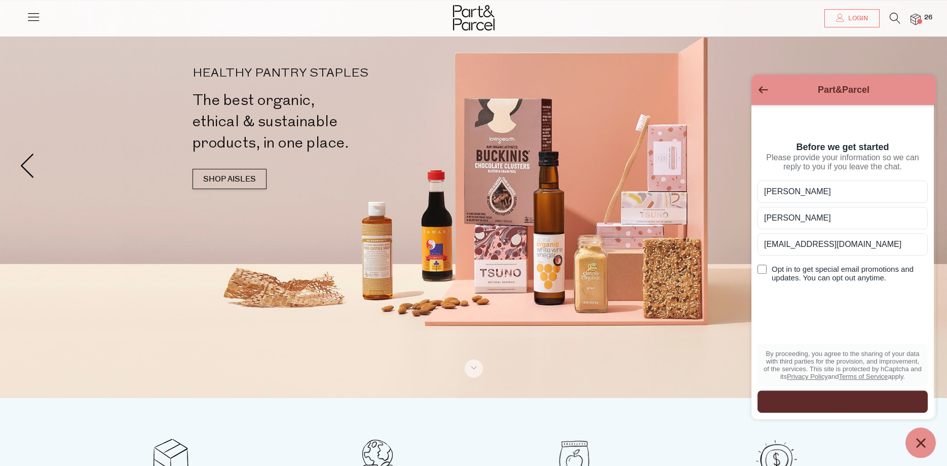
scroll to position [103, 0]
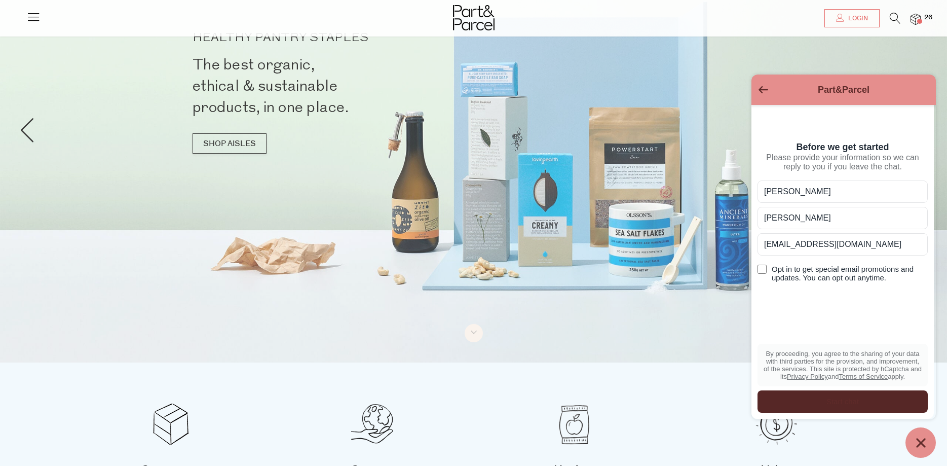
type input "jnktolley@bigpond.com"
click at [842, 400] on div "Start chat" at bounding box center [843, 401] width 158 height 11
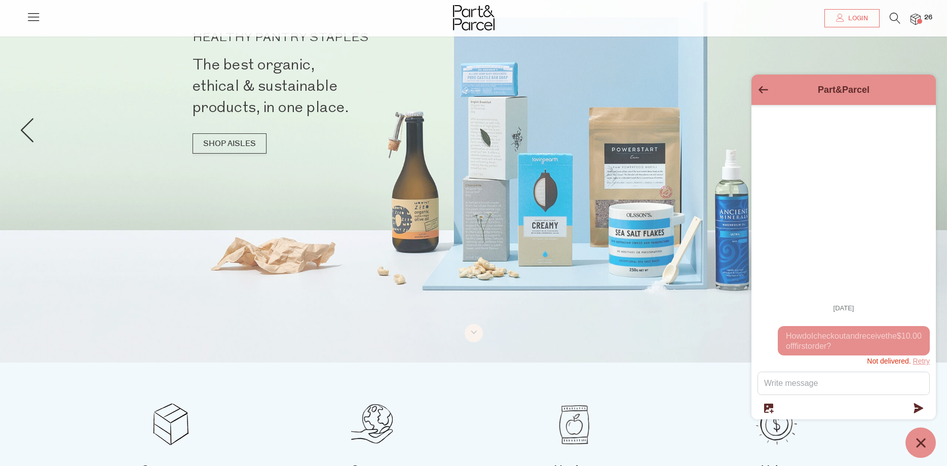
click at [922, 359] on button "Retry" at bounding box center [921, 361] width 17 height 12
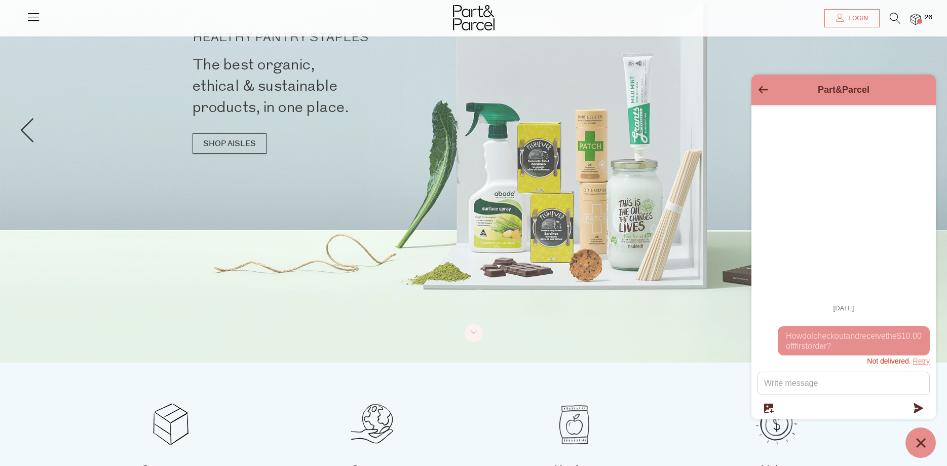
click at [923, 359] on button "Retry" at bounding box center [921, 361] width 17 height 12
click at [889, 360] on span "Not delivered." at bounding box center [889, 361] width 44 height 8
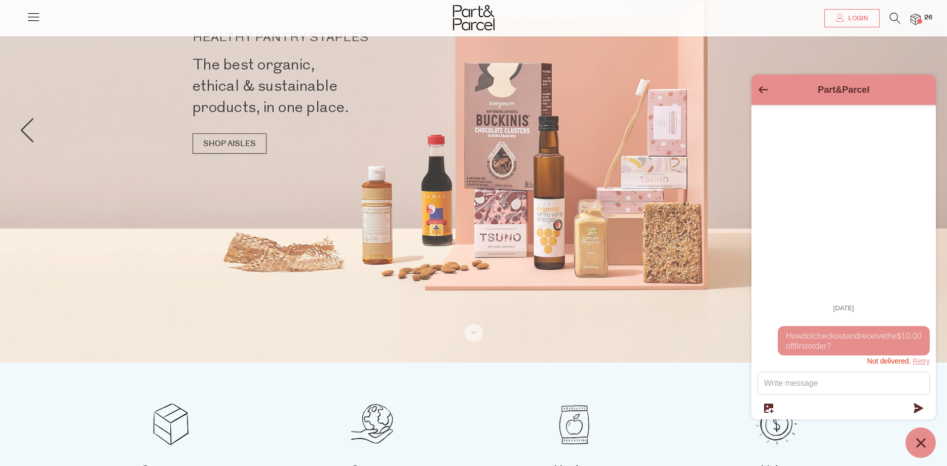
click at [920, 360] on button "Retry" at bounding box center [921, 361] width 17 height 12
click at [735, 88] on div "HEALTHY PANTRY STAPLES The best organic, ethical & sustainable products, in one…" at bounding box center [473, 98] width 593 height 132
click at [920, 359] on button "Retry" at bounding box center [921, 361] width 17 height 12
click at [917, 404] on icon "submit" at bounding box center [919, 408] width 10 height 10
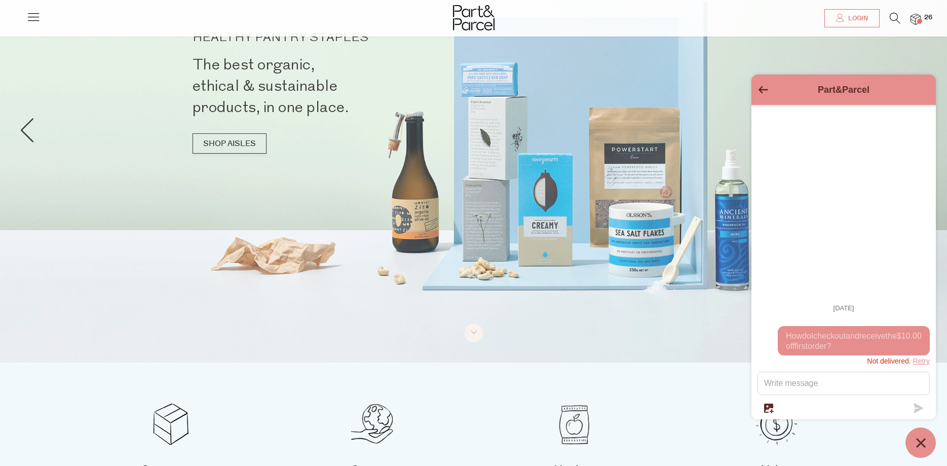
click at [760, 90] on icon "Go back to the main screen" at bounding box center [764, 89] width 10 height 7
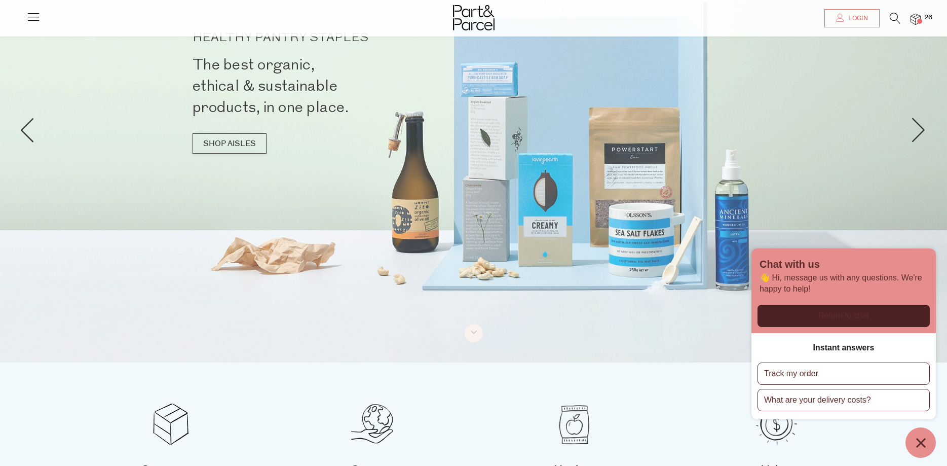
click at [801, 169] on div at bounding box center [473, 130] width 947 height 466
click at [925, 436] on icon "Chat window" at bounding box center [921, 443] width 16 height 16
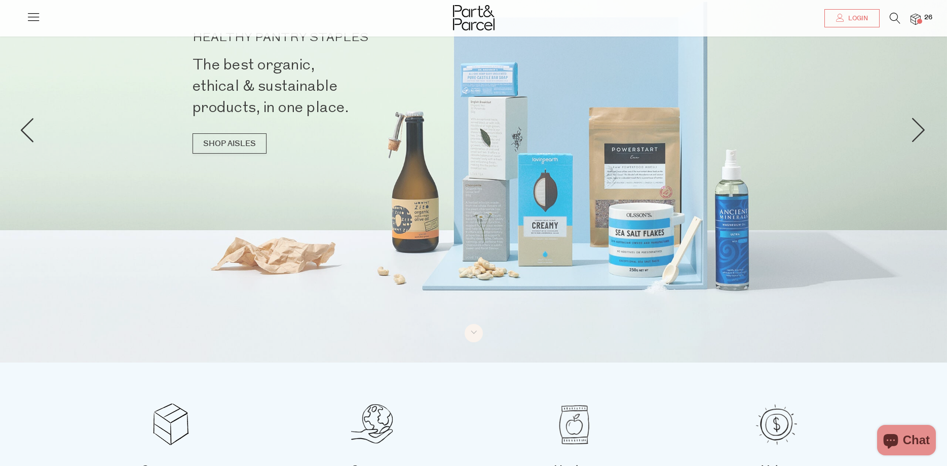
click at [891, 439] on icon "Chat window" at bounding box center [890, 441] width 15 height 15
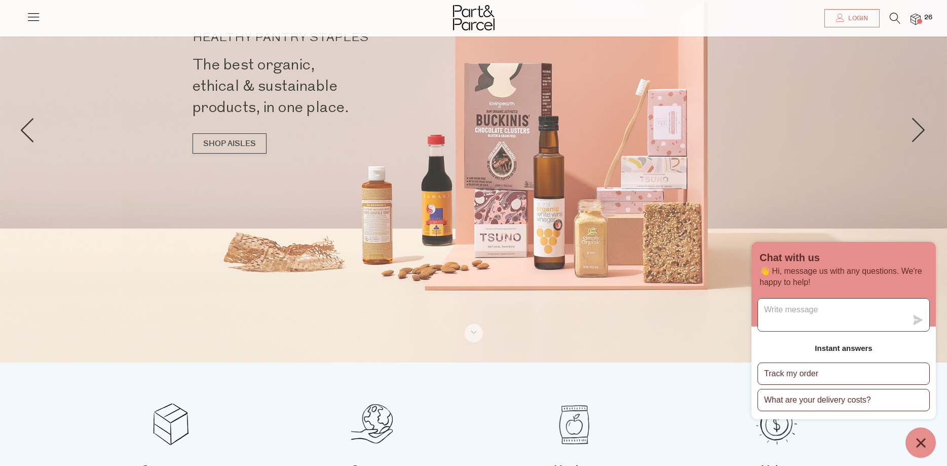
click at [787, 314] on textarea "Message us" at bounding box center [832, 315] width 149 height 32
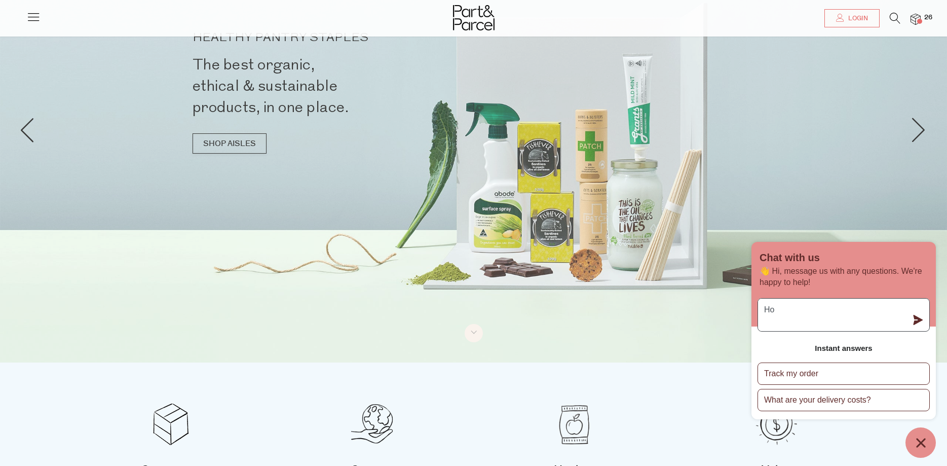
type textarea "H"
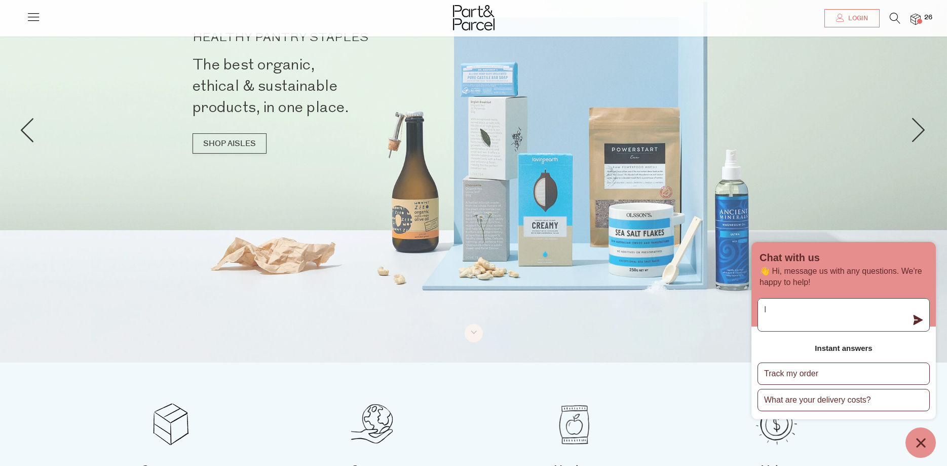
type textarea "I"
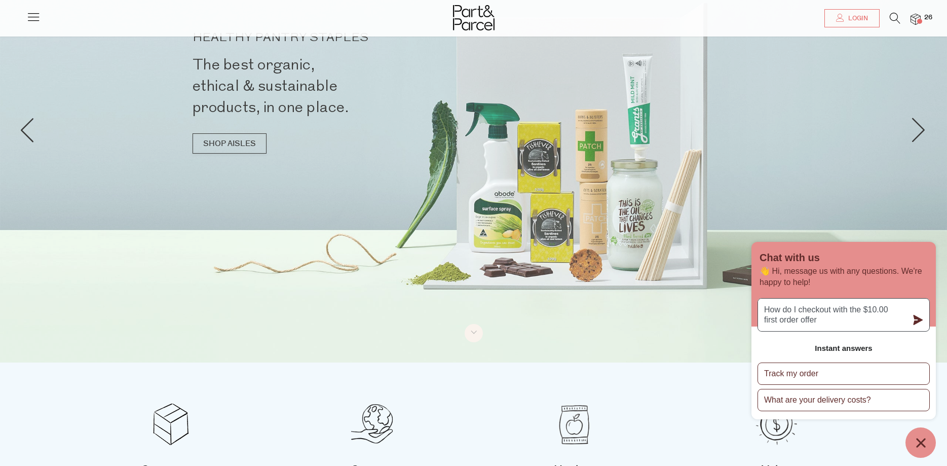
click at [888, 308] on textarea "How do I checkout with the $10.00 first order offer" at bounding box center [832, 315] width 149 height 32
click at [865, 311] on textarea "How do I checkout with the $10.00 first order offer" at bounding box center [832, 315] width 149 height 32
type textarea "How do I checkout with $10.00 first order offer"
click at [917, 316] on icon "submit" at bounding box center [919, 320] width 10 height 10
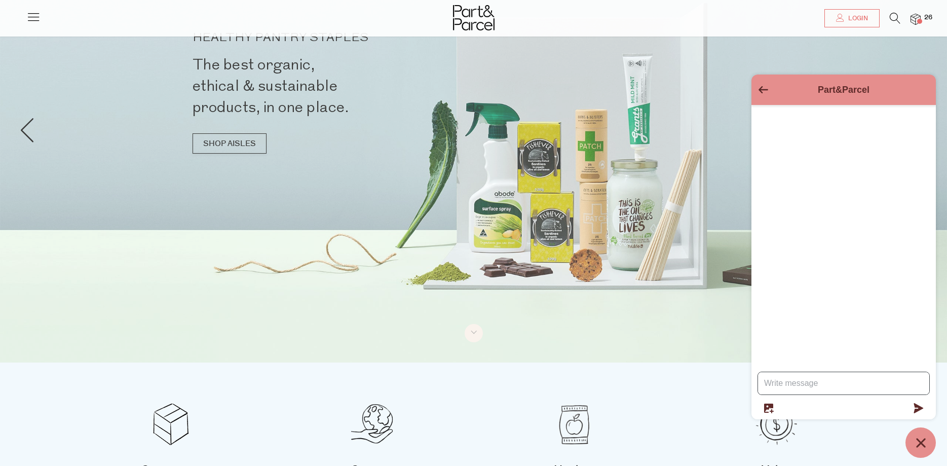
click at [762, 89] on icon "Go back to the main screen" at bounding box center [764, 89] width 10 height 7
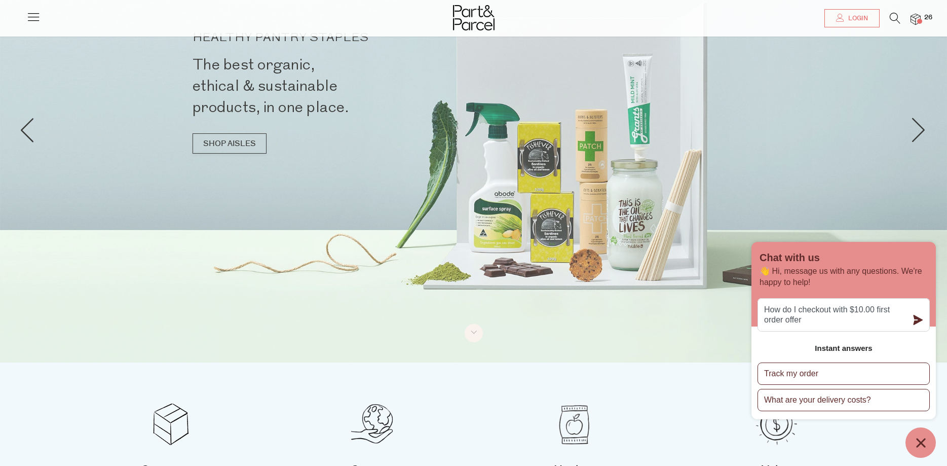
click at [668, 326] on div at bounding box center [473, 130] width 947 height 466
click at [918, 315] on icon "submit" at bounding box center [918, 320] width 10 height 10
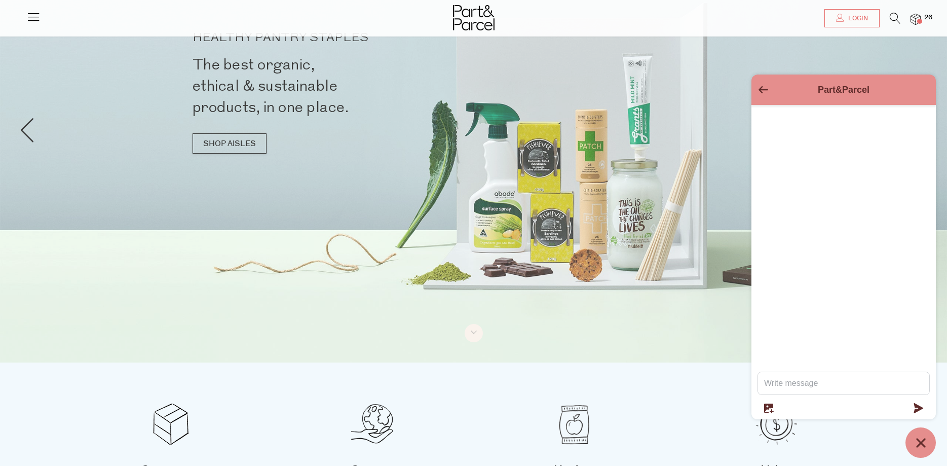
click at [728, 352] on div at bounding box center [473, 130] width 947 height 466
click at [735, 68] on div "HEALTHY PANTRY STAPLES The best organic, ethical & sustainable products, in one…" at bounding box center [473, 98] width 593 height 132
click at [762, 89] on icon "Go back to the main screen" at bounding box center [764, 89] width 10 height 7
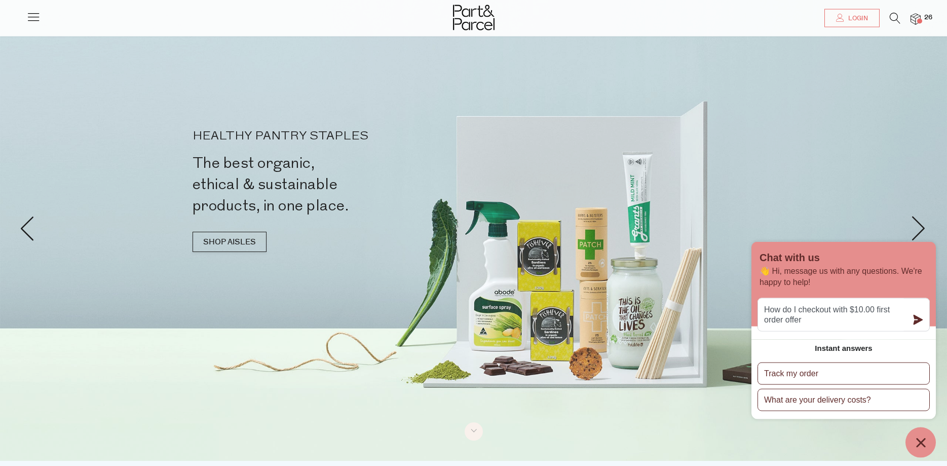
scroll to position [0, 0]
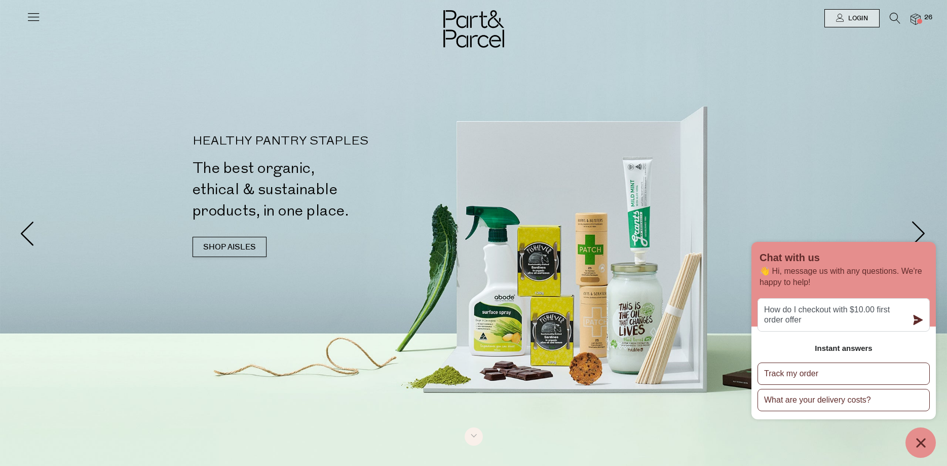
click at [811, 183] on div at bounding box center [473, 233] width 947 height 466
click at [918, 17] on img at bounding box center [916, 20] width 10 height 12
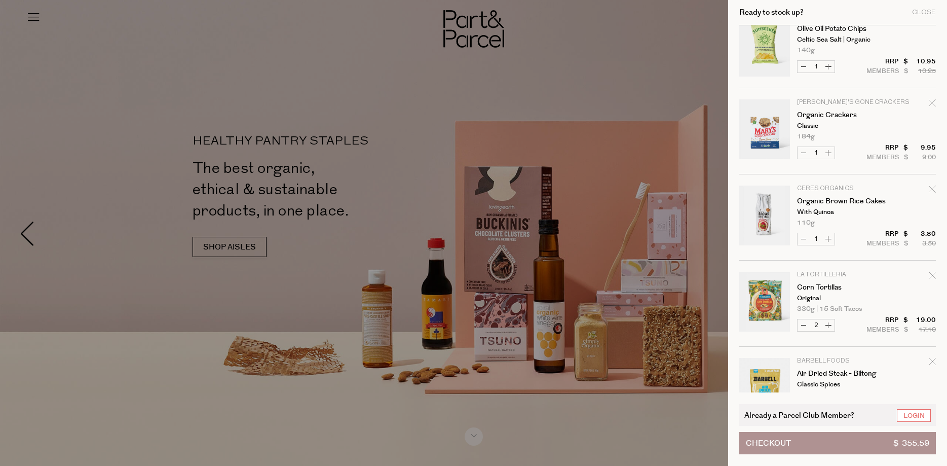
scroll to position [1620, 0]
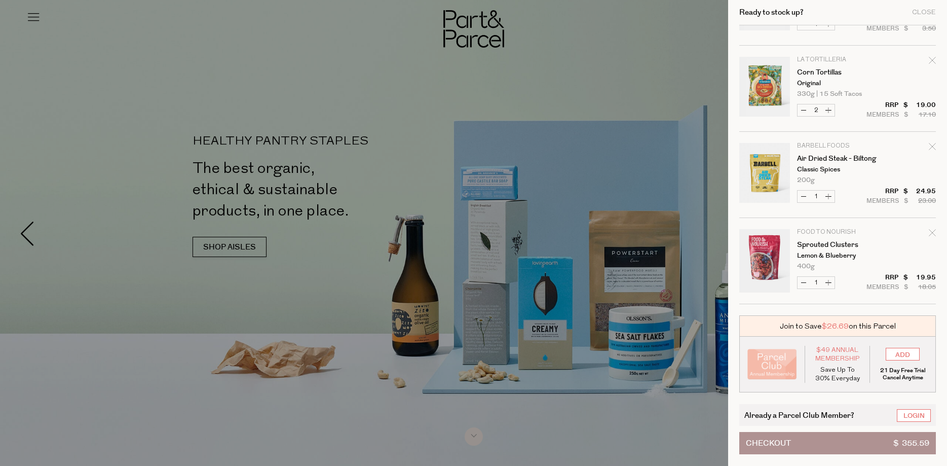
click at [773, 441] on span "Checkout" at bounding box center [768, 442] width 45 height 21
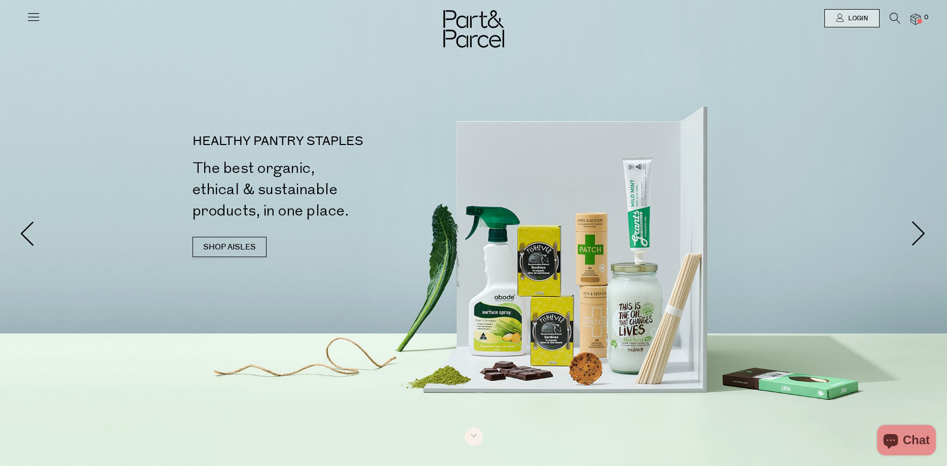
click at [908, 439] on span "Chat" at bounding box center [916, 439] width 27 height 15
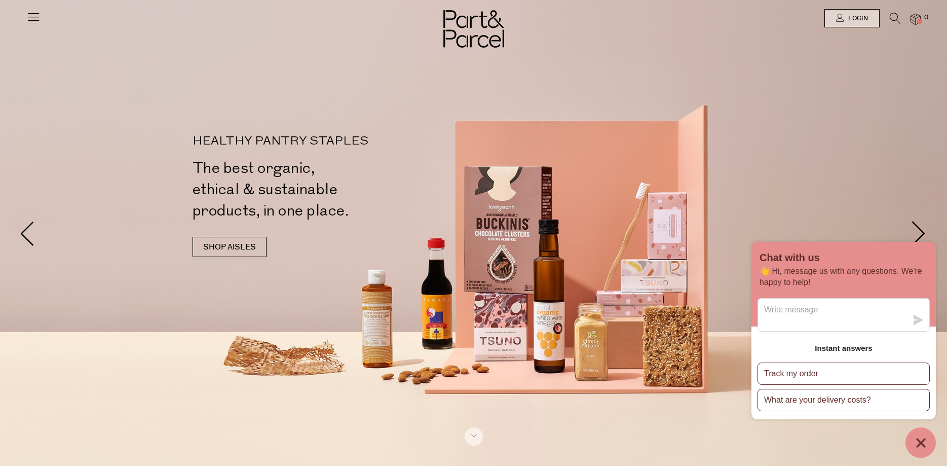
click at [801, 198] on div at bounding box center [473, 233] width 947 height 466
click at [925, 439] on icon "Chat window" at bounding box center [920, 442] width 9 height 9
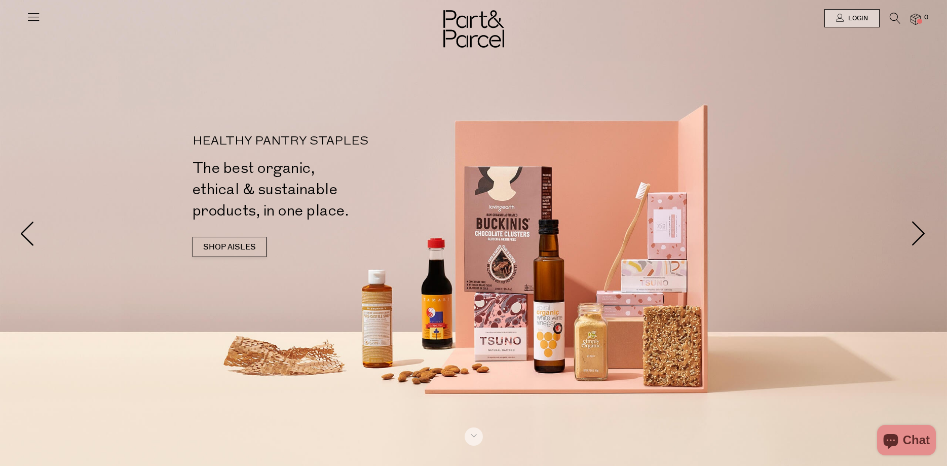
click at [915, 18] on img at bounding box center [916, 20] width 10 height 12
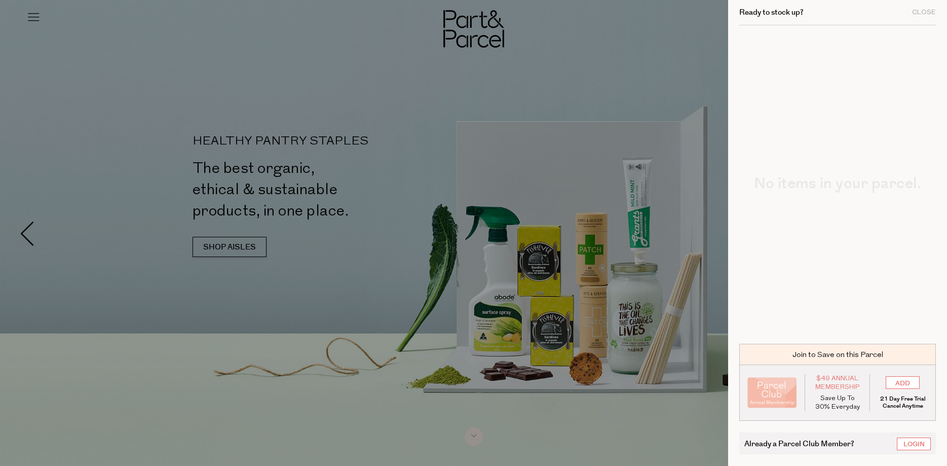
click at [686, 44] on div at bounding box center [473, 233] width 947 height 466
